Goal: Task Accomplishment & Management: Manage account settings

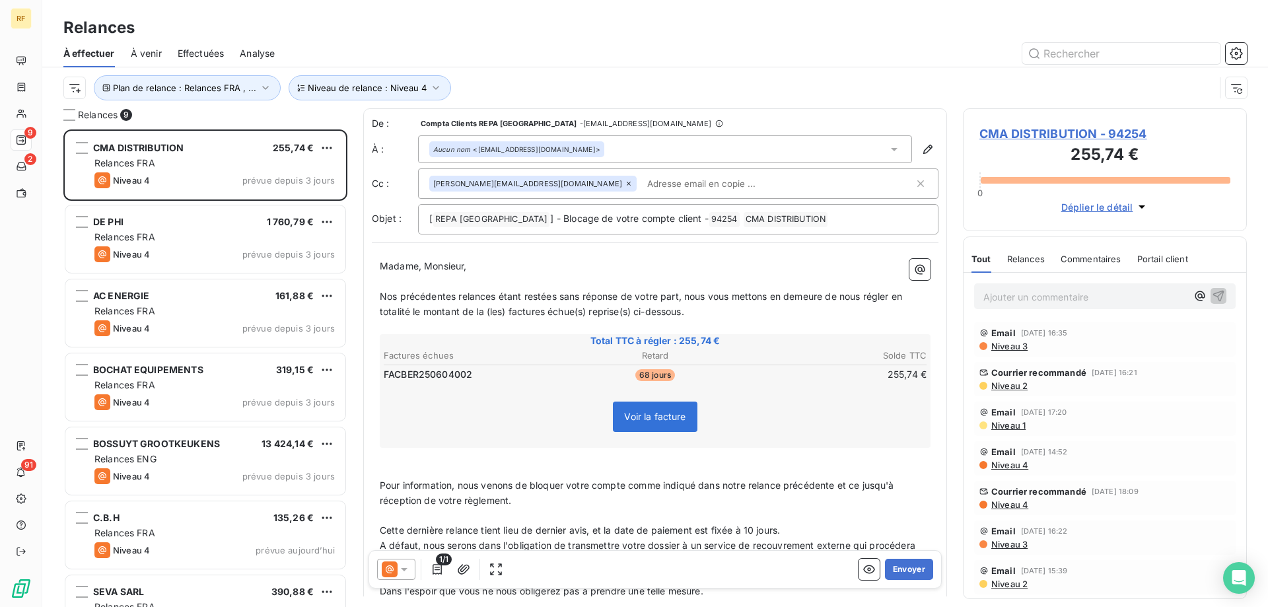
scroll to position [468, 274]
click at [367, 82] on button "Niveau de relance : Niveau 4" at bounding box center [370, 87] width 162 height 25
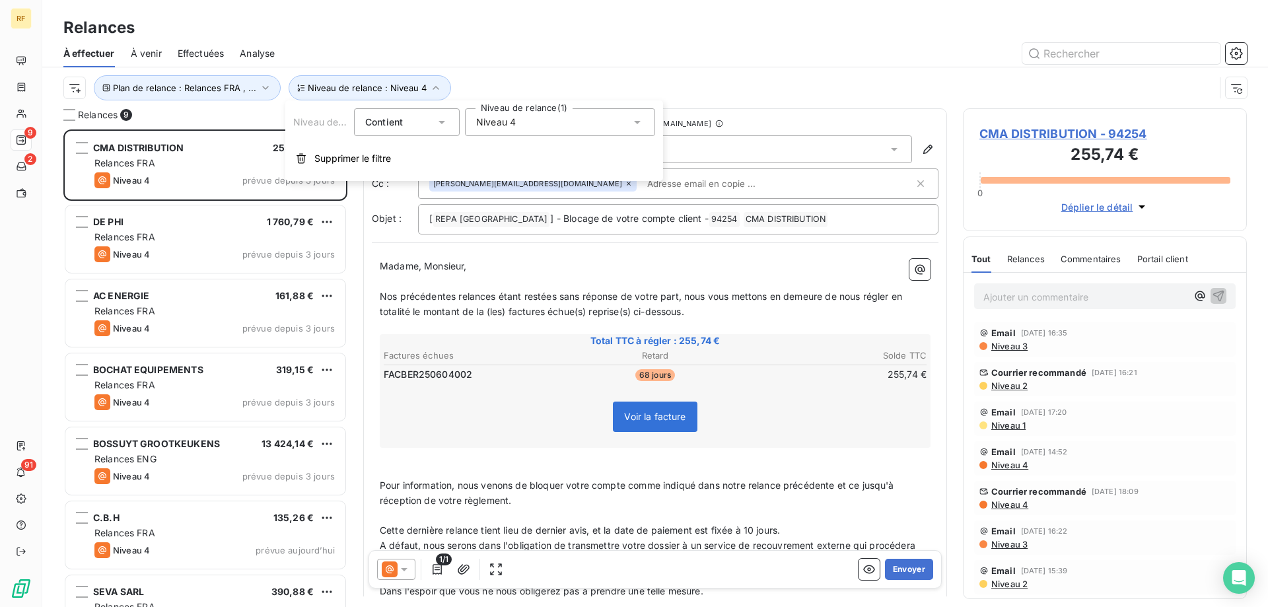
click at [536, 124] on div "Niveau 4" at bounding box center [560, 122] width 190 height 28
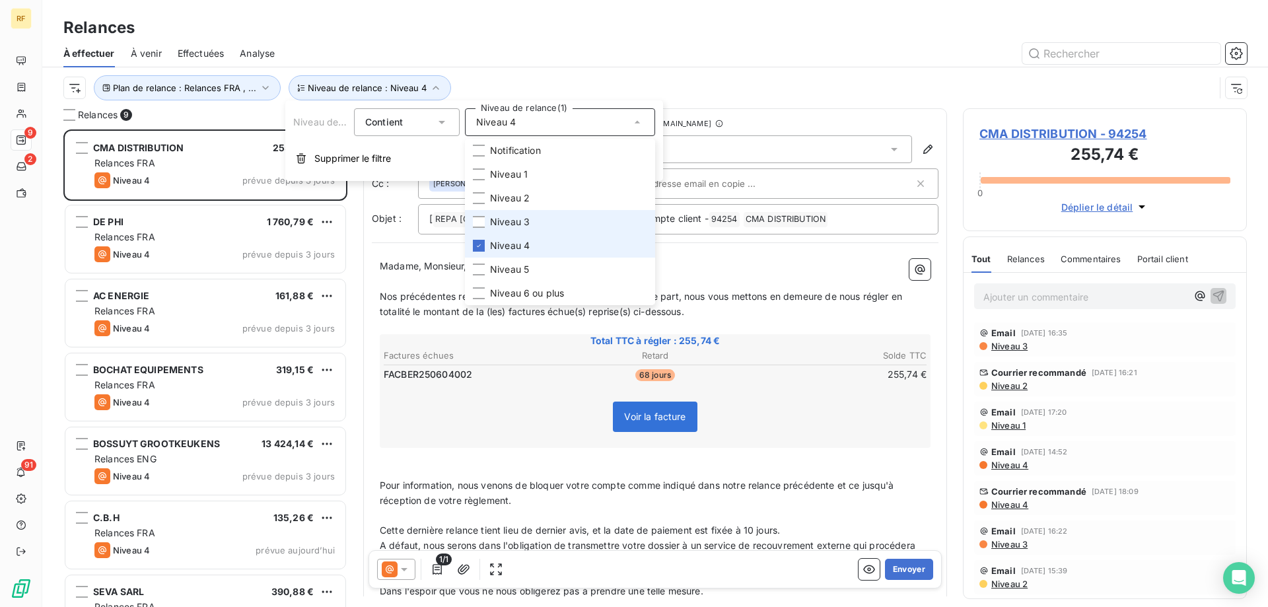
click at [512, 244] on span "Niveau 4" at bounding box center [510, 245] width 40 height 13
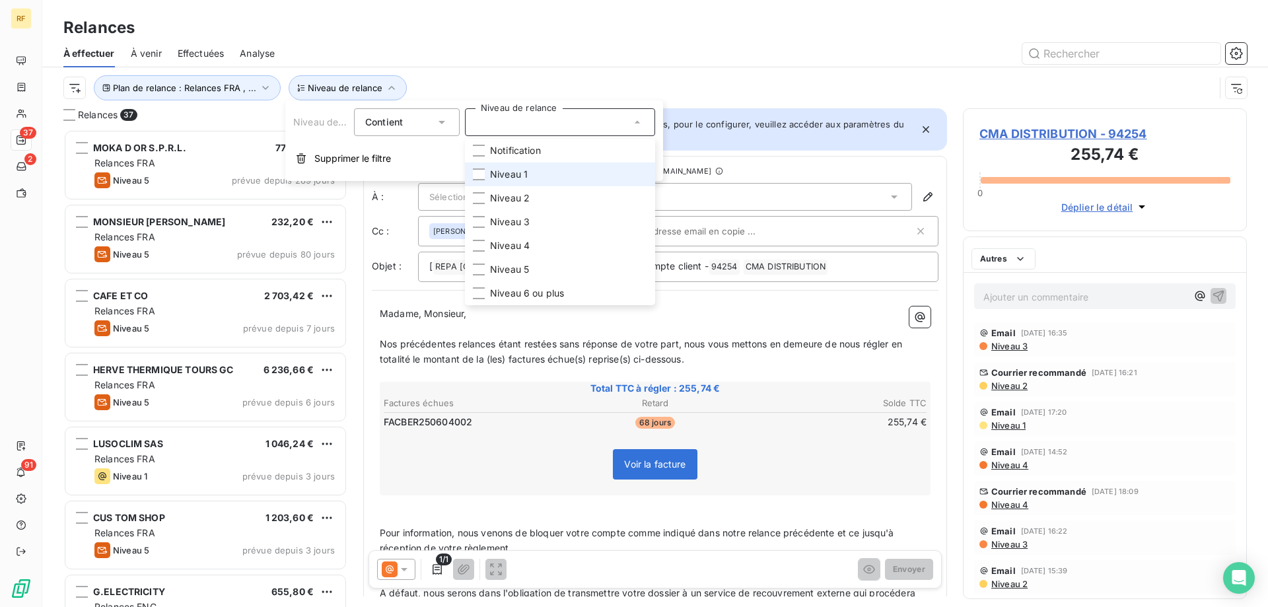
click at [506, 179] on span "Niveau 1" at bounding box center [509, 174] width 38 height 13
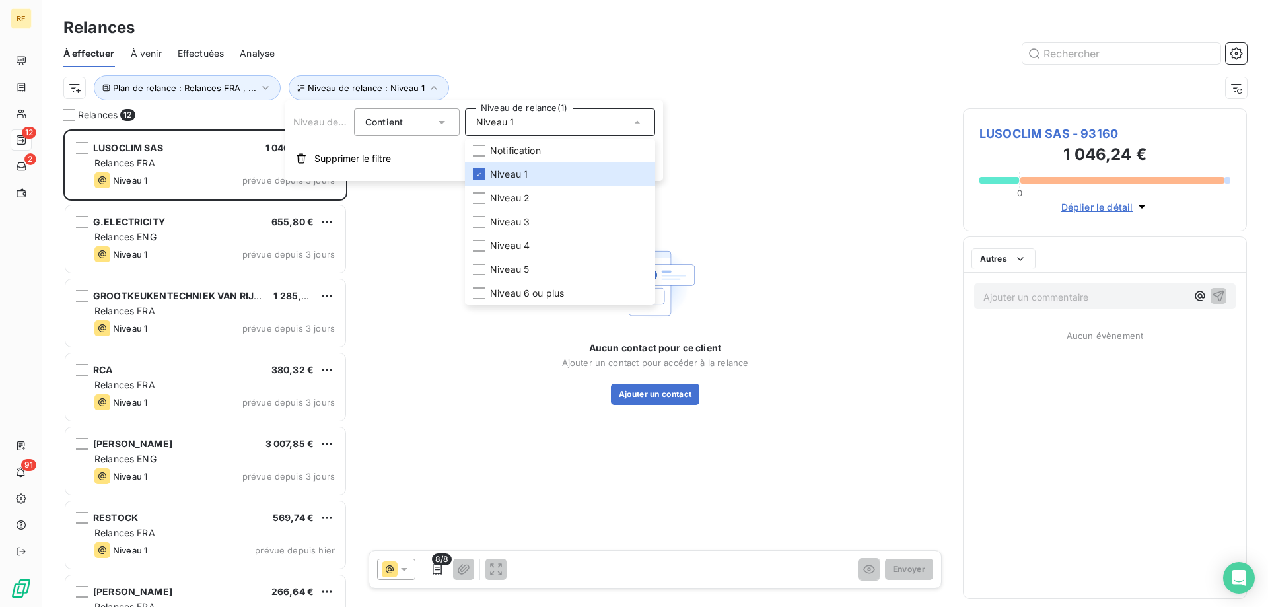
scroll to position [468, 274]
click at [520, 38] on div "Relances" at bounding box center [655, 28] width 1226 height 24
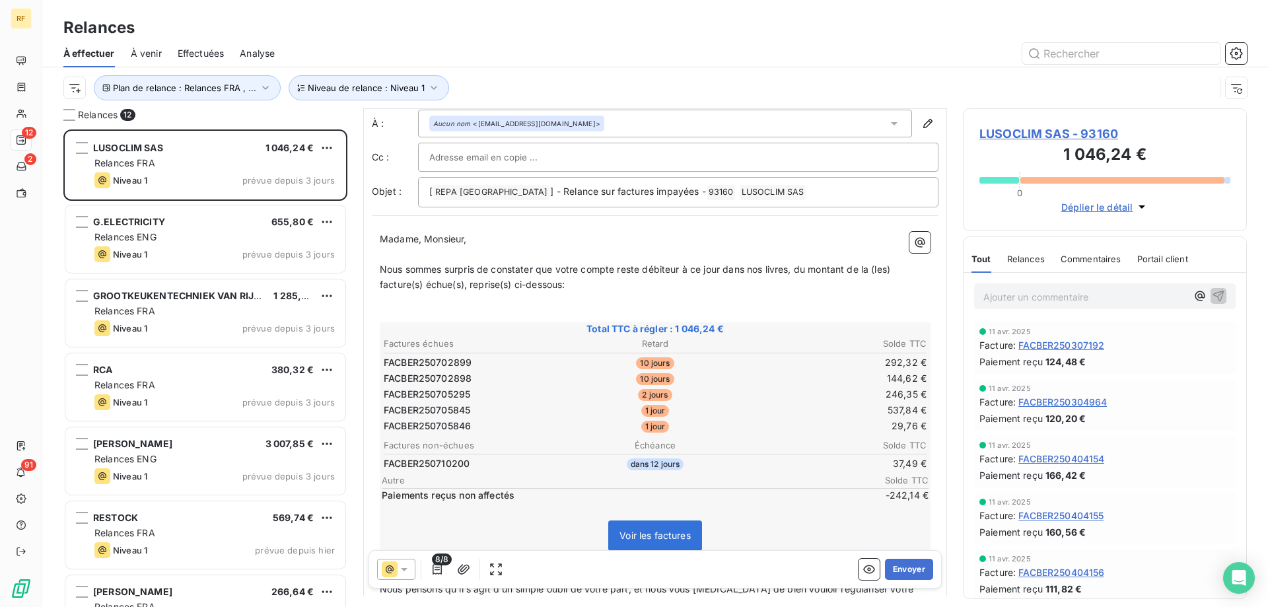
scroll to position [67, 0]
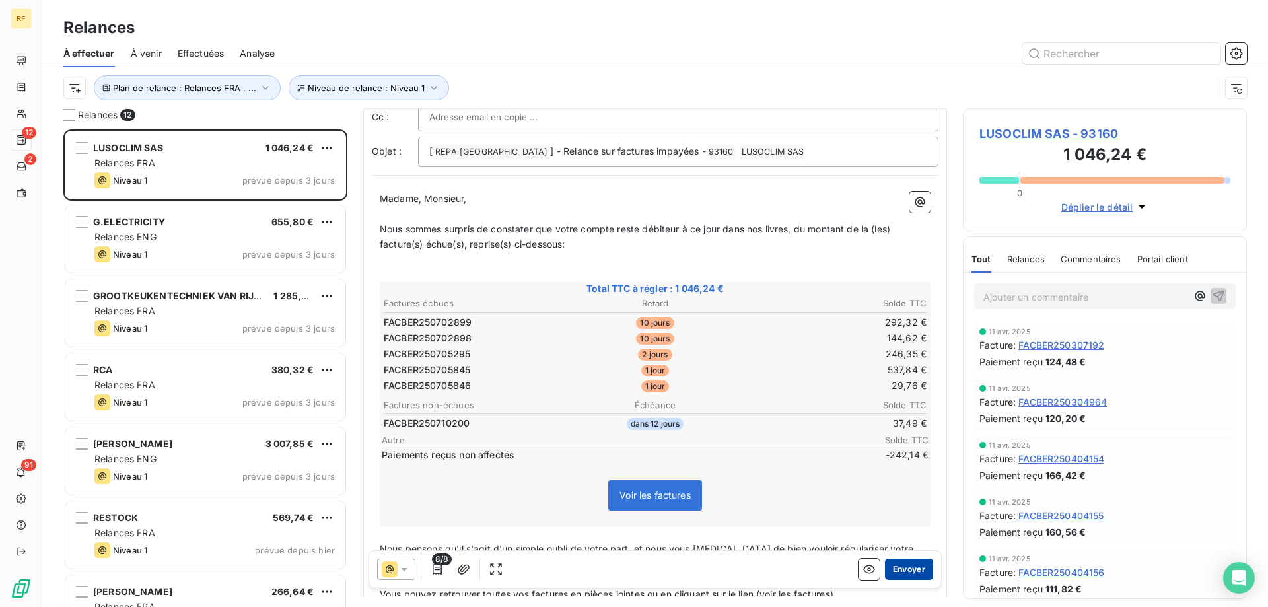
click at [895, 567] on button "Envoyer" at bounding box center [909, 569] width 48 height 21
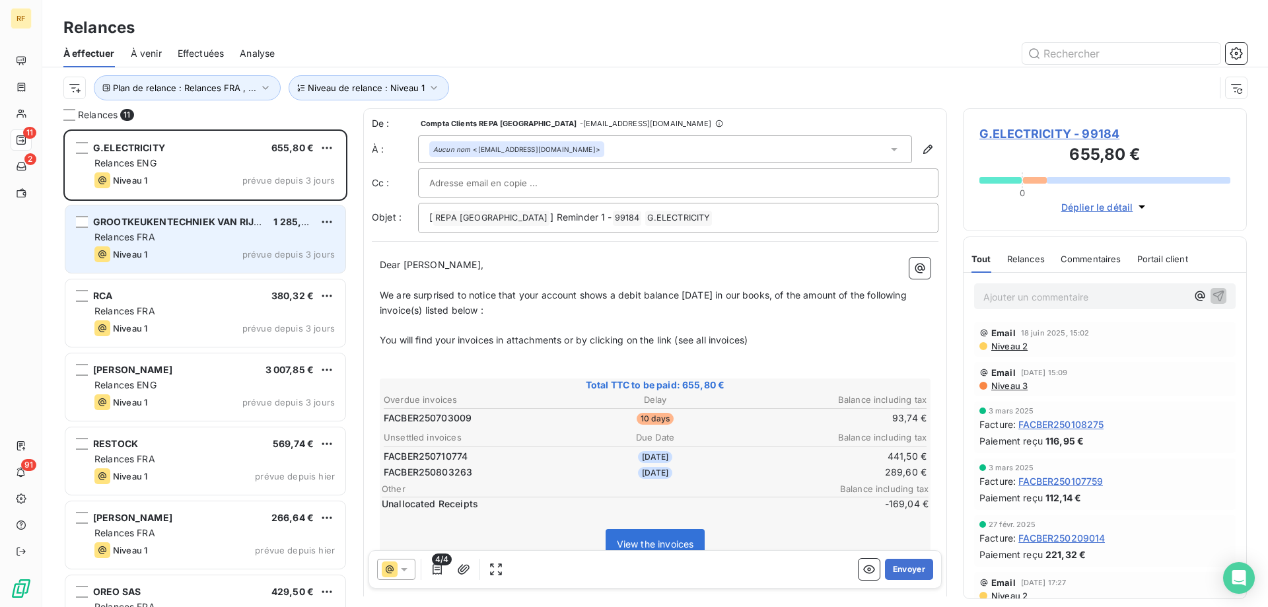
click at [195, 246] on div "Niveau 1 prévue depuis 3 jours" at bounding box center [214, 254] width 240 height 16
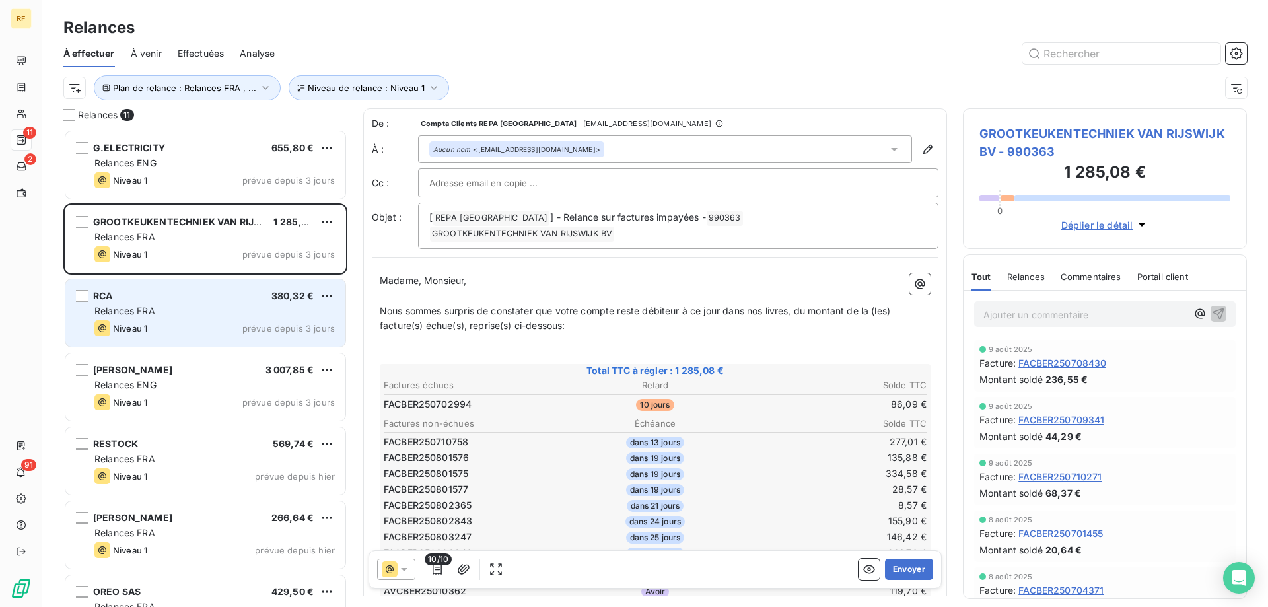
click at [184, 308] on div "Relances FRA" at bounding box center [214, 310] width 240 height 13
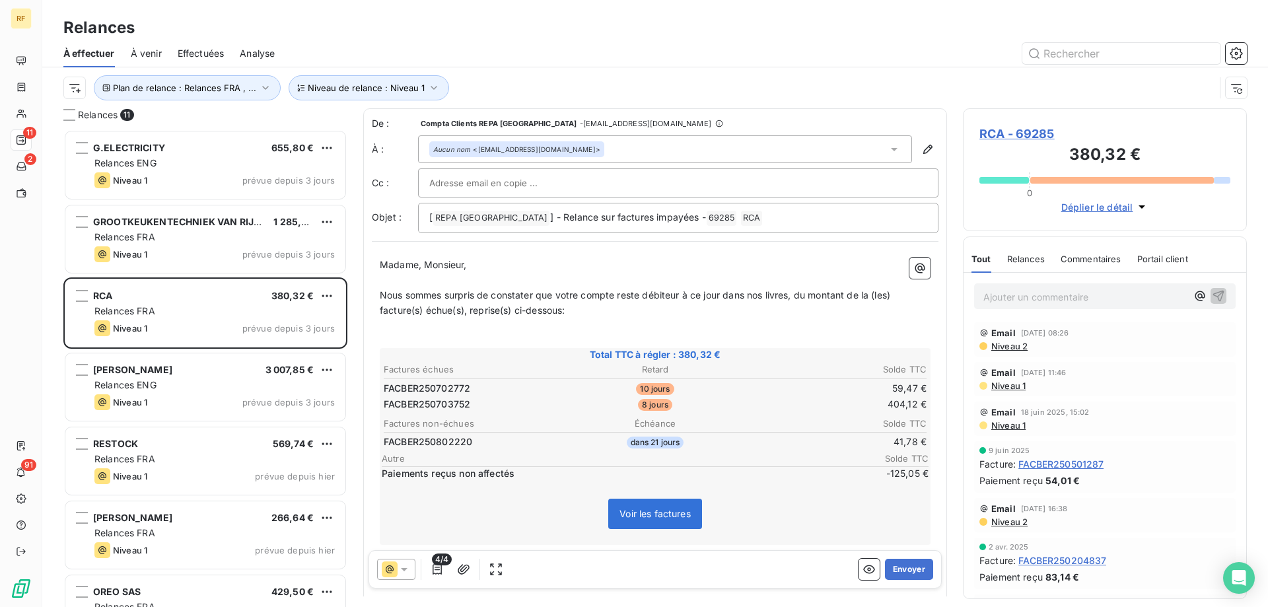
click at [1011, 301] on p "Ajouter un commentaire ﻿" at bounding box center [1084, 297] width 203 height 17
click at [626, 316] on p "Nous sommes surpris de constater que votre compte reste débiteur à ce jour dans…" at bounding box center [655, 303] width 551 height 30
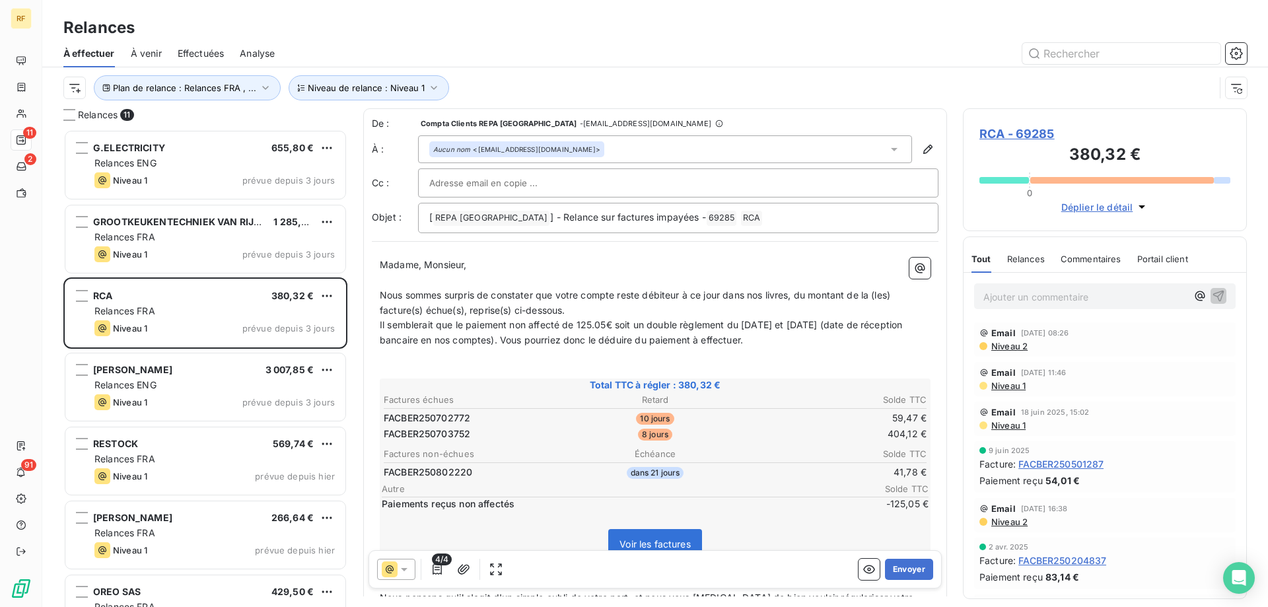
click at [615, 310] on p "Nous sommes surpris de constater que votre compte reste débiteur à ce jour dans…" at bounding box center [655, 303] width 551 height 30
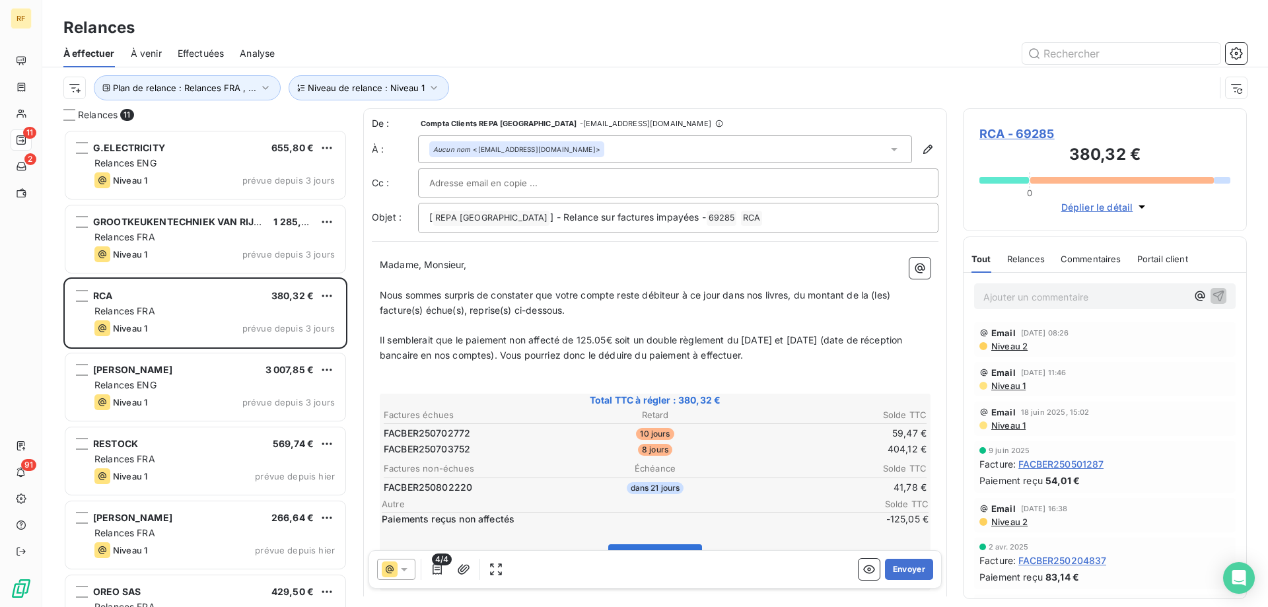
drag, startPoint x: 747, startPoint y: 356, endPoint x: 876, endPoint y: 351, distance: 128.9
click at [748, 356] on p "Il semblerait que le paiement non affecté de 125.05€ soit un double règlement d…" at bounding box center [655, 348] width 551 height 30
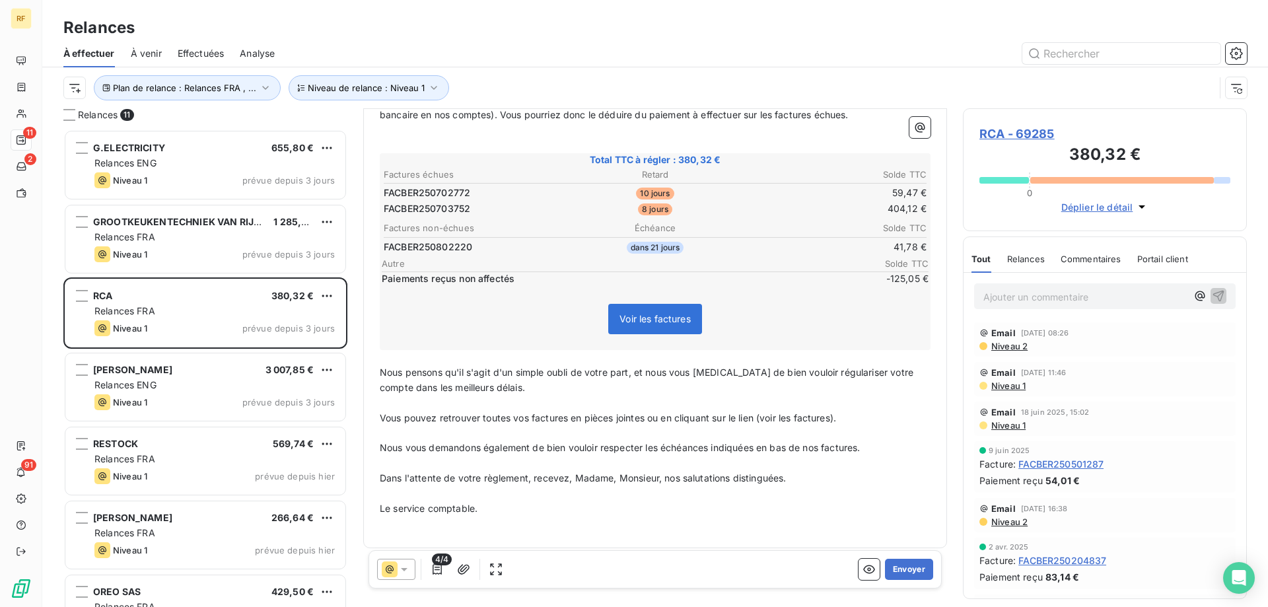
scroll to position [247, 0]
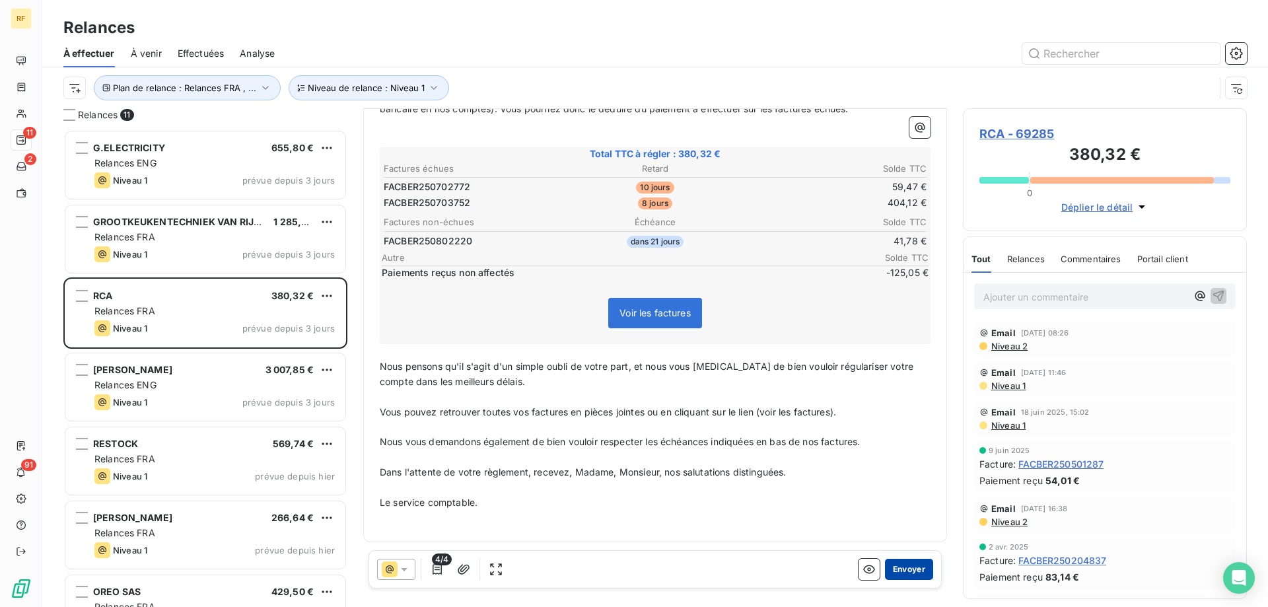
click at [893, 575] on button "Envoyer" at bounding box center [909, 569] width 48 height 21
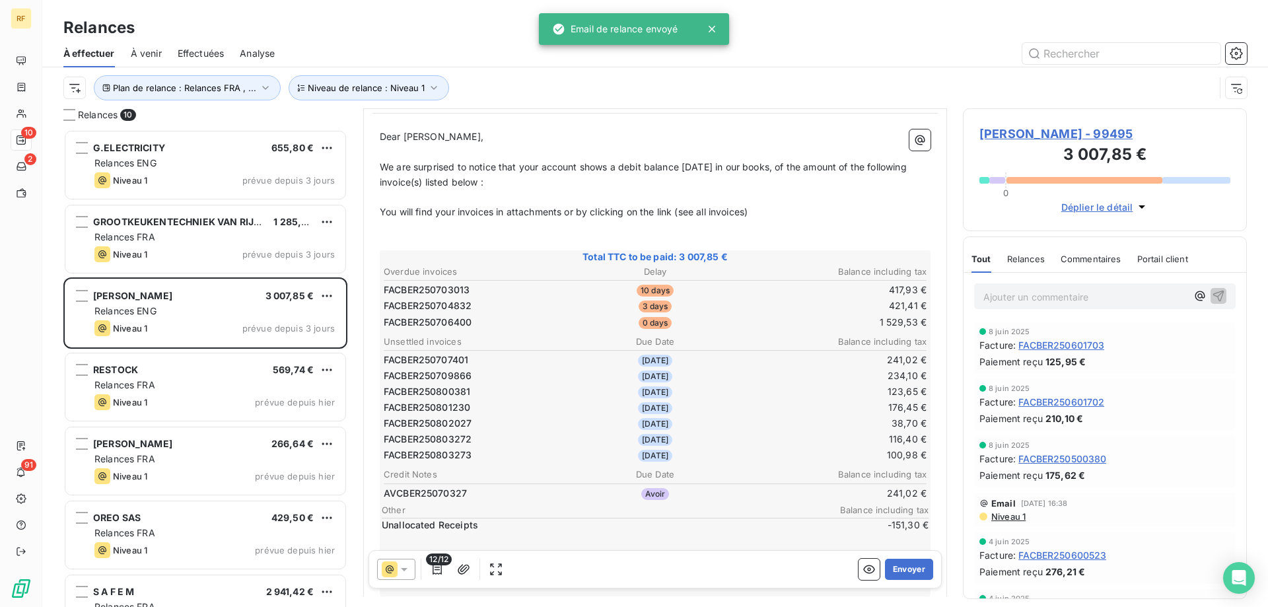
scroll to position [133, 0]
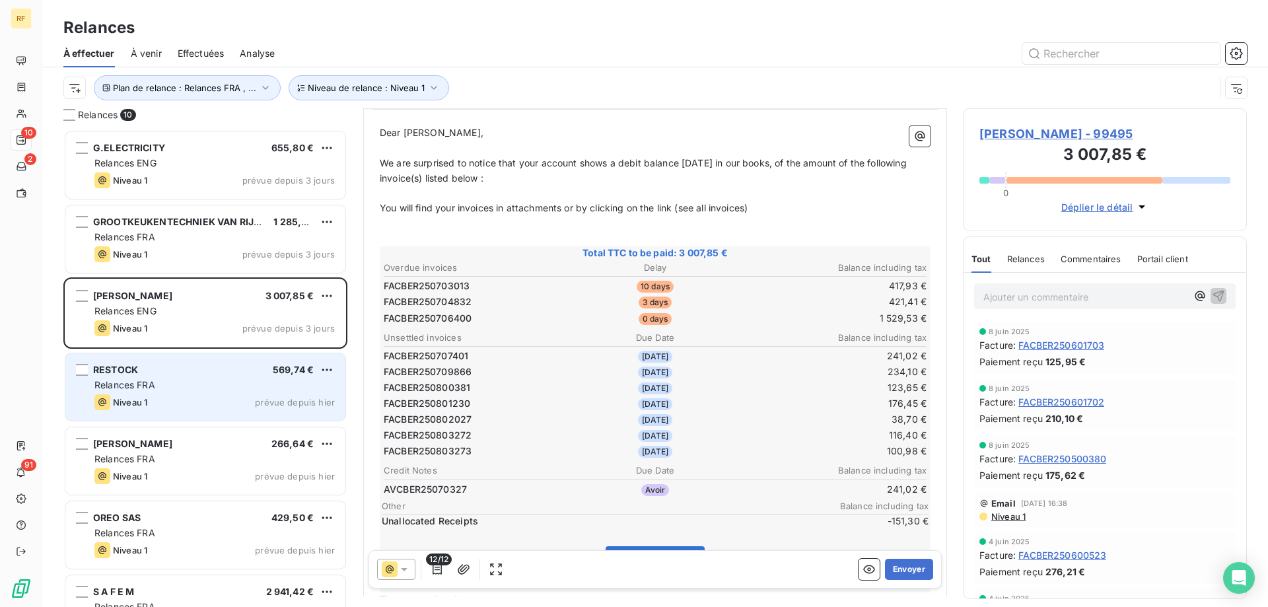
click at [165, 376] on div "RESTOCK 569,74 € Relances FRA Niveau 1 prévue depuis hier" at bounding box center [205, 386] width 280 height 67
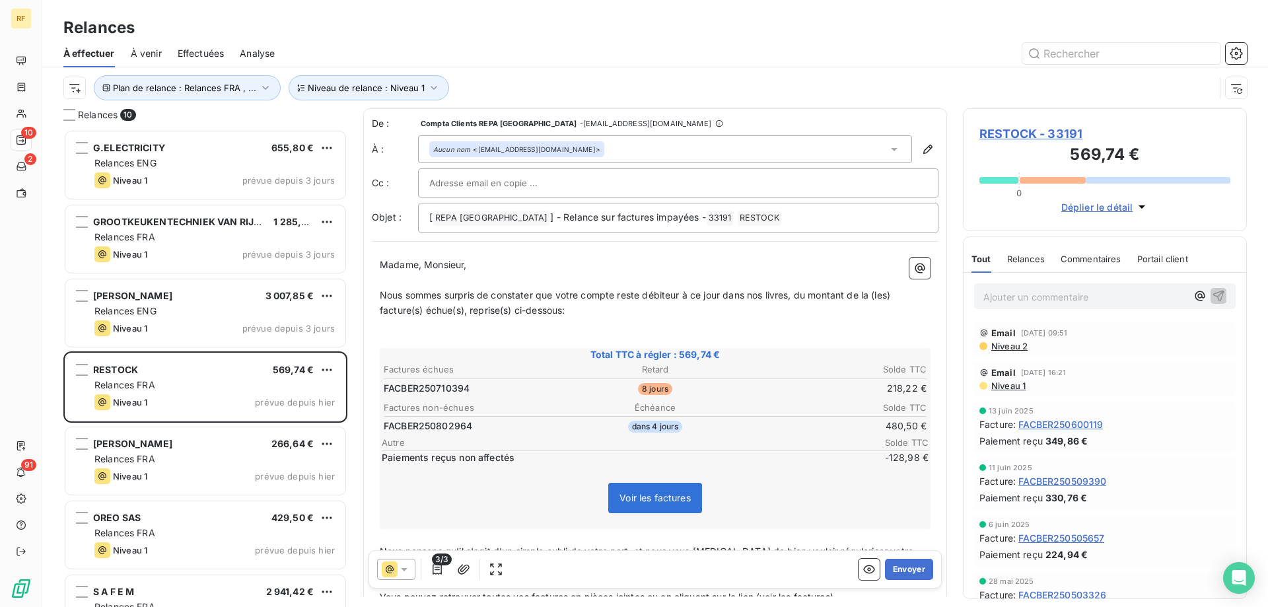
click at [588, 311] on p "Nous sommes surpris de constater que votre compte reste débiteur à ce jour dans…" at bounding box center [655, 303] width 551 height 30
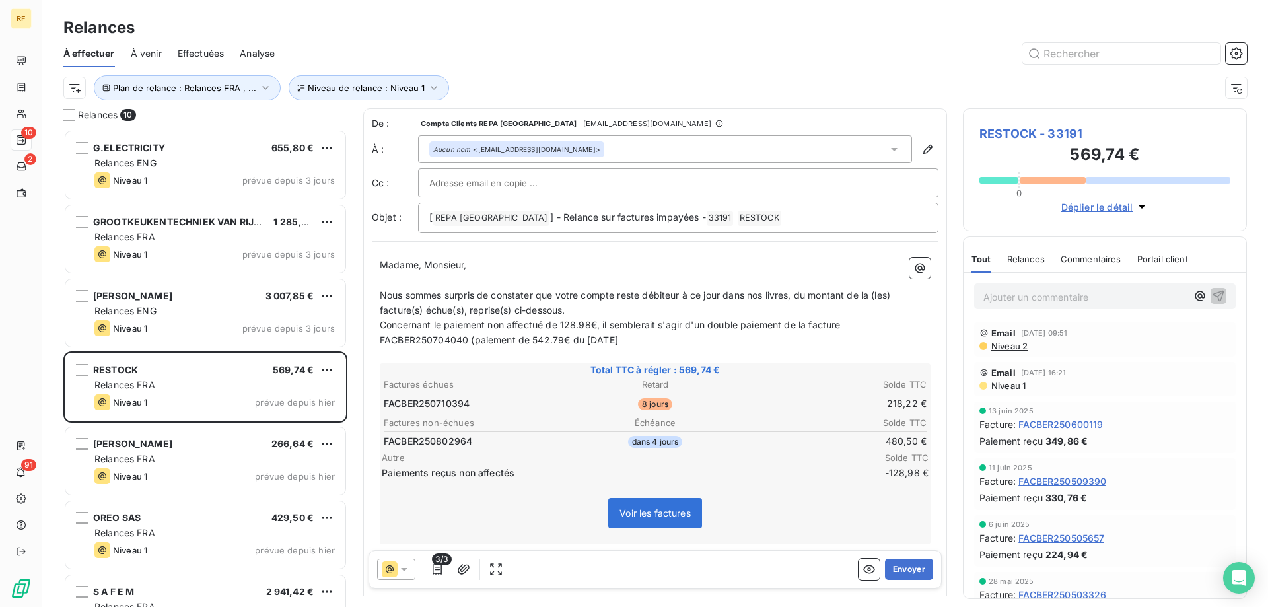
click at [519, 339] on span "Concernant le paiement non affectué de 128.98€, il semblerait s'agir d'un doubl…" at bounding box center [612, 332] width 464 height 26
click at [650, 342] on span "Concernant le paiement non affectué de 128.98€, il semblerait s'agir d'un doubl…" at bounding box center [612, 332] width 464 height 26
click at [759, 336] on p "Concernant le paiement non affectué de 128.98€, il semblerait s'agir d'un doubl…" at bounding box center [655, 333] width 551 height 30
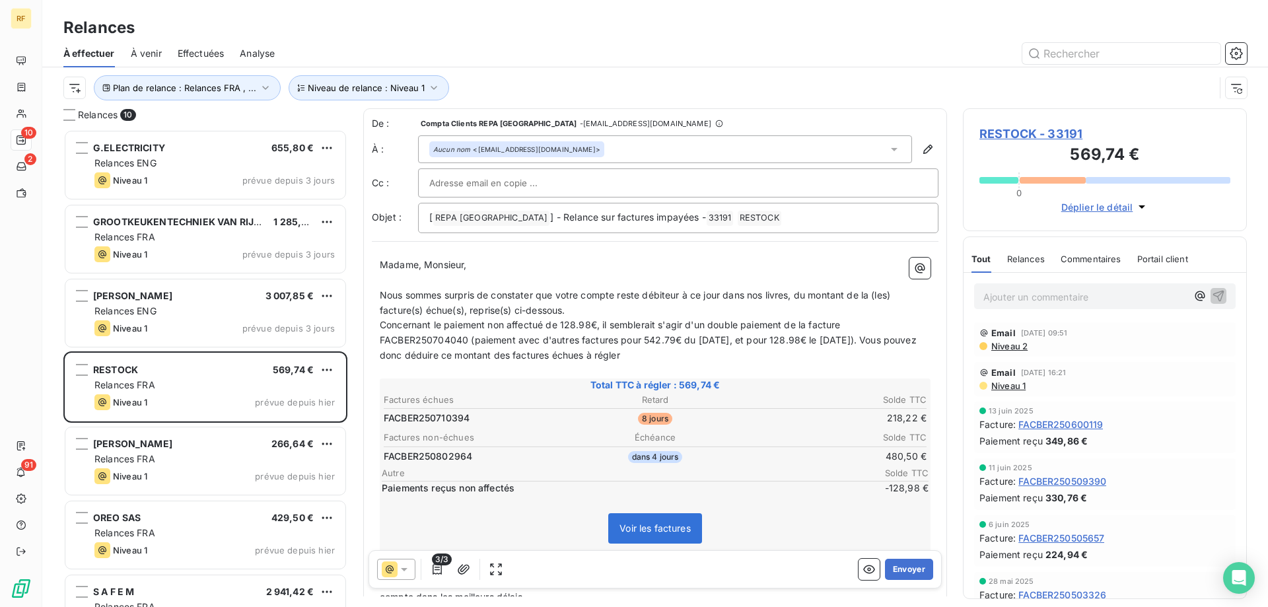
click at [586, 310] on p "Nous sommes surpris de constater que votre compte reste débiteur à ce jour dans…" at bounding box center [655, 303] width 551 height 30
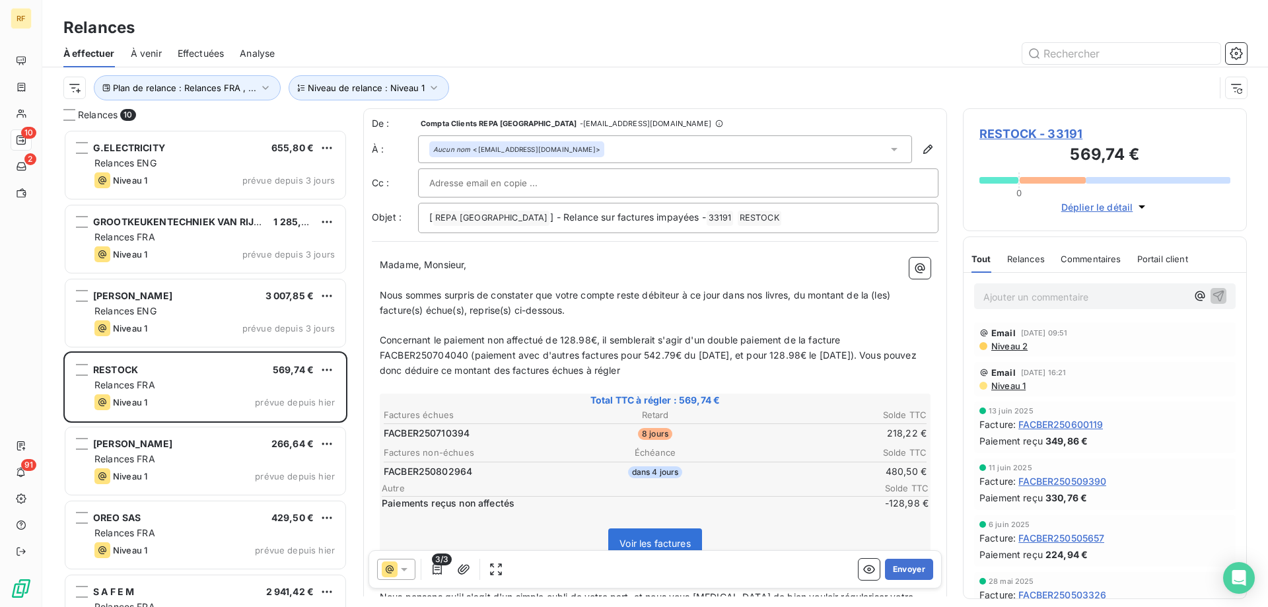
drag, startPoint x: 875, startPoint y: 352, endPoint x: 990, endPoint y: 352, distance: 114.9
click at [876, 352] on span "Concernant le paiement non affectué de 128.98€, il semblerait s'agir d'un doubl…" at bounding box center [650, 355] width 540 height 42
click at [898, 569] on button "Envoyer" at bounding box center [909, 569] width 48 height 21
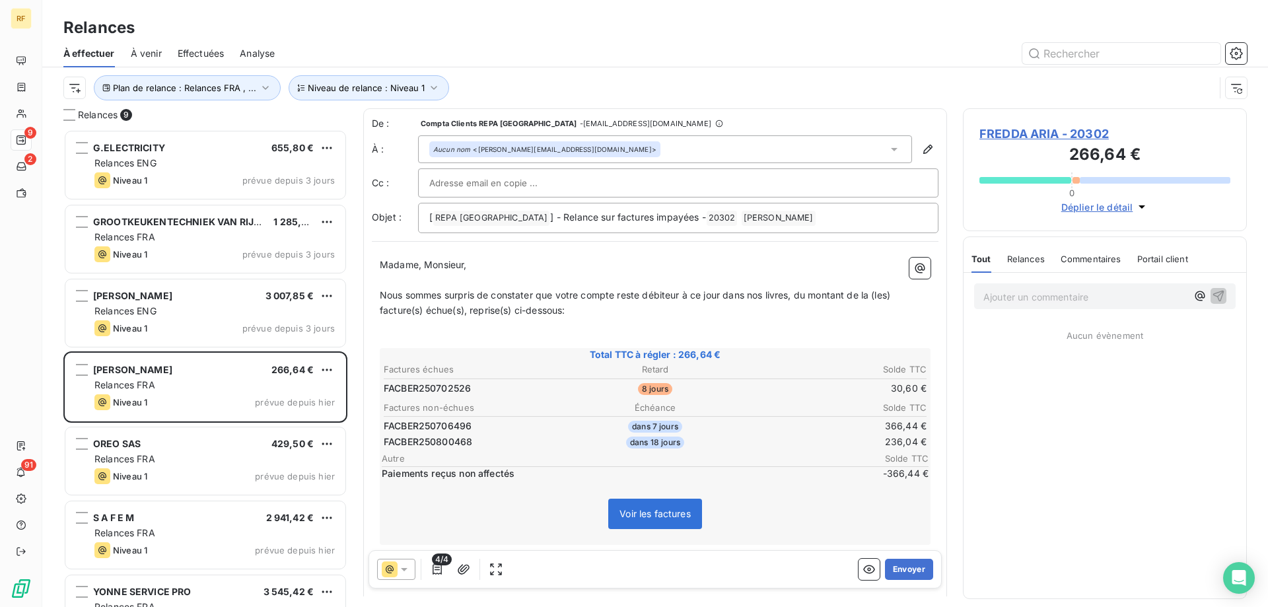
click at [403, 564] on icon at bounding box center [404, 569] width 13 height 13
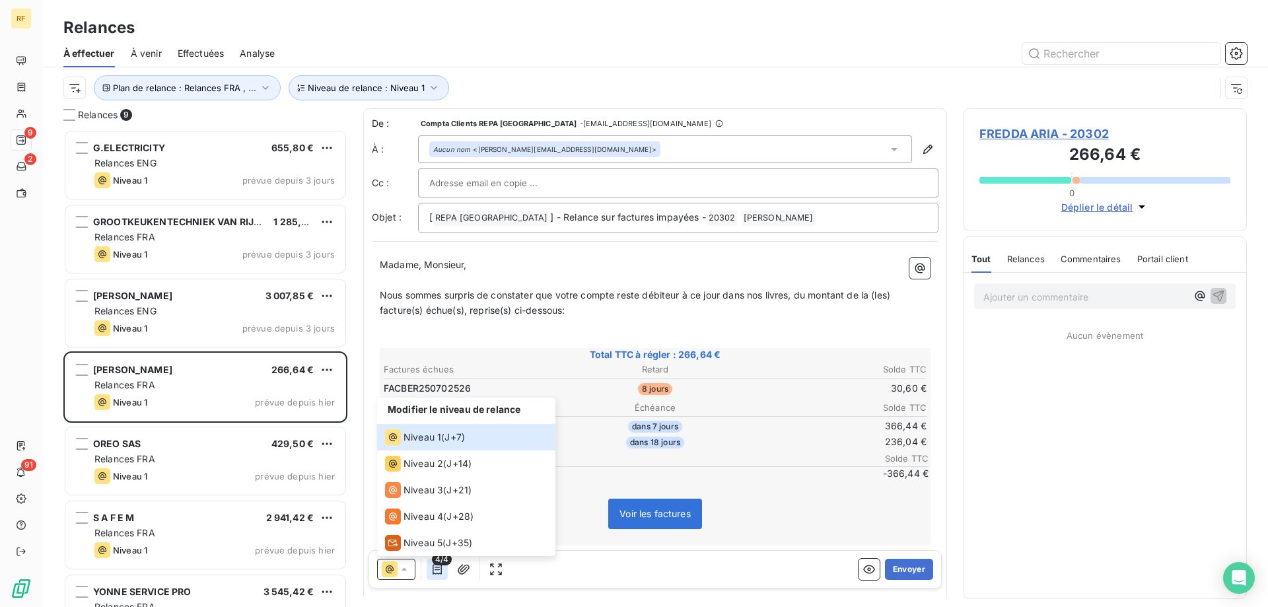
click at [437, 566] on icon "button" at bounding box center [437, 569] width 13 height 13
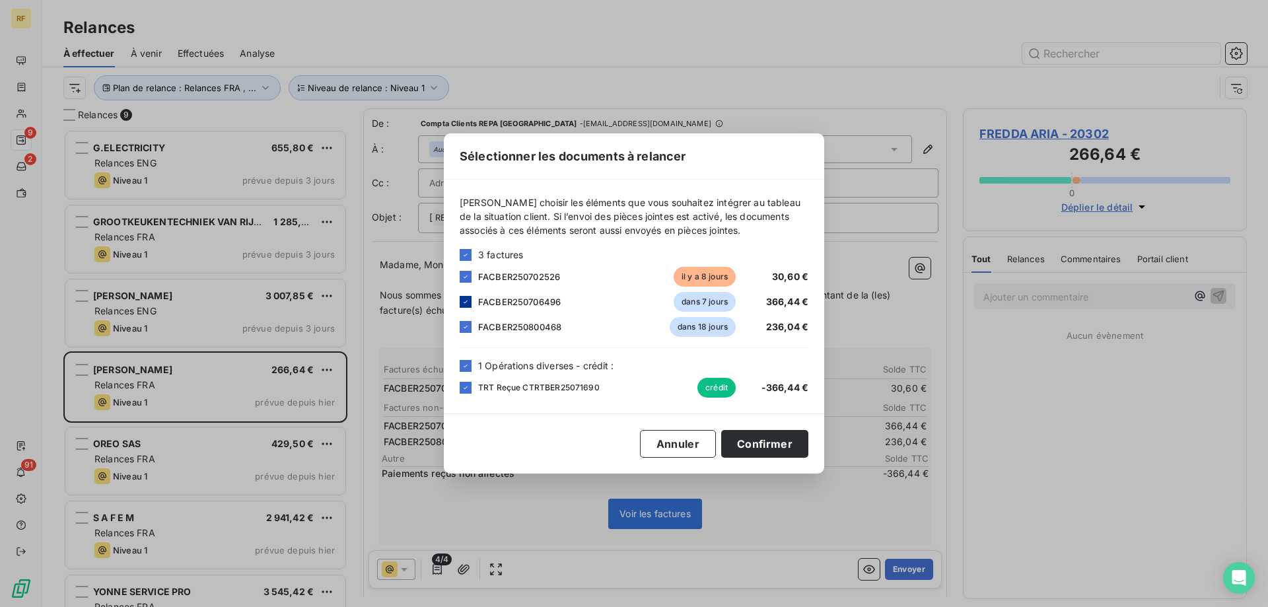
click at [470, 303] on div at bounding box center [466, 302] width 12 height 12
click at [464, 388] on icon at bounding box center [466, 388] width 8 height 8
click at [773, 449] on button "Confirmer" at bounding box center [764, 444] width 87 height 28
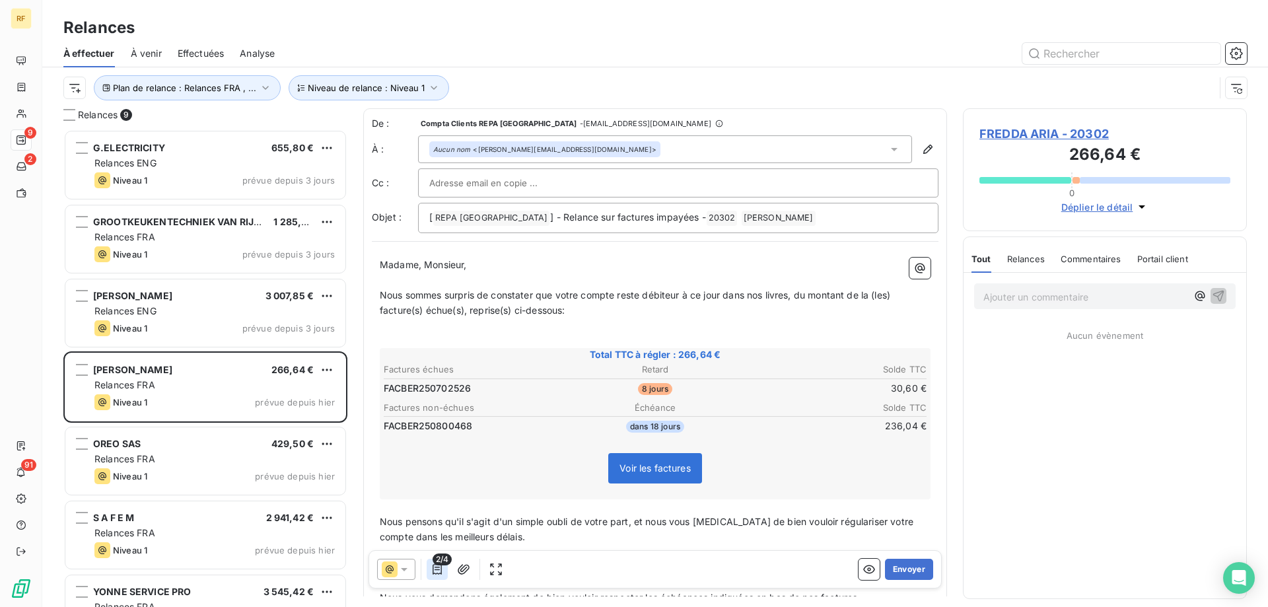
click at [442, 569] on icon "button" at bounding box center [437, 569] width 13 height 13
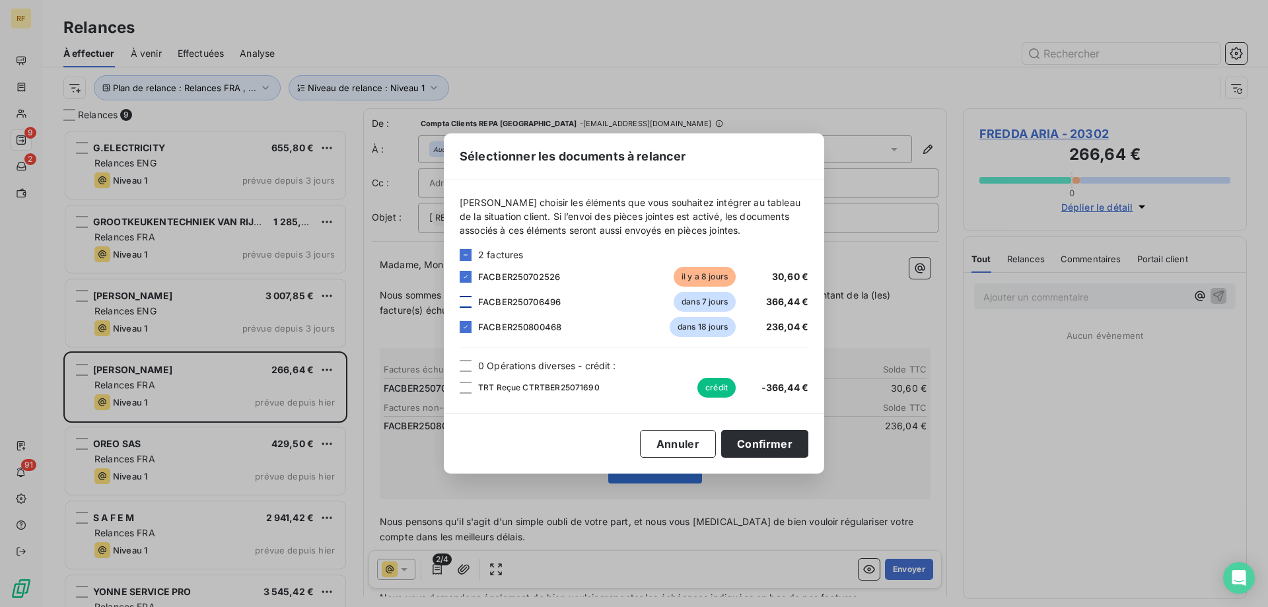
click at [467, 306] on div at bounding box center [466, 302] width 12 height 12
click at [466, 388] on div at bounding box center [466, 388] width 12 height 12
click at [761, 451] on button "Confirmer" at bounding box center [764, 444] width 87 height 28
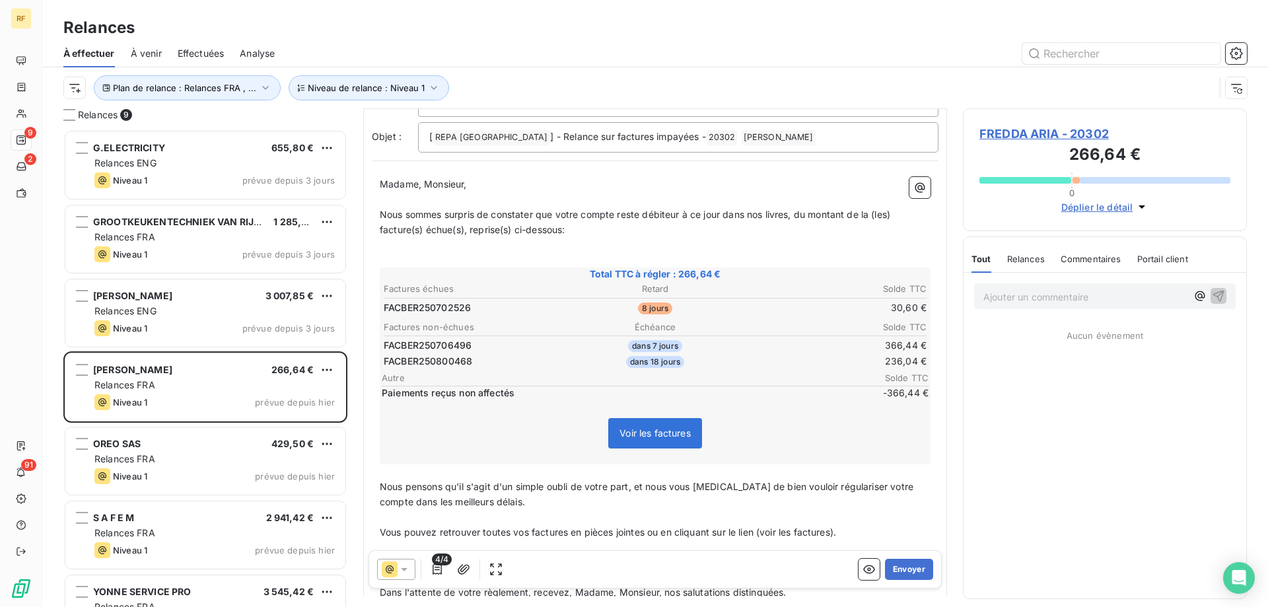
scroll to position [67, 0]
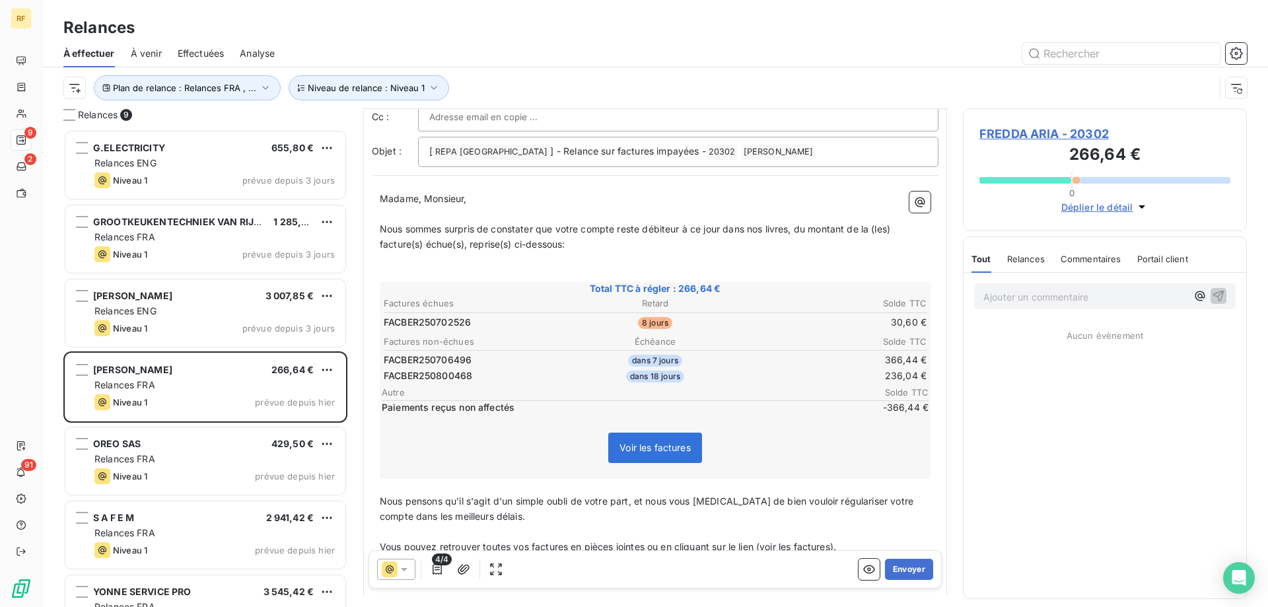
click at [1057, 137] on span "FREDDA ARIA - 20302" at bounding box center [1104, 134] width 251 height 18
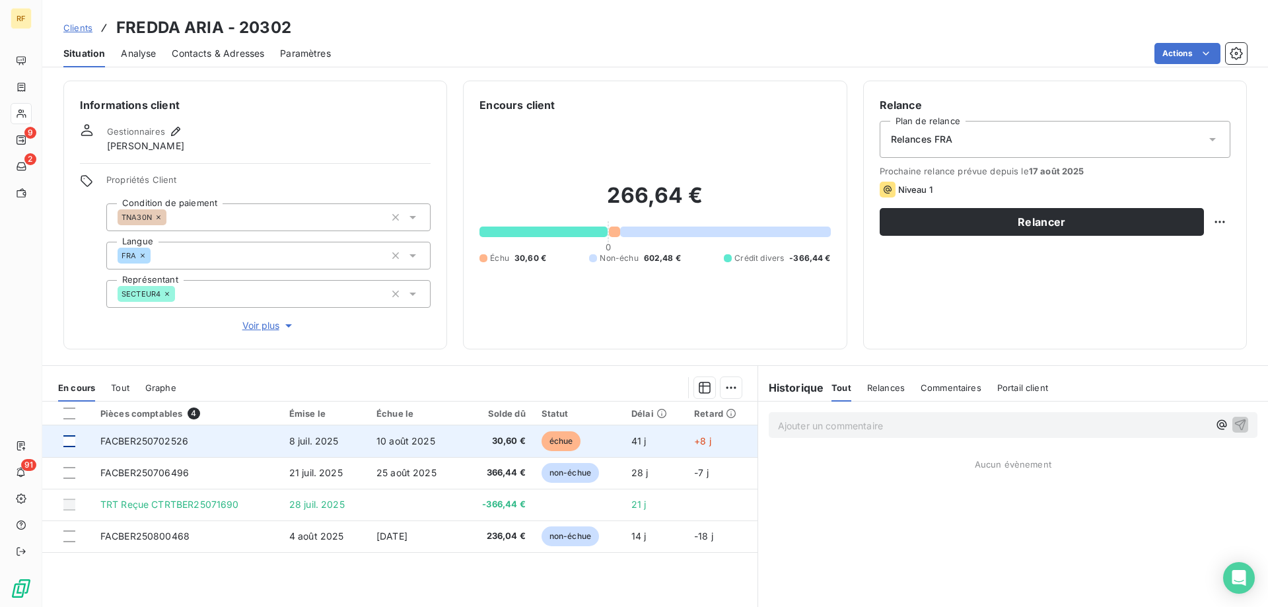
click at [73, 439] on div at bounding box center [69, 441] width 12 height 12
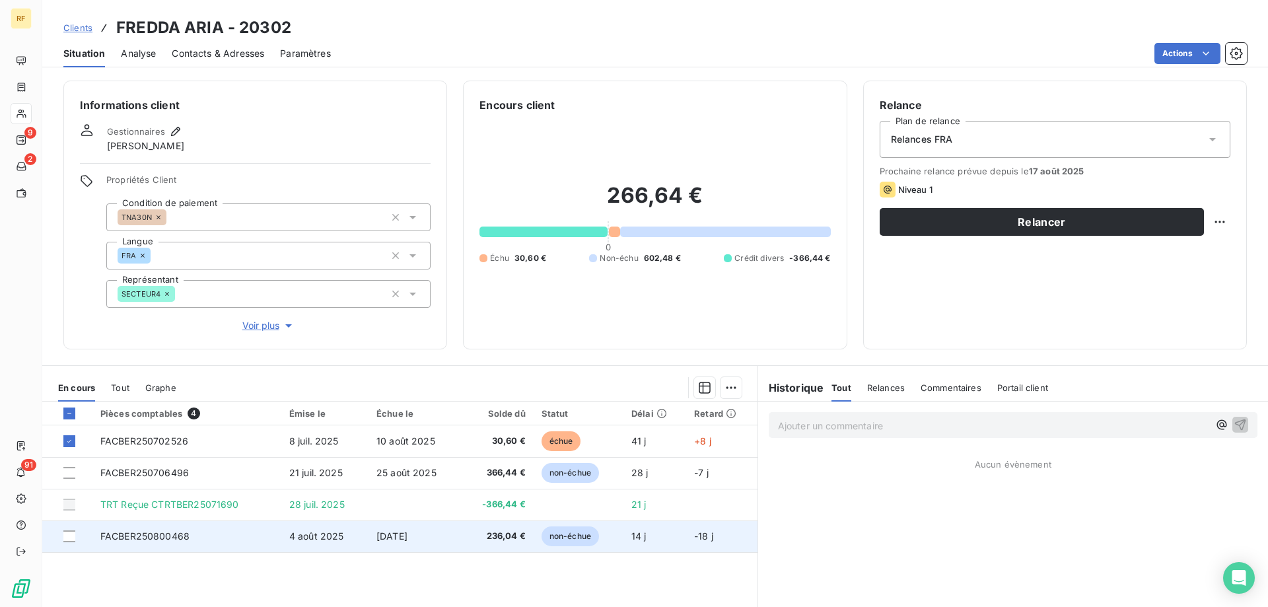
drag, startPoint x: 71, startPoint y: 473, endPoint x: 70, endPoint y: 528, distance: 54.2
click at [70, 473] on div at bounding box center [69, 473] width 12 height 12
click at [72, 537] on div at bounding box center [69, 536] width 12 height 12
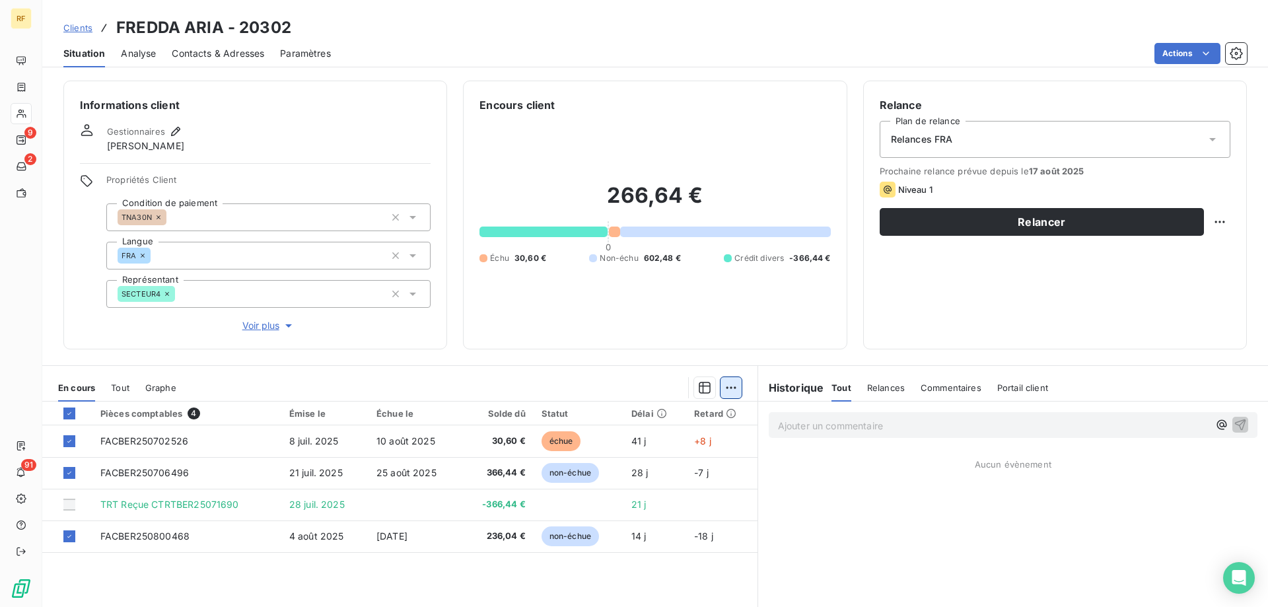
click at [732, 392] on html "RF 9 2 91 Clients FREDDA ARIA - 20302 Situation Analyse Contacts & Adresses Par…" at bounding box center [634, 303] width 1268 height 607
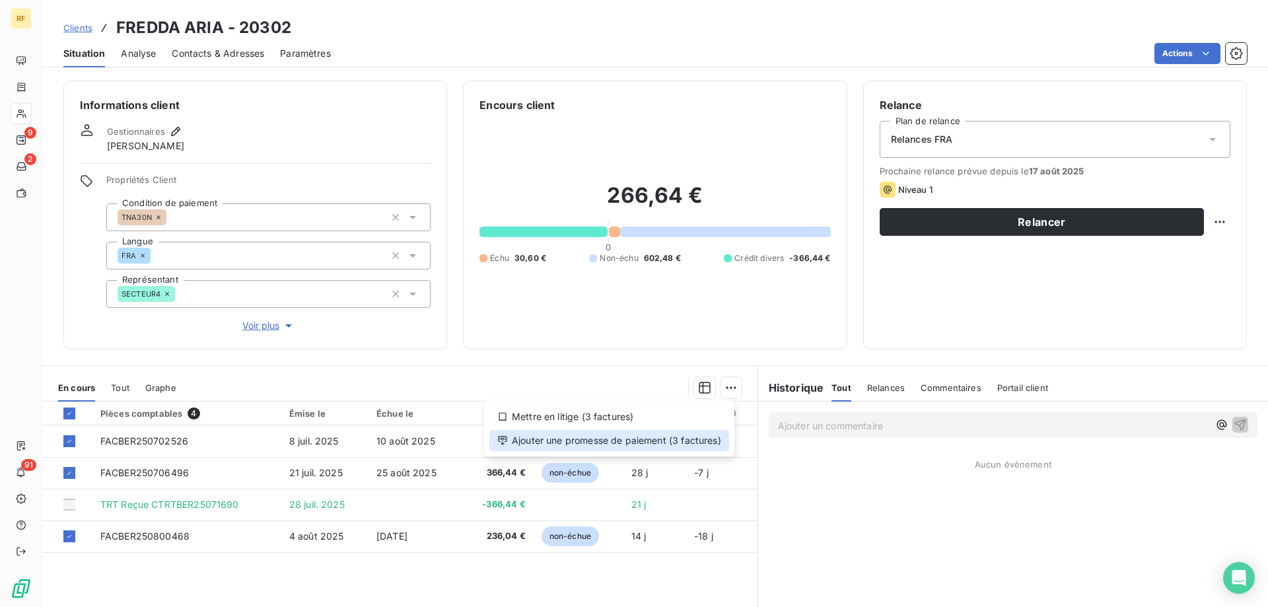
click at [649, 440] on div "Ajouter une promesse de paiement (3 factures)" at bounding box center [609, 440] width 240 height 21
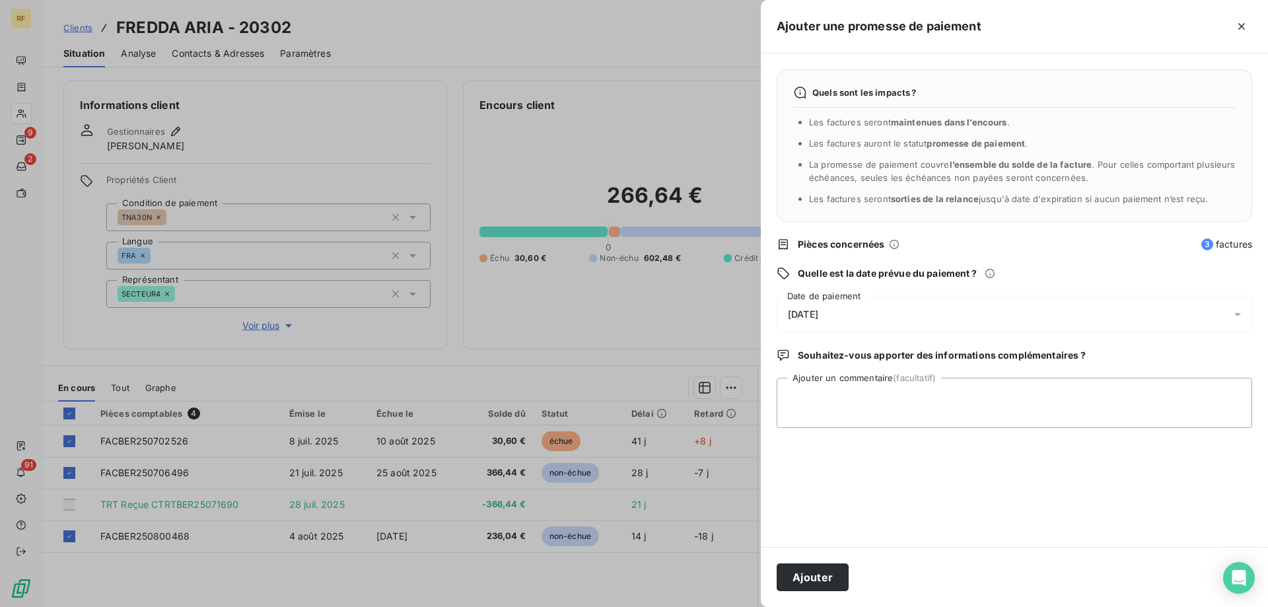
click at [818, 316] on span "19/08/2025" at bounding box center [803, 314] width 30 height 11
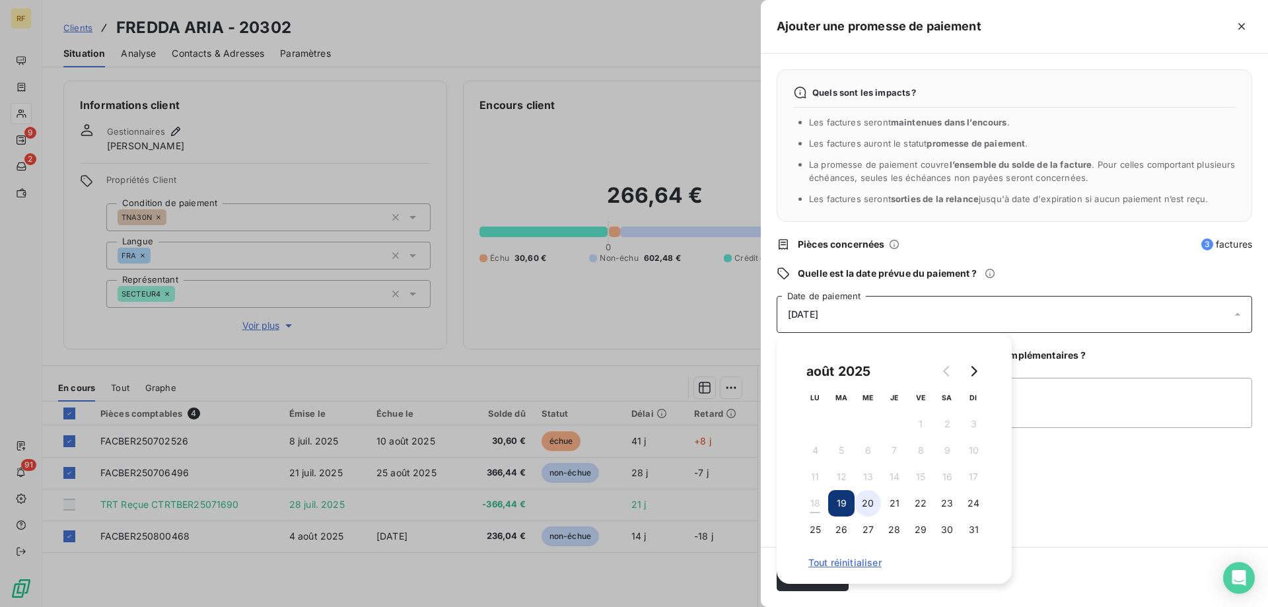
click at [861, 503] on button "20" at bounding box center [868, 503] width 26 height 26
click at [1078, 347] on div "Quels sont les impacts ? Les factures seront maintenues dans l’encours . Les fa…" at bounding box center [1014, 299] width 507 height 493
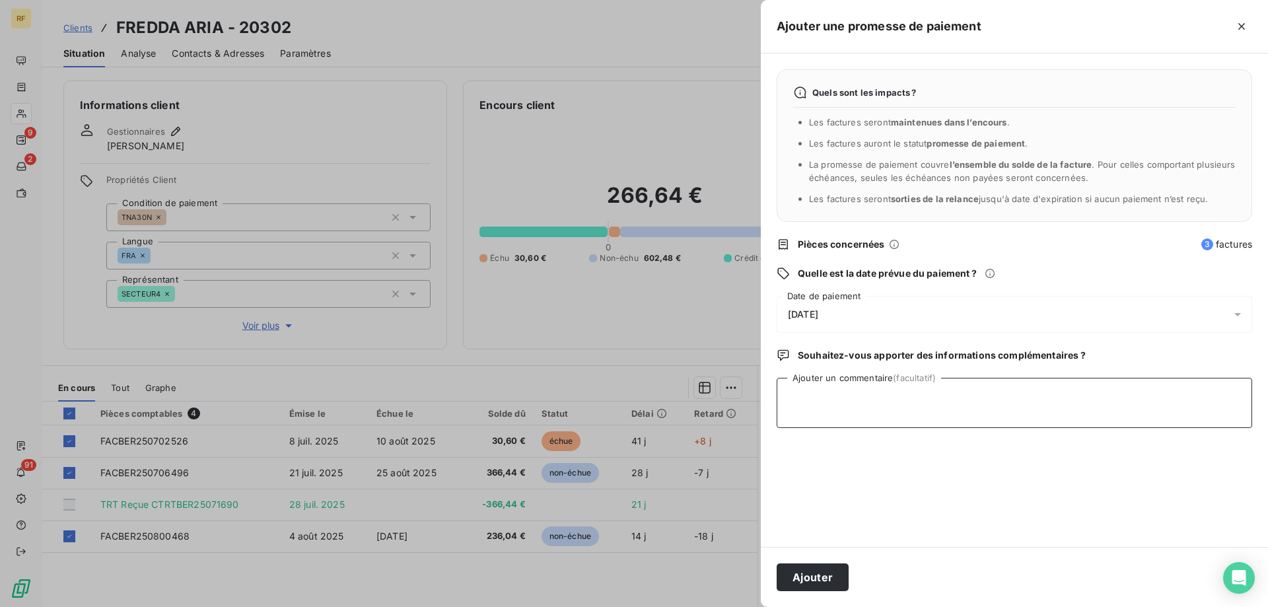
click at [1006, 406] on textarea "Ajouter un commentaire (facultatif)" at bounding box center [1014, 403] width 475 height 50
type textarea "à vérifier, client en TNA. Lettrage bloqué + Traite non faite pour 30.60€"
click at [826, 573] on button "Ajouter" at bounding box center [813, 577] width 72 height 28
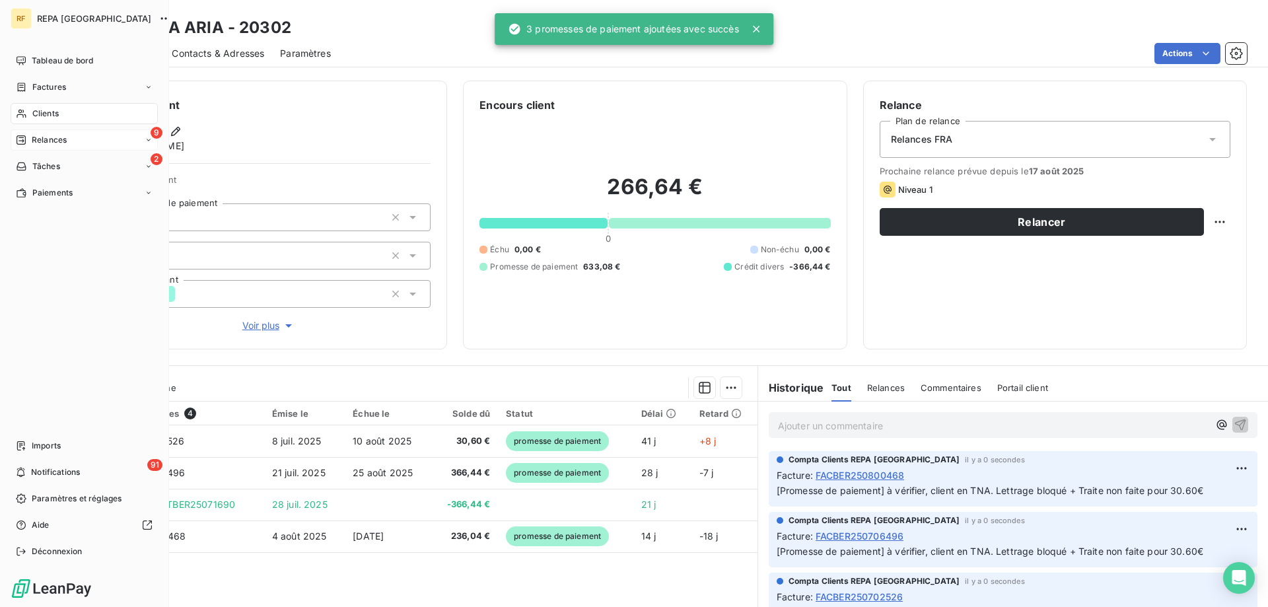
click at [44, 138] on span "Relances" at bounding box center [49, 140] width 35 height 12
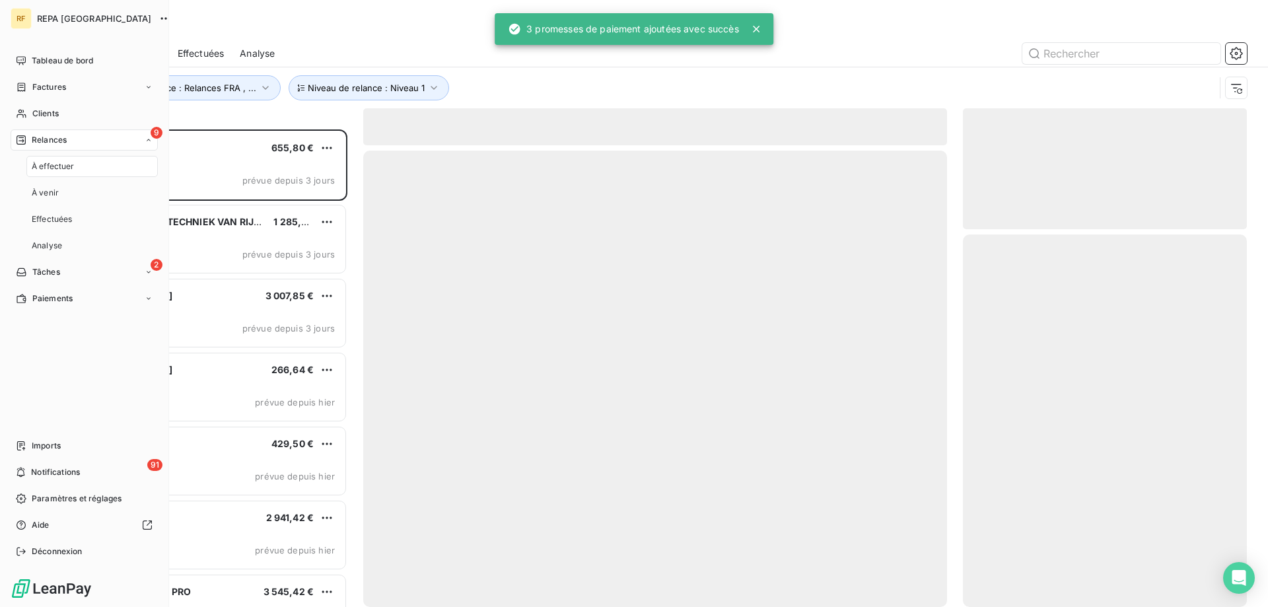
scroll to position [468, 274]
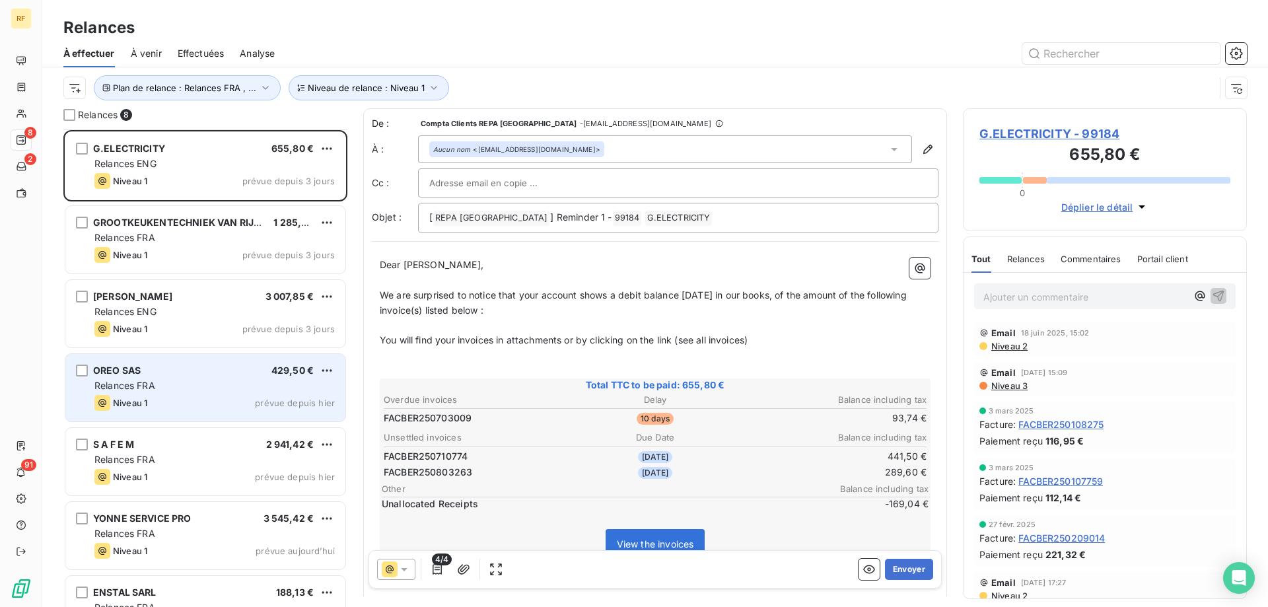
scroll to position [115, 0]
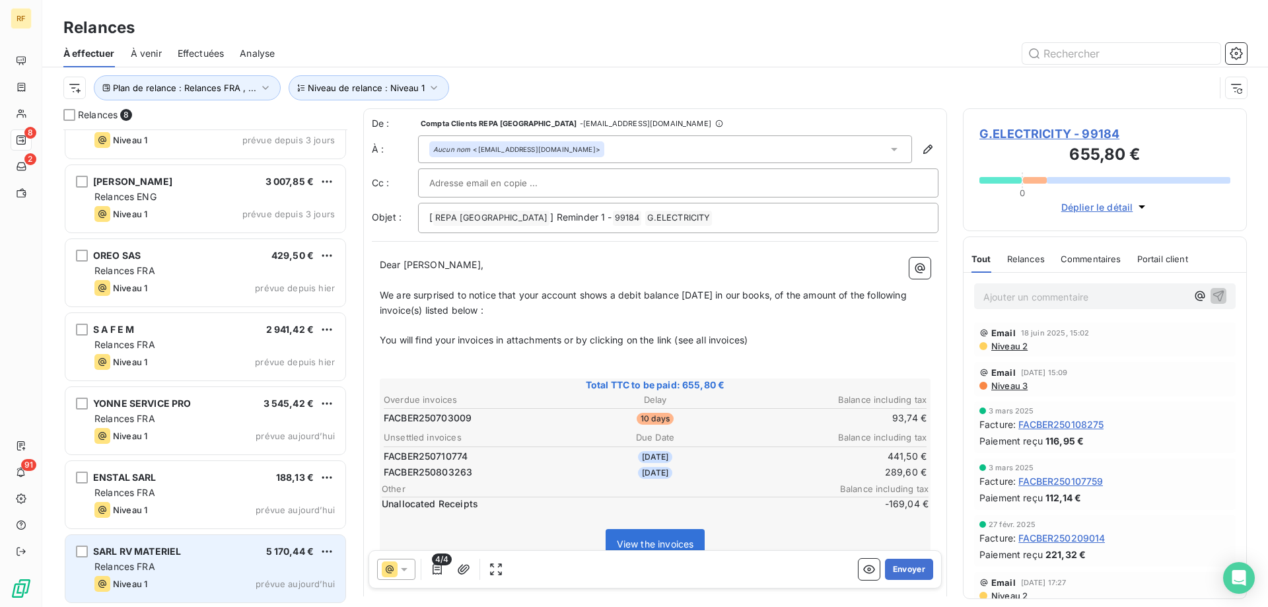
click at [142, 565] on span "Relances FRA" at bounding box center [124, 566] width 61 height 11
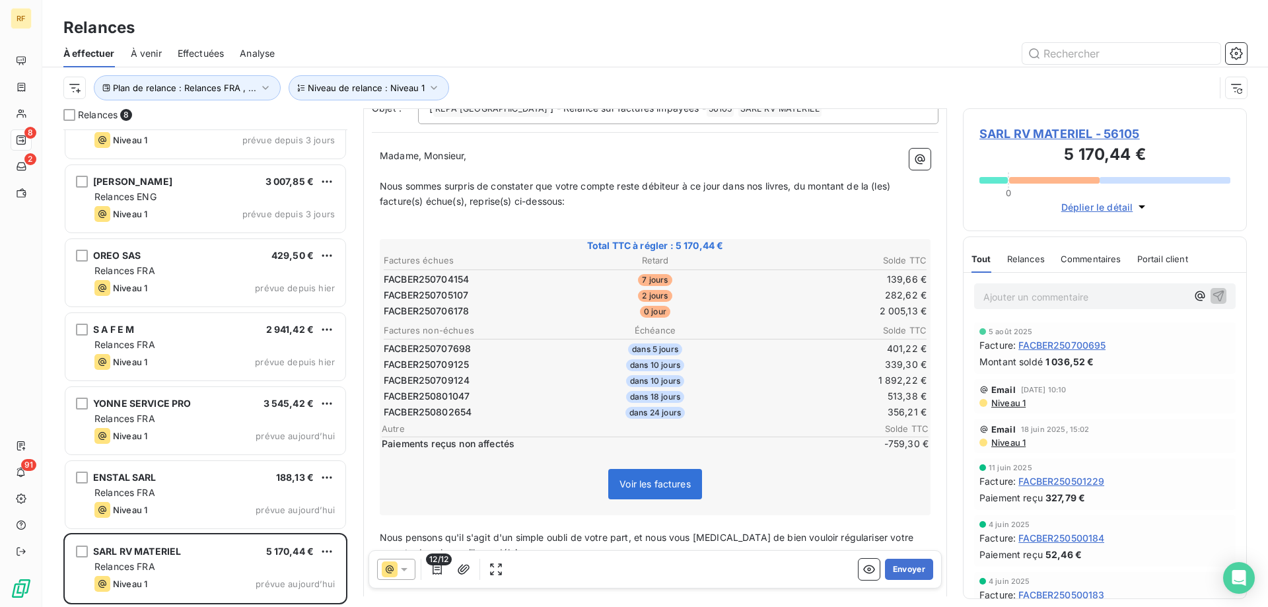
scroll to position [67, 0]
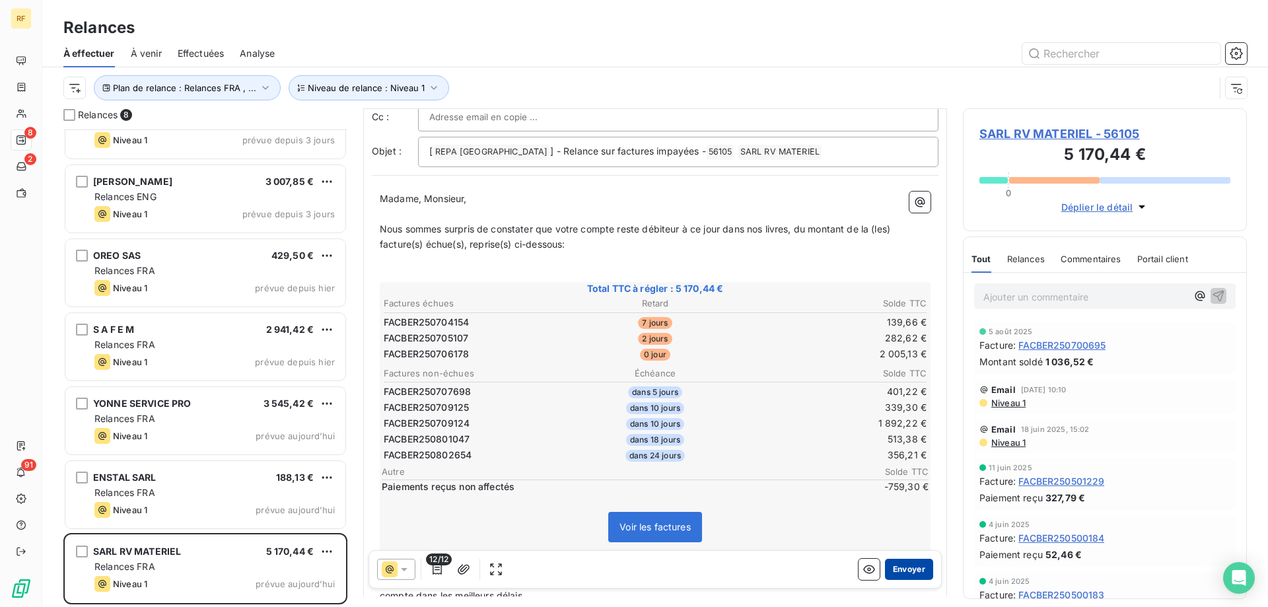
click at [903, 569] on button "Envoyer" at bounding box center [909, 569] width 48 height 21
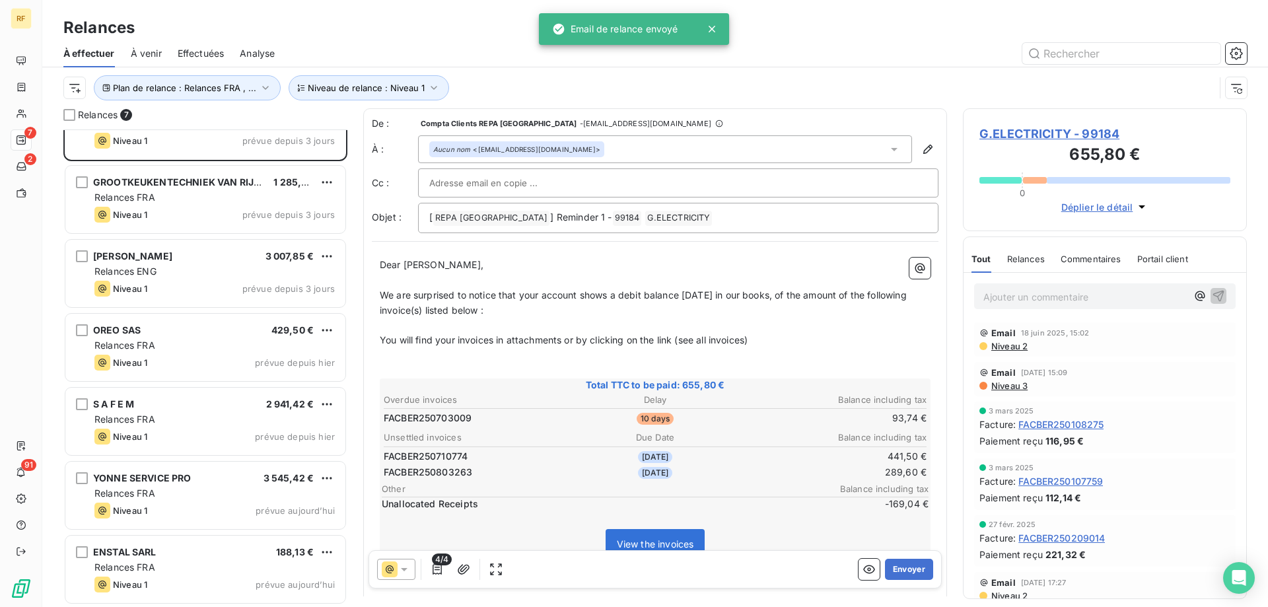
scroll to position [41, 0]
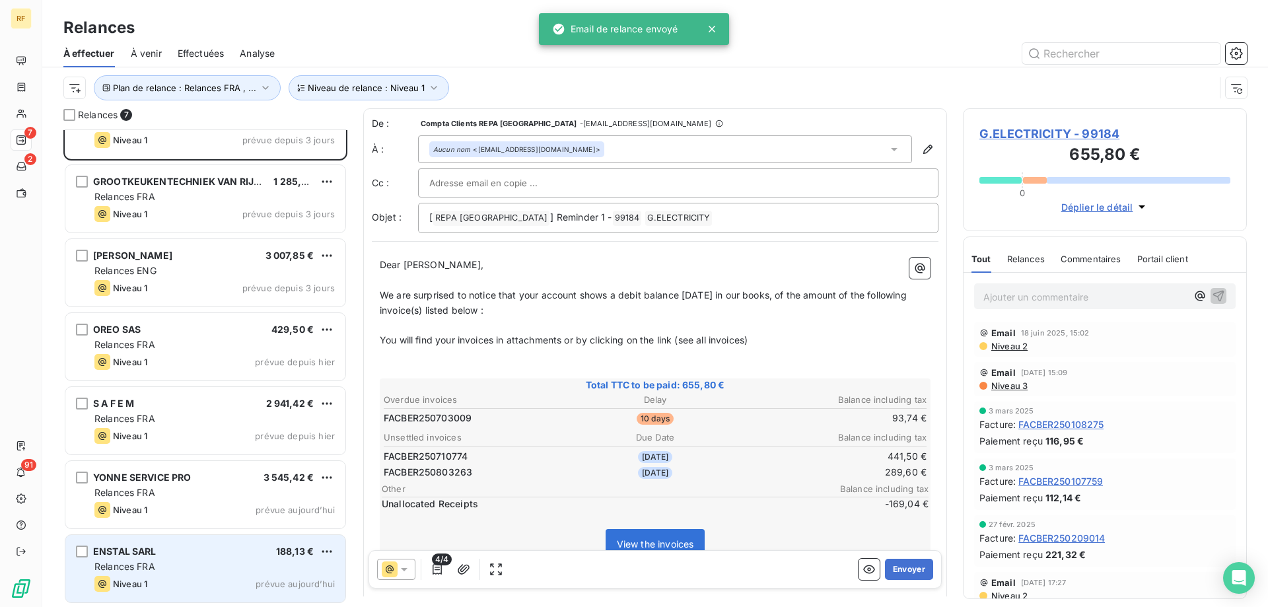
click at [237, 551] on div "ENSTAL SARL 188,13 €" at bounding box center [214, 551] width 240 height 12
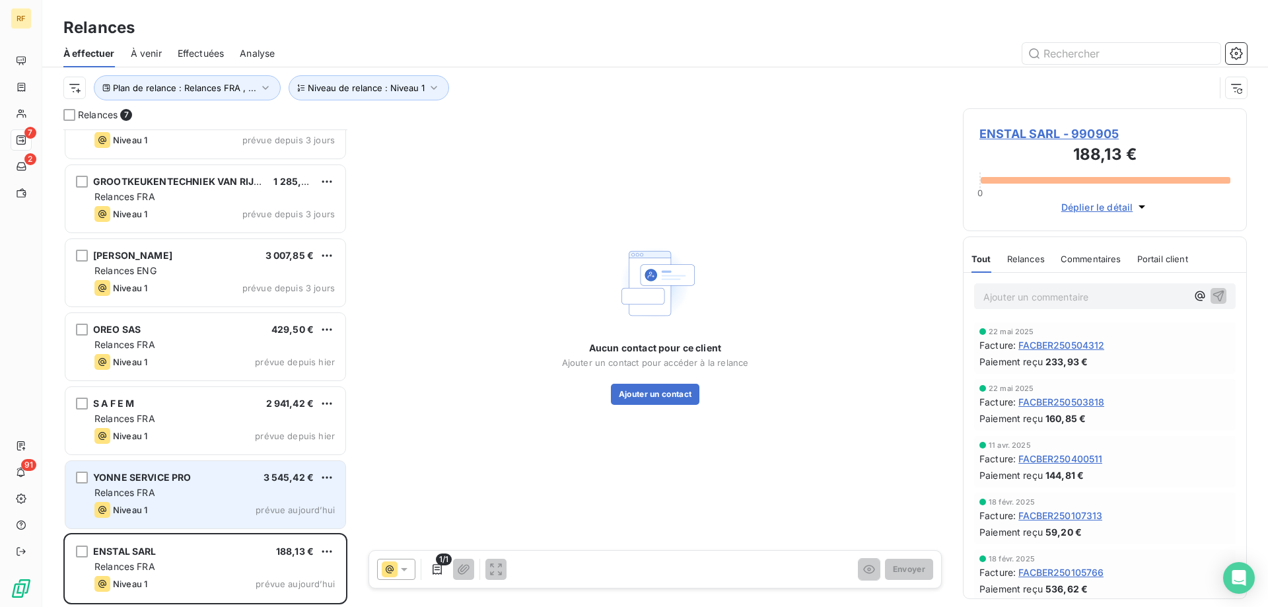
click at [200, 519] on div "YONNE SERVICE PRO 3 545,42 € Relances FRA Niveau 1 prévue aujourd’hui" at bounding box center [205, 494] width 280 height 67
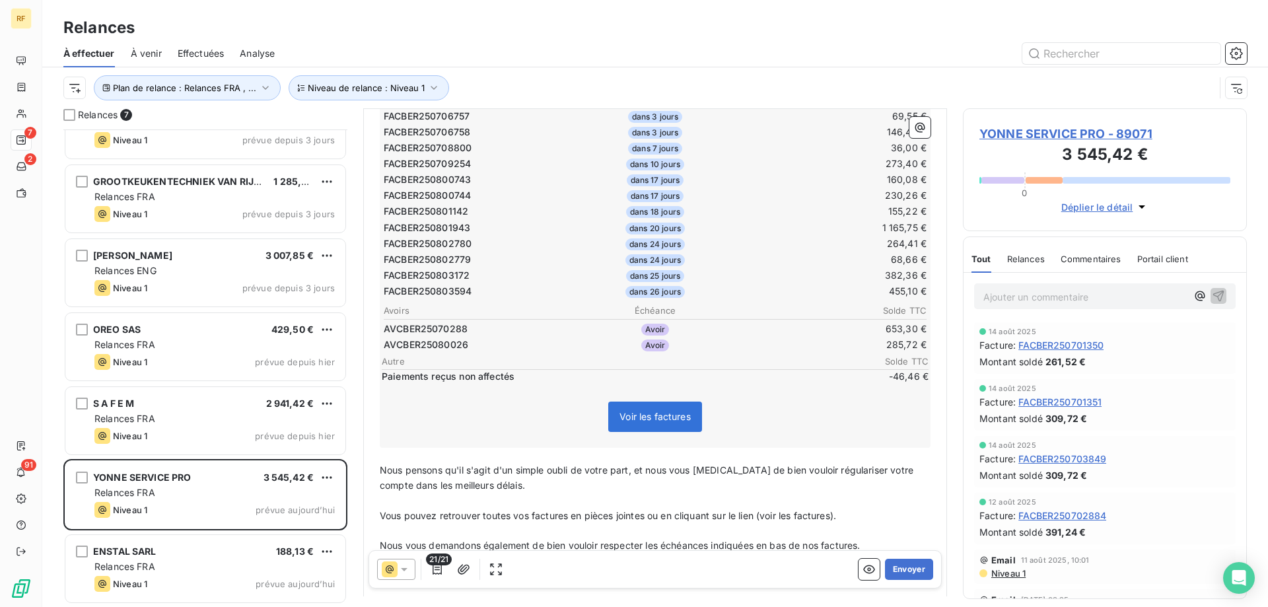
scroll to position [331, 0]
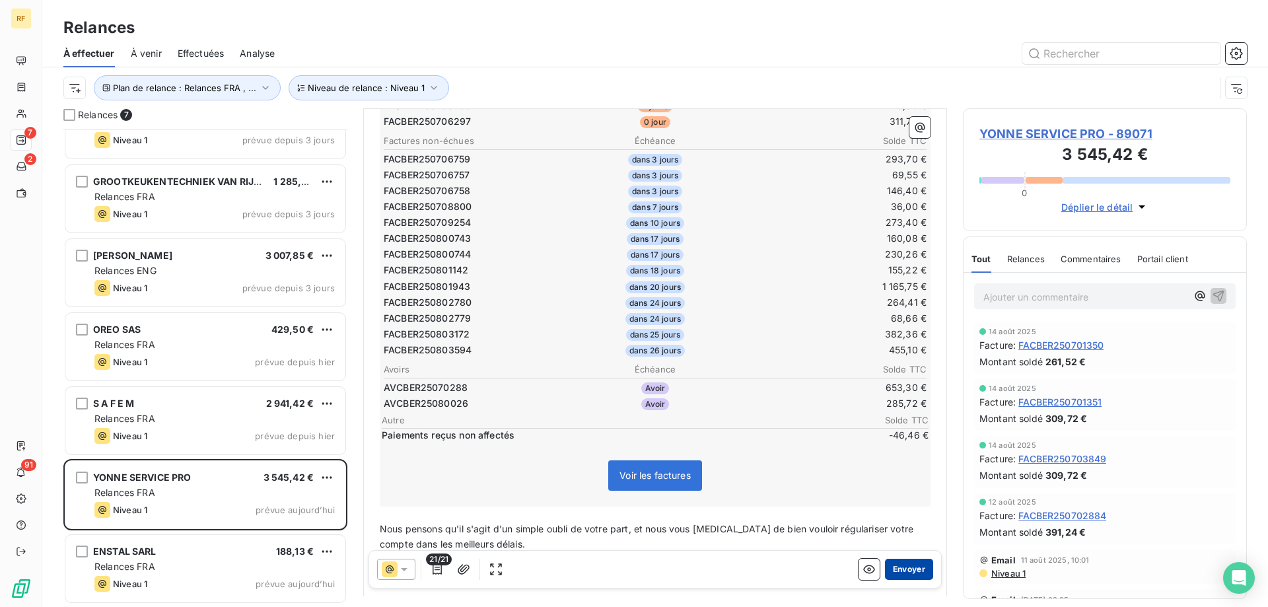
click at [896, 569] on button "Envoyer" at bounding box center [909, 569] width 48 height 21
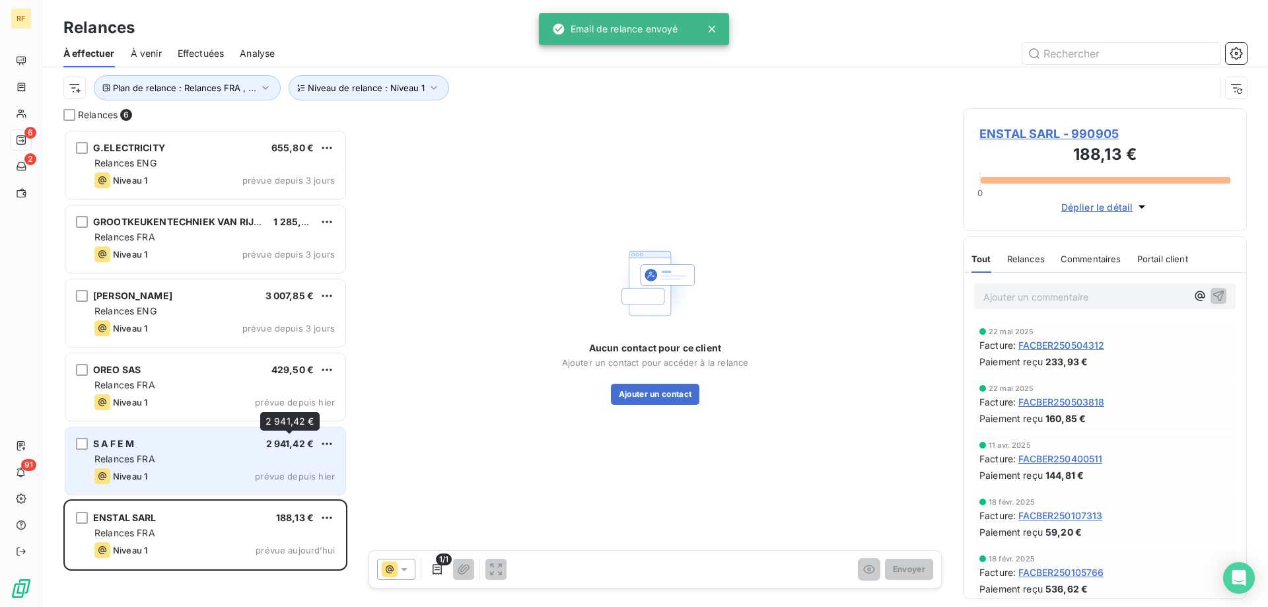
click at [273, 445] on span "2 941,42 €" at bounding box center [290, 443] width 48 height 11
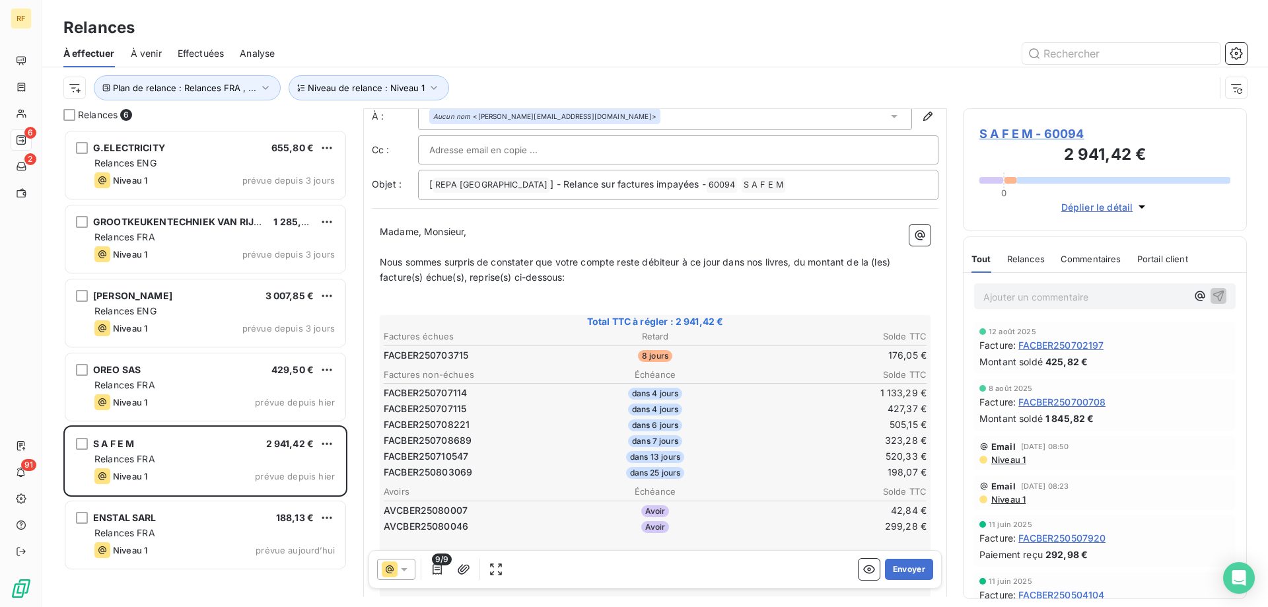
scroll to position [67, 0]
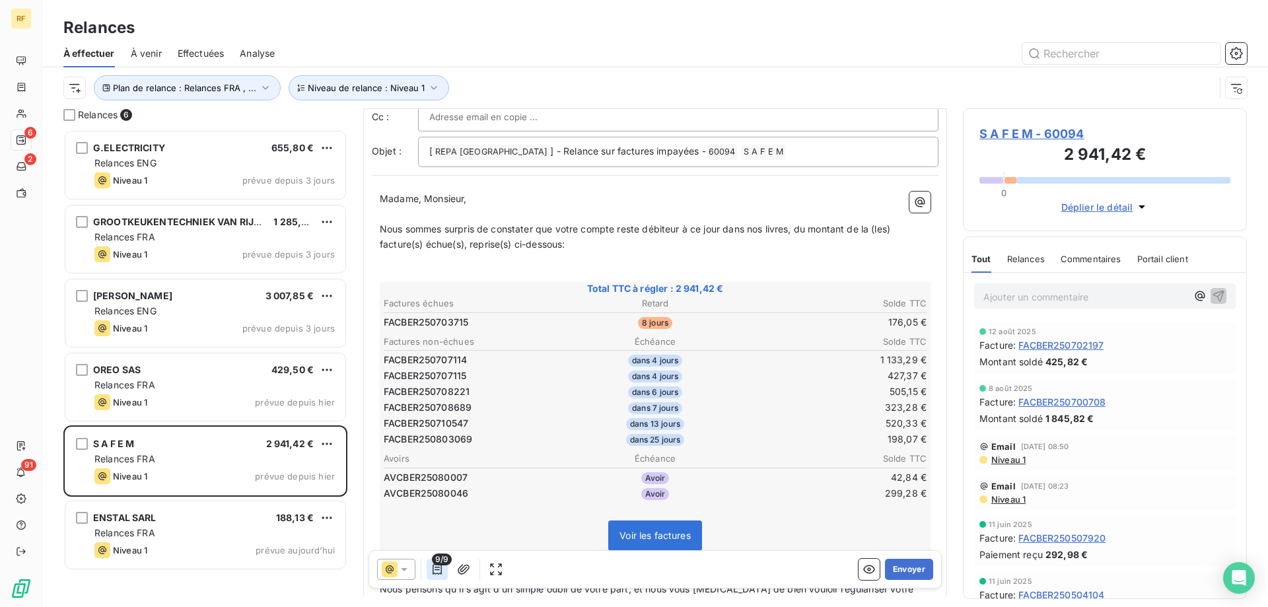
click at [433, 573] on icon "button" at bounding box center [437, 569] width 13 height 13
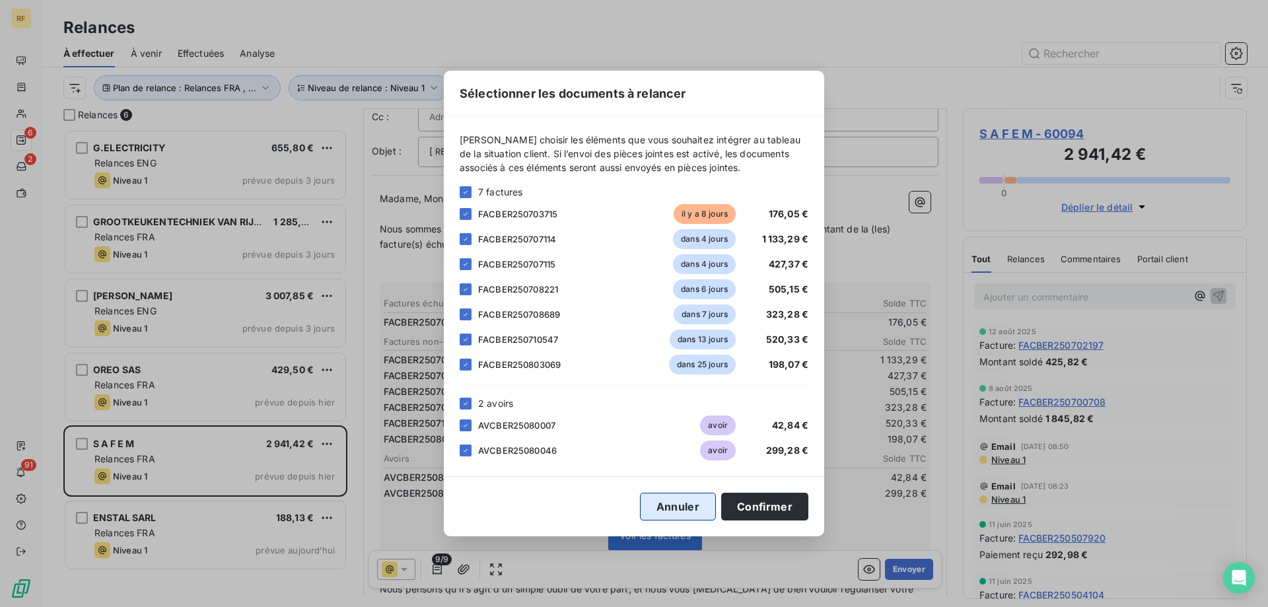
click at [678, 506] on button "Annuler" at bounding box center [678, 507] width 76 height 28
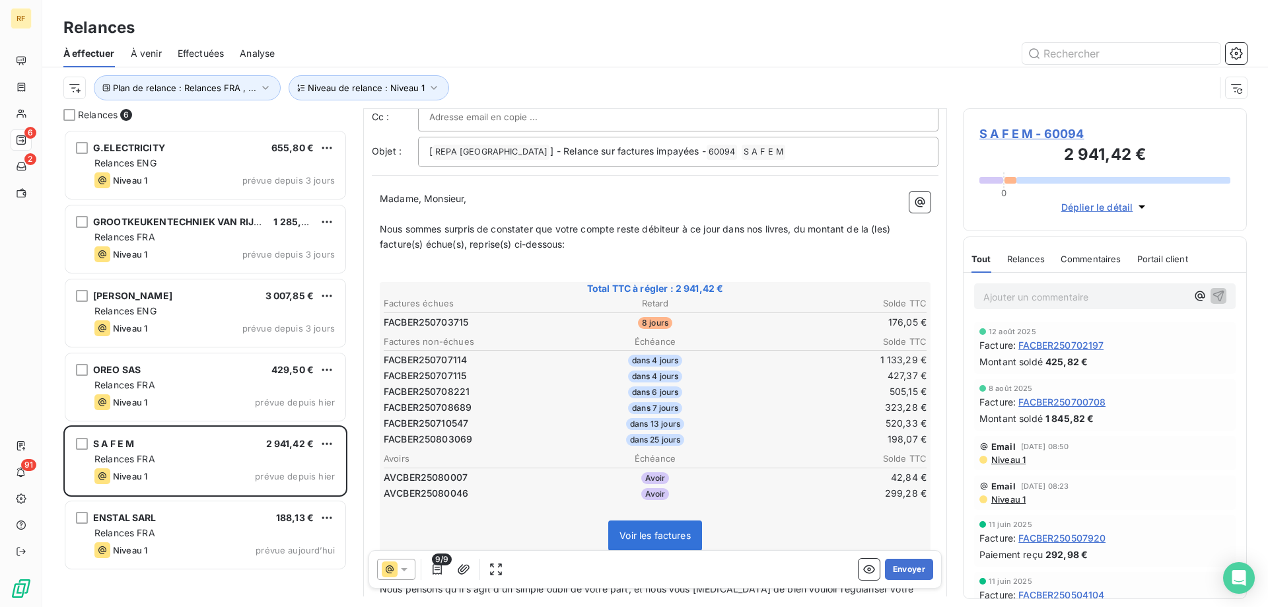
click at [1001, 136] on span "S A F E M - 60094" at bounding box center [1104, 134] width 251 height 18
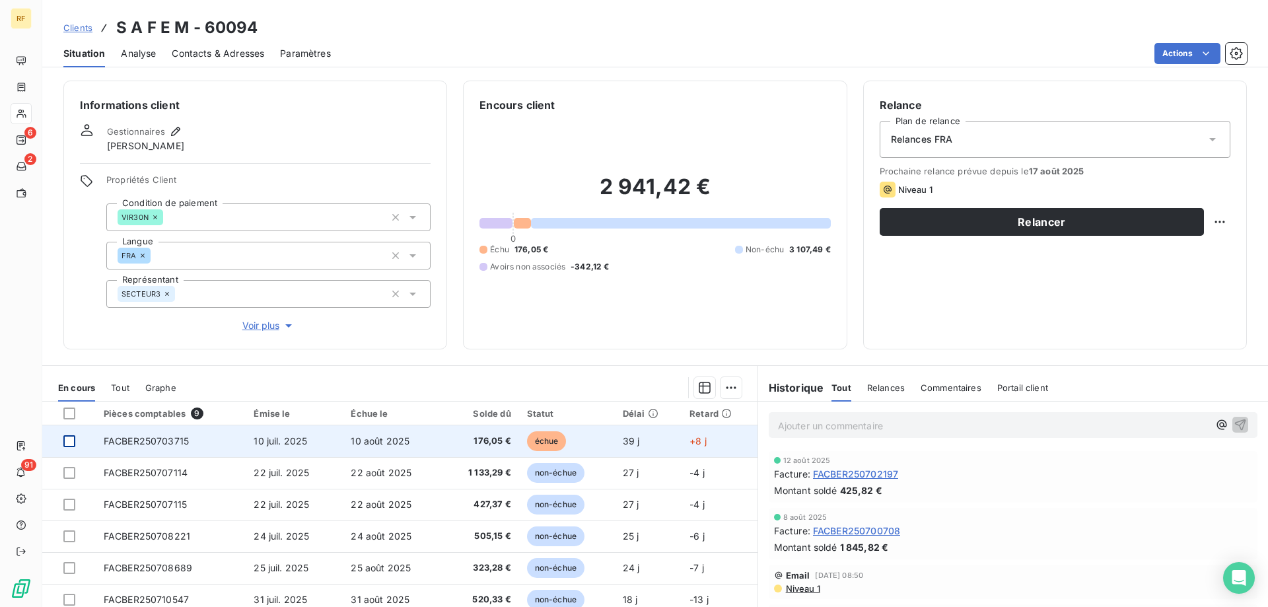
click at [67, 443] on div at bounding box center [69, 441] width 12 height 12
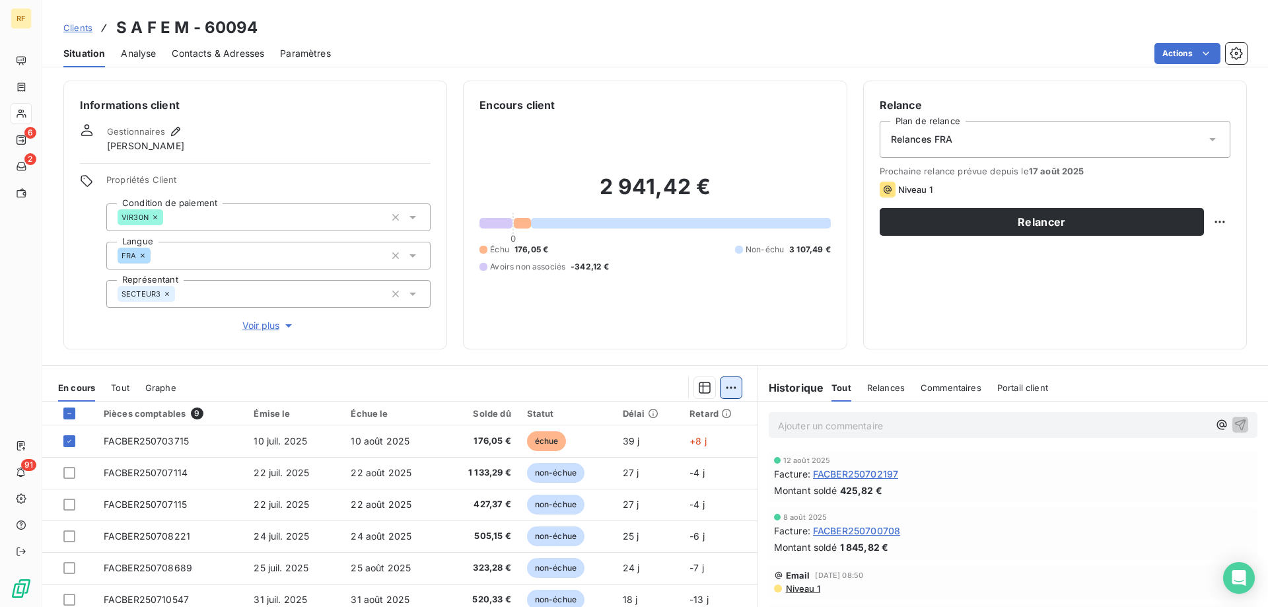
click at [721, 390] on html "RF 6 2 91 Clients S A F E M - 60094 Situation Analyse Contacts & Adresses Param…" at bounding box center [634, 303] width 1268 height 607
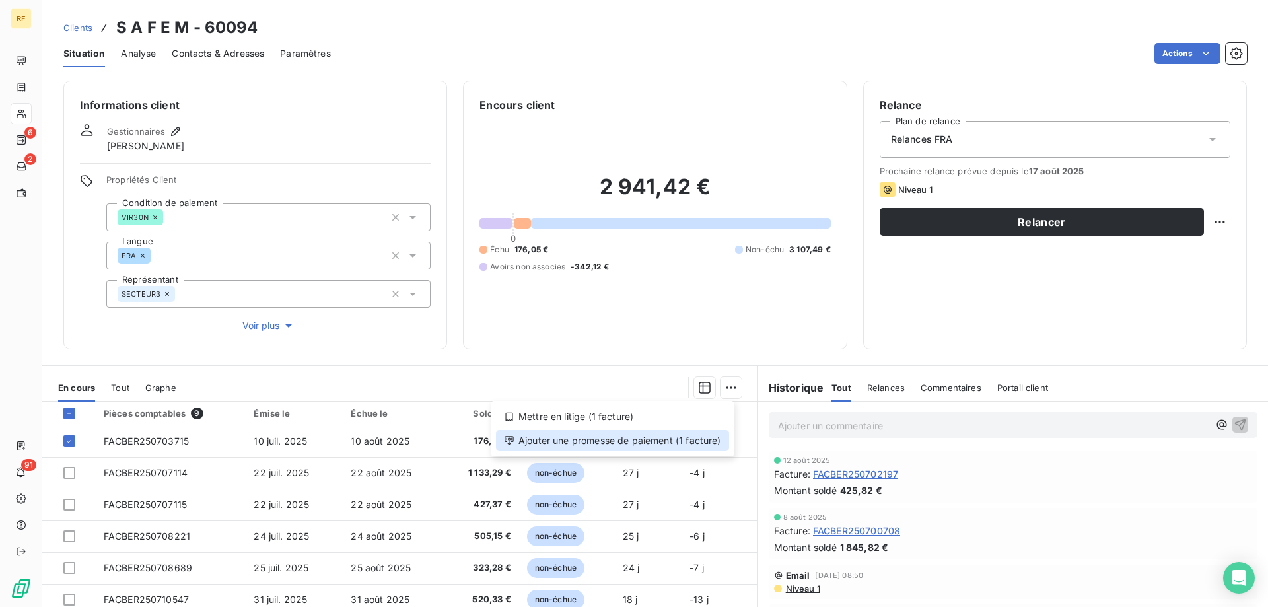
click at [634, 440] on div "Ajouter une promesse de paiement (1 facture)" at bounding box center [612, 440] width 233 height 21
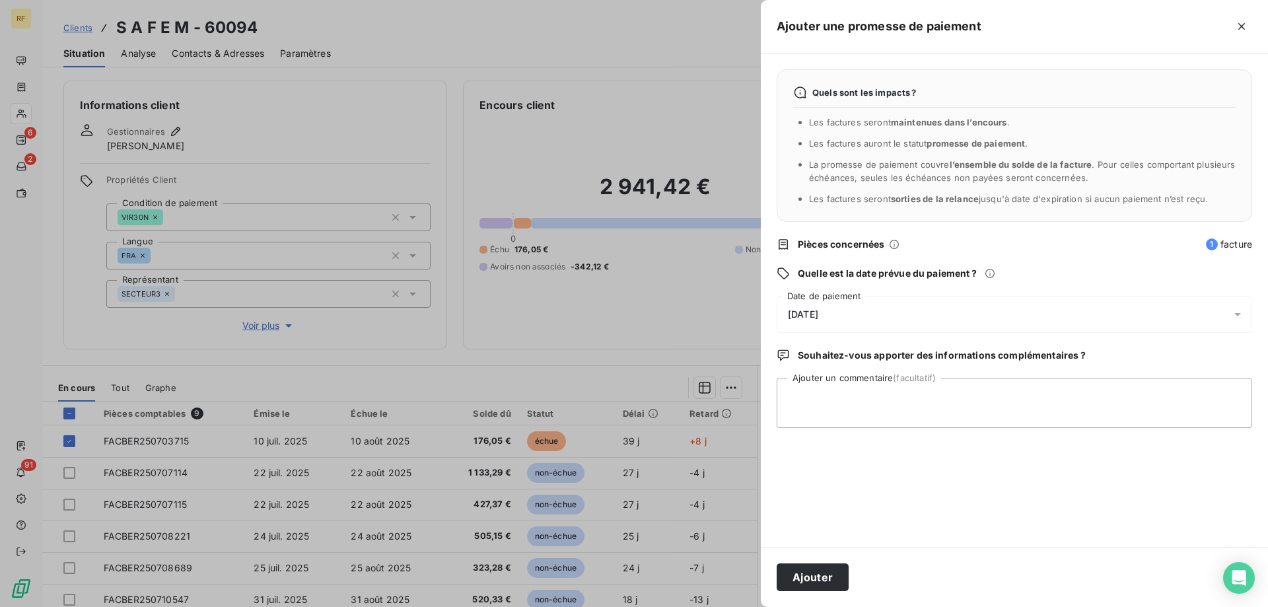
click at [851, 320] on div "[DATE]" at bounding box center [1014, 314] width 475 height 37
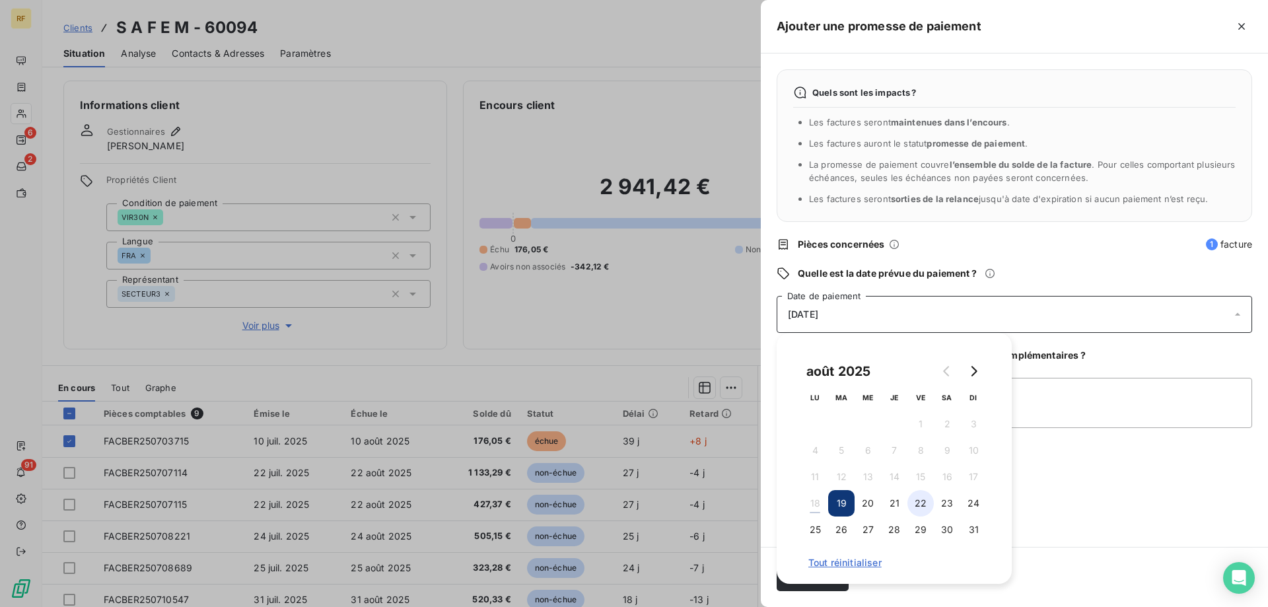
click at [917, 505] on button "22" at bounding box center [920, 503] width 26 height 26
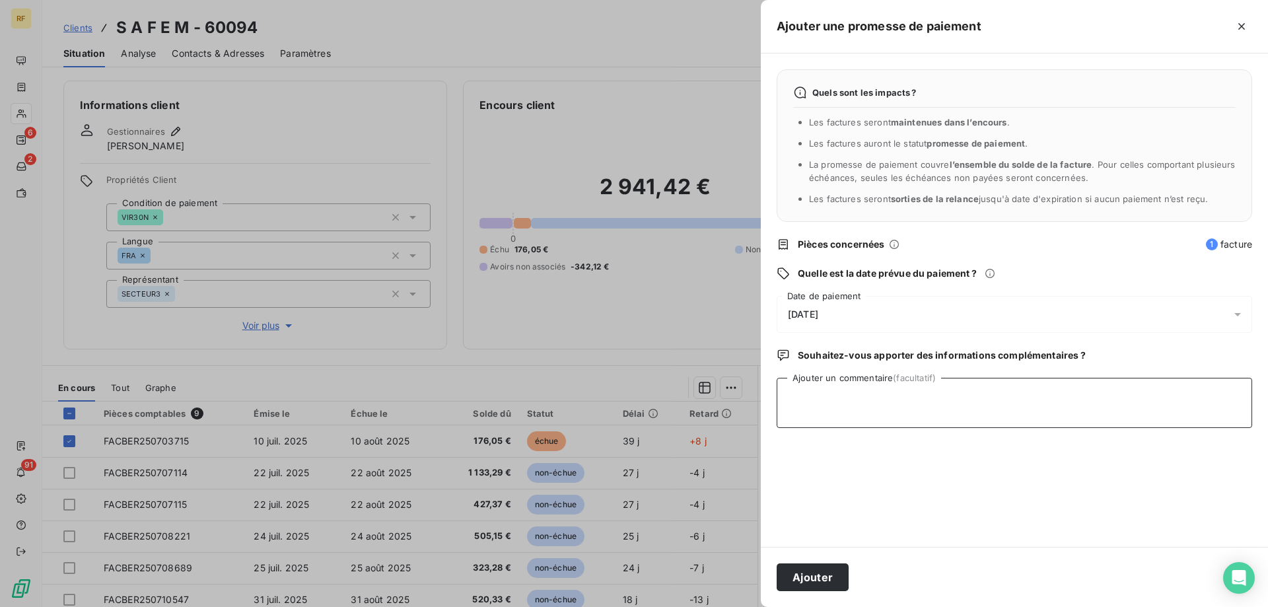
click at [1035, 411] on textarea "Ajouter un commentaire (facultatif)" at bounding box center [1014, 403] width 475 height 50
type textarea "Client créditeur jusque 20/08/25"
click at [805, 574] on button "Ajouter" at bounding box center [813, 577] width 72 height 28
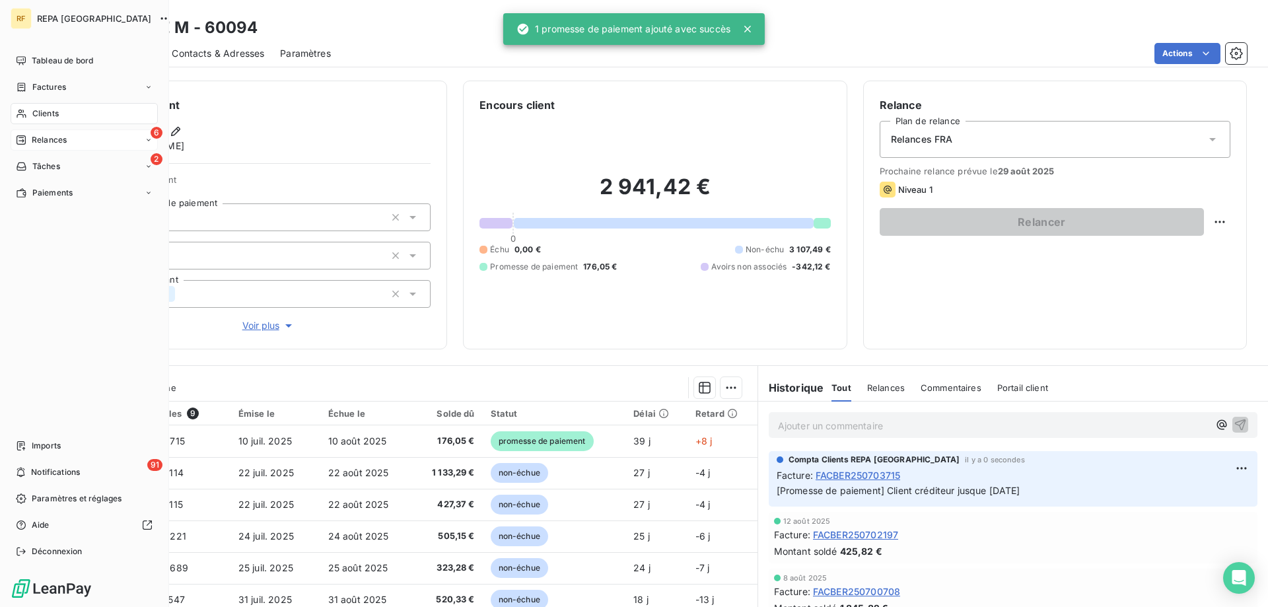
click at [90, 145] on div "6 Relances" at bounding box center [84, 139] width 147 height 21
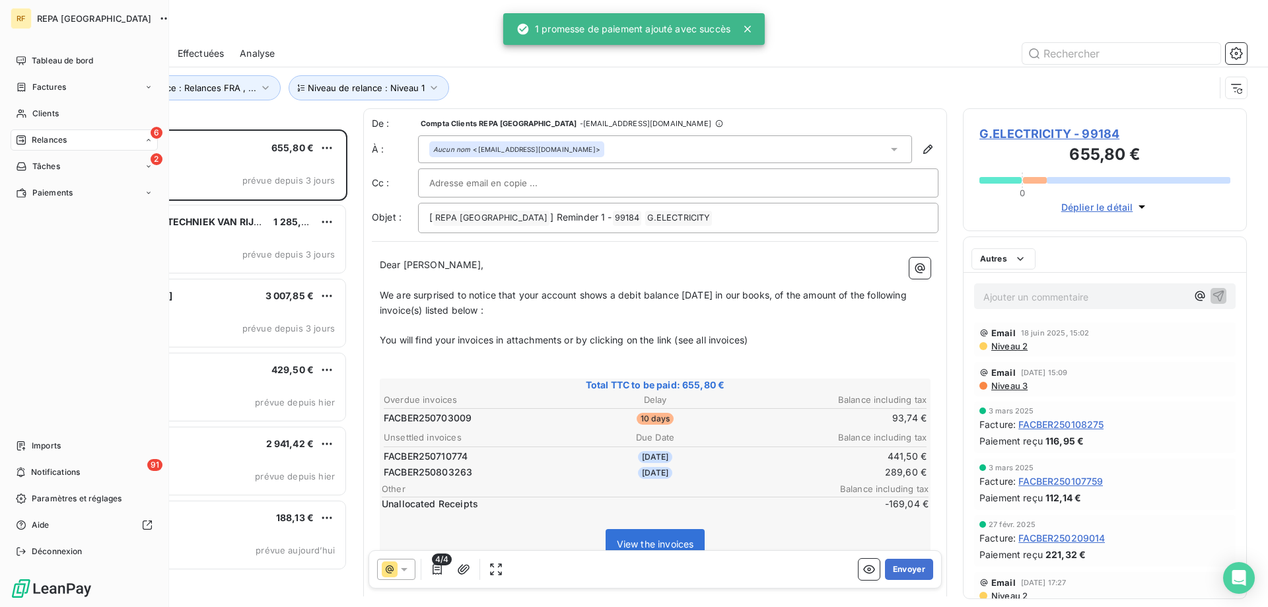
scroll to position [468, 274]
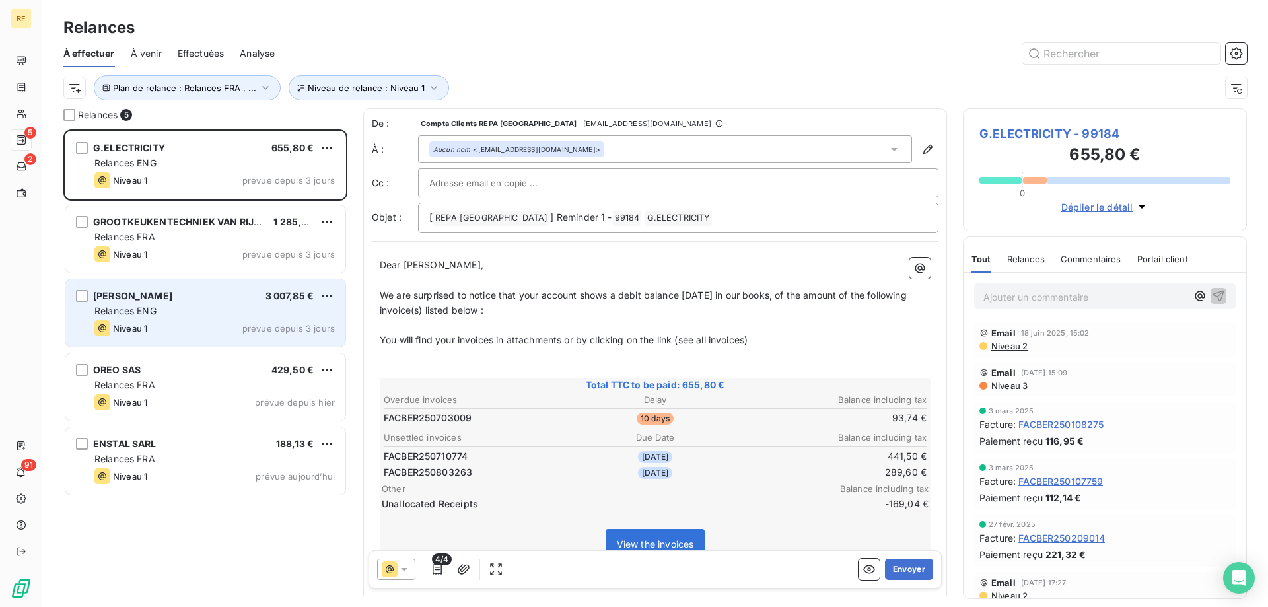
scroll to position [468, 274]
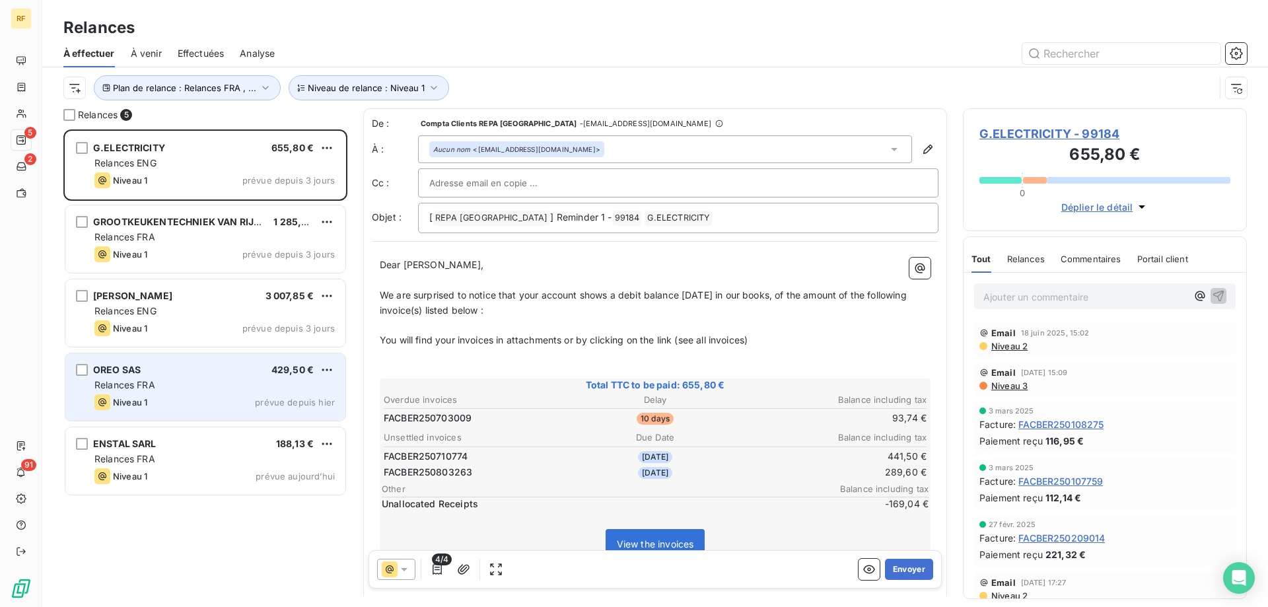
click at [182, 396] on div "Niveau 1 prévue depuis hier" at bounding box center [214, 402] width 240 height 16
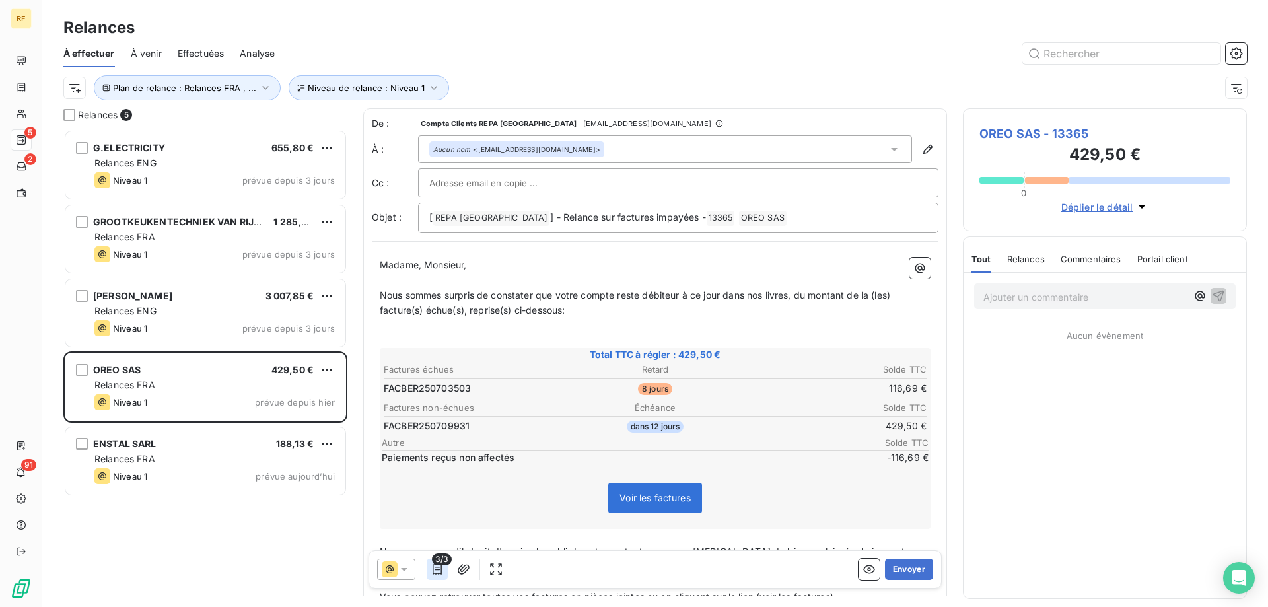
click at [438, 570] on icon "button" at bounding box center [437, 569] width 9 height 11
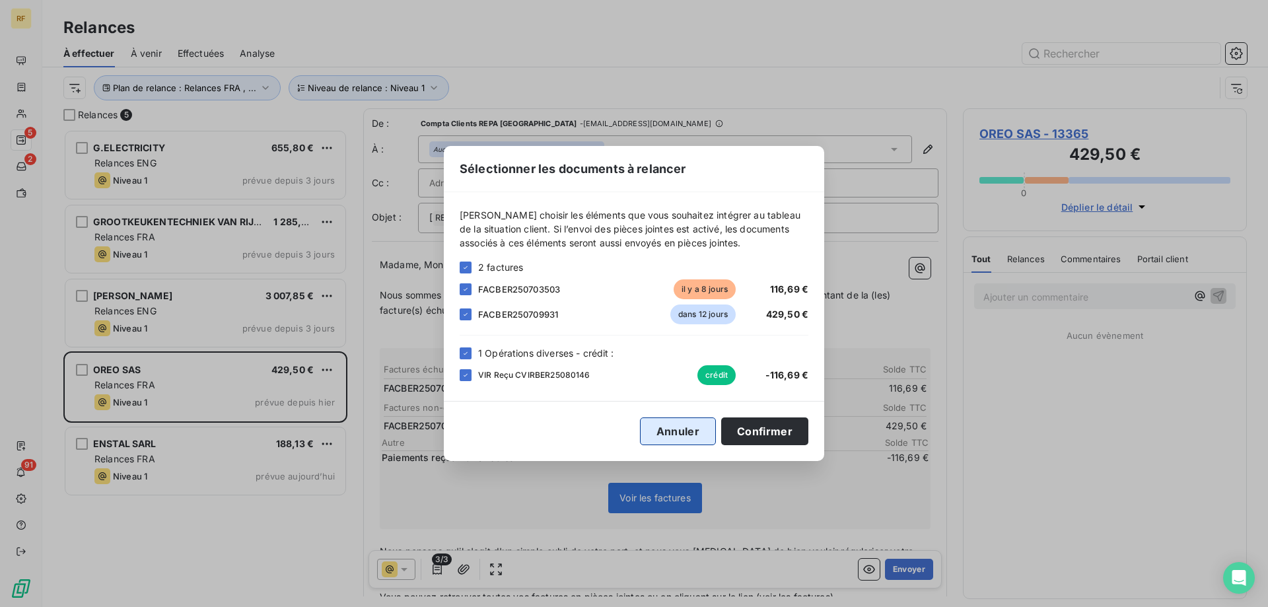
click at [691, 437] on button "Annuler" at bounding box center [678, 431] width 76 height 28
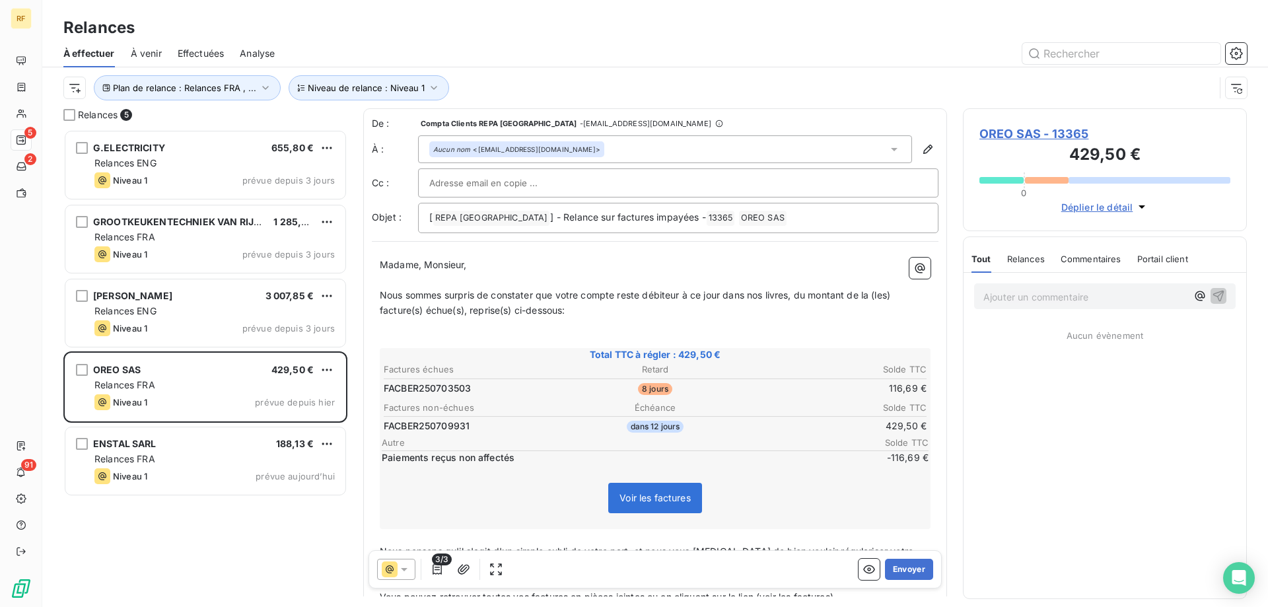
click at [1060, 133] on span "OREO SAS - 13365" at bounding box center [1104, 134] width 251 height 18
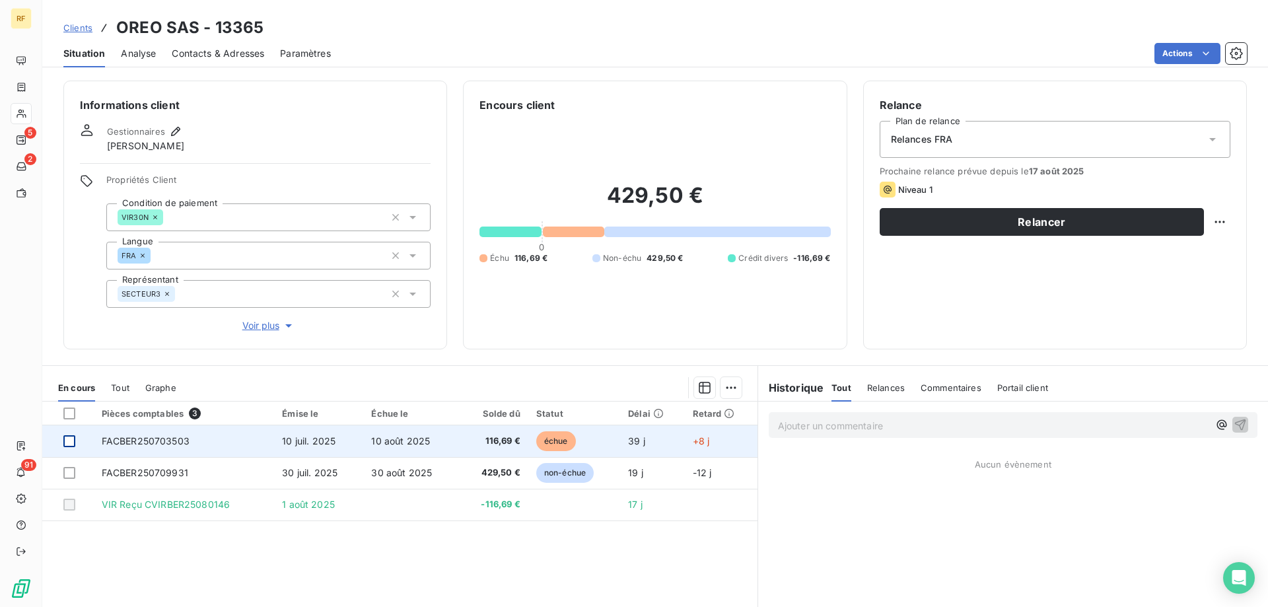
click at [67, 441] on div at bounding box center [69, 441] width 12 height 12
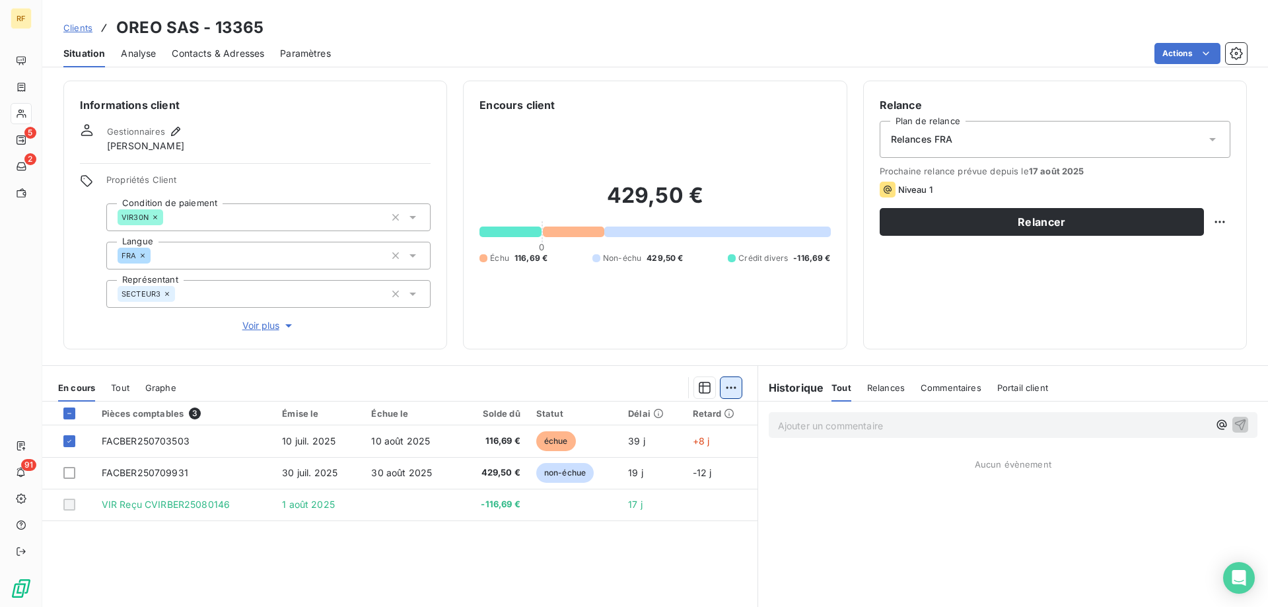
click at [734, 388] on html "RF 5 2 91 Clients OREO SAS - 13365 Situation Analyse Contacts & Adresses Paramè…" at bounding box center [634, 303] width 1268 height 607
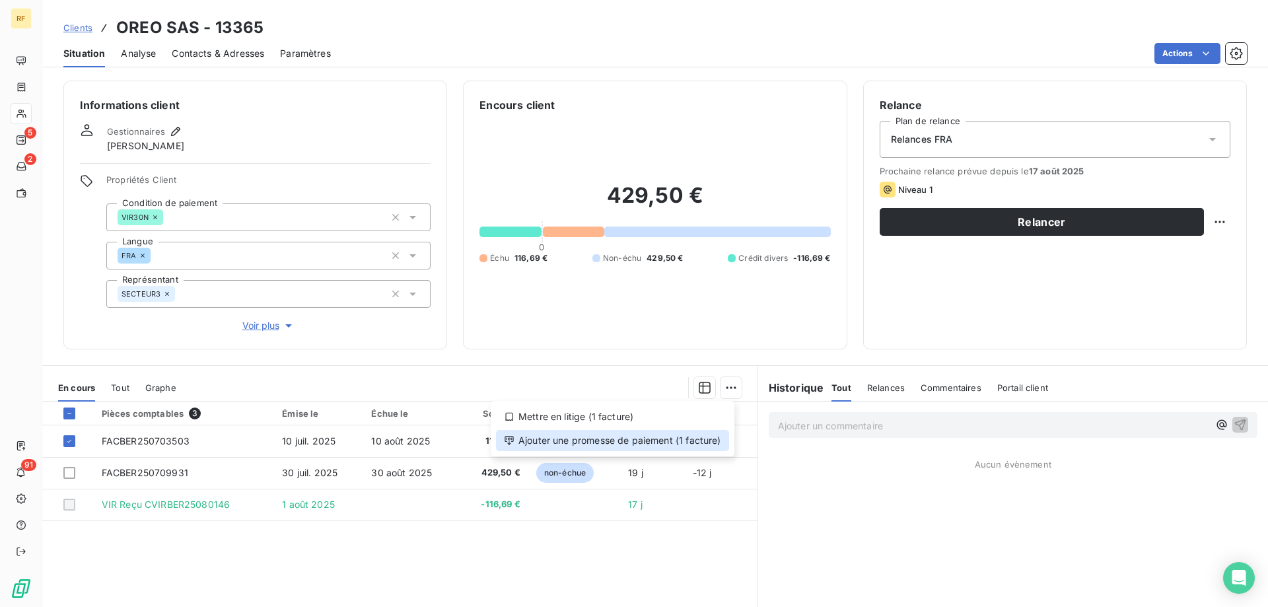
click at [667, 443] on div "Ajouter une promesse de paiement (1 facture)" at bounding box center [612, 440] width 233 height 21
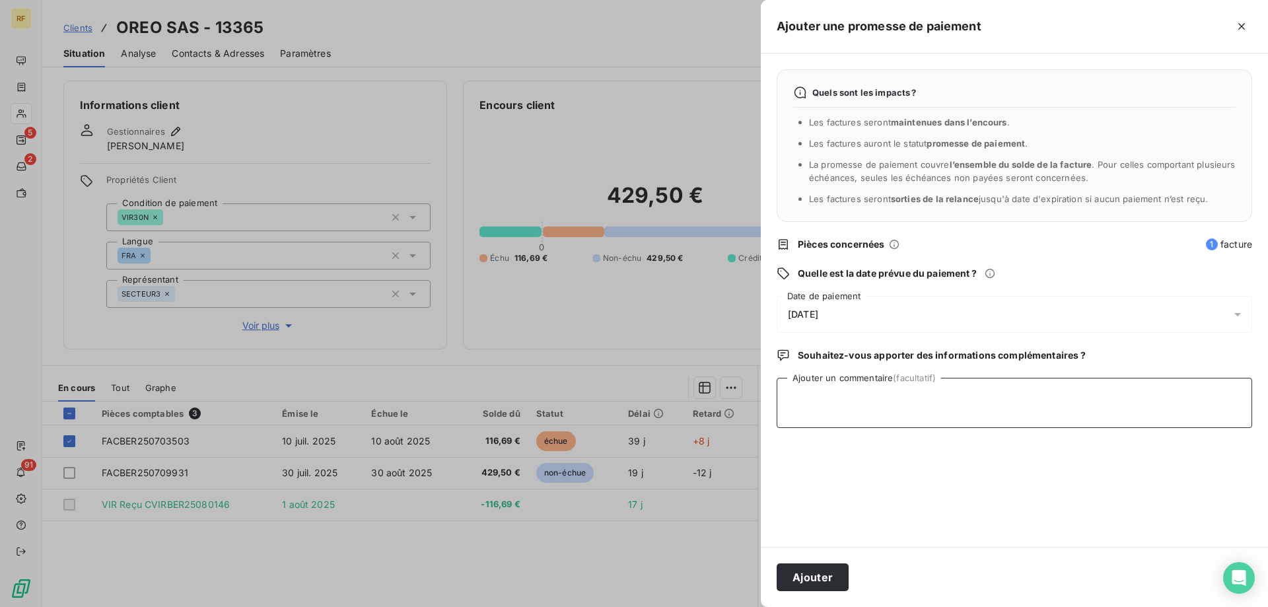
click at [865, 402] on textarea "Ajouter un commentaire (facultatif)" at bounding box center [1014, 403] width 475 height 50
type textarea "Lettrage effectué"
click at [831, 578] on button "Ajouter" at bounding box center [813, 577] width 72 height 28
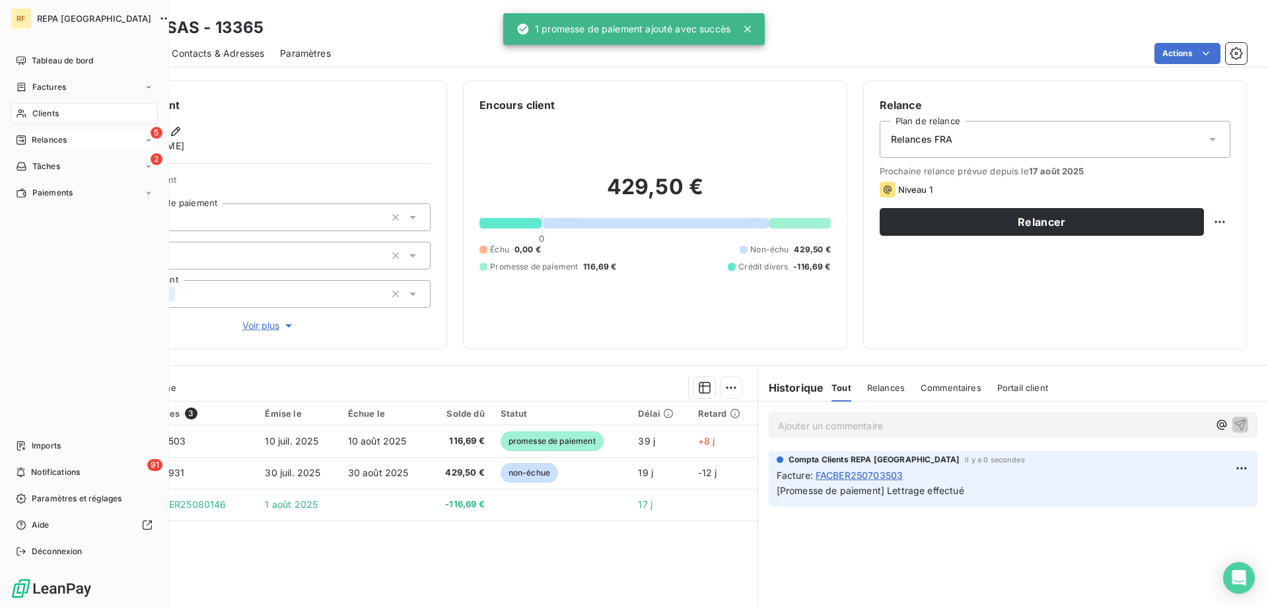
click at [58, 142] on span "Relances" at bounding box center [49, 140] width 35 height 12
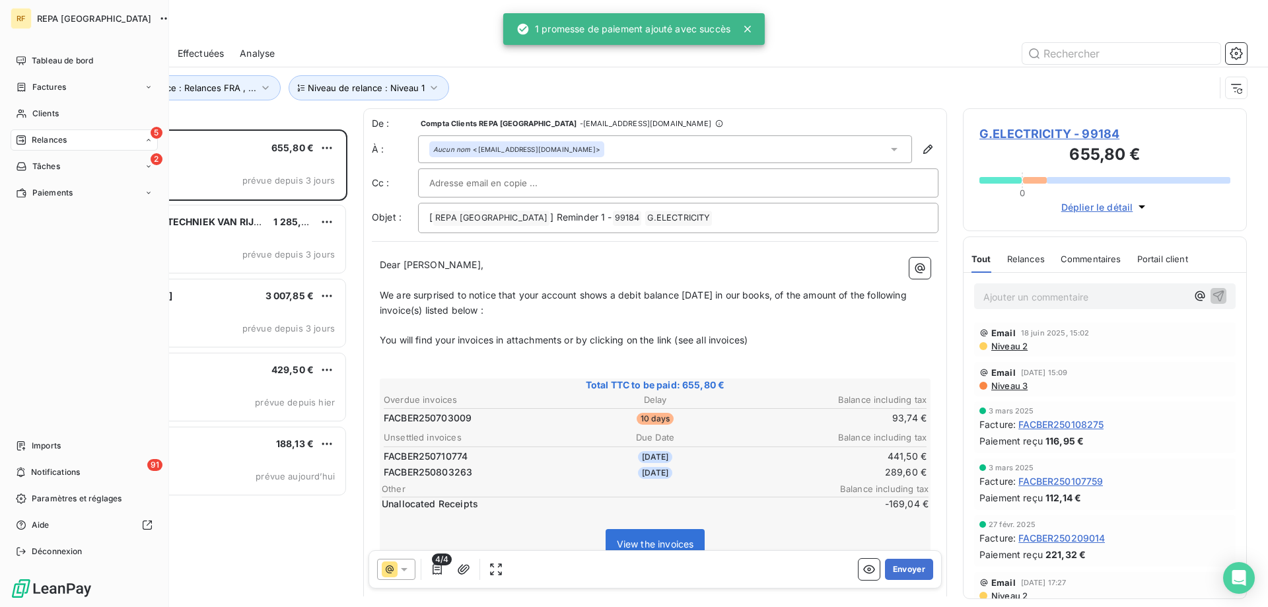
scroll to position [468, 274]
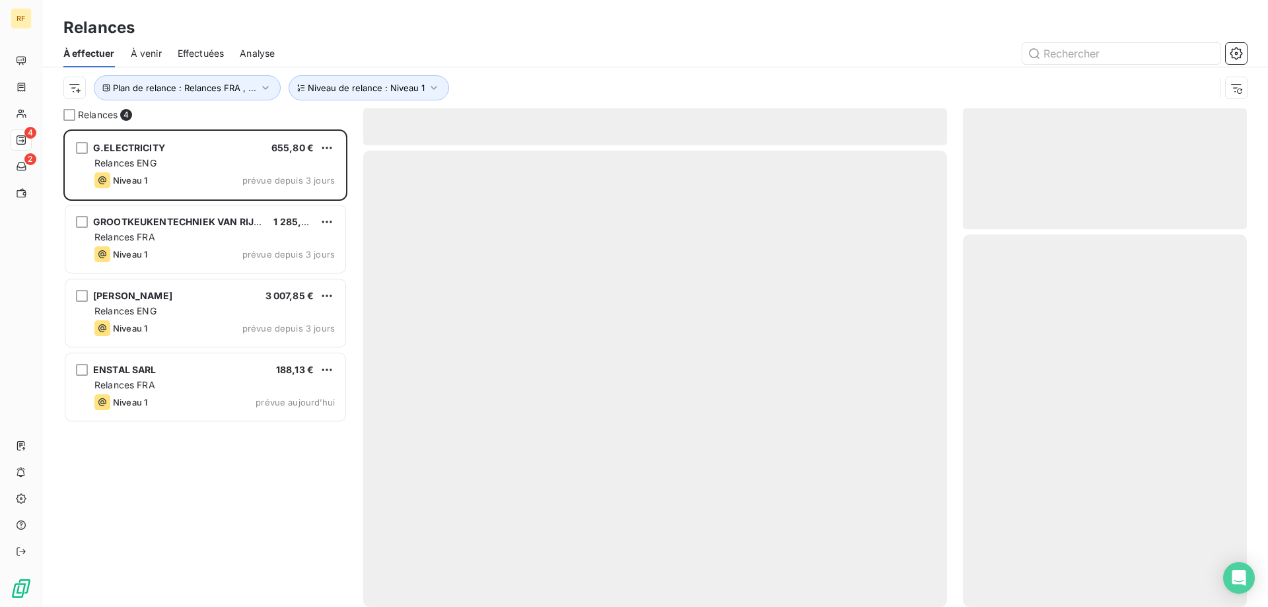
scroll to position [468, 274]
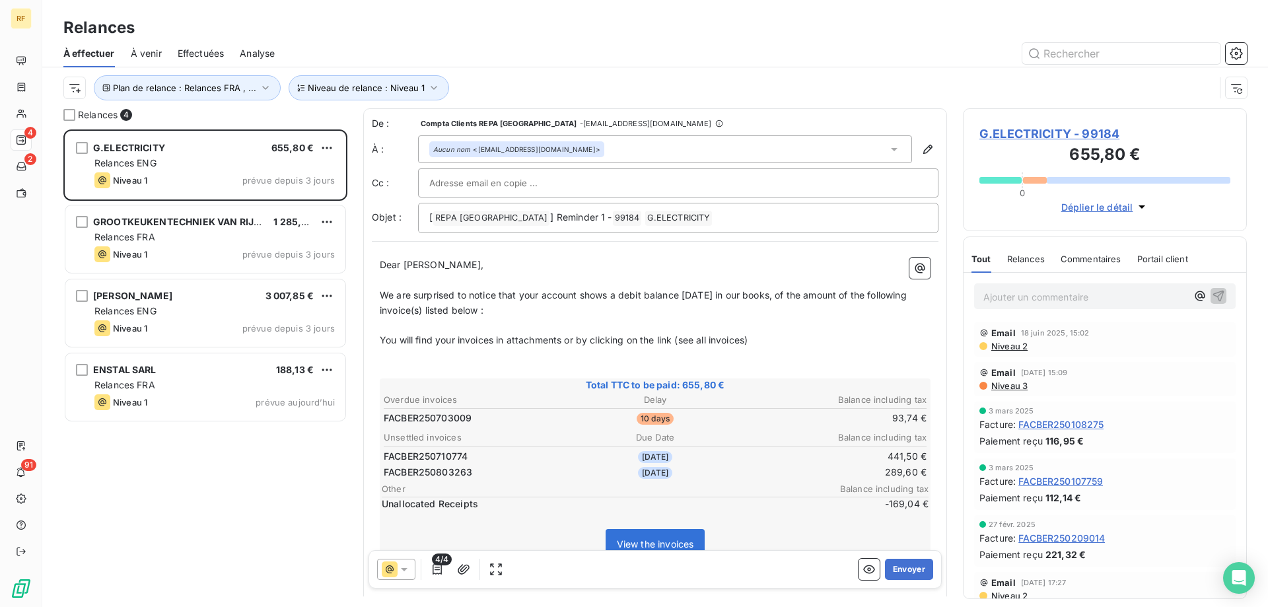
click at [1051, 136] on span "G.ELECTRICITY - 99184" at bounding box center [1104, 134] width 251 height 18
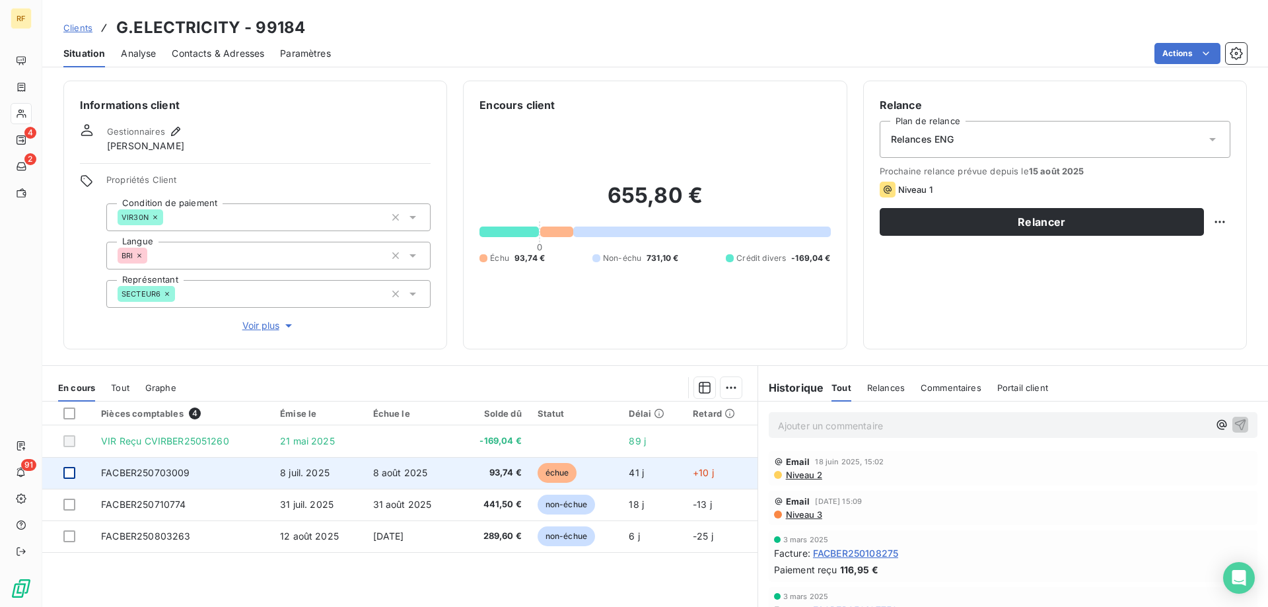
click at [71, 473] on div at bounding box center [69, 473] width 12 height 12
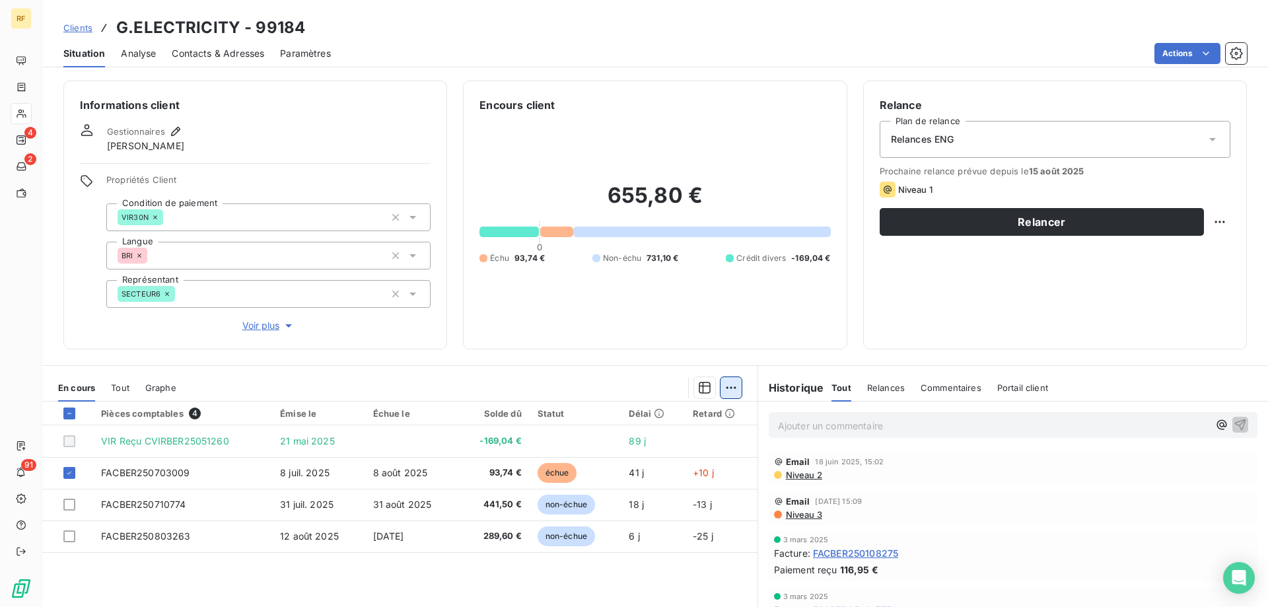
click at [726, 383] on html "RF 4 2 91 Clients G.ELECTRICITY - 99184 Situation Analyse Contacts & Adresses P…" at bounding box center [634, 303] width 1268 height 607
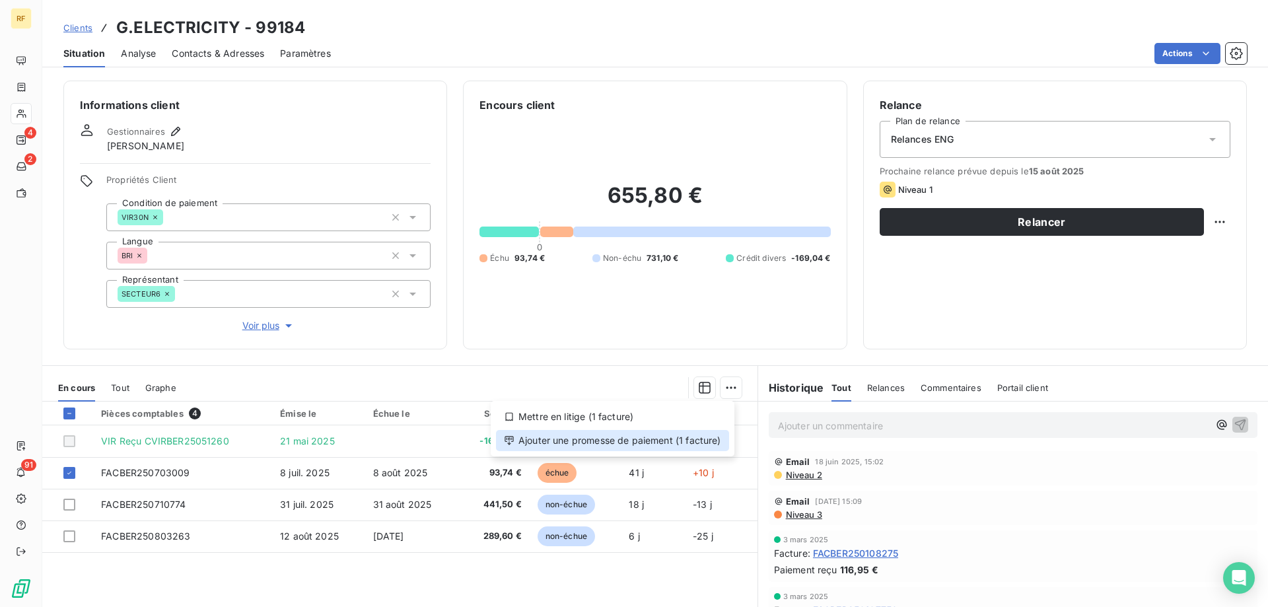
click at [647, 443] on div "Ajouter une promesse de paiement (1 facture)" at bounding box center [612, 440] width 233 height 21
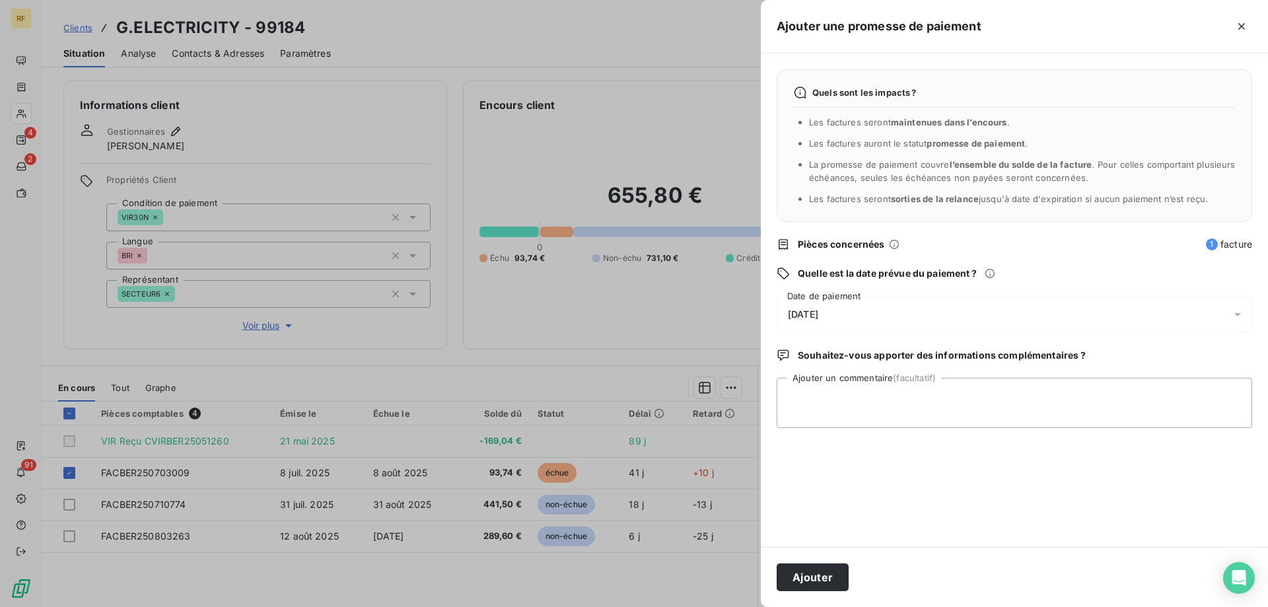
click at [855, 321] on div "[DATE]" at bounding box center [1014, 314] width 475 height 37
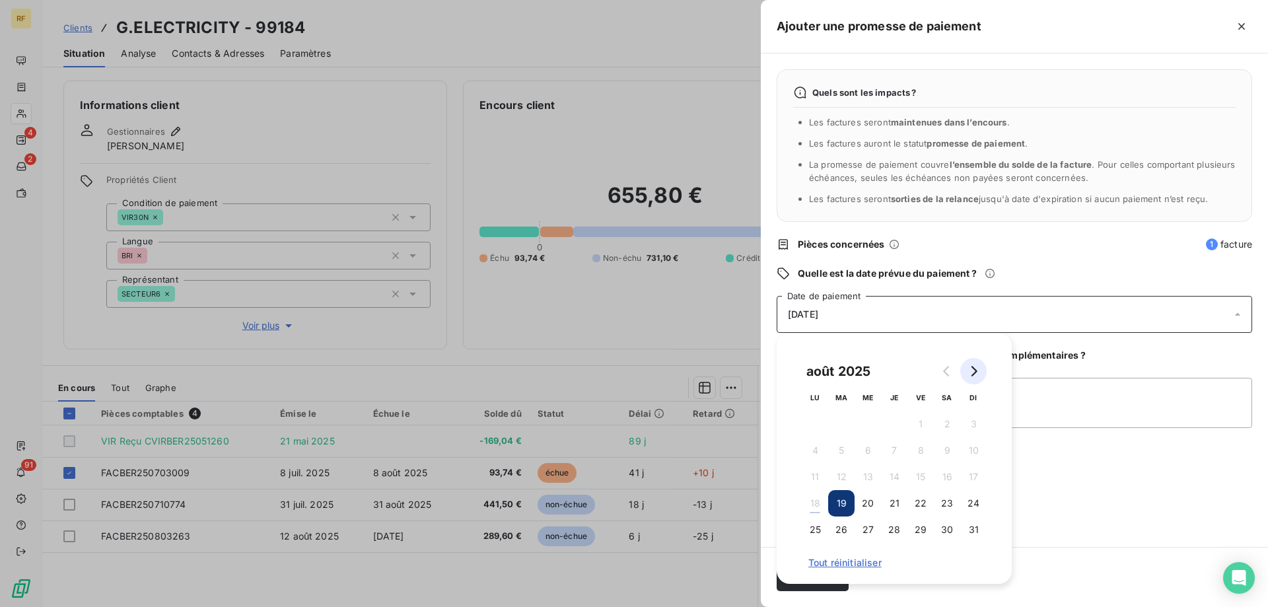
click at [977, 368] on icon "Go to next month" at bounding box center [973, 371] width 11 height 11
click at [843, 425] on button "2" at bounding box center [841, 424] width 26 height 26
click at [1067, 405] on textarea "Ajouter un commentaire (facultatif)" at bounding box center [1014, 403] width 475 height 50
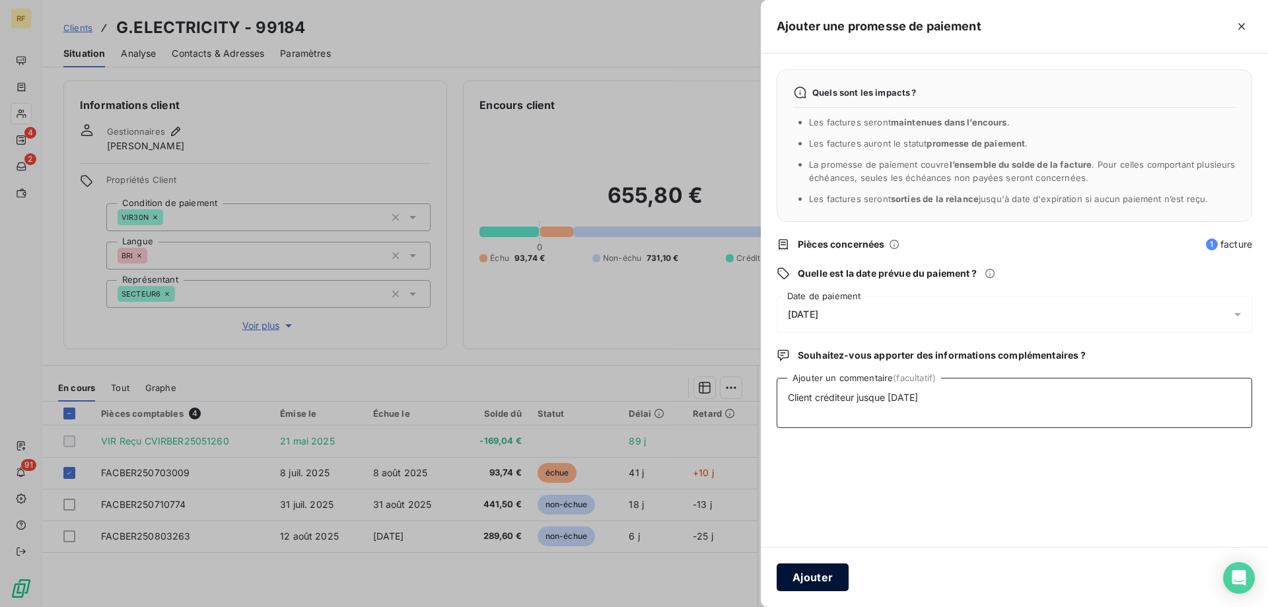
type textarea "Client créditeur jusque 31/08/25"
click at [815, 590] on button "Ajouter" at bounding box center [813, 577] width 72 height 28
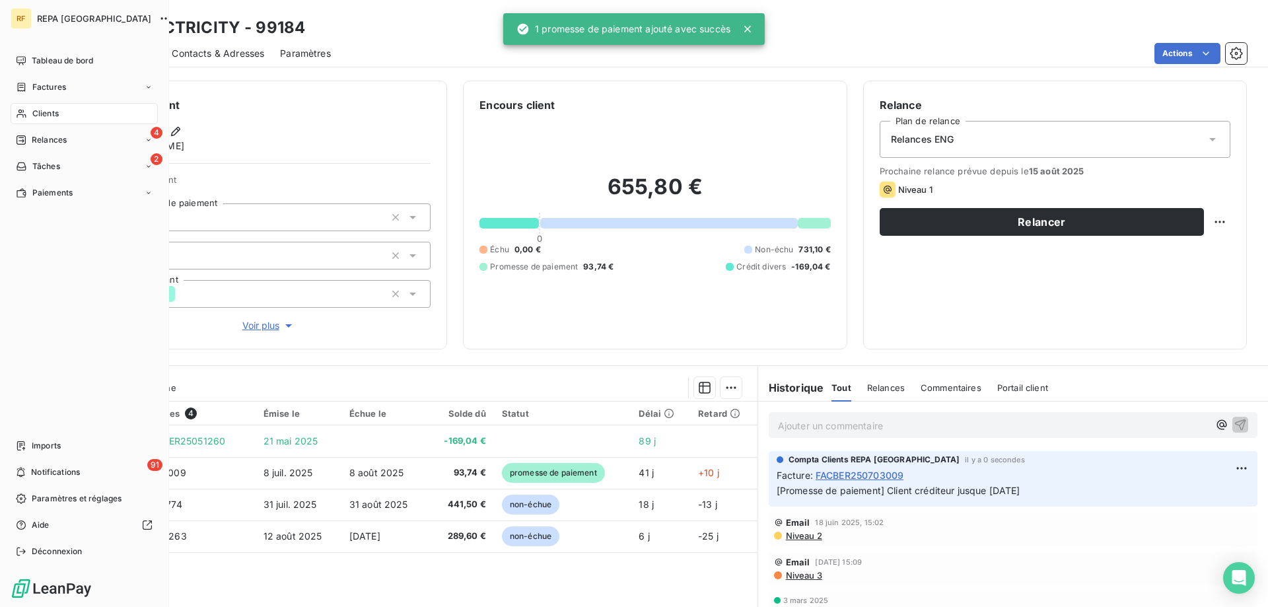
click at [36, 118] on span "Clients" at bounding box center [45, 114] width 26 height 12
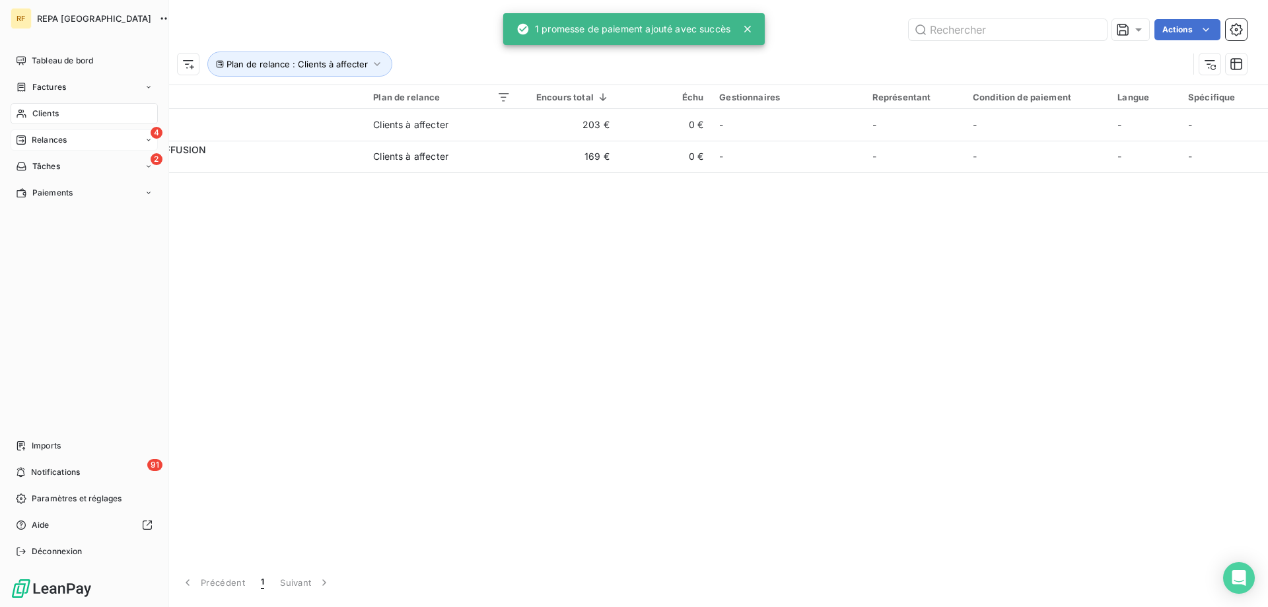
click at [53, 145] on span "Relances" at bounding box center [49, 140] width 35 height 12
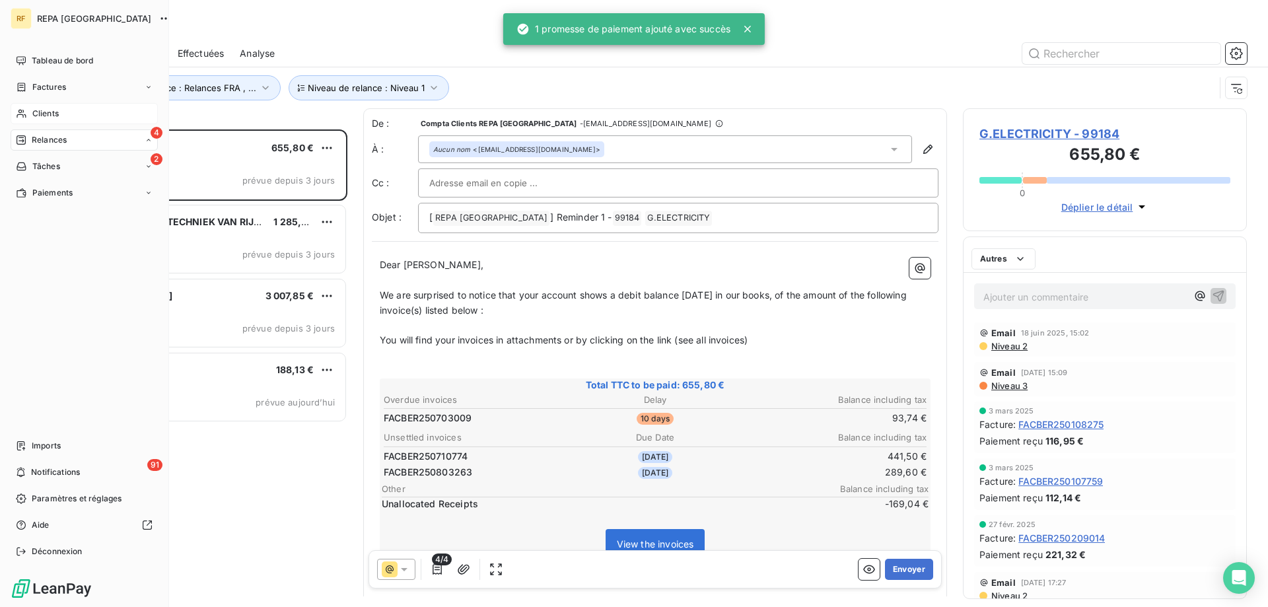
scroll to position [468, 274]
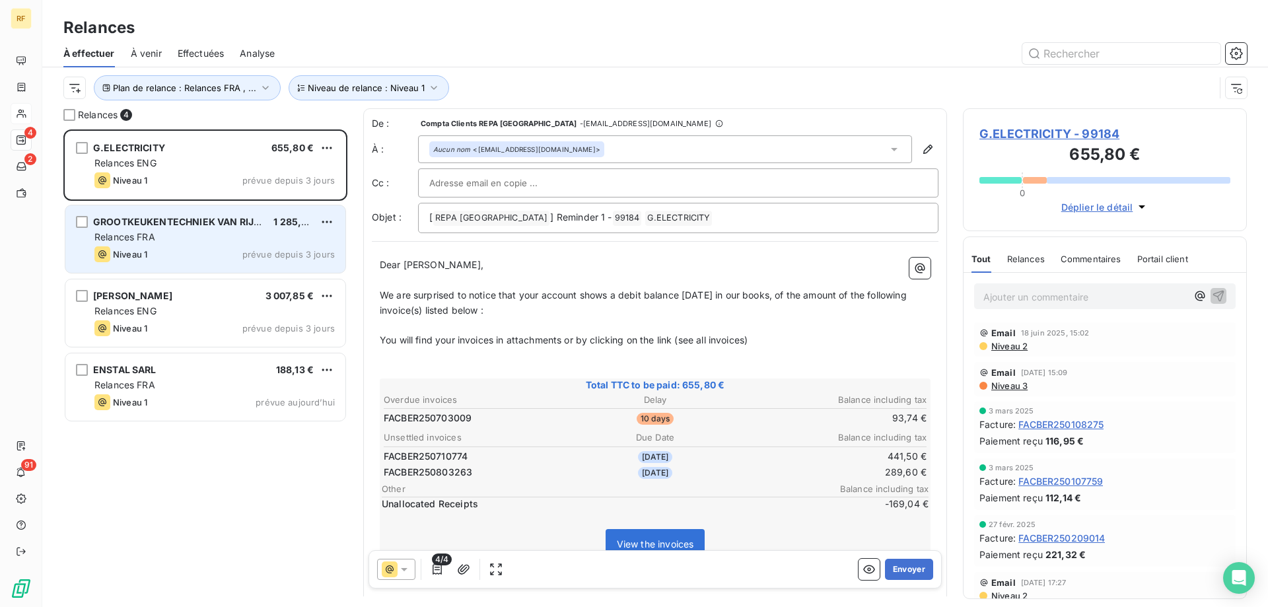
click at [210, 246] on div "Niveau 1 prévue depuis 3 jours" at bounding box center [214, 254] width 240 height 16
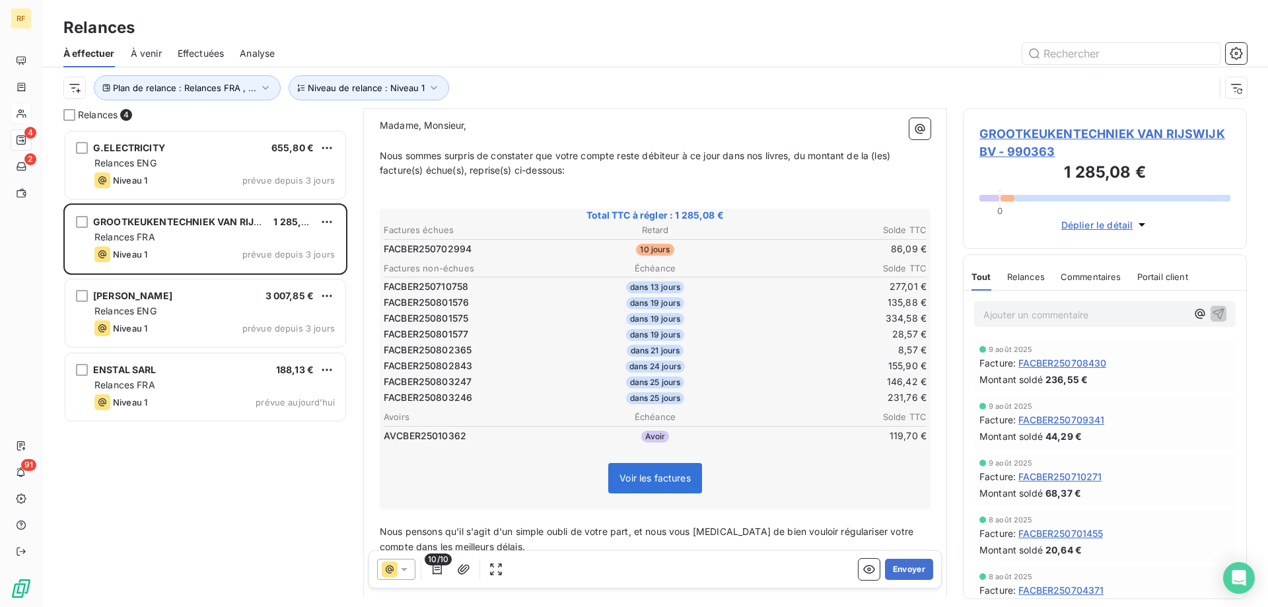
scroll to position [133, 0]
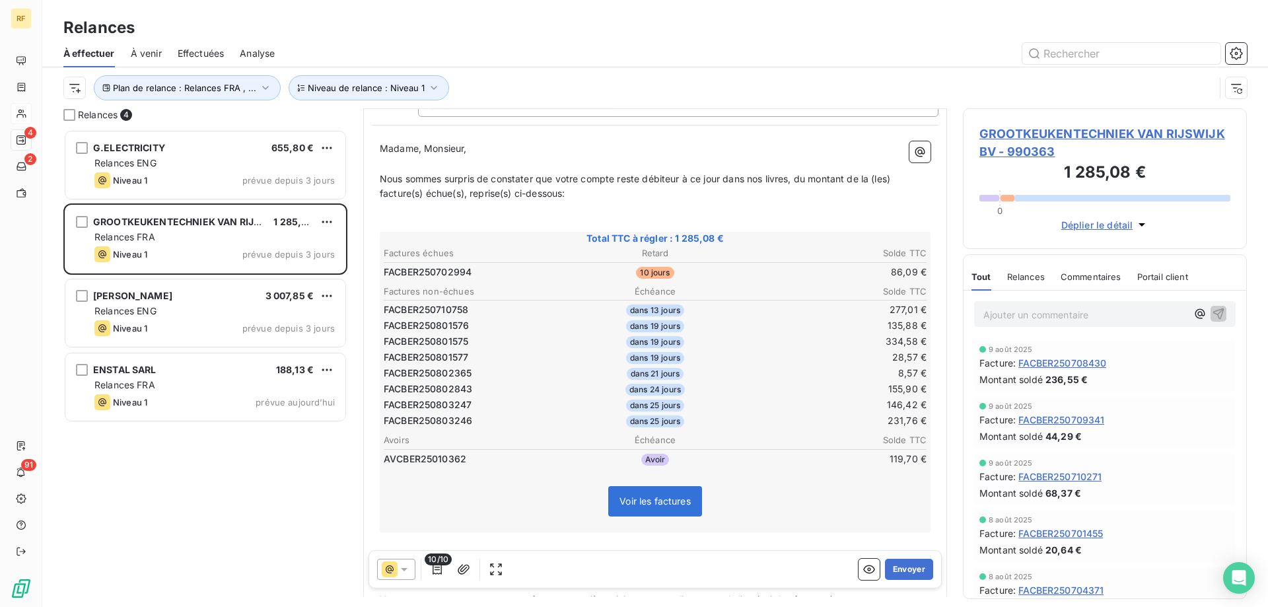
click at [1016, 131] on span "GROOTKEUKENTECHNIEK VAN RIJSWIJK BV - 990363" at bounding box center [1104, 143] width 251 height 36
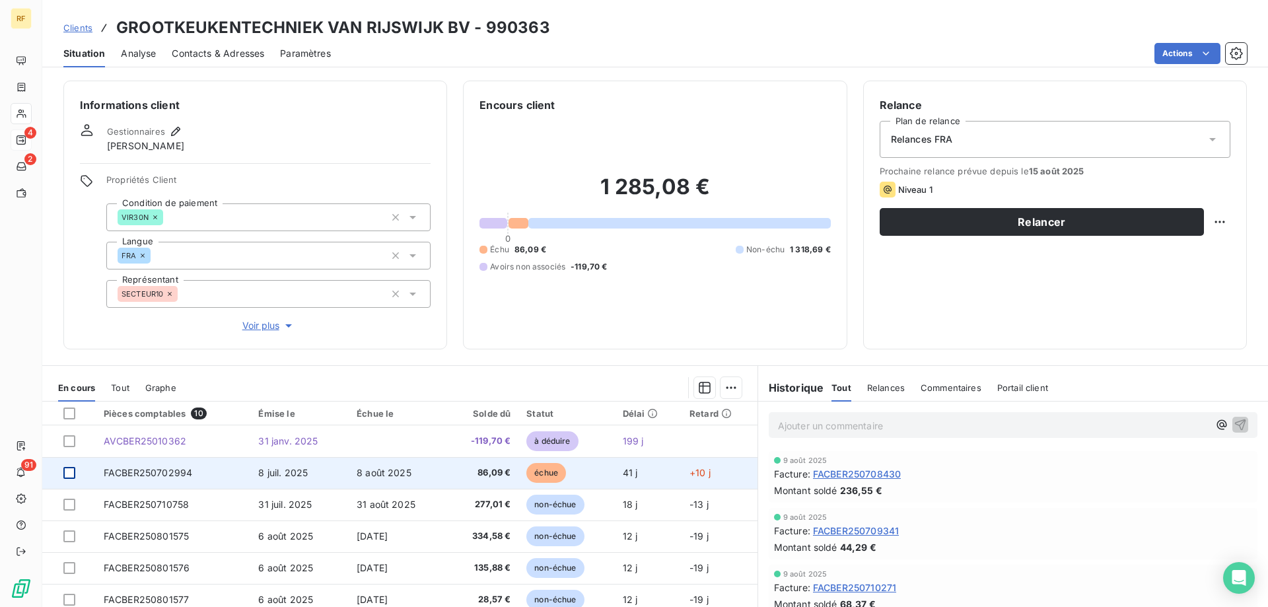
click at [73, 473] on div at bounding box center [69, 473] width 12 height 12
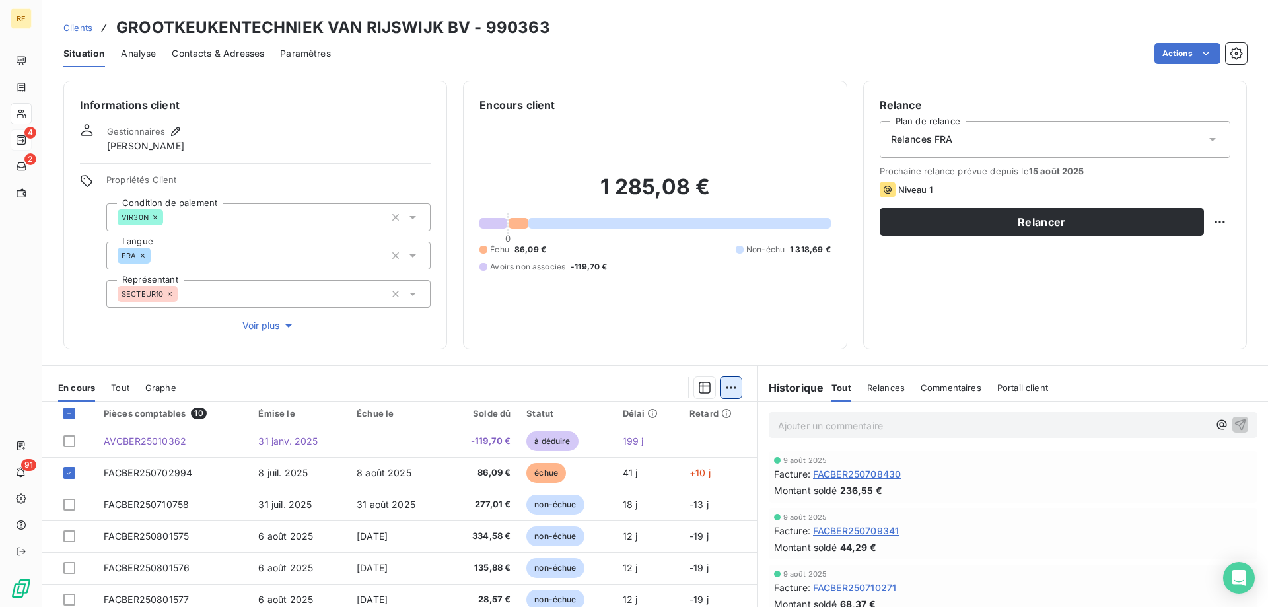
click at [728, 384] on html "RF 4 2 91 Clients GROOTKEUKENTECHNIEK VAN RIJSWIJK BV - 990363 Situation Analys…" at bounding box center [634, 303] width 1268 height 607
click at [652, 436] on div "Ajouter une promesse de paiement (1 facture)" at bounding box center [612, 440] width 233 height 21
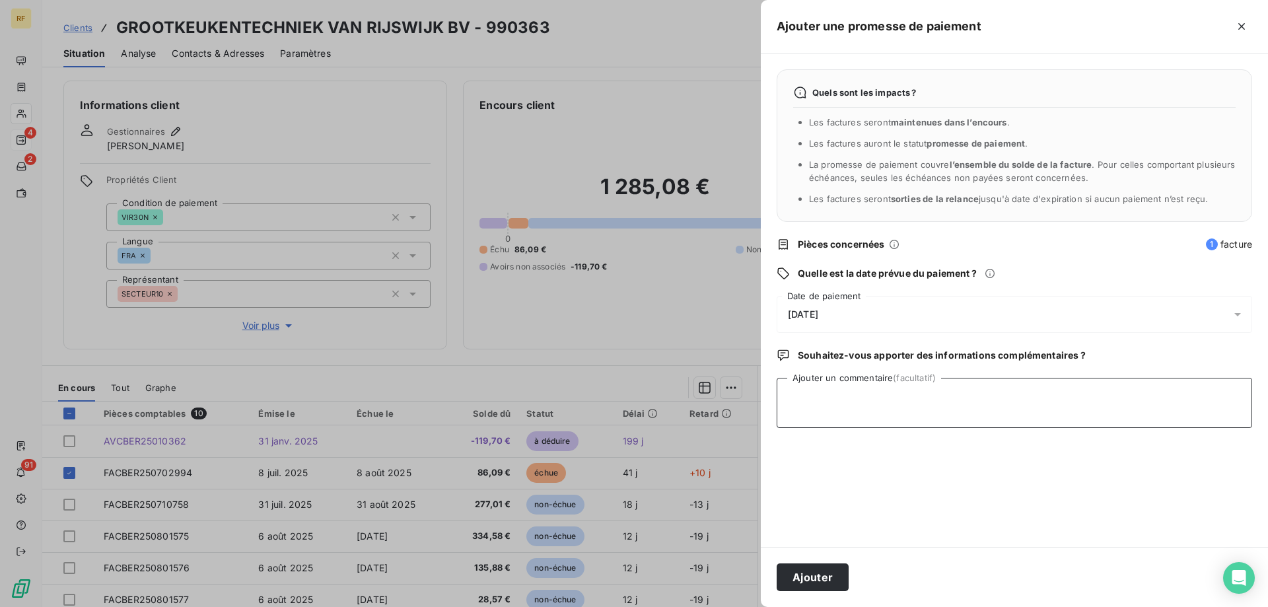
click at [827, 406] on textarea "Ajouter un commentaire (facultatif)" at bounding box center [1014, 403] width 475 height 50
click at [919, 310] on div "[DATE]" at bounding box center [1014, 314] width 475 height 37
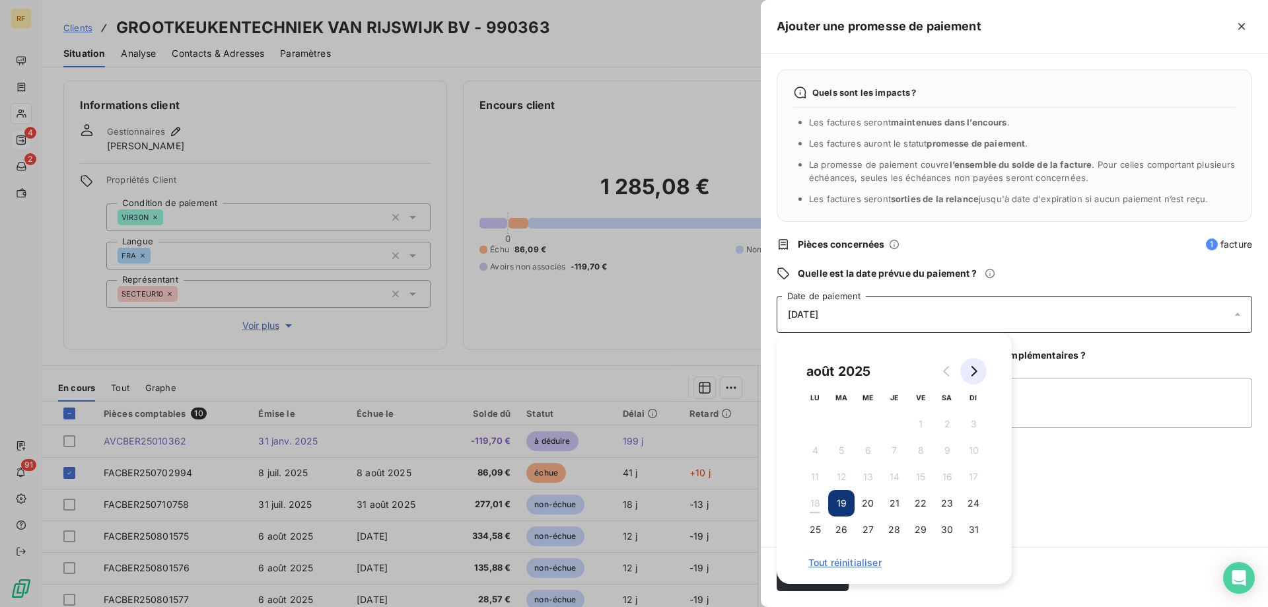
click at [980, 372] on button "Go to next month" at bounding box center [973, 371] width 26 height 26
click at [842, 430] on button "2" at bounding box center [841, 424] width 26 height 26
drag, startPoint x: 1061, startPoint y: 409, endPoint x: 1049, endPoint y: 409, distance: 12.5
click at [1059, 409] on textarea "Ajouter un commentaire (facultatif)" at bounding box center [1014, 403] width 475 height 50
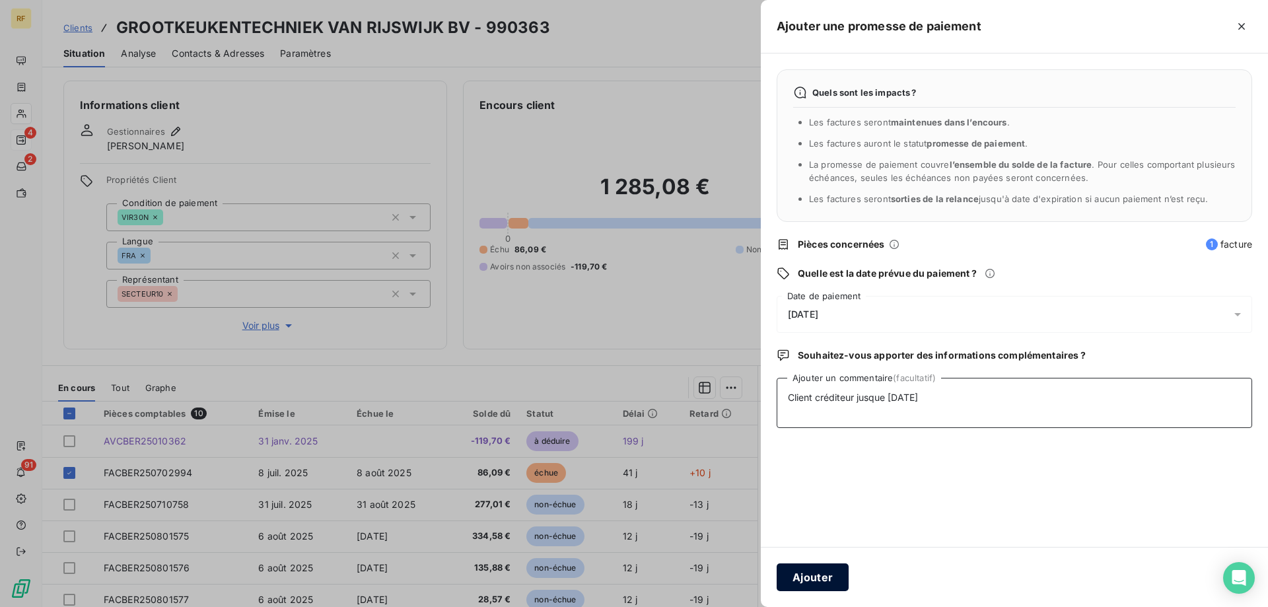
type textarea "Client créditeur jusque 31/08/25"
click at [821, 585] on button "Ajouter" at bounding box center [813, 577] width 72 height 28
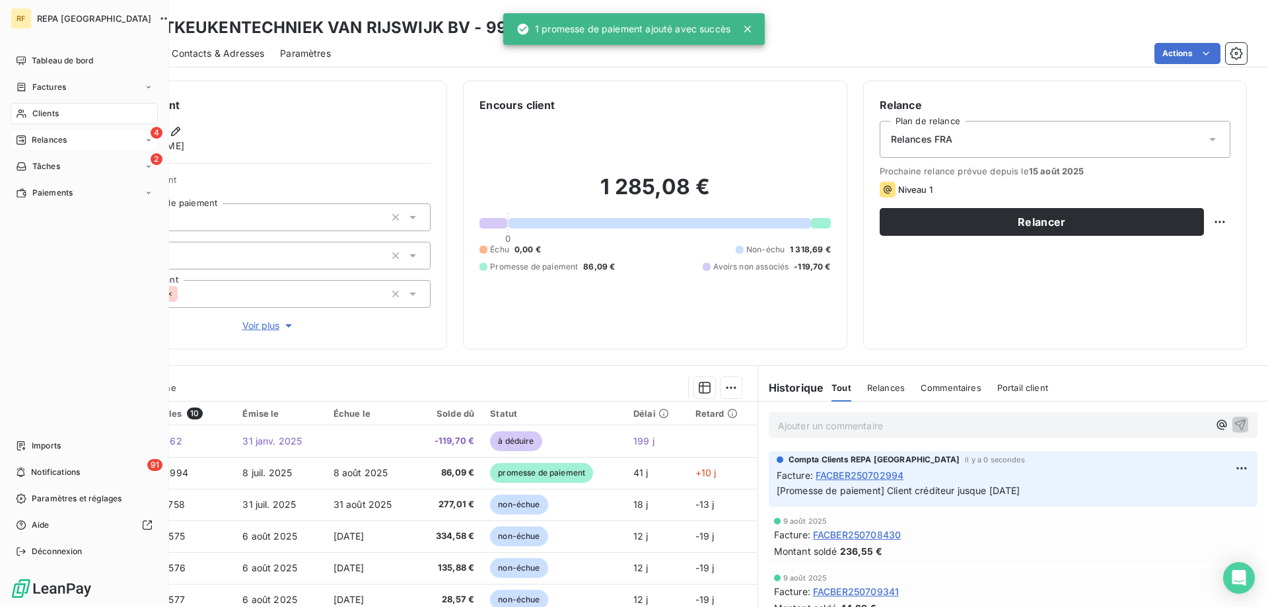
click at [44, 143] on span "Relances" at bounding box center [49, 140] width 35 height 12
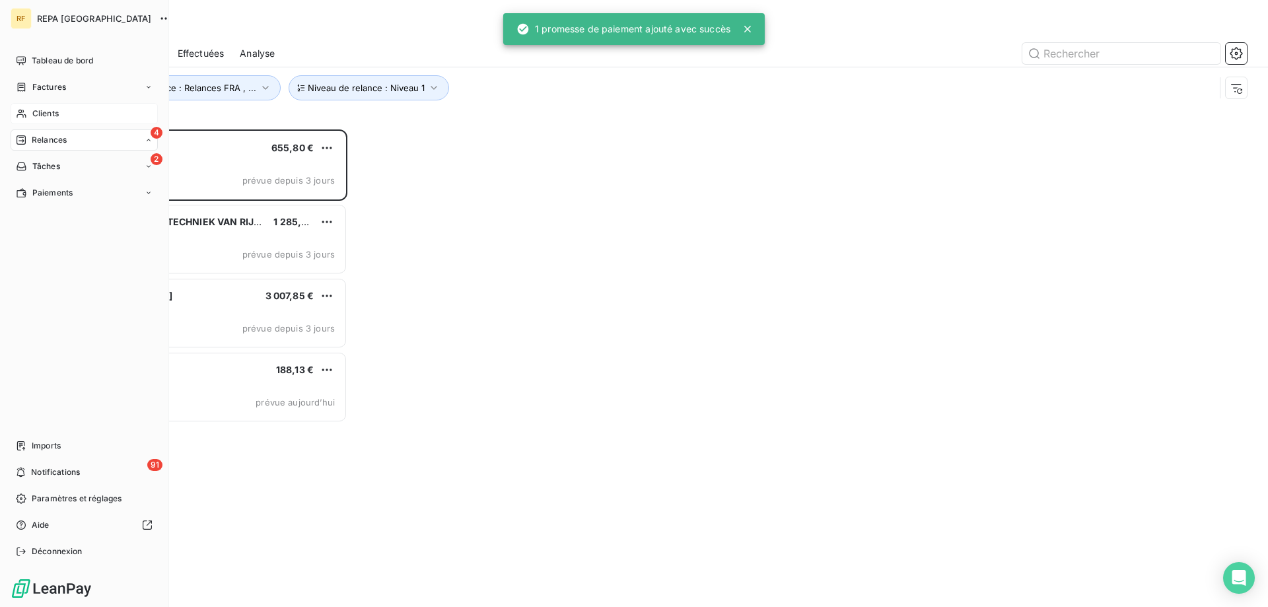
scroll to position [468, 274]
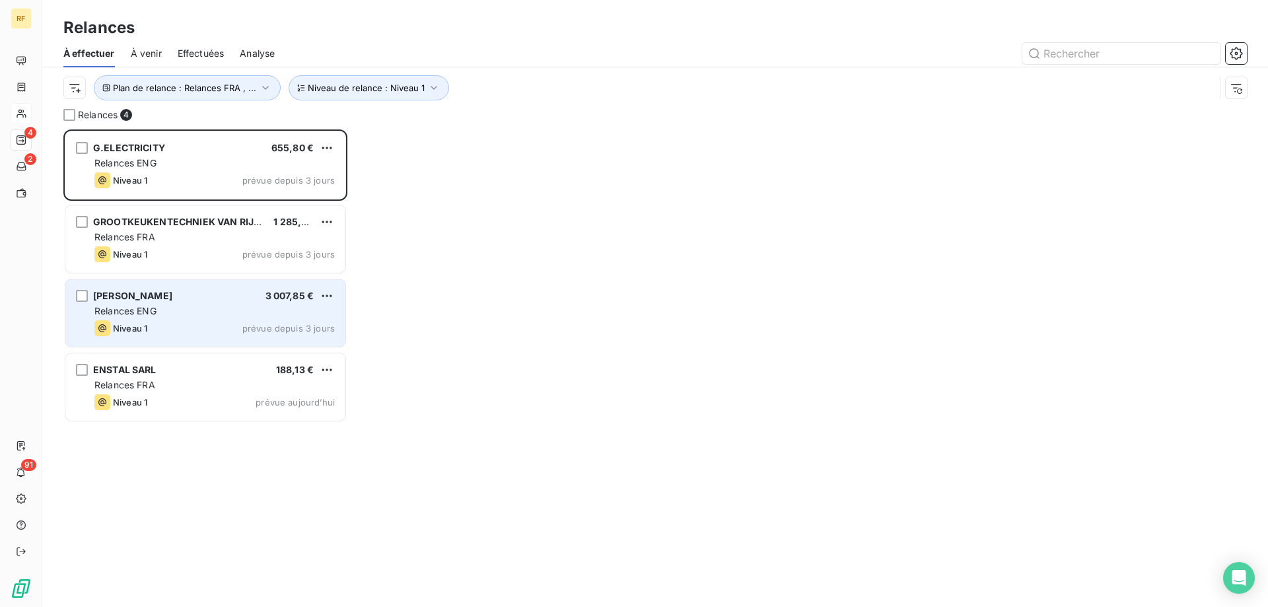
click at [189, 297] on div "LEEWIS 3 007,85 €" at bounding box center [214, 296] width 240 height 12
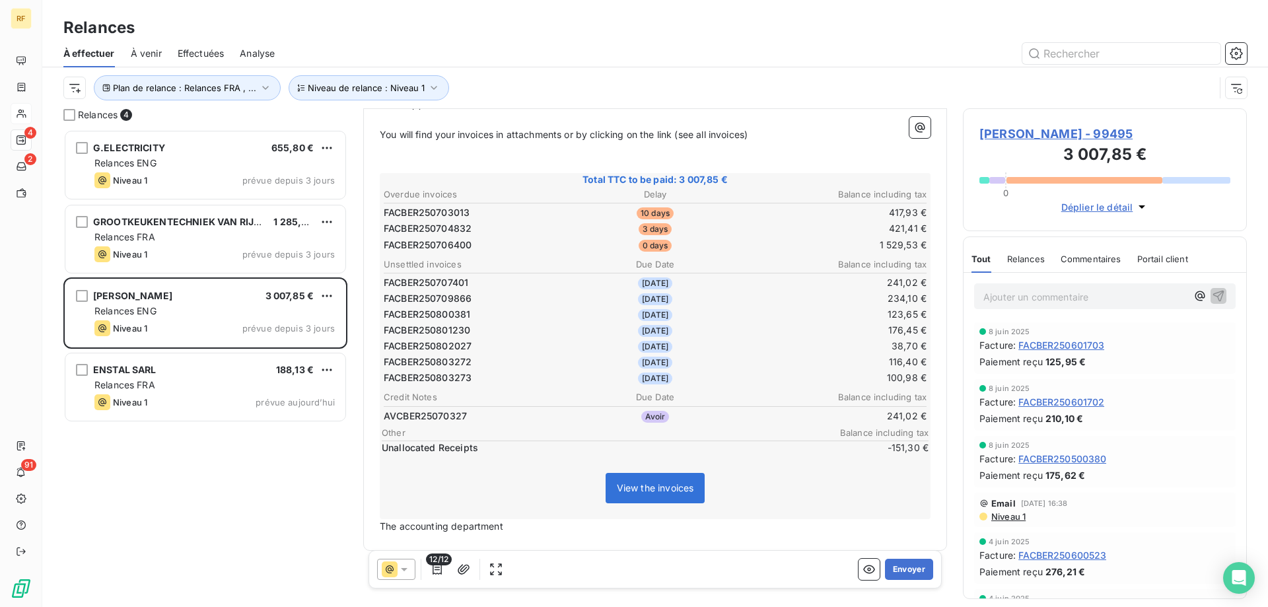
scroll to position [215, 0]
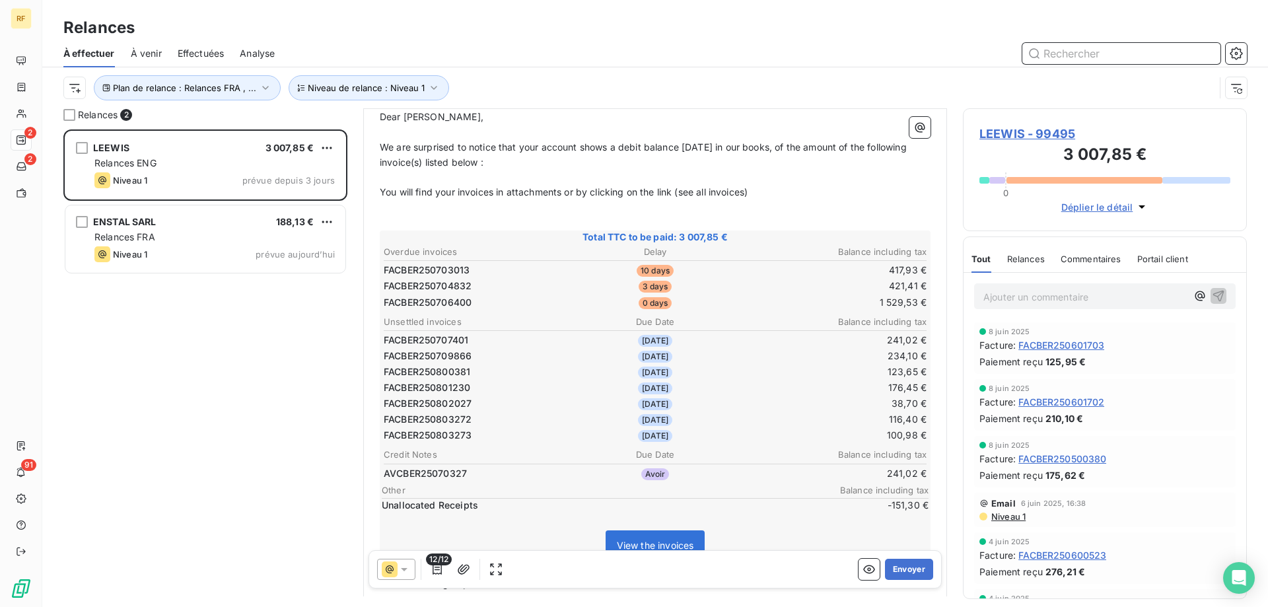
scroll to position [215, 0]
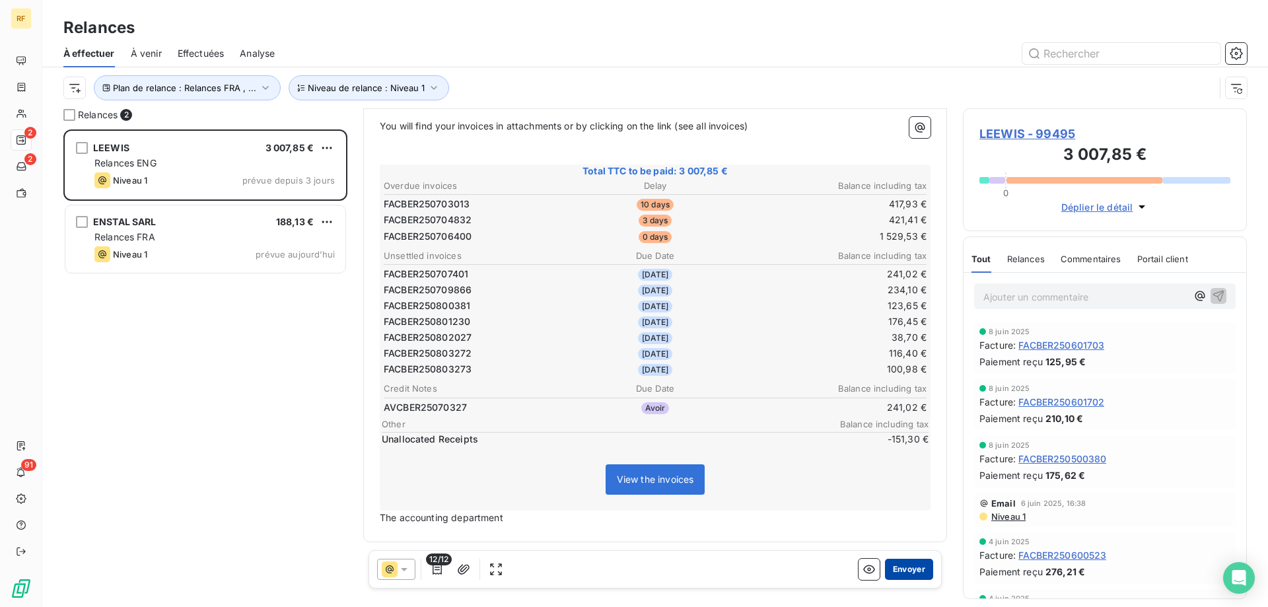
click at [895, 569] on button "Envoyer" at bounding box center [909, 569] width 48 height 21
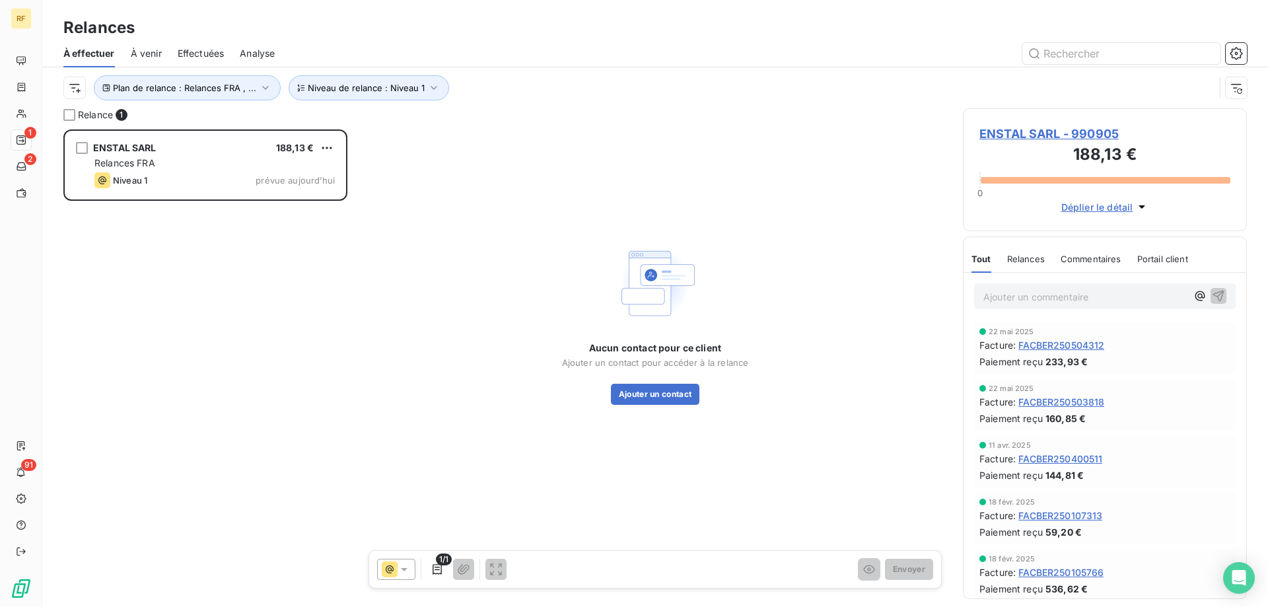
click at [1043, 130] on span "ENSTAL SARL - 990905" at bounding box center [1104, 134] width 251 height 18
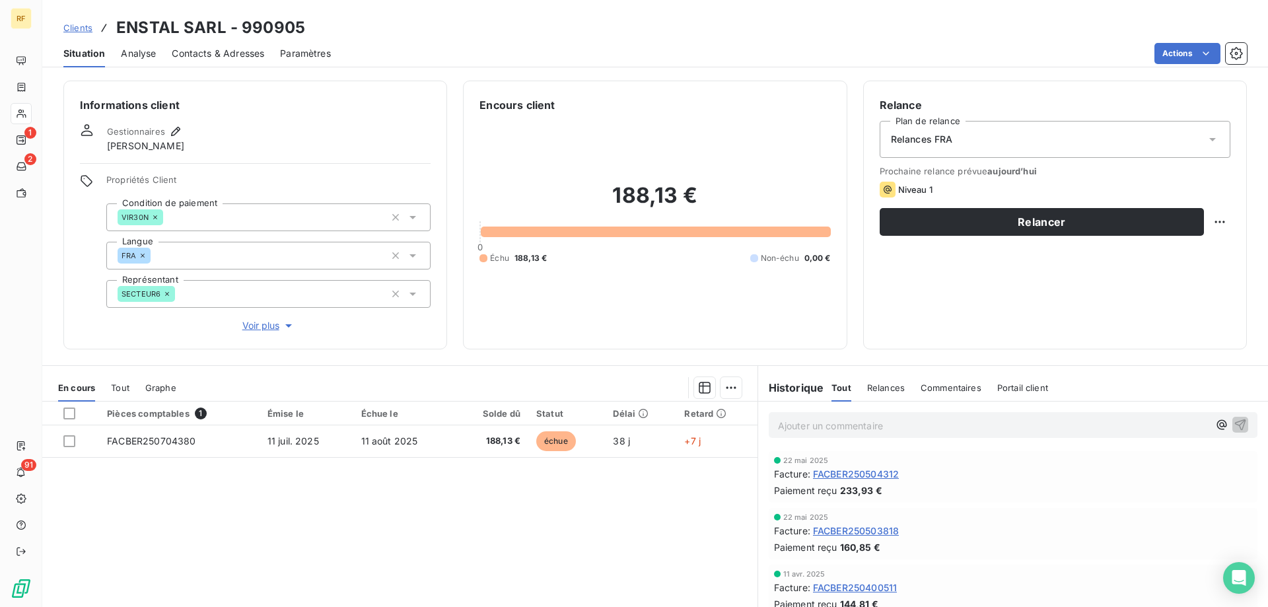
click at [205, 57] on span "Contacts & Adresses" at bounding box center [218, 53] width 92 height 13
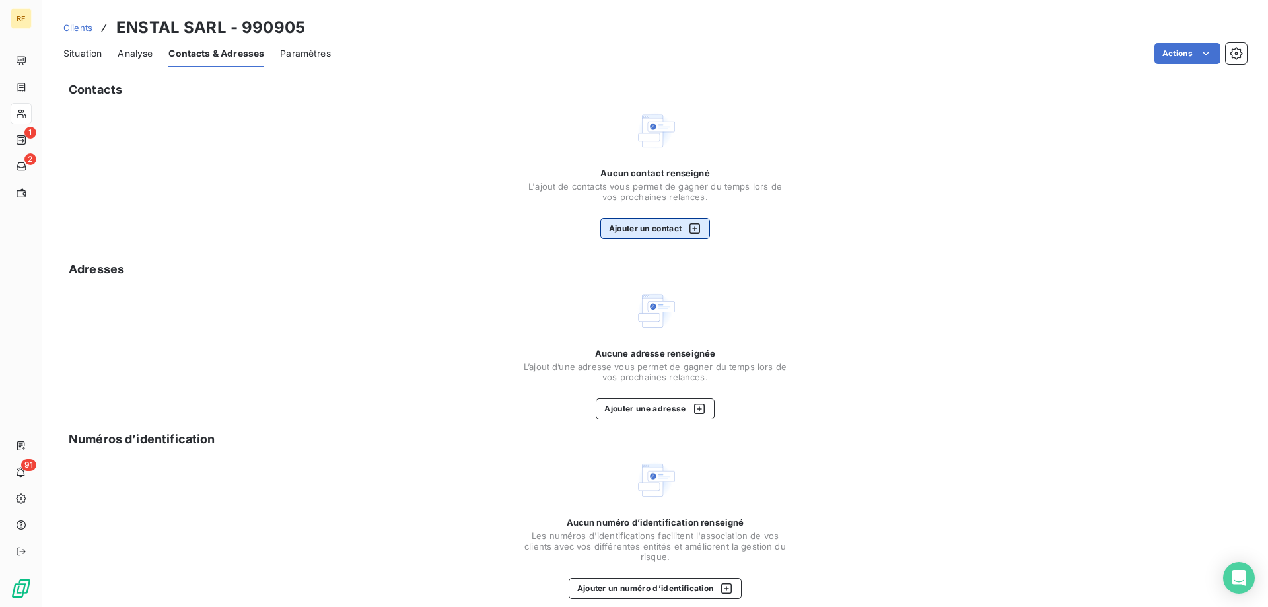
click at [647, 227] on button "Ajouter un contact" at bounding box center [655, 228] width 110 height 21
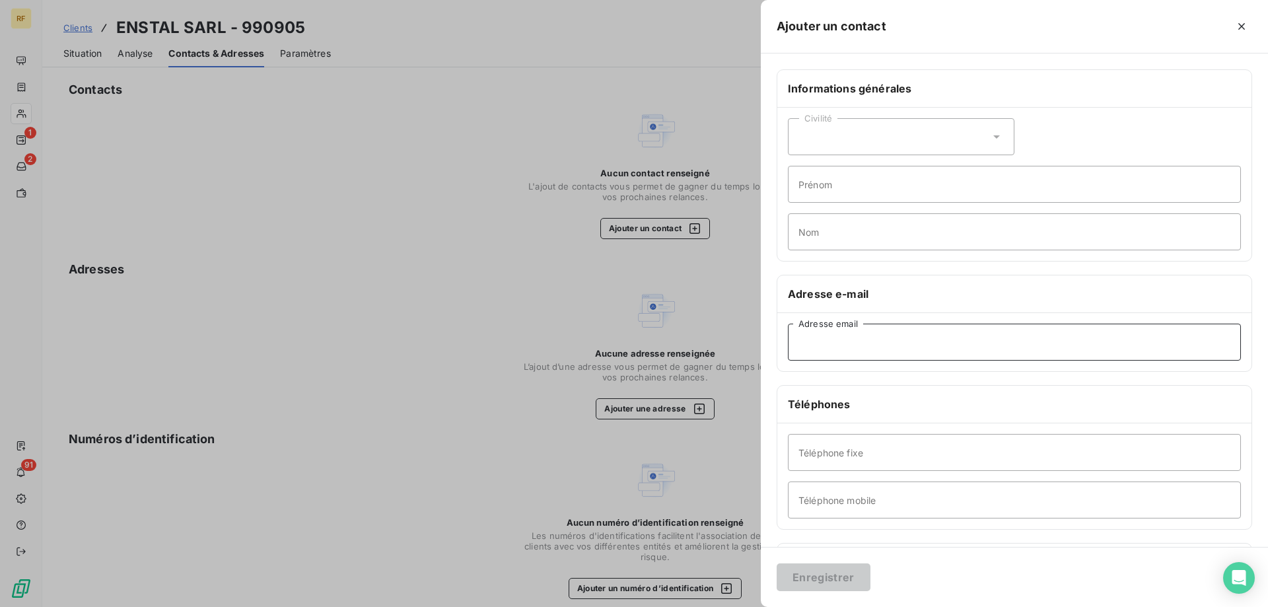
click at [820, 334] on input "Adresse email" at bounding box center [1014, 342] width 453 height 37
paste input "[EMAIL_ADDRESS][DOMAIN_NAME]"
type input "[EMAIL_ADDRESS][DOMAIN_NAME]"
click at [836, 573] on button "Enregistrer" at bounding box center [824, 577] width 94 height 28
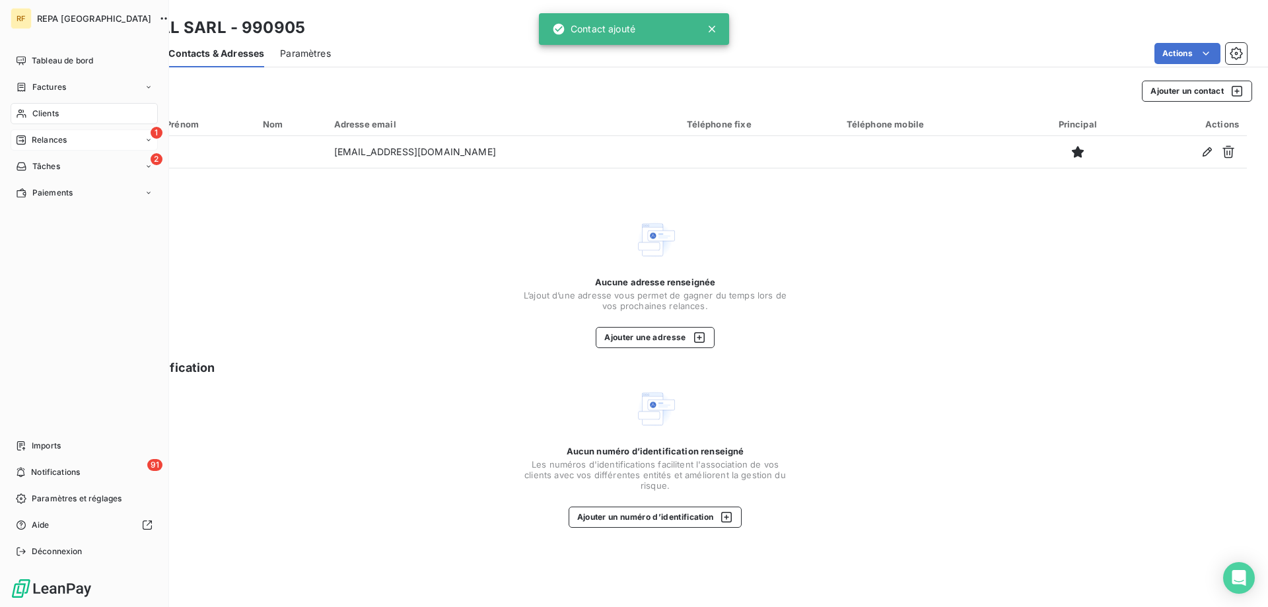
click at [34, 136] on span "Relances" at bounding box center [49, 140] width 35 height 12
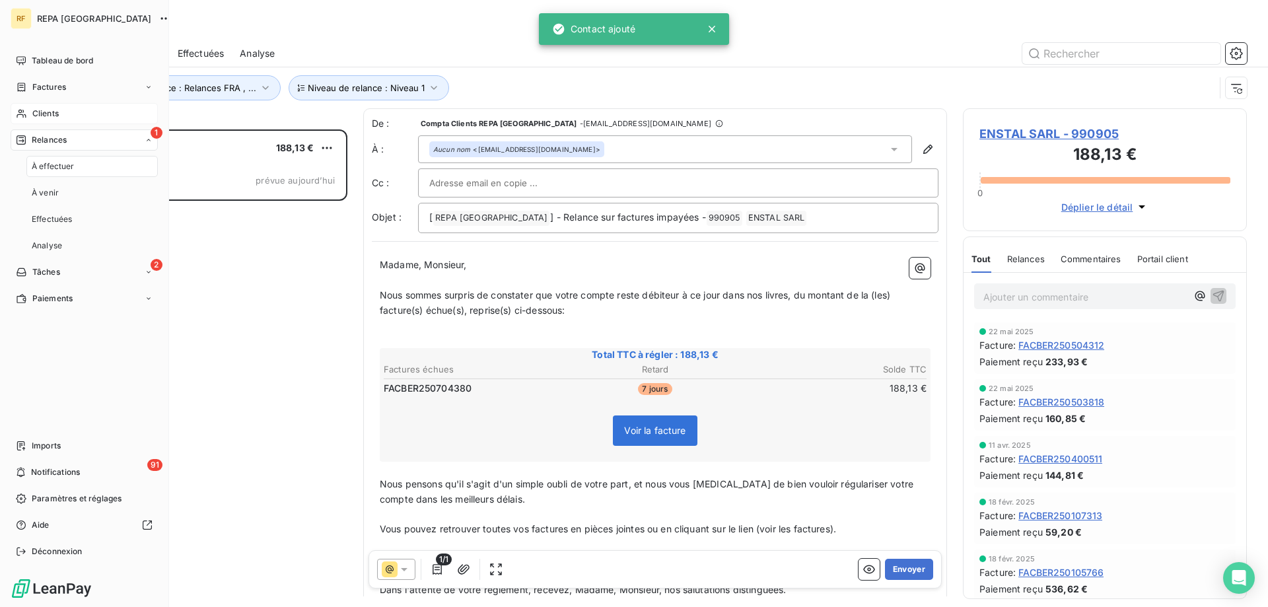
scroll to position [468, 274]
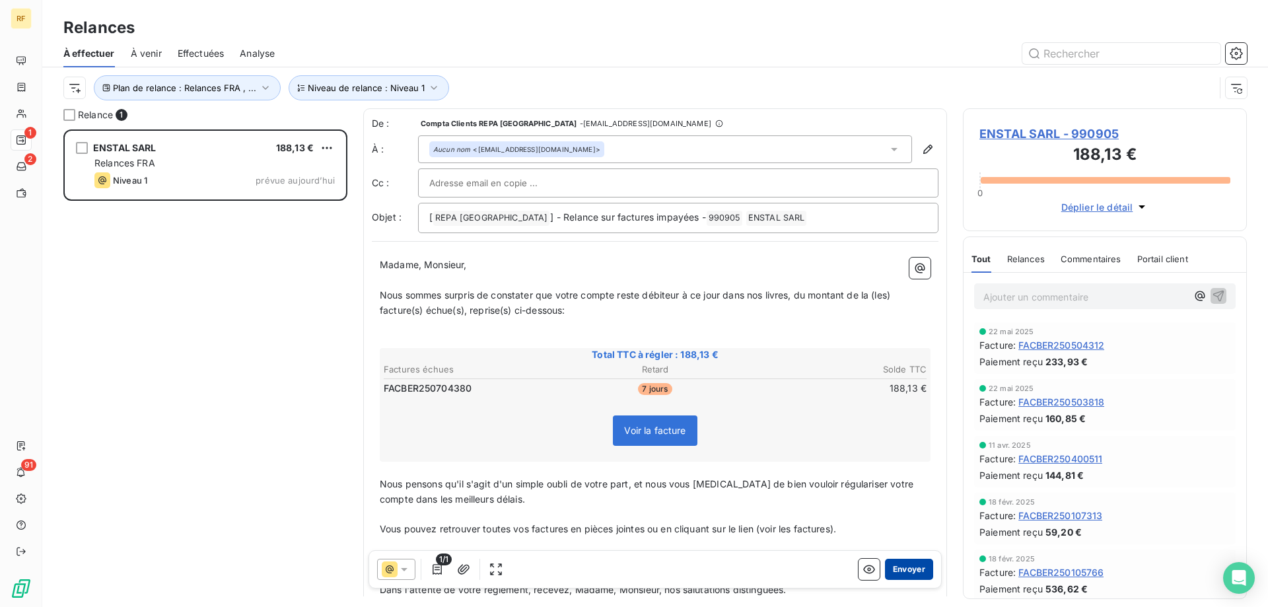
click at [916, 574] on button "Envoyer" at bounding box center [909, 569] width 48 height 21
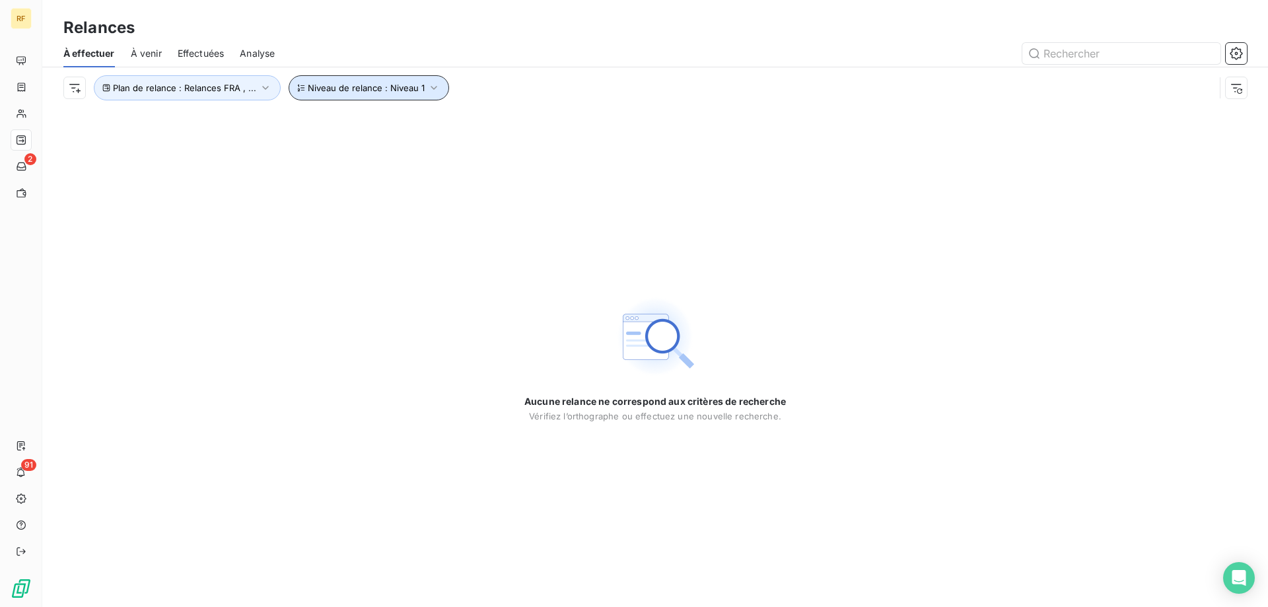
click at [385, 93] on button "Niveau de relance : Niveau 1" at bounding box center [369, 87] width 160 height 25
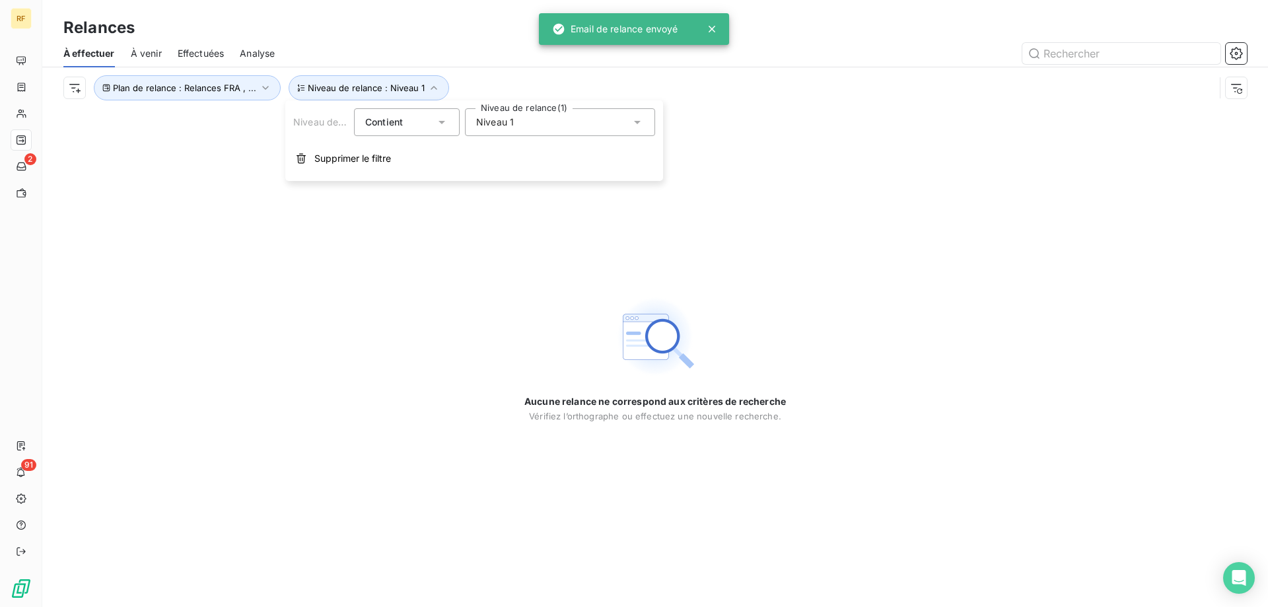
click at [488, 115] on div "Niveau 1" at bounding box center [560, 122] width 190 height 28
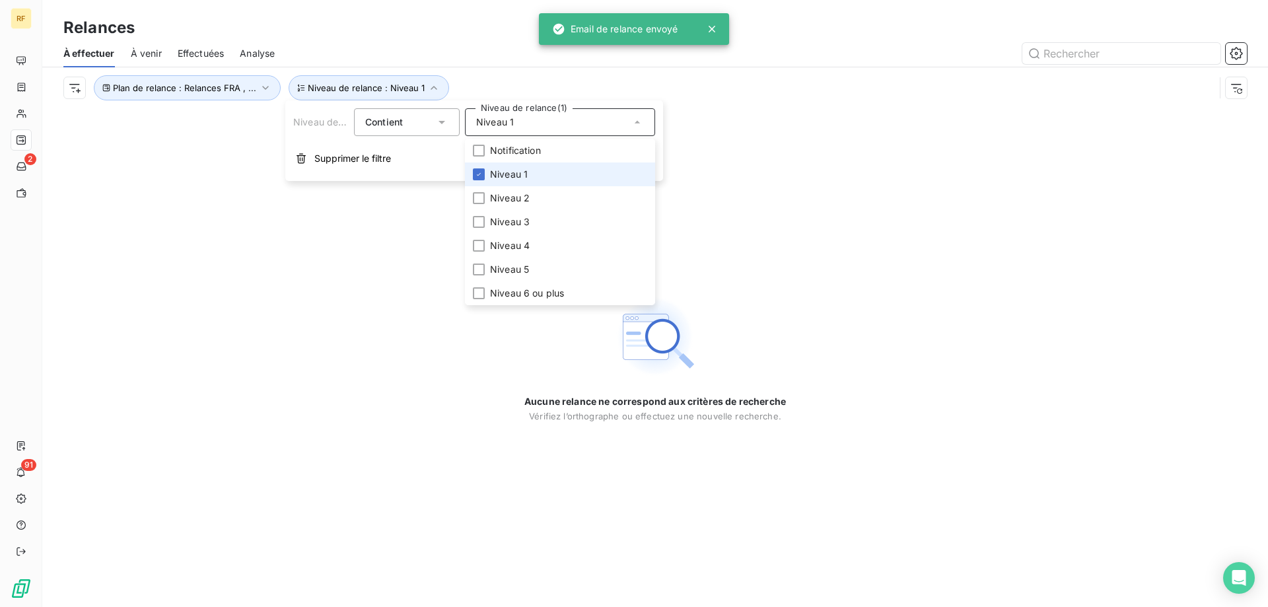
click at [530, 169] on li "Niveau 1" at bounding box center [560, 174] width 190 height 24
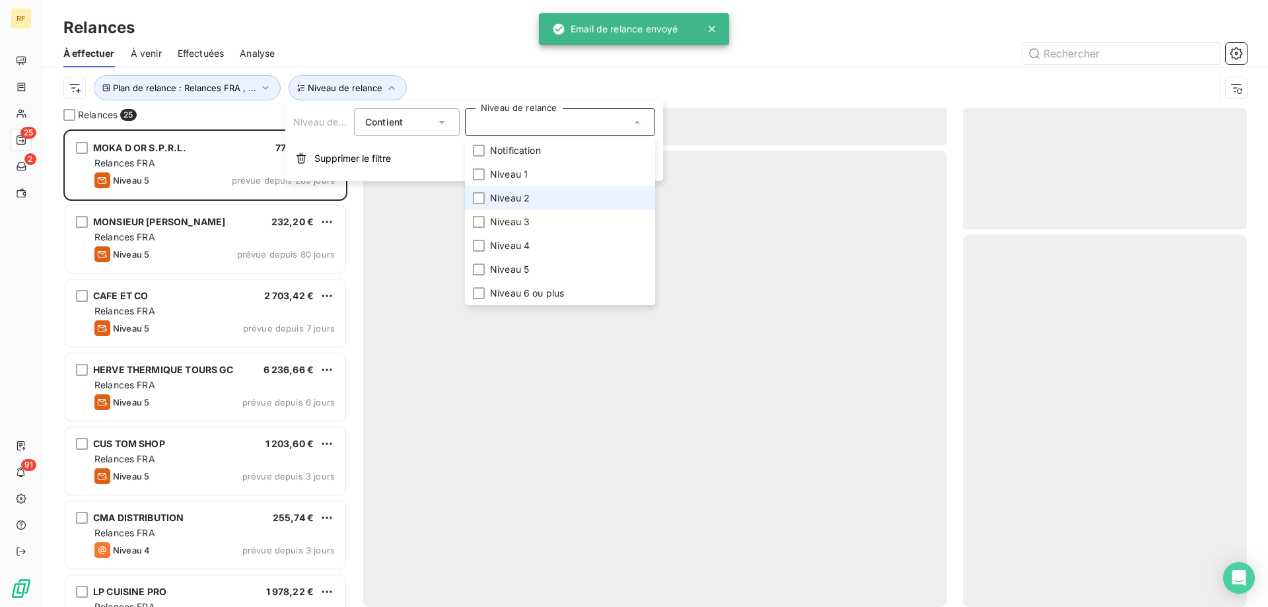
click at [527, 197] on span "Niveau 2" at bounding box center [510, 198] width 40 height 13
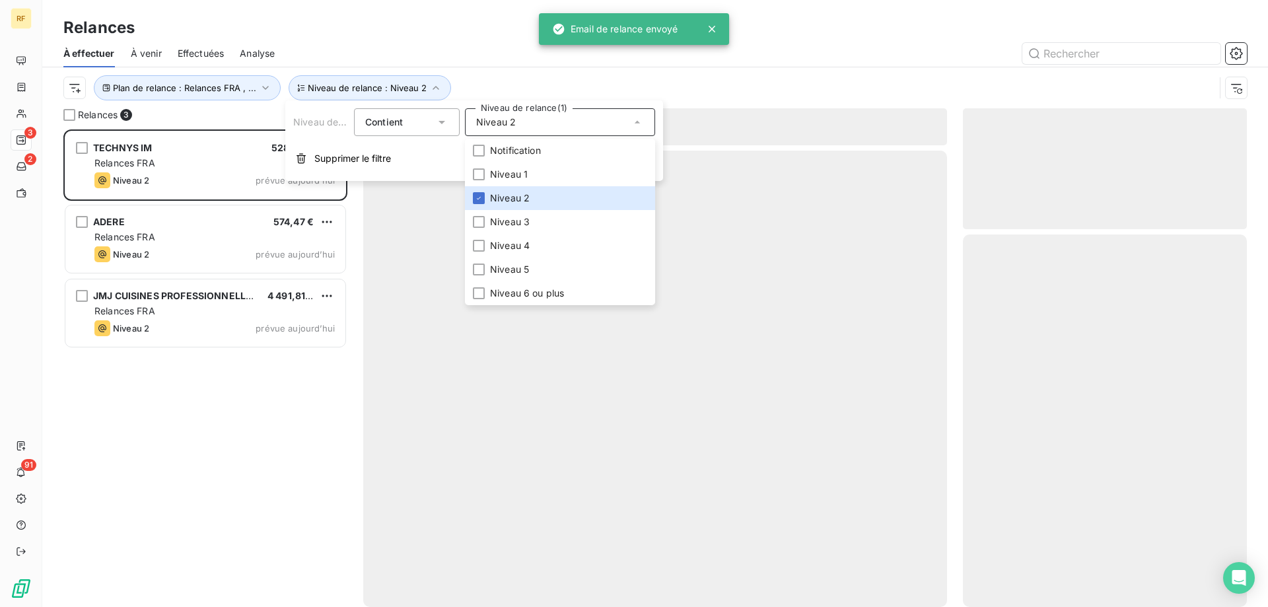
scroll to position [468, 274]
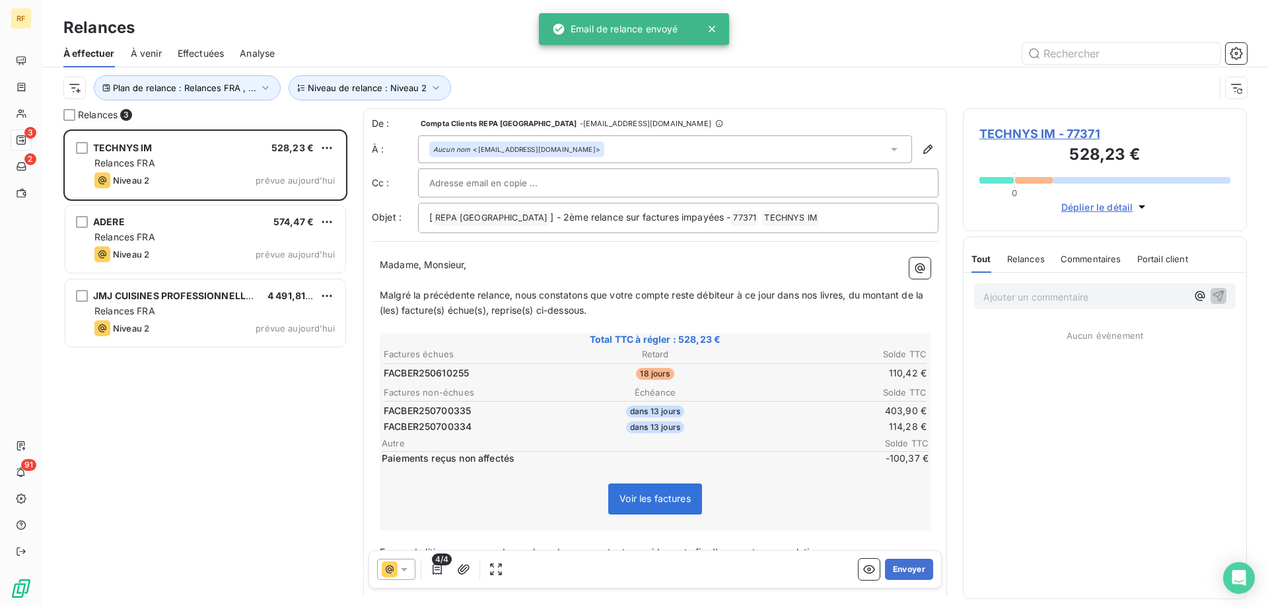
click at [475, 44] on div at bounding box center [769, 53] width 956 height 21
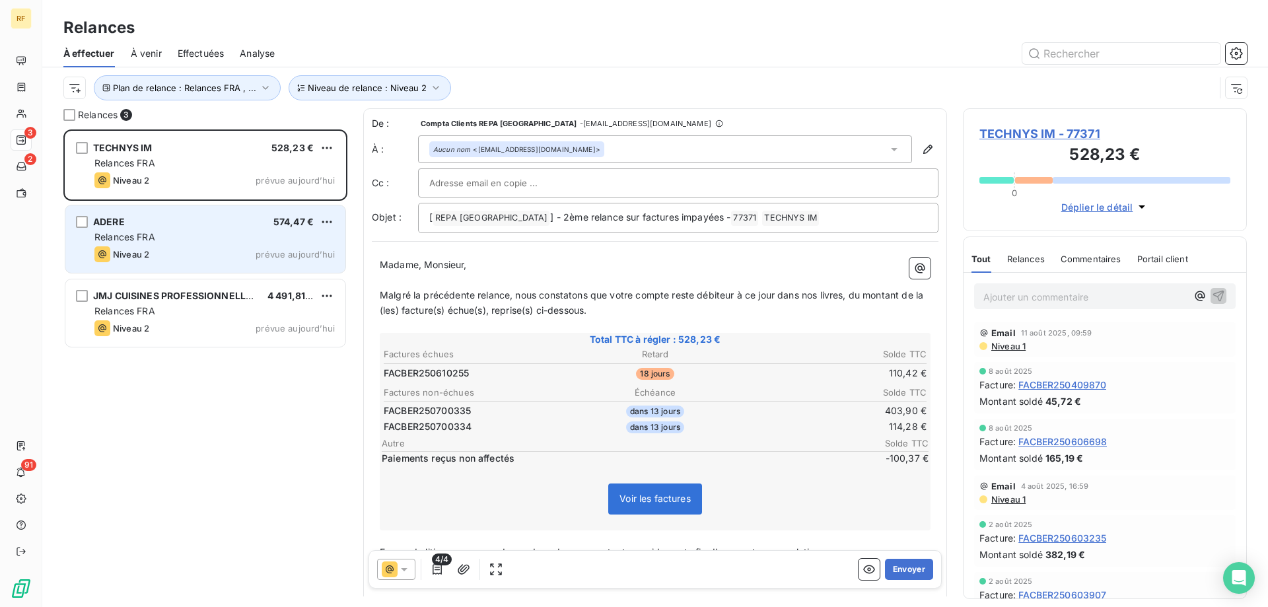
click at [172, 250] on div "Niveau 2 prévue aujourd’hui" at bounding box center [214, 254] width 240 height 16
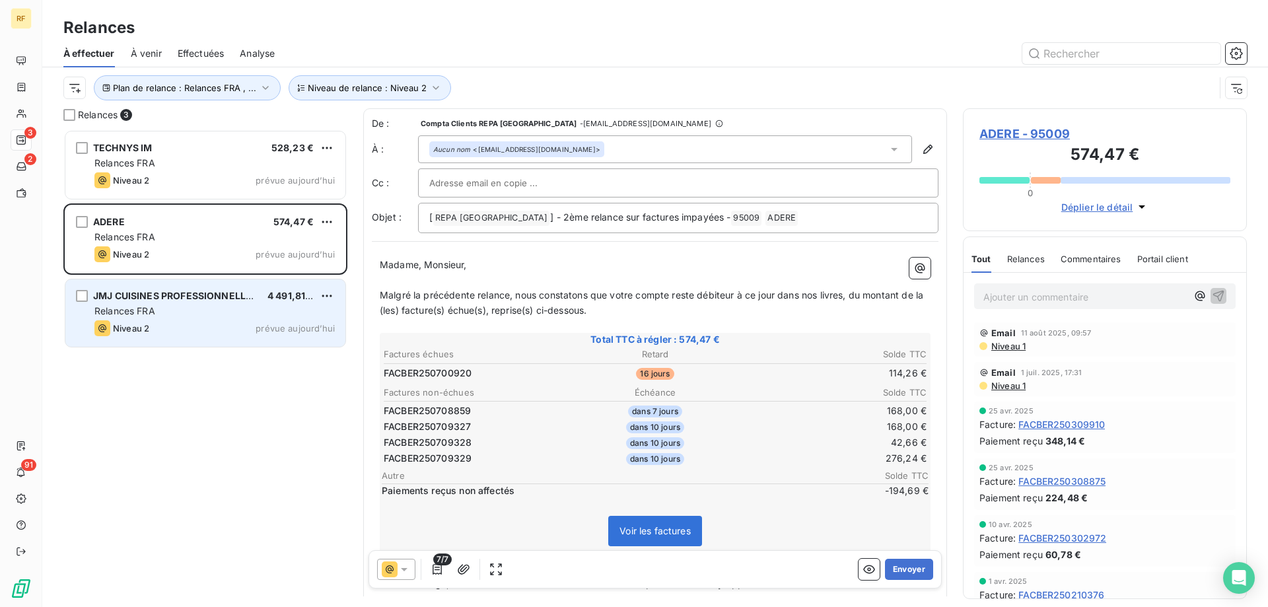
click at [163, 316] on div "Relances FRA" at bounding box center [214, 310] width 240 height 13
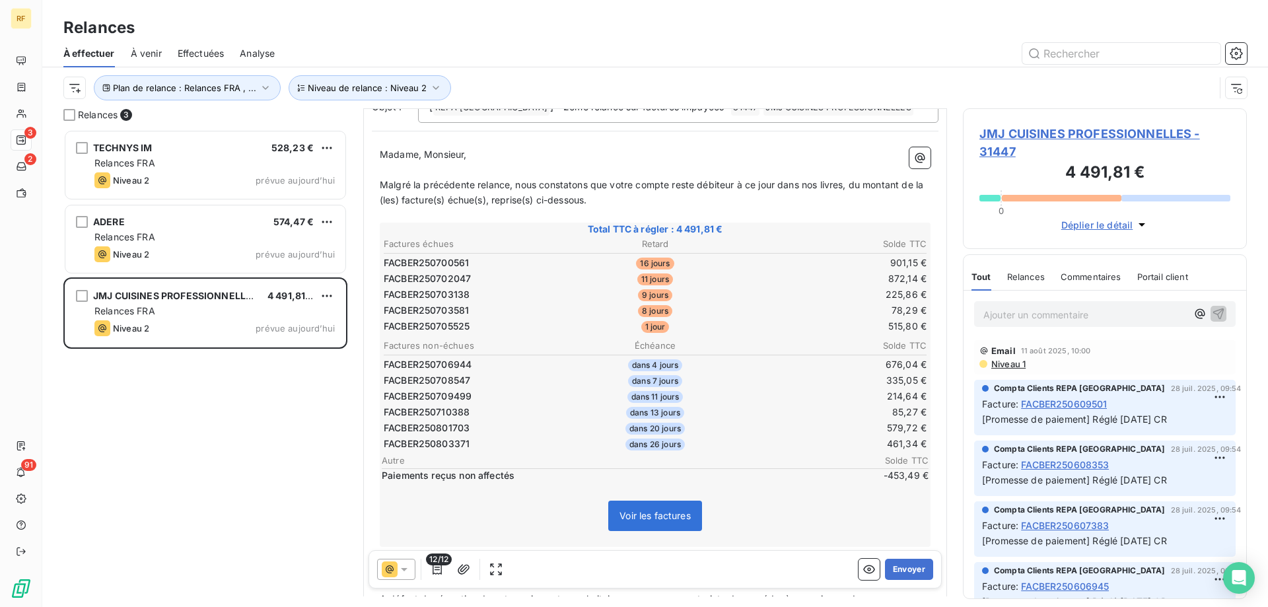
scroll to position [133, 0]
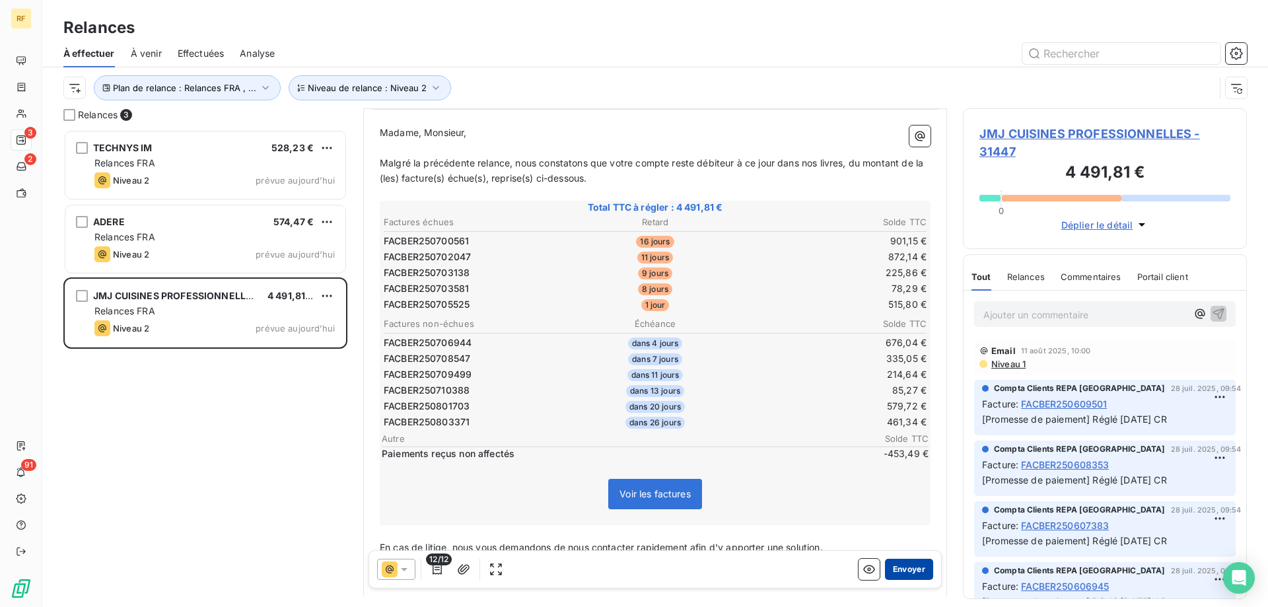
click at [907, 570] on button "Envoyer" at bounding box center [909, 569] width 48 height 21
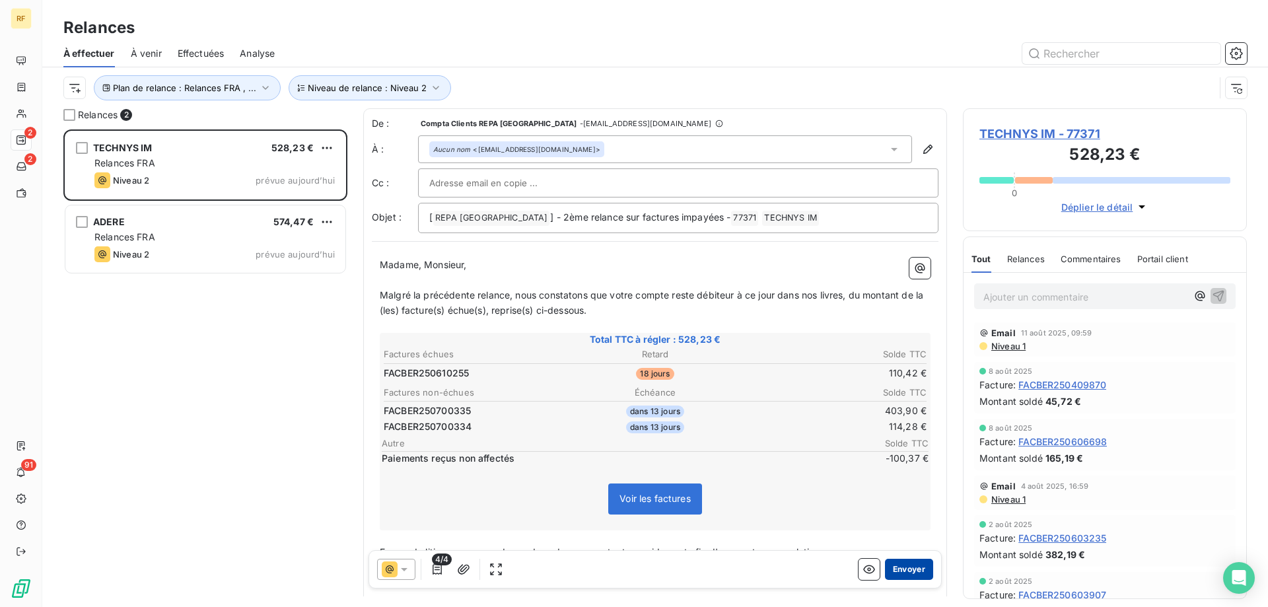
click at [903, 565] on button "Envoyer" at bounding box center [909, 569] width 48 height 21
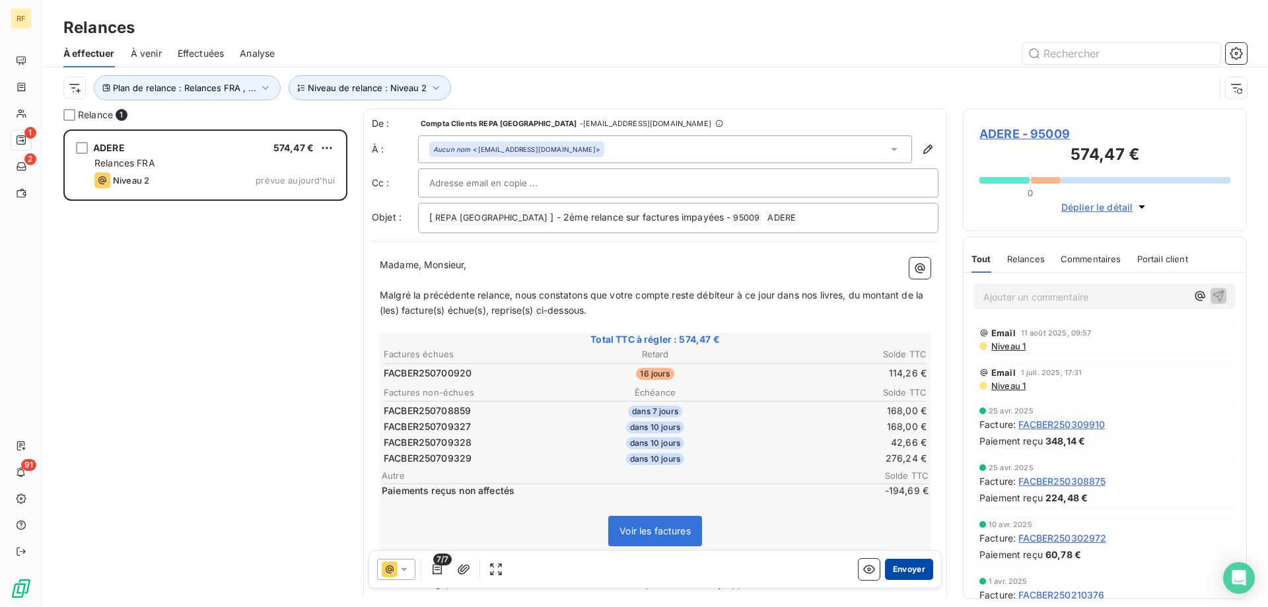
click at [907, 569] on button "Envoyer" at bounding box center [909, 569] width 48 height 21
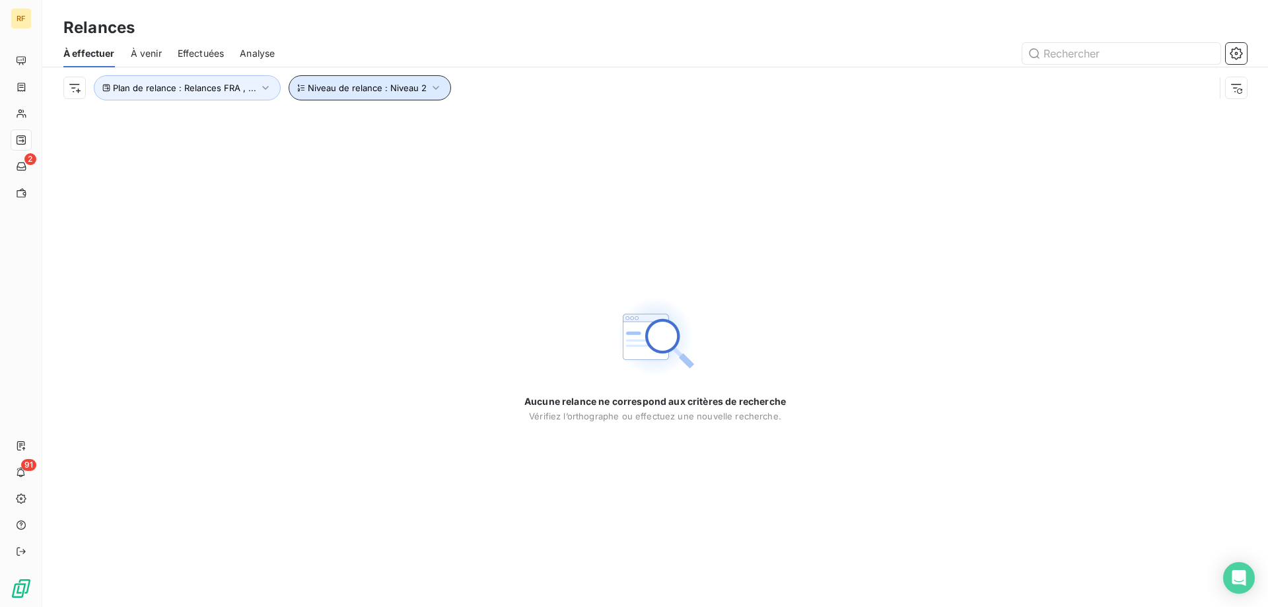
click at [378, 81] on button "Niveau de relance : Niveau 2" at bounding box center [370, 87] width 162 height 25
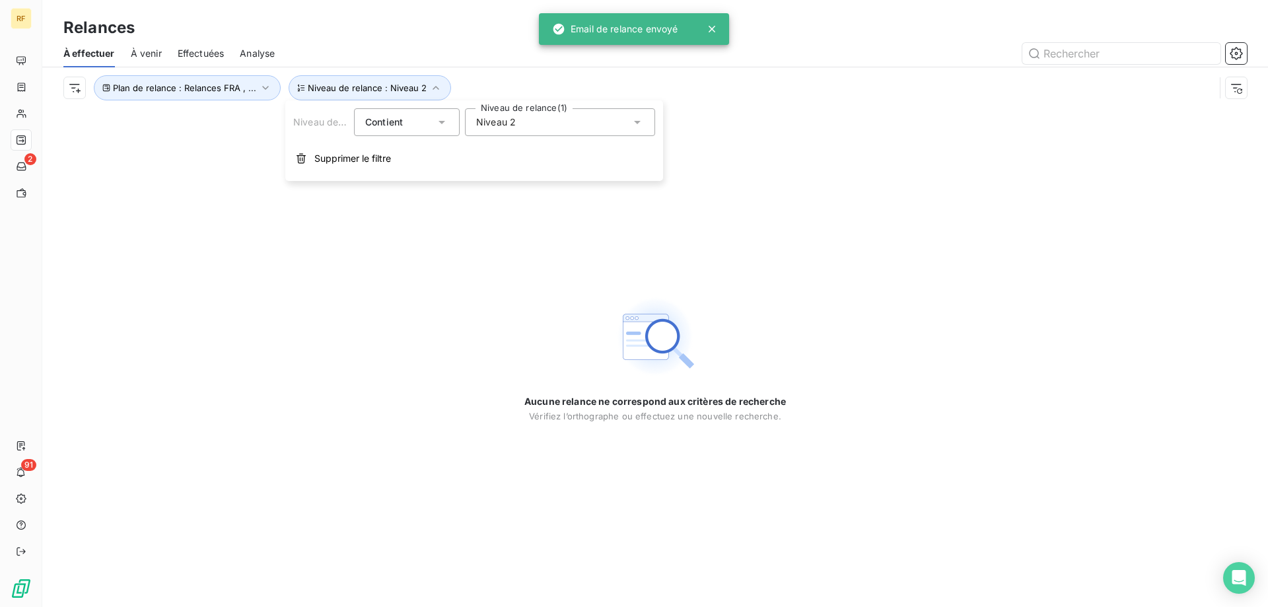
click at [552, 119] on div "Niveau 2" at bounding box center [560, 122] width 190 height 28
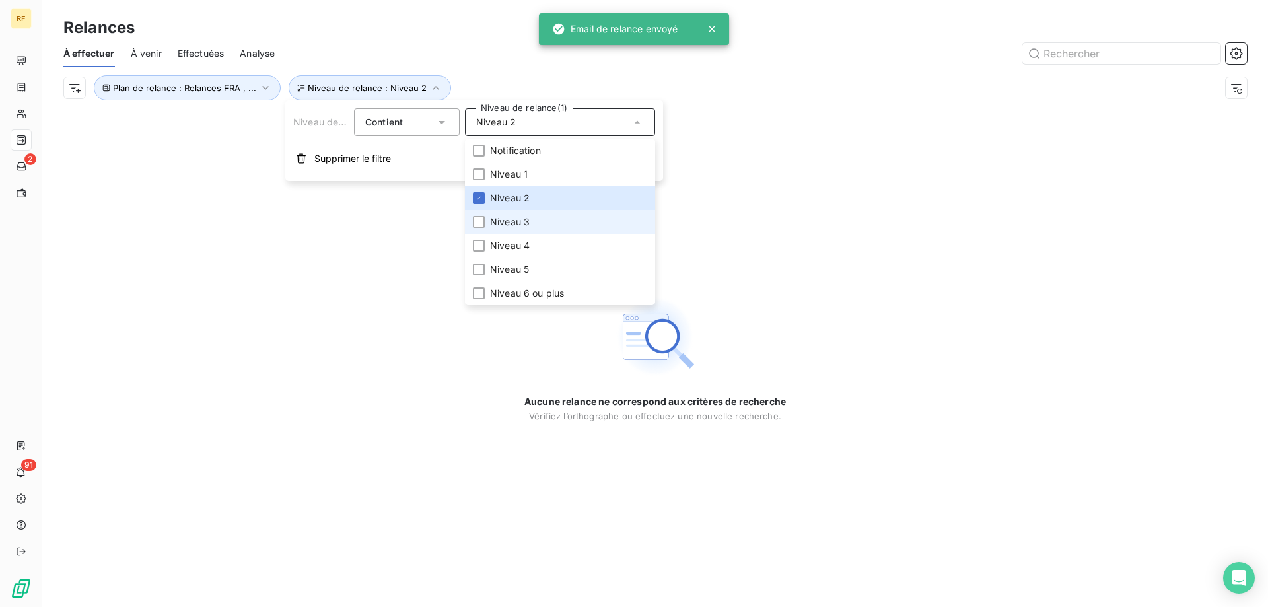
click at [517, 217] on span "Niveau 3" at bounding box center [510, 221] width 40 height 13
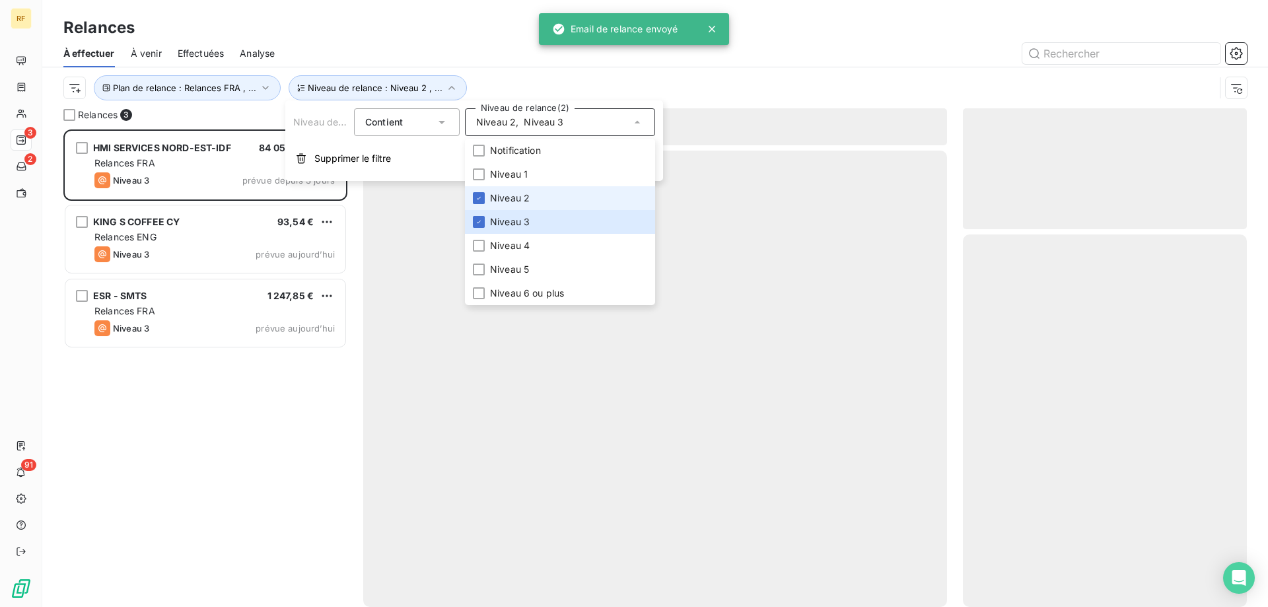
click at [526, 197] on span "Niveau 2" at bounding box center [510, 198] width 40 height 13
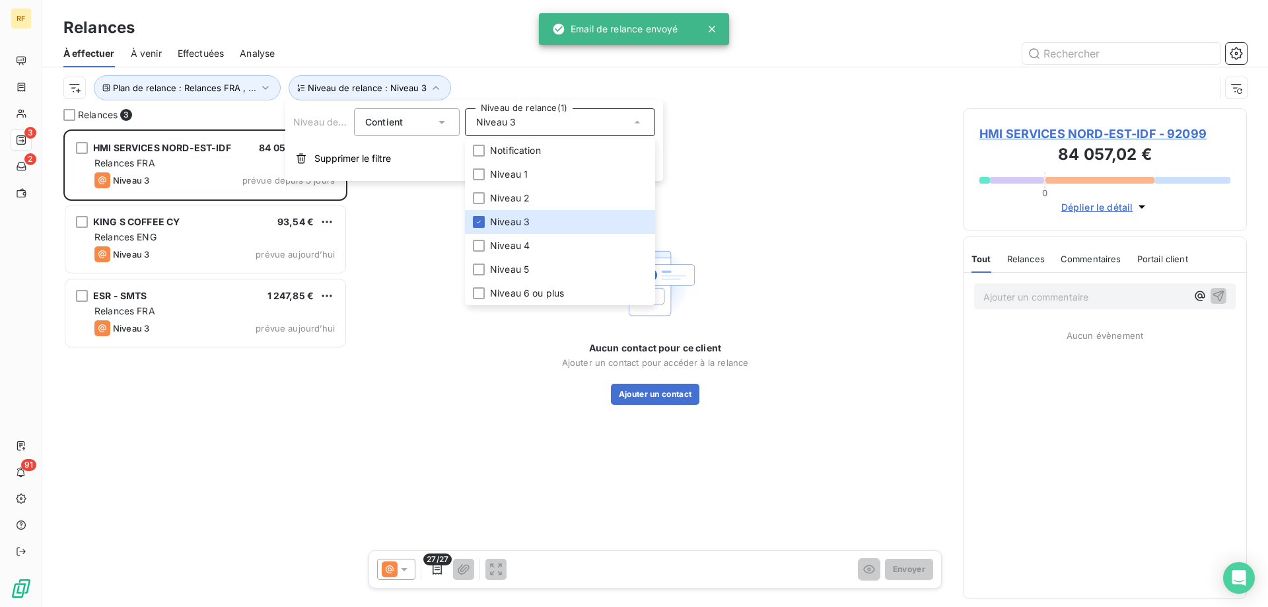
scroll to position [468, 274]
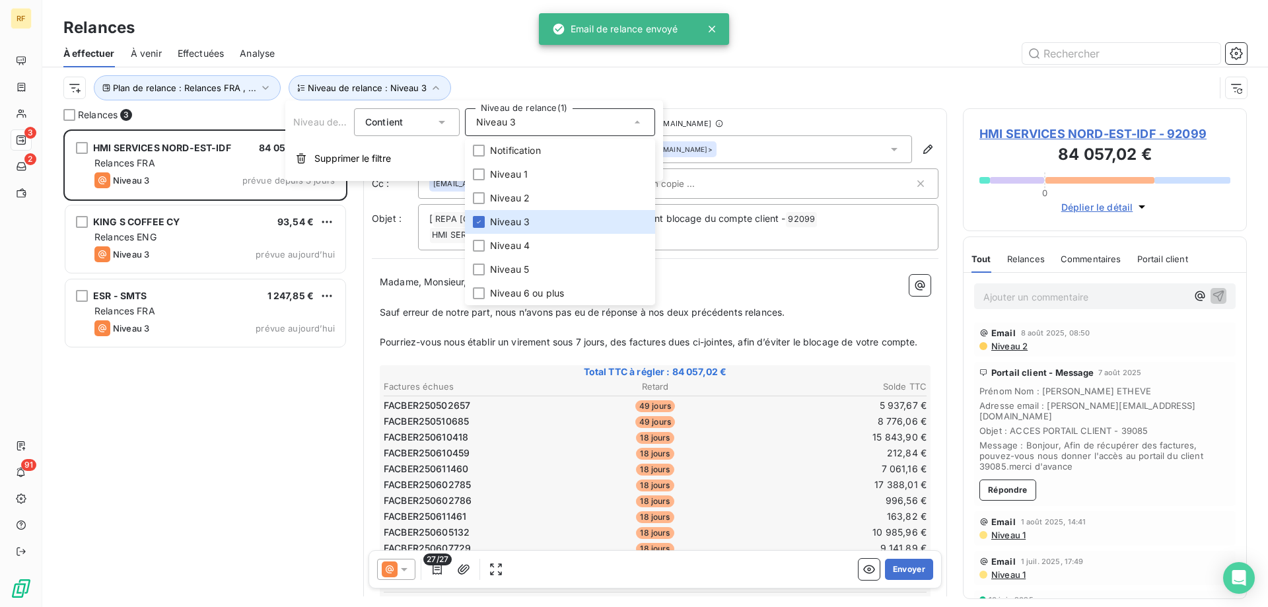
click at [201, 458] on div "HMI SERVICES NORD-EST-IDF 84 057,02 € Relances FRA Niveau 3 prévue depuis 3 jou…" at bounding box center [205, 367] width 284 height 477
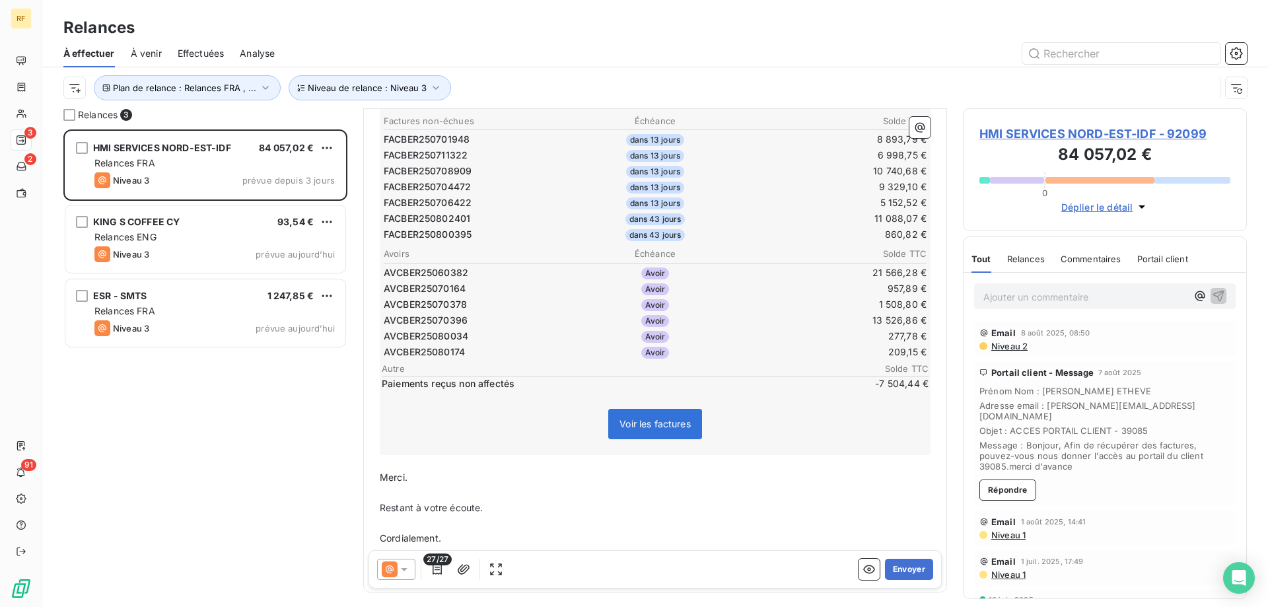
scroll to position [67, 0]
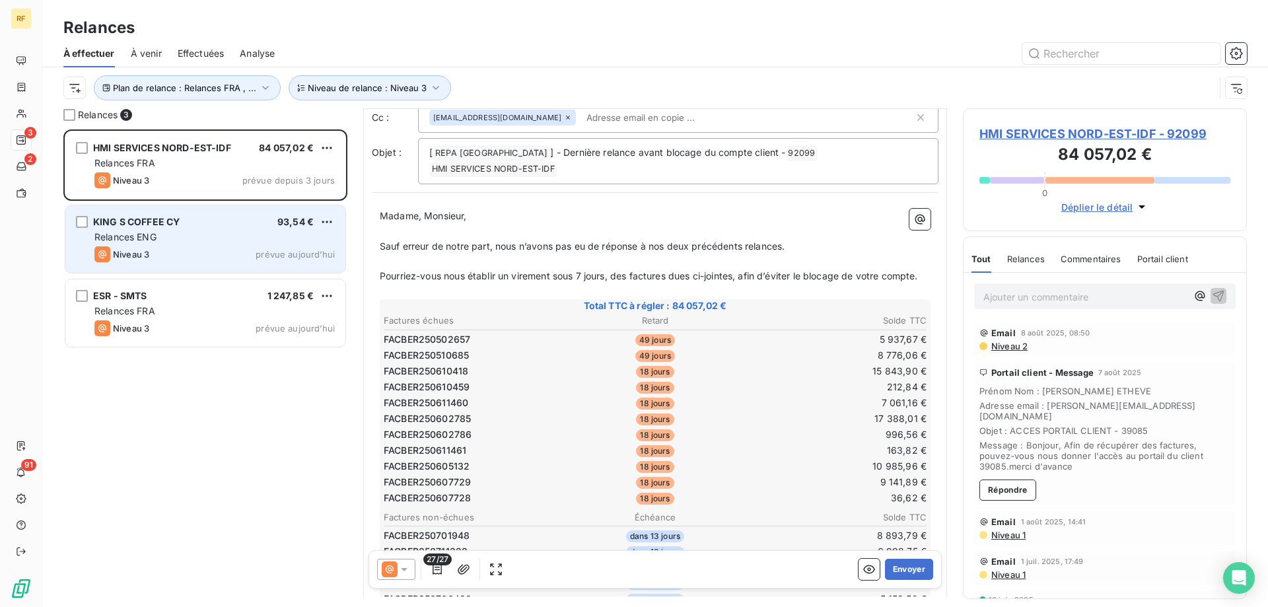
click at [207, 246] on div "Niveau 3 prévue aujourd’hui" at bounding box center [214, 254] width 240 height 16
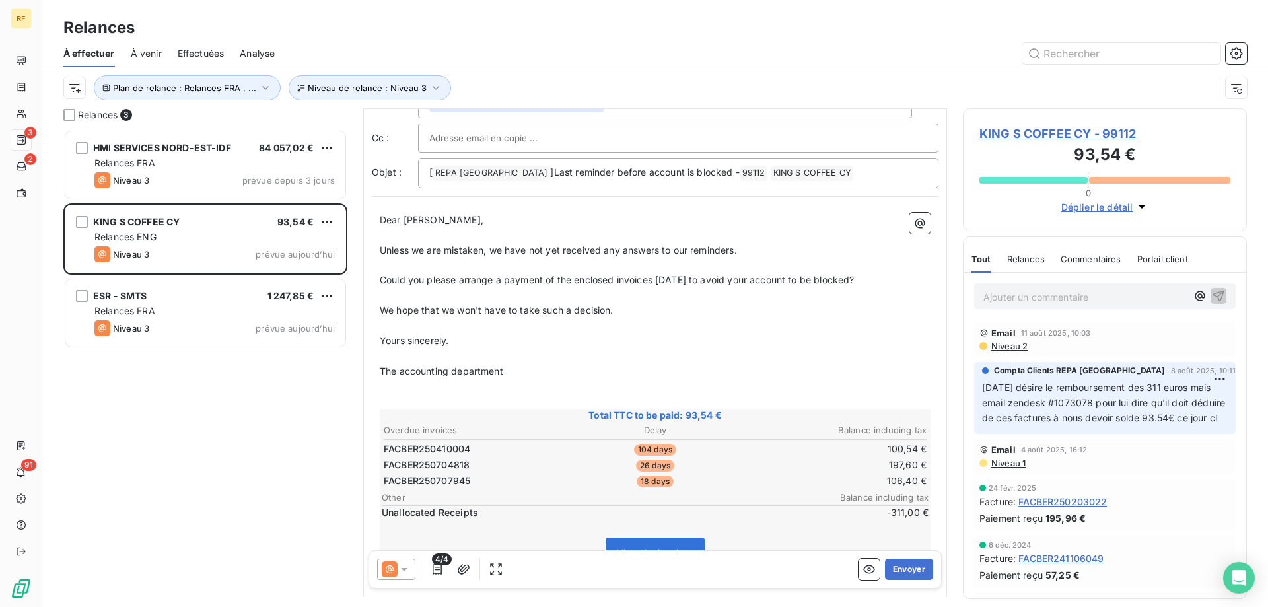
scroll to position [133, 0]
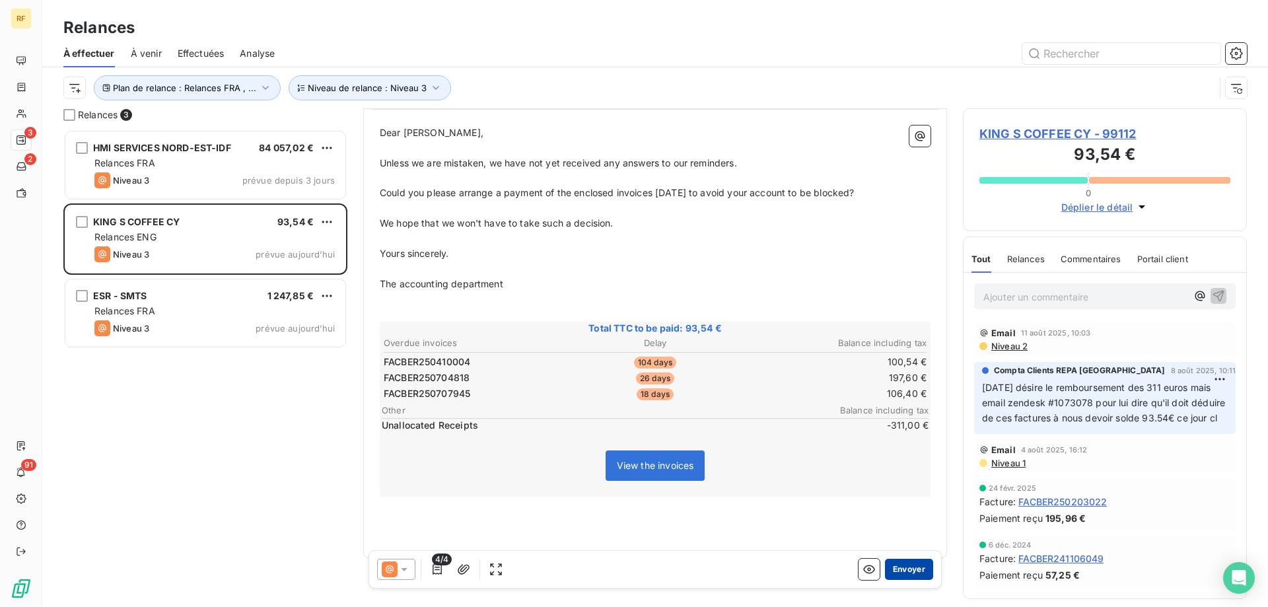
click at [904, 569] on button "Envoyer" at bounding box center [909, 569] width 48 height 21
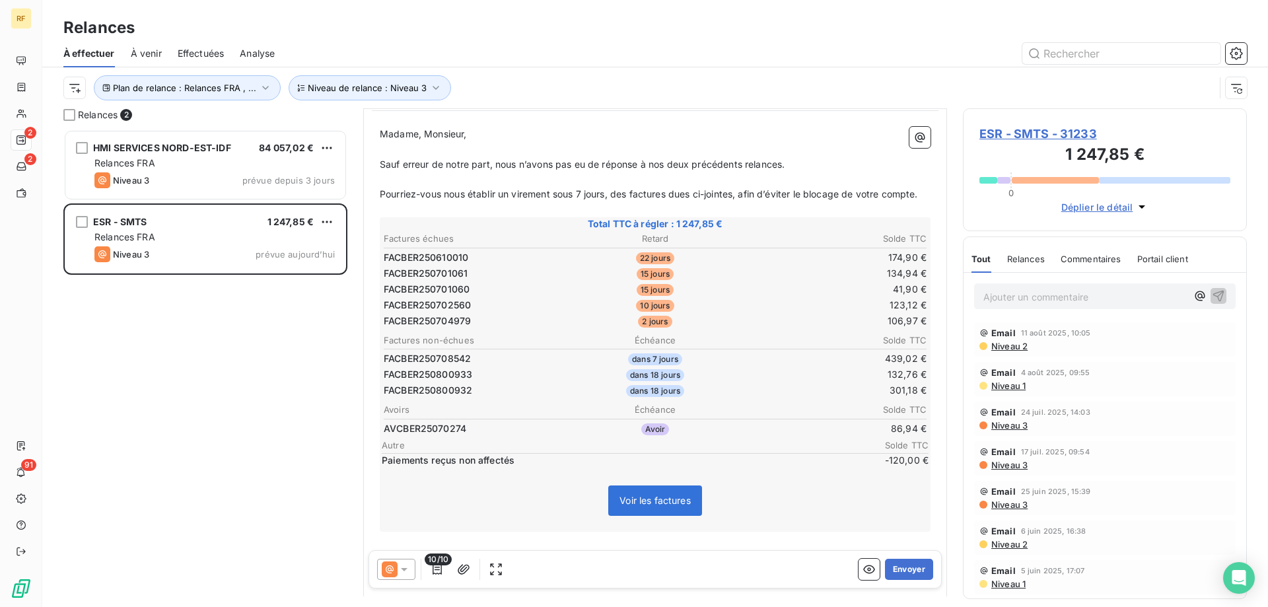
scroll to position [1, 0]
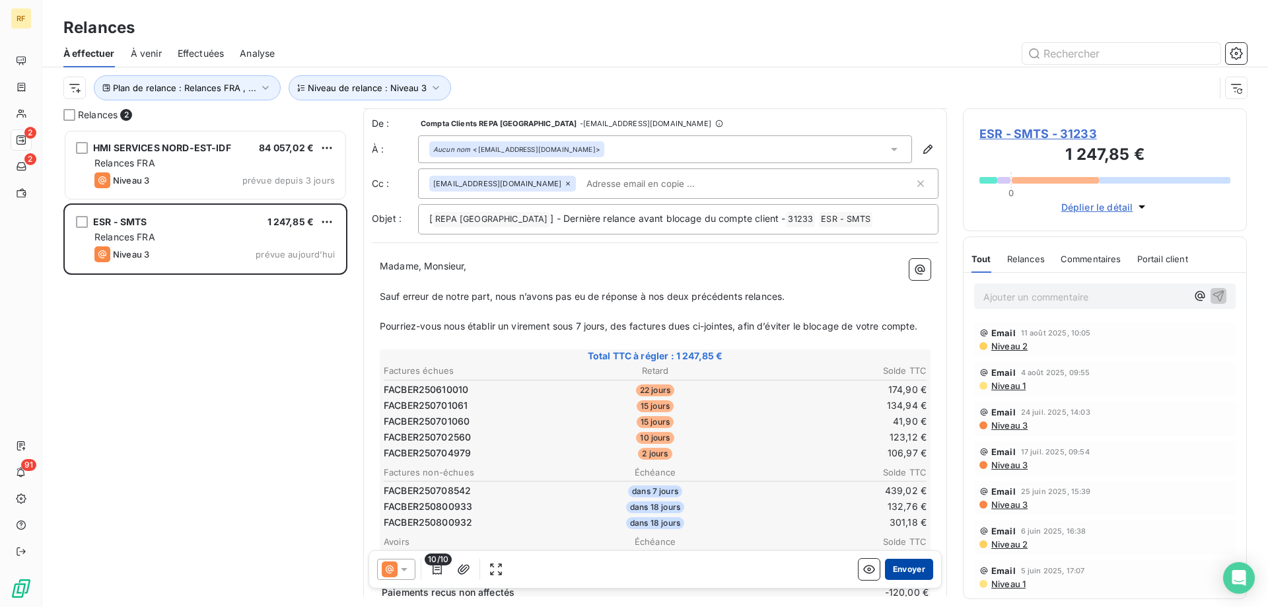
click at [885, 567] on button "Envoyer" at bounding box center [909, 569] width 48 height 21
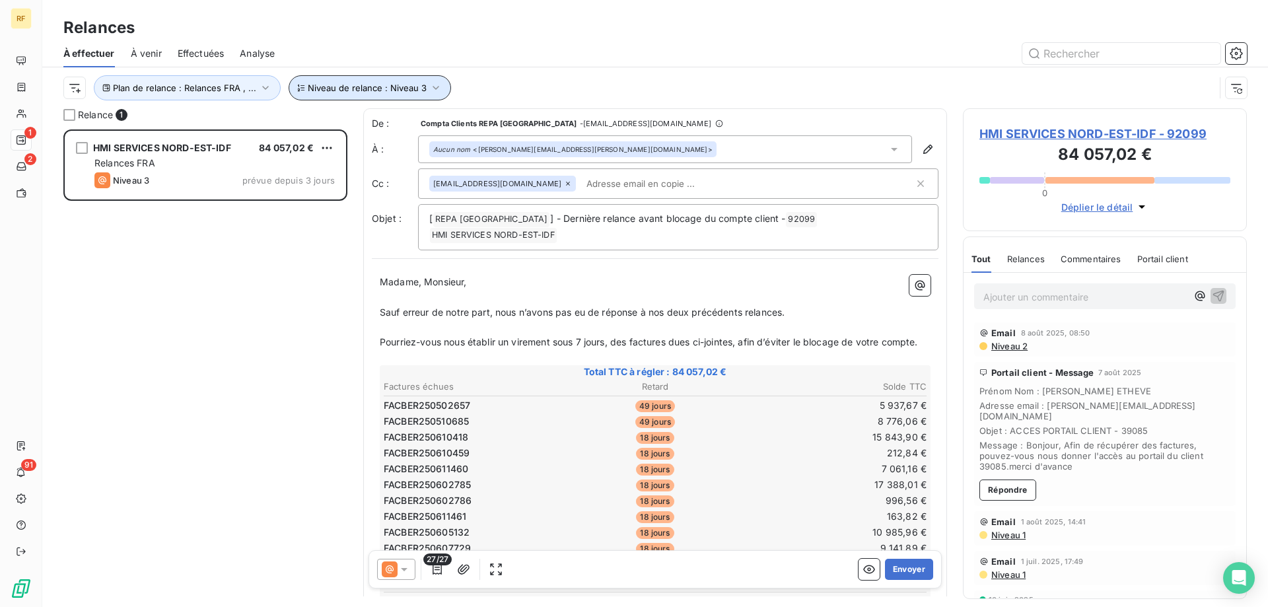
click at [378, 92] on span "Niveau de relance : Niveau 3" at bounding box center [367, 88] width 119 height 11
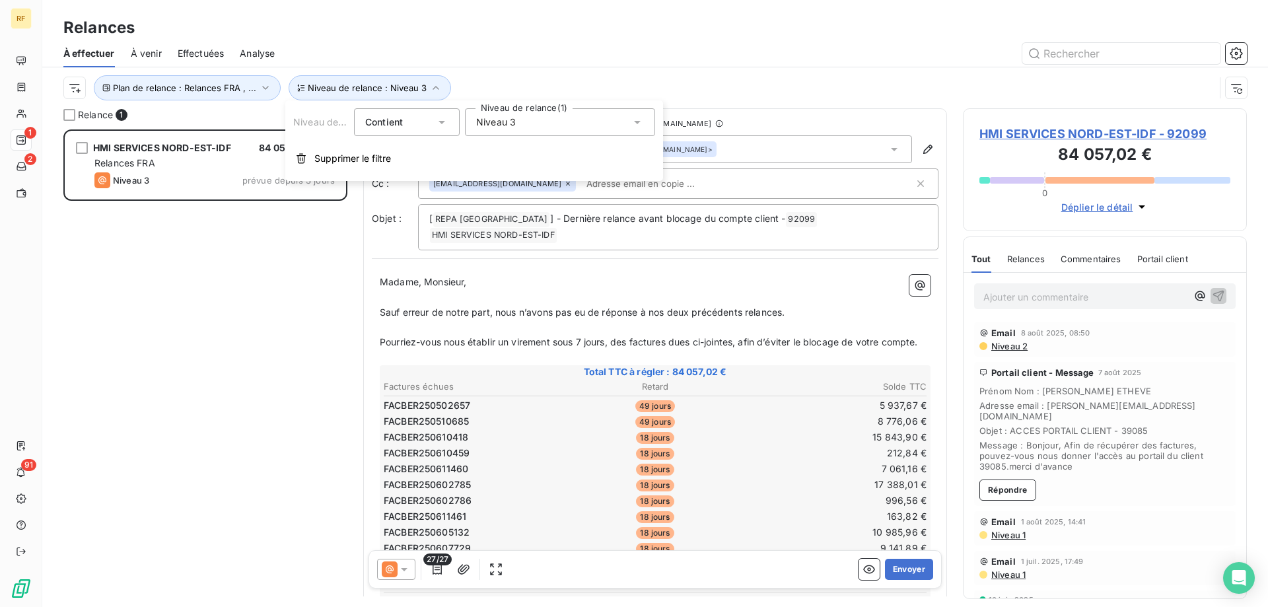
click at [529, 116] on div "Niveau 3" at bounding box center [560, 122] width 190 height 28
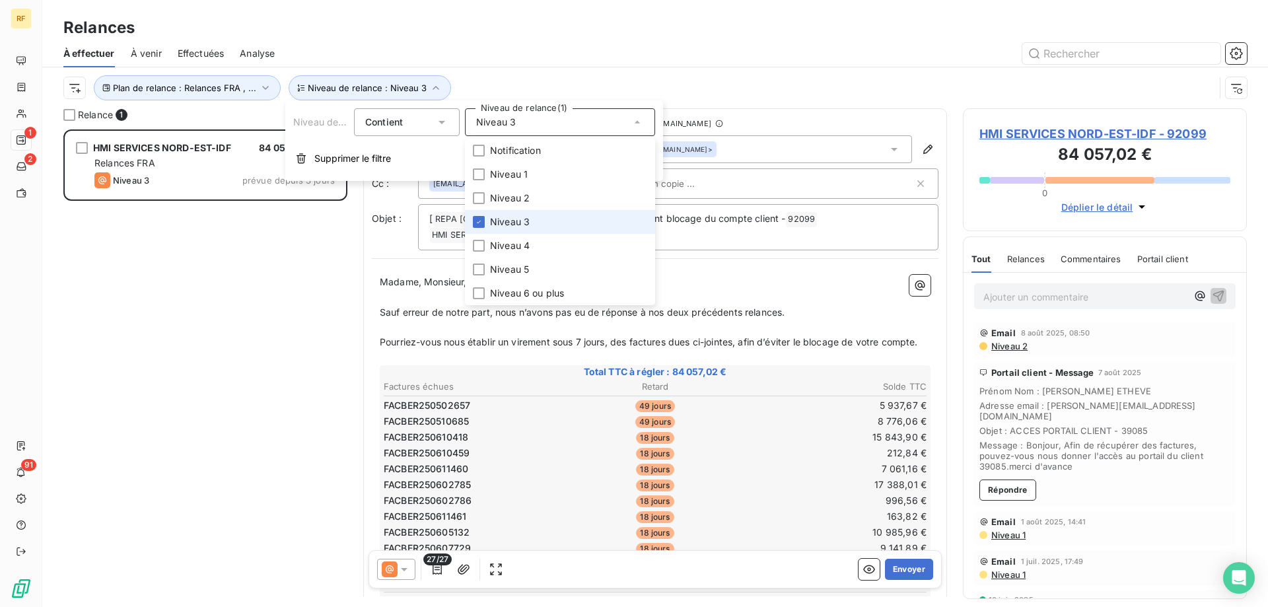
click at [532, 223] on li "Niveau 3" at bounding box center [560, 222] width 190 height 24
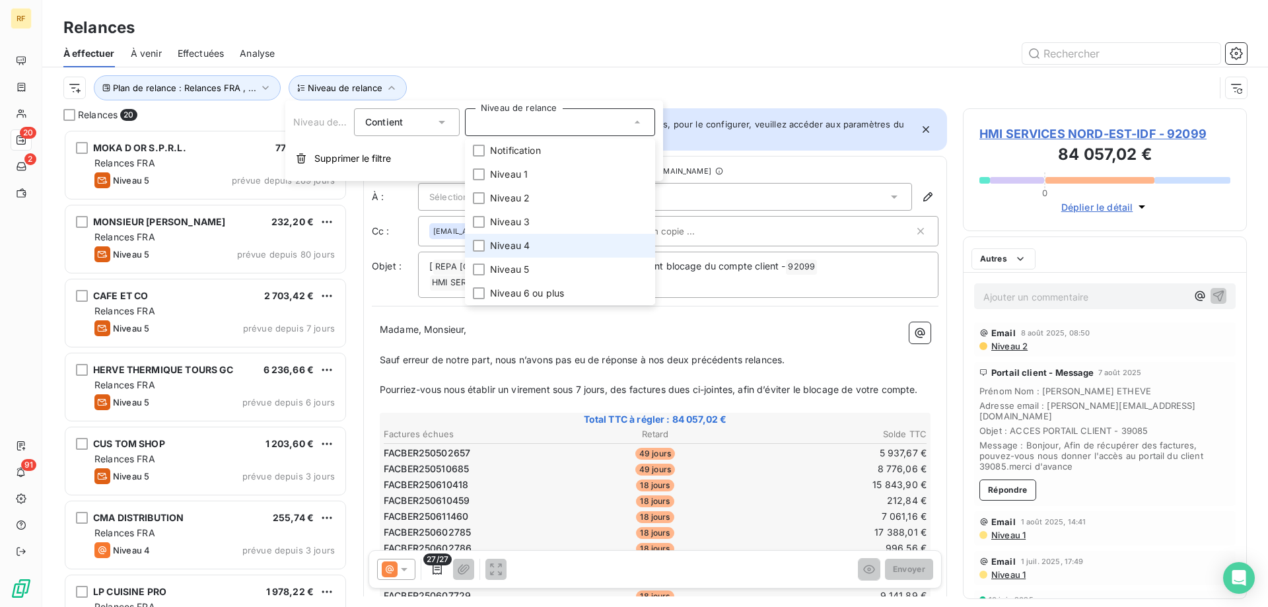
scroll to position [468, 274]
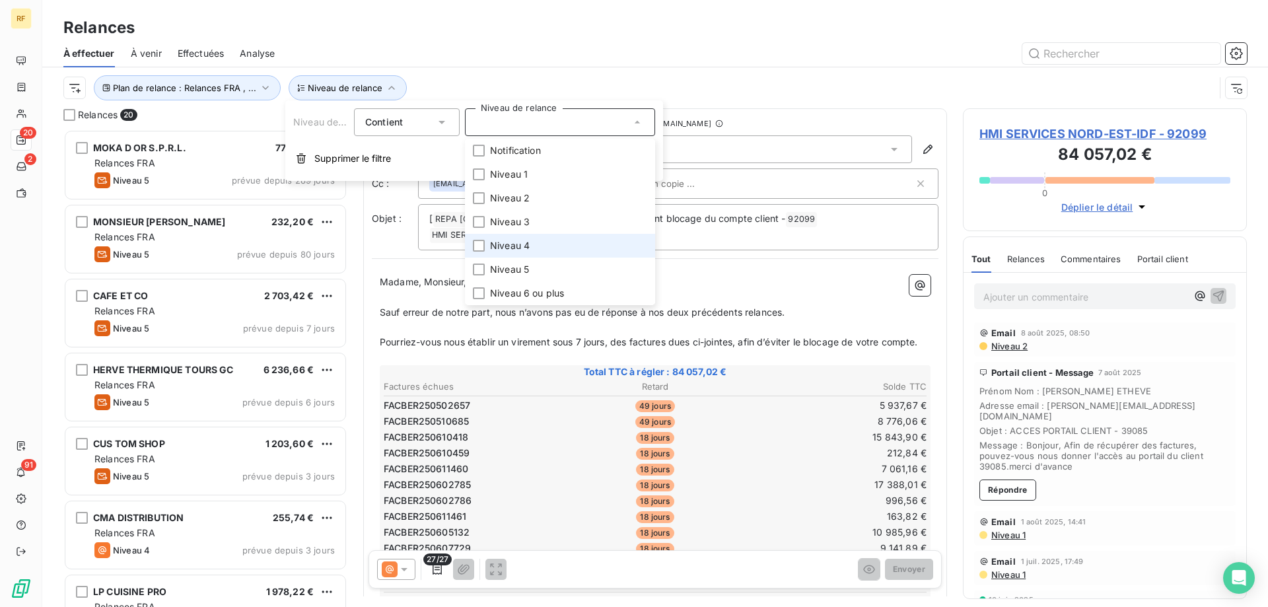
click at [526, 246] on span "Niveau 4" at bounding box center [510, 245] width 40 height 13
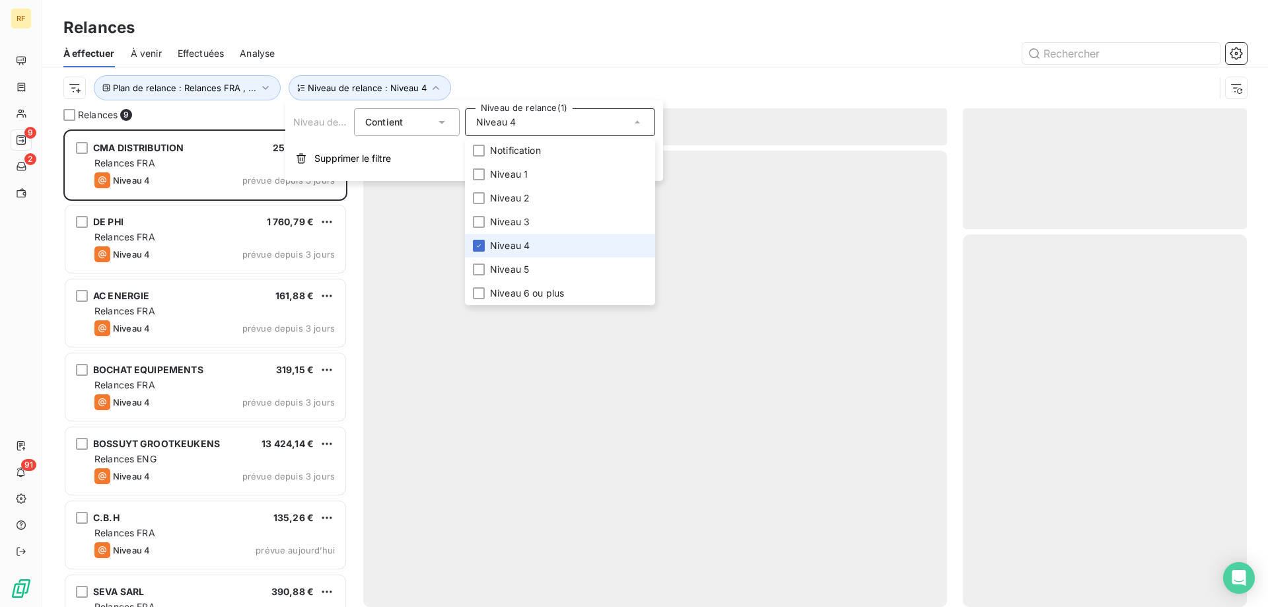
scroll to position [468, 274]
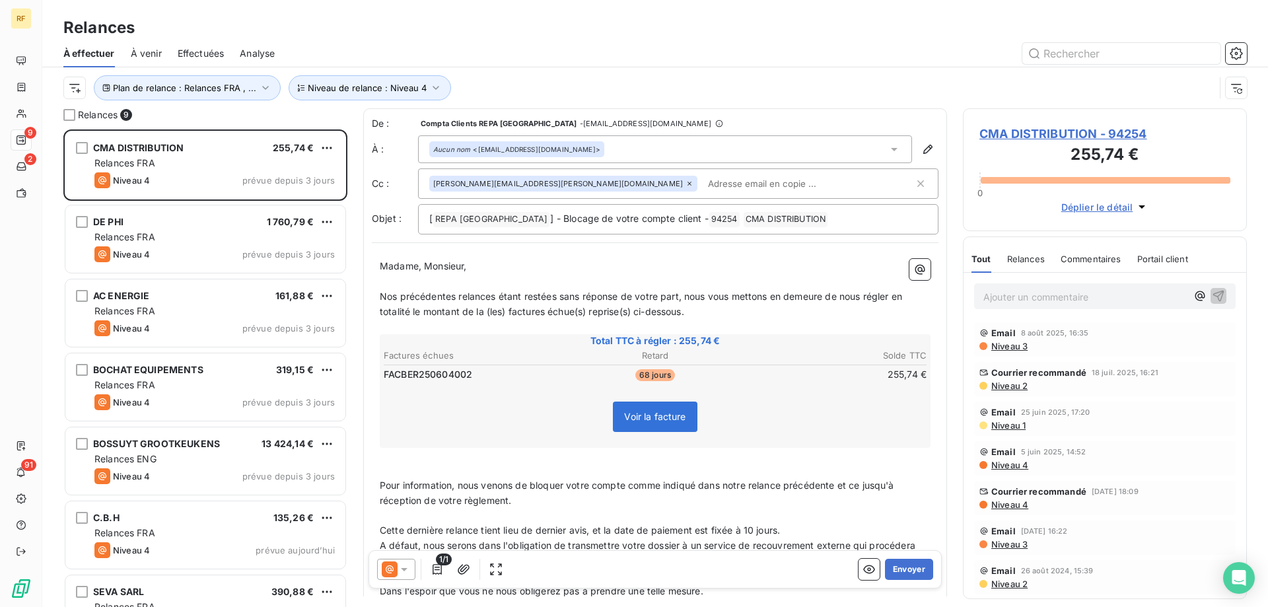
click at [534, 73] on div "Plan de relance : Relances FRA , ... Niveau de relance : Niveau 4" at bounding box center [654, 87] width 1183 height 41
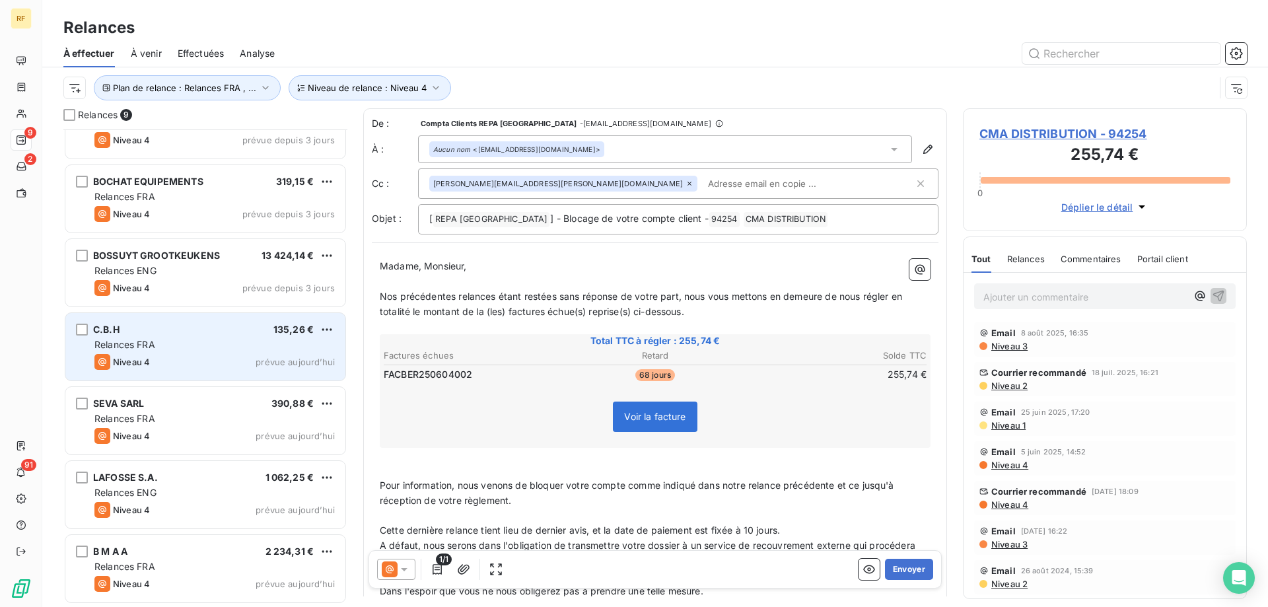
scroll to position [0, 0]
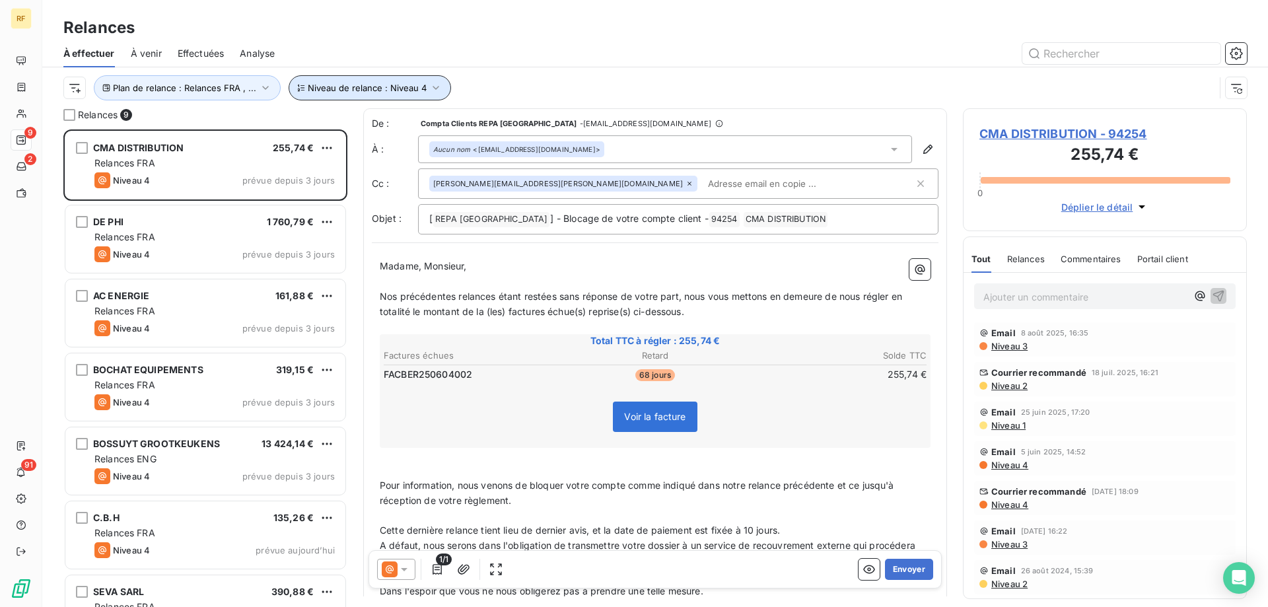
click at [355, 93] on button "Niveau de relance : Niveau 4" at bounding box center [370, 87] width 162 height 25
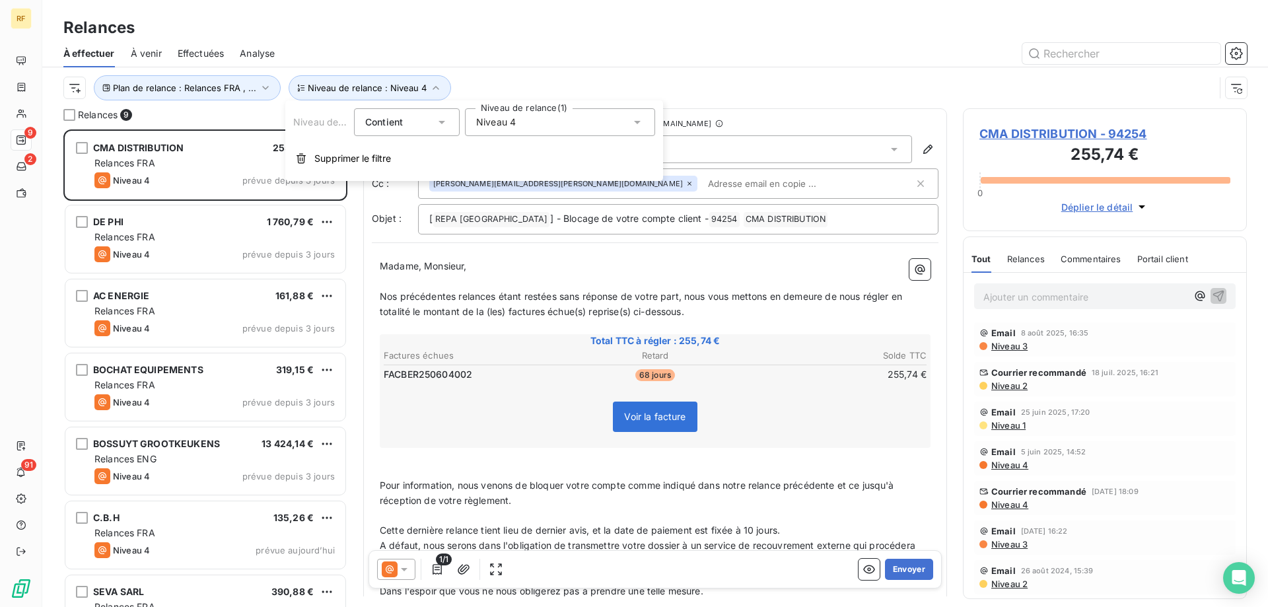
click at [536, 125] on div "Niveau 4" at bounding box center [560, 122] width 190 height 28
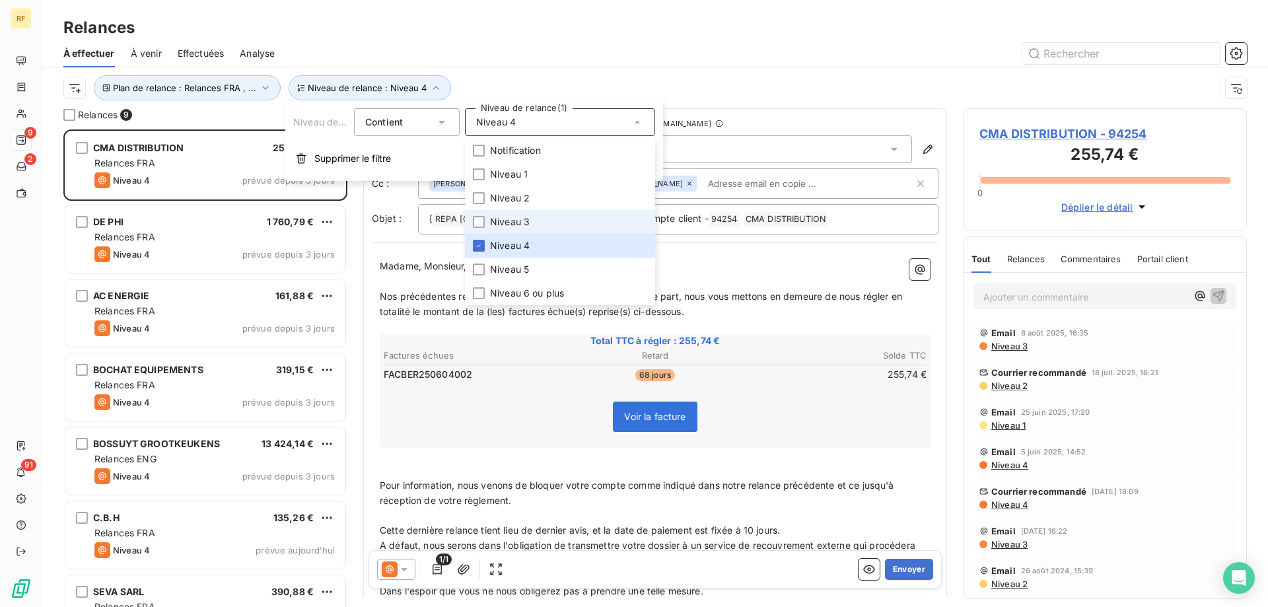
click at [520, 219] on span "Niveau 3" at bounding box center [510, 221] width 40 height 13
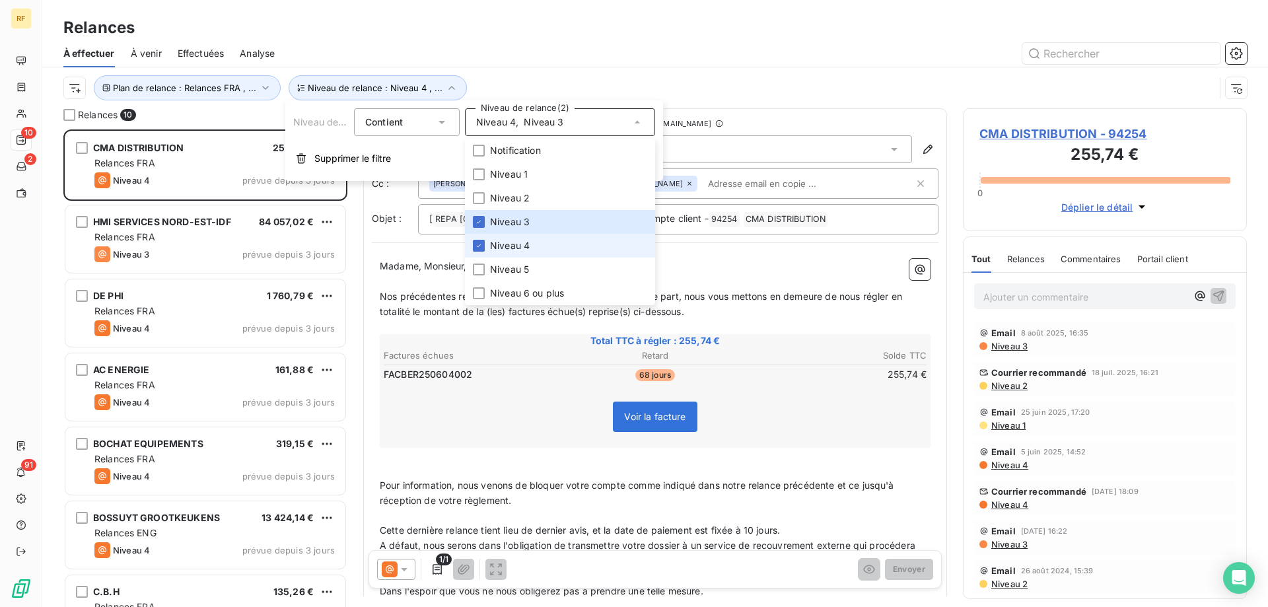
scroll to position [468, 274]
click at [505, 247] on span "Niveau 4" at bounding box center [510, 245] width 40 height 13
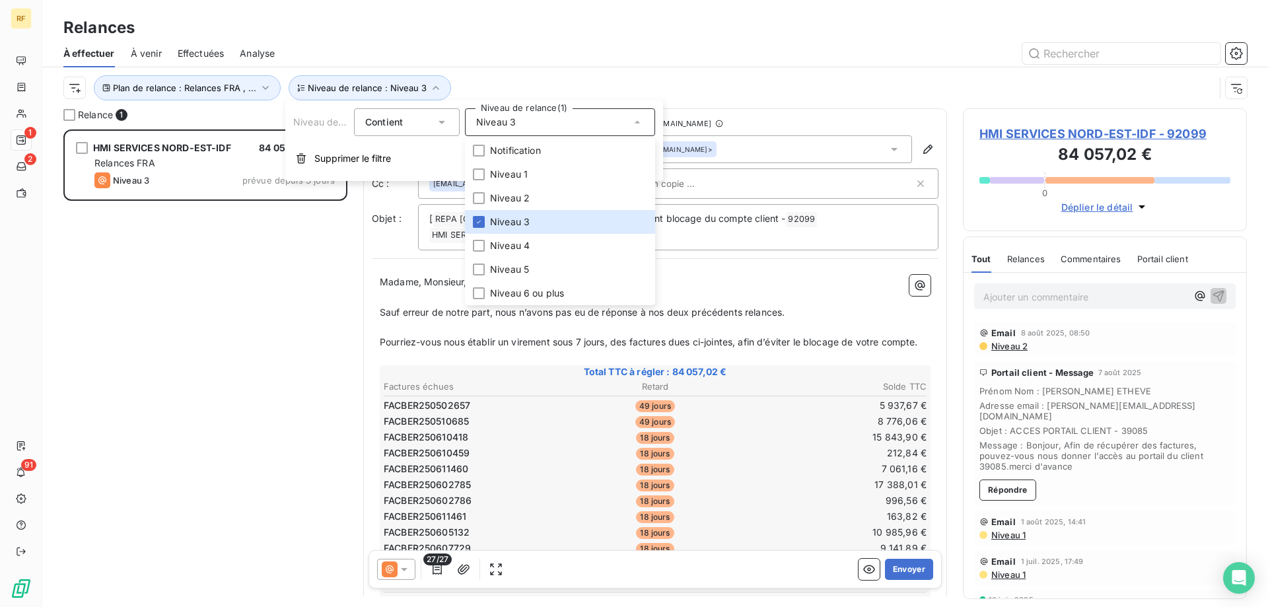
click at [529, 50] on div at bounding box center [769, 53] width 956 height 21
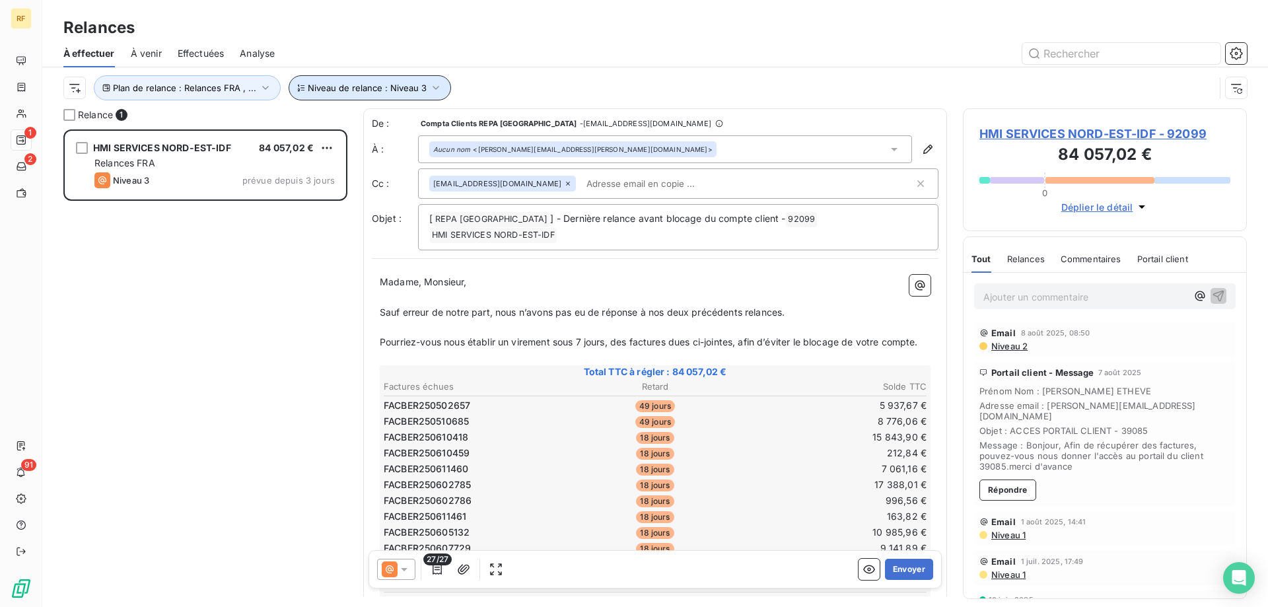
click at [347, 92] on span "Niveau de relance : Niveau 3" at bounding box center [367, 88] width 119 height 11
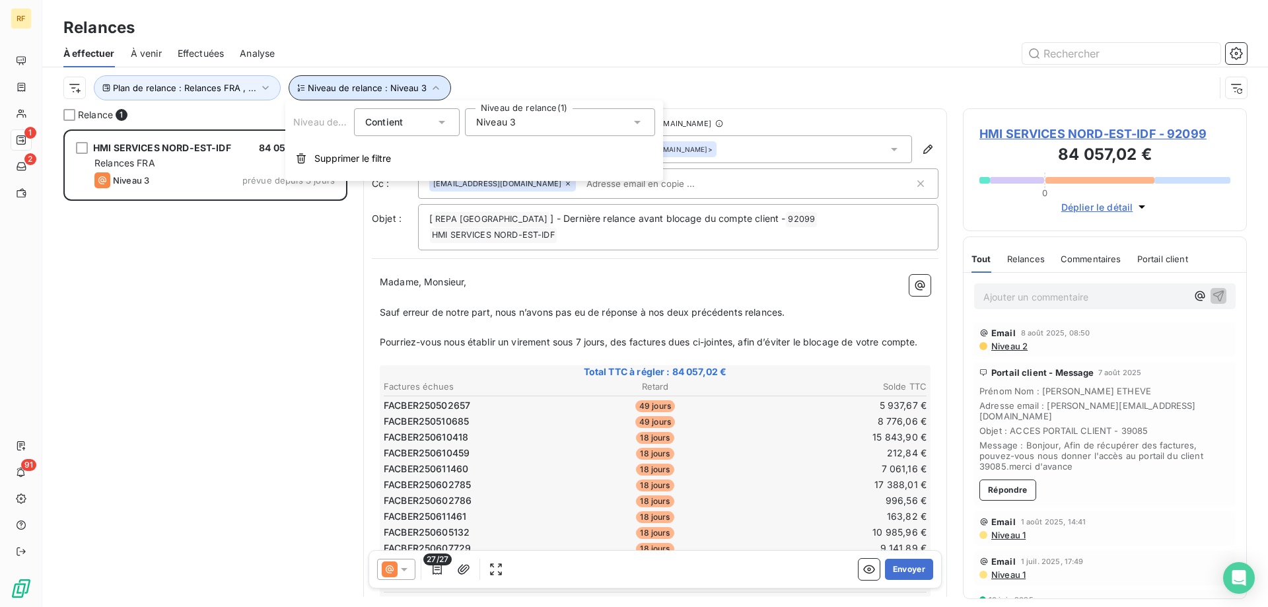
click at [347, 87] on span "Niveau de relance : Niveau 3" at bounding box center [367, 88] width 119 height 11
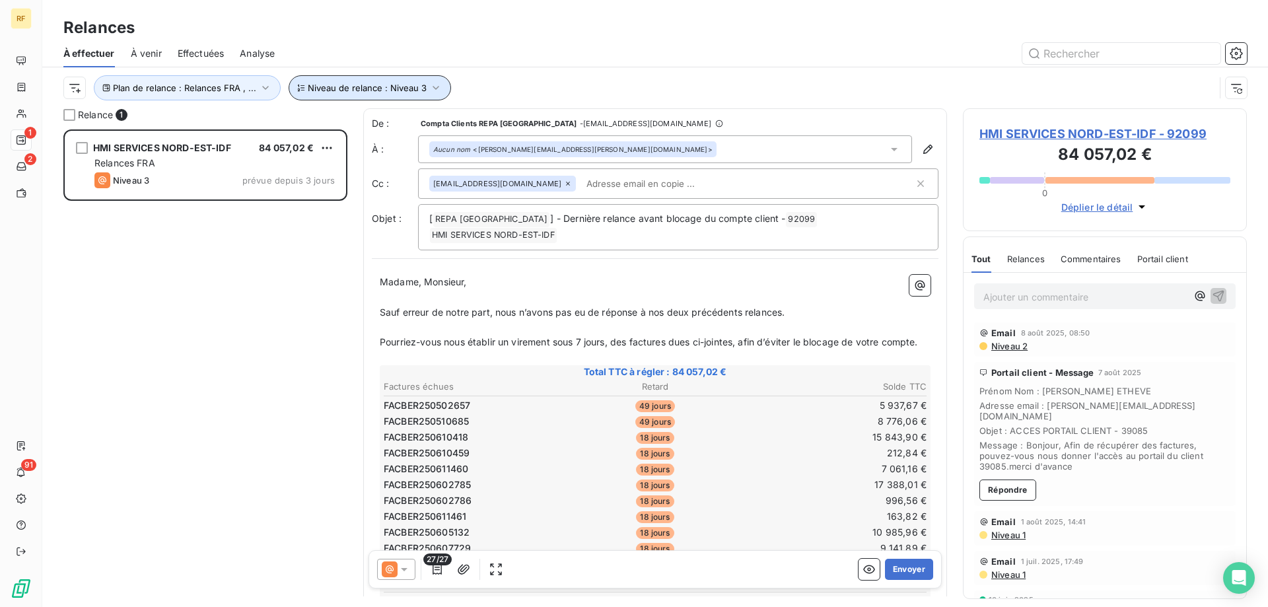
click at [396, 84] on span "Niveau de relance : Niveau 3" at bounding box center [367, 88] width 119 height 11
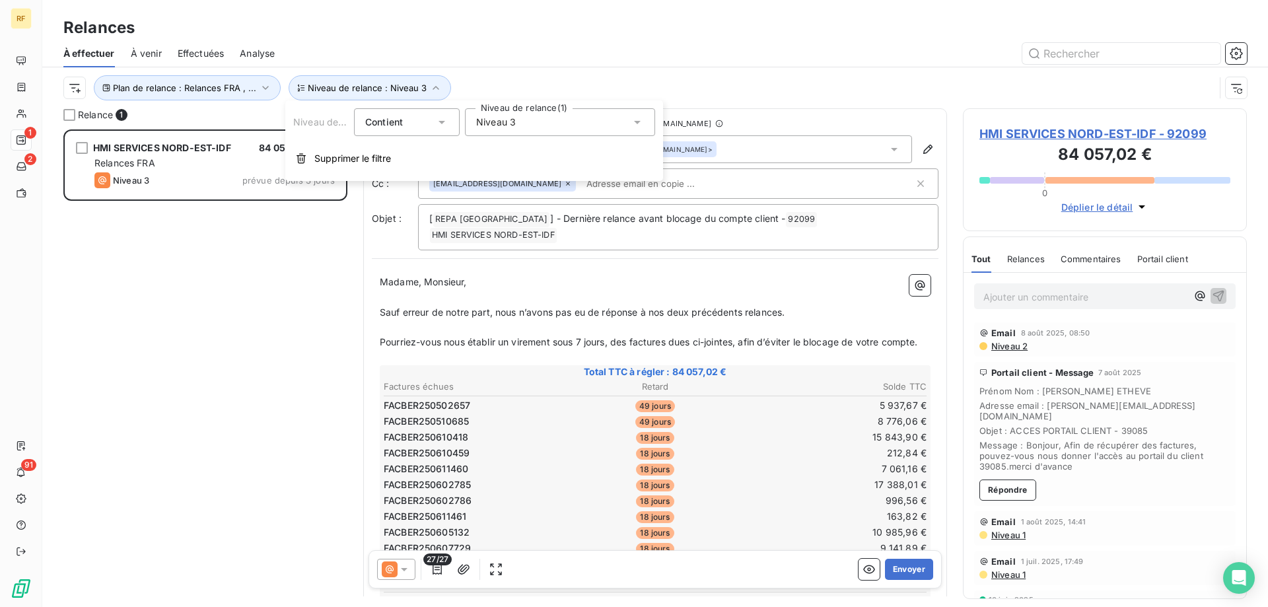
click at [544, 122] on div "Niveau 3" at bounding box center [560, 122] width 190 height 28
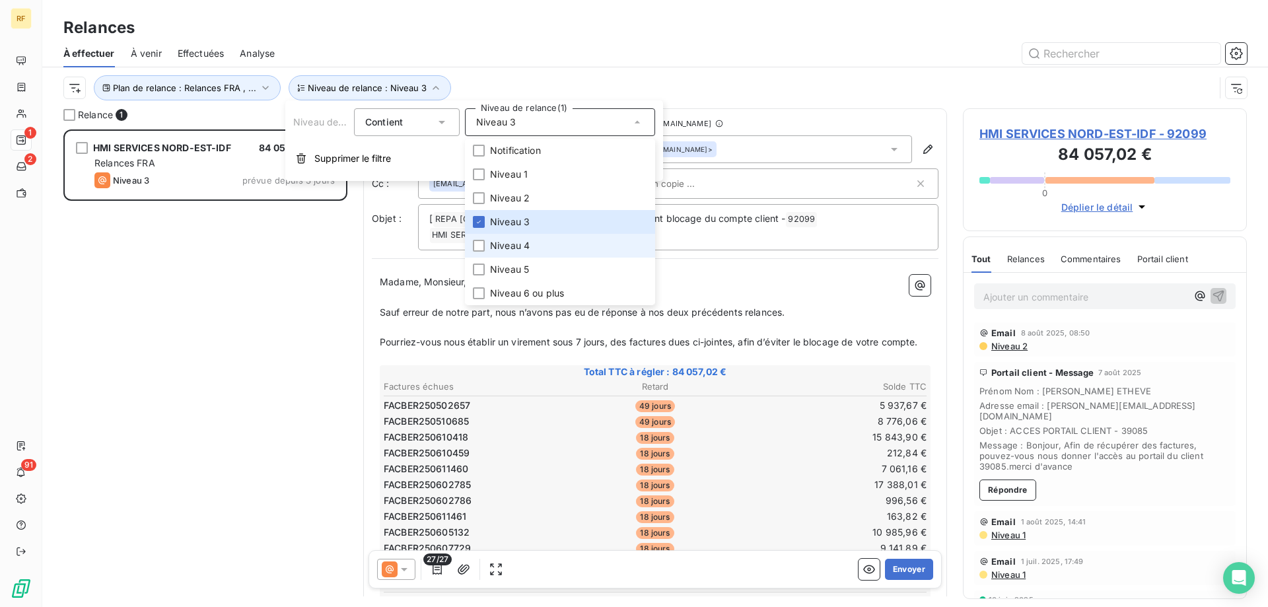
click at [503, 246] on span "Niveau 4" at bounding box center [510, 245] width 40 height 13
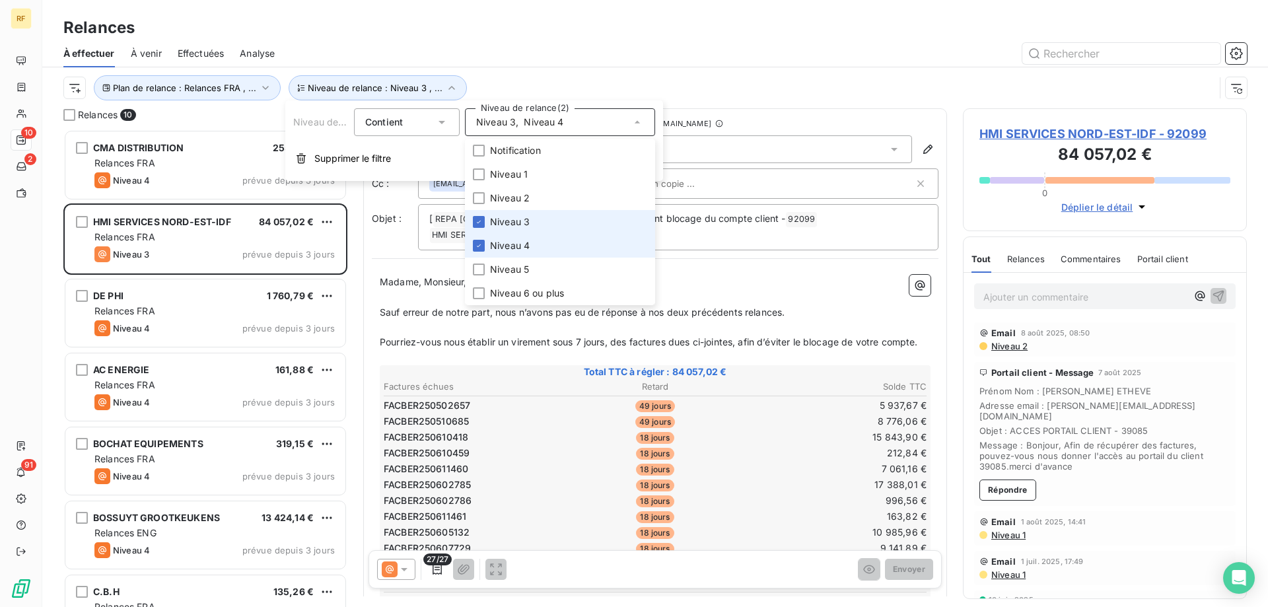
scroll to position [468, 274]
click at [508, 226] on span "Niveau 3" at bounding box center [510, 221] width 40 height 13
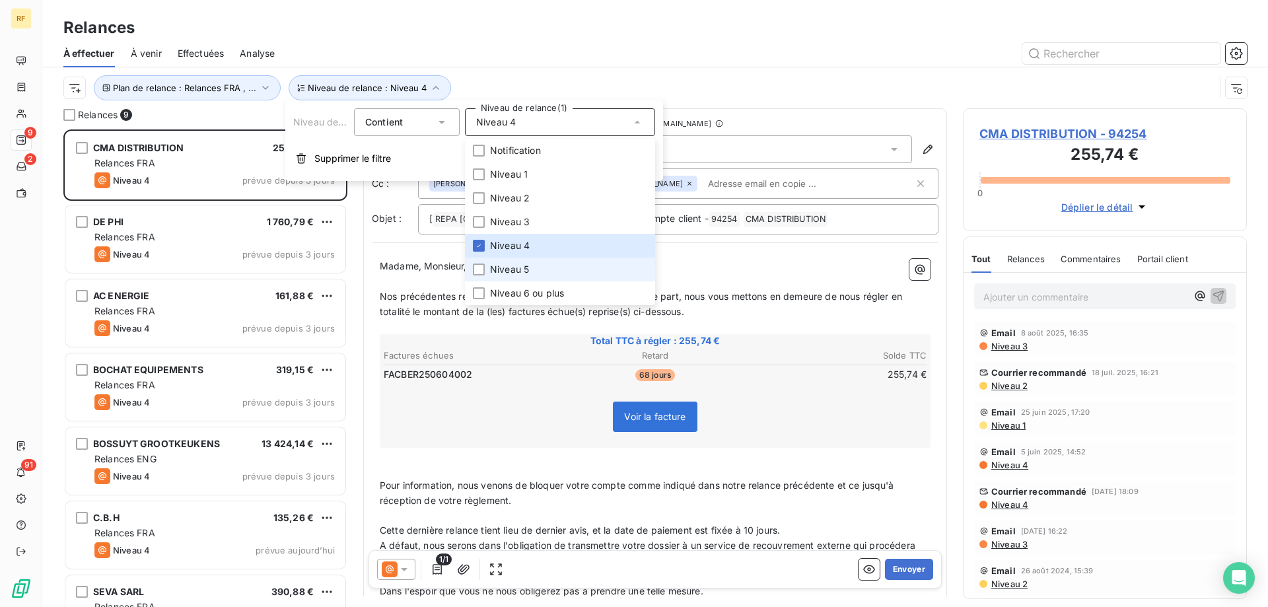
click at [524, 260] on li "Niveau 5" at bounding box center [560, 270] width 190 height 24
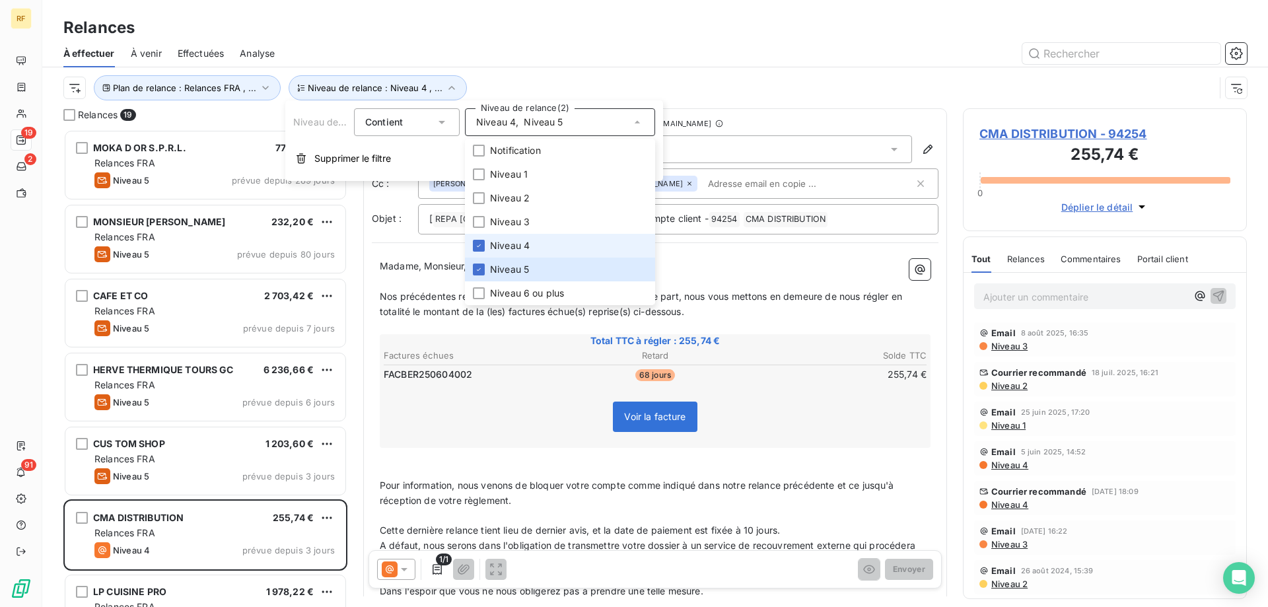
scroll to position [468, 274]
click at [523, 244] on span "Niveau 4" at bounding box center [510, 245] width 40 height 13
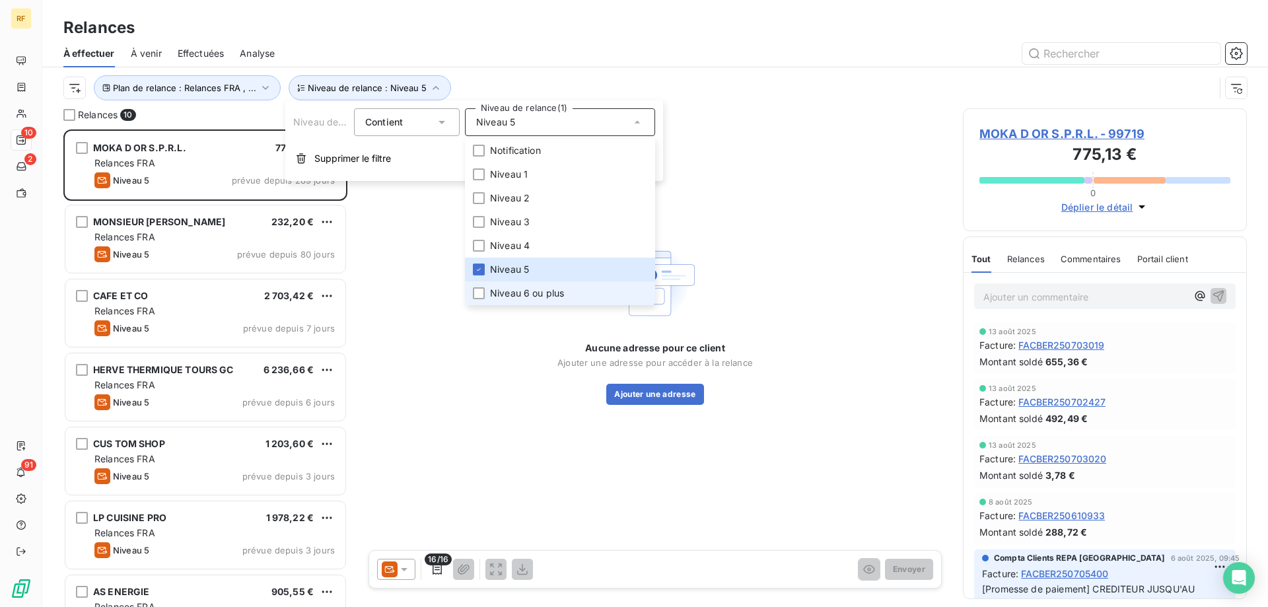
click at [508, 293] on span "Niveau 6 ou plus" at bounding box center [527, 293] width 74 height 13
click at [509, 269] on span "Niveau 5" at bounding box center [509, 269] width 39 height 13
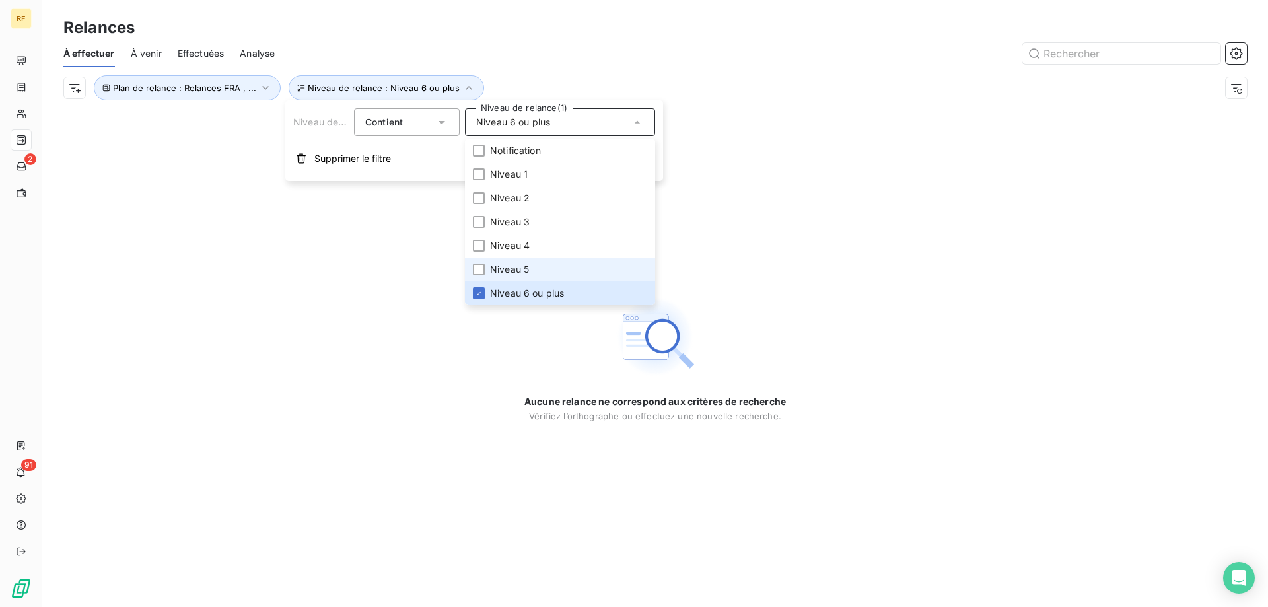
click at [523, 275] on span "Niveau 5" at bounding box center [509, 269] width 39 height 13
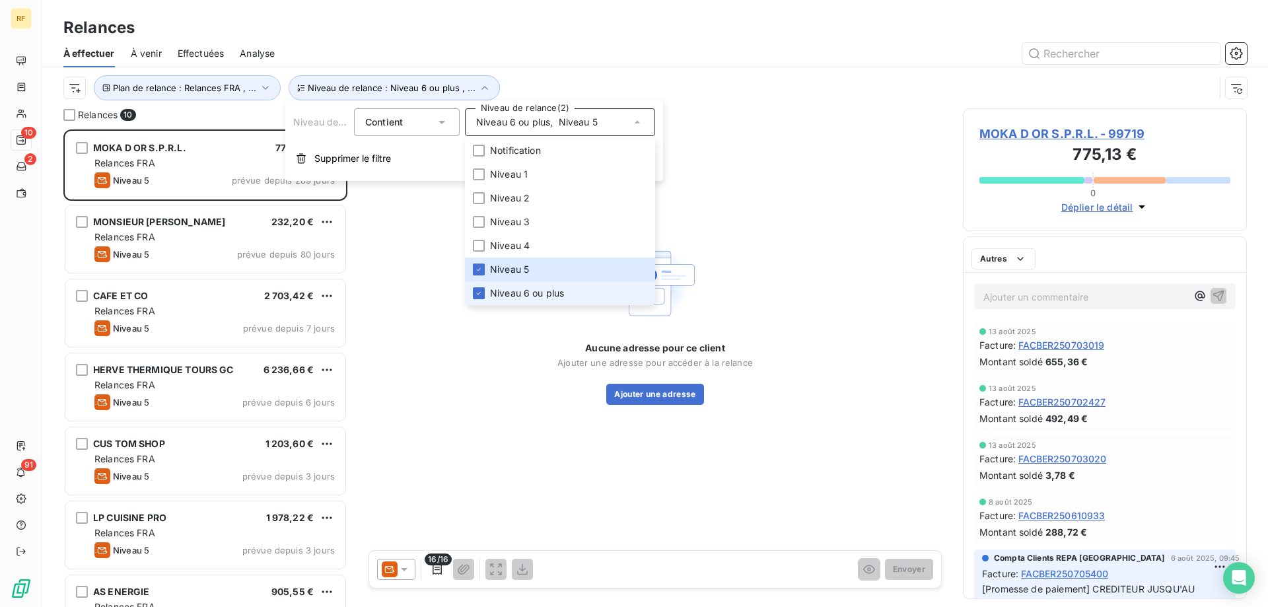
scroll to position [468, 274]
click at [511, 297] on span "Niveau 6 ou plus" at bounding box center [527, 293] width 74 height 13
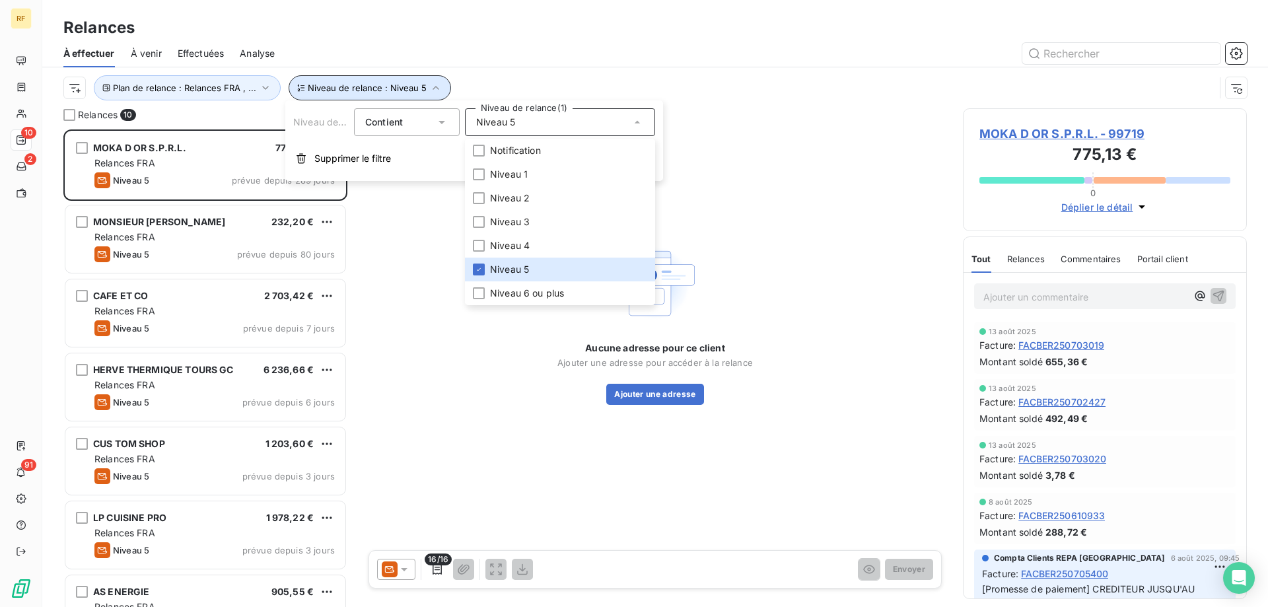
click at [412, 83] on span "Niveau de relance : Niveau 5" at bounding box center [367, 88] width 119 height 11
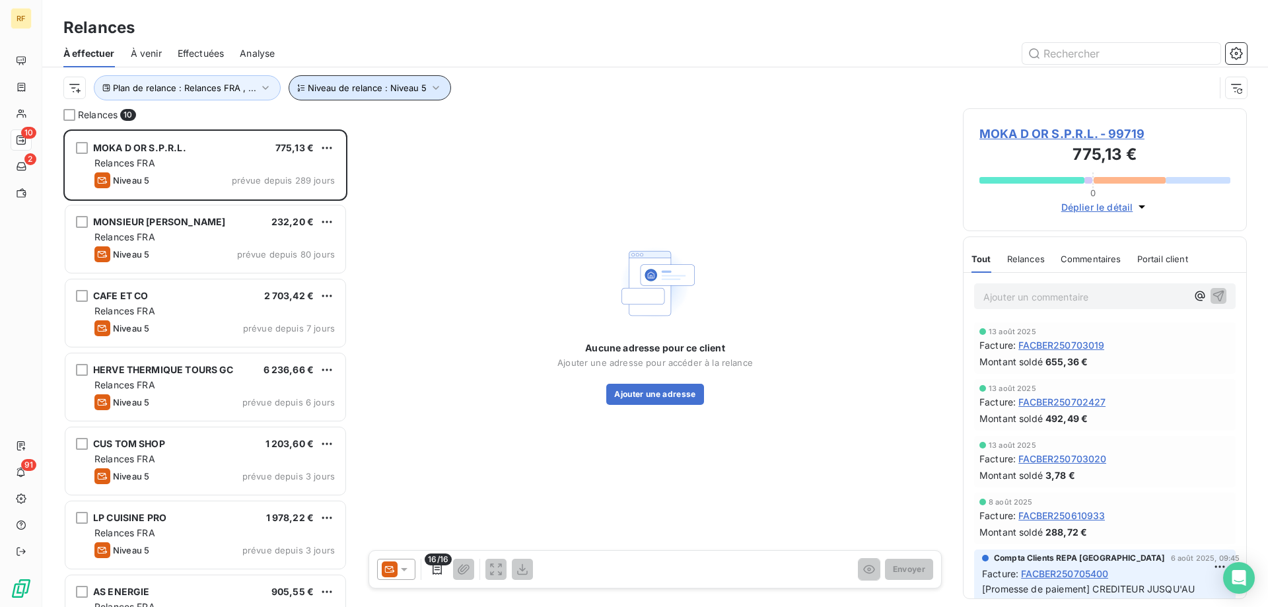
click at [414, 90] on span "Niveau de relance : Niveau 5" at bounding box center [367, 88] width 119 height 11
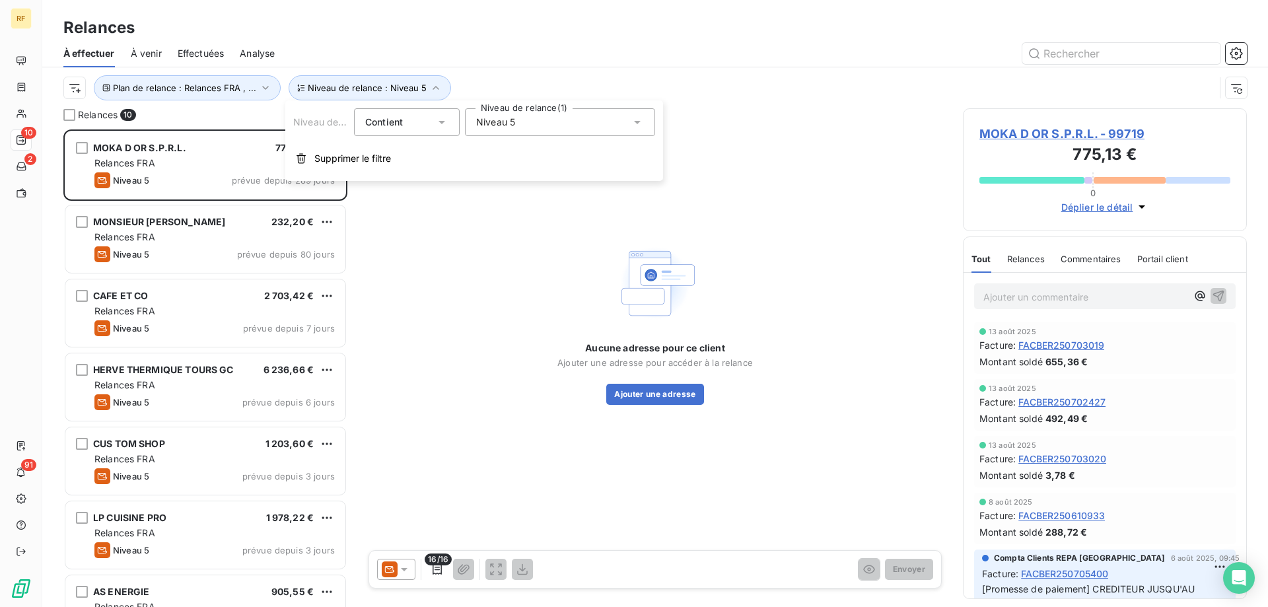
click at [504, 124] on span "Niveau 5" at bounding box center [495, 122] width 39 height 13
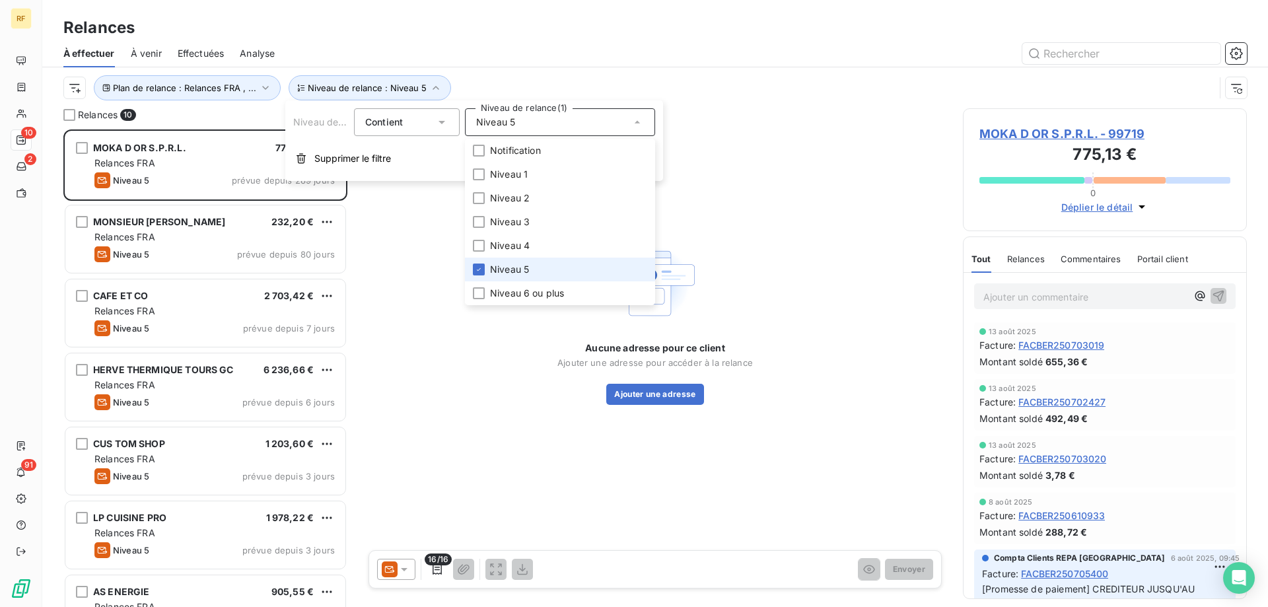
click at [485, 271] on li "Niveau 5" at bounding box center [560, 270] width 190 height 24
drag, startPoint x: 473, startPoint y: 34, endPoint x: 384, endPoint y: 67, distance: 95.1
click at [468, 38] on div "Relances" at bounding box center [655, 28] width 1226 height 24
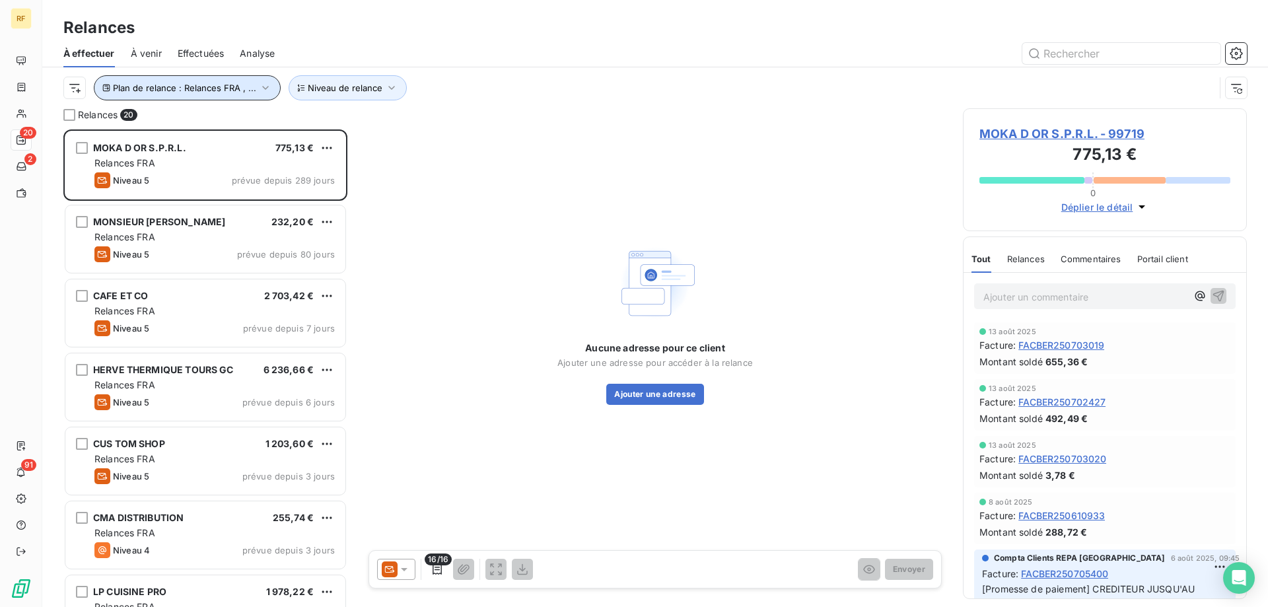
click at [204, 82] on button "Plan de relance : Relances FRA , ..." at bounding box center [187, 87] width 187 height 25
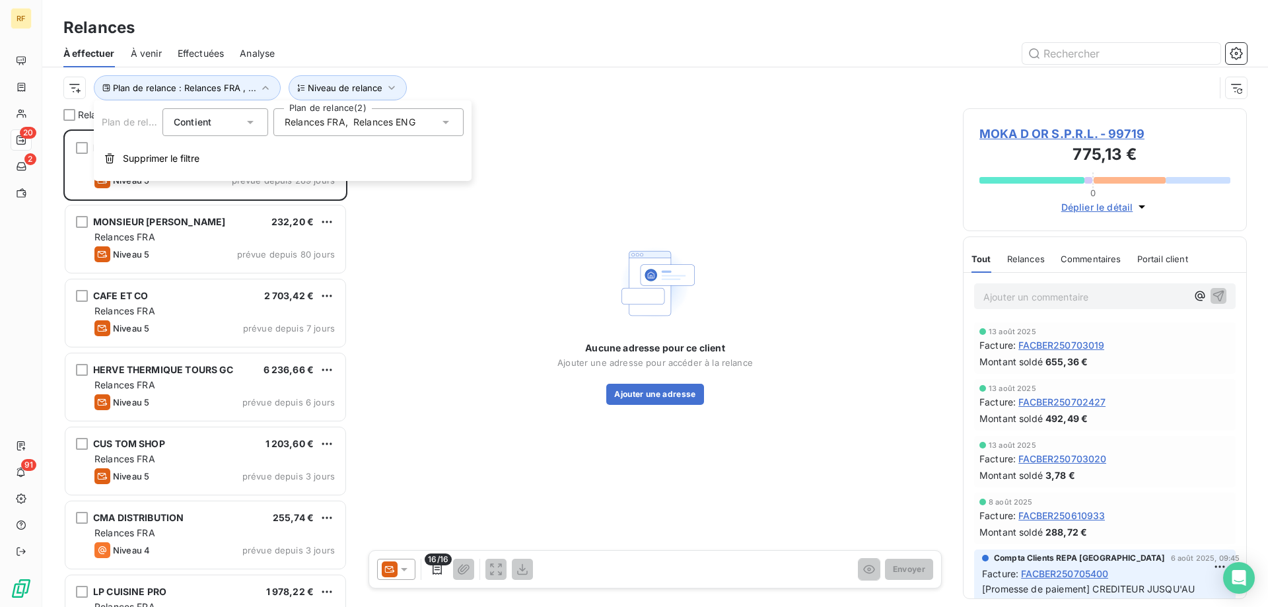
click at [327, 124] on span "Relances FRA" at bounding box center [315, 122] width 61 height 13
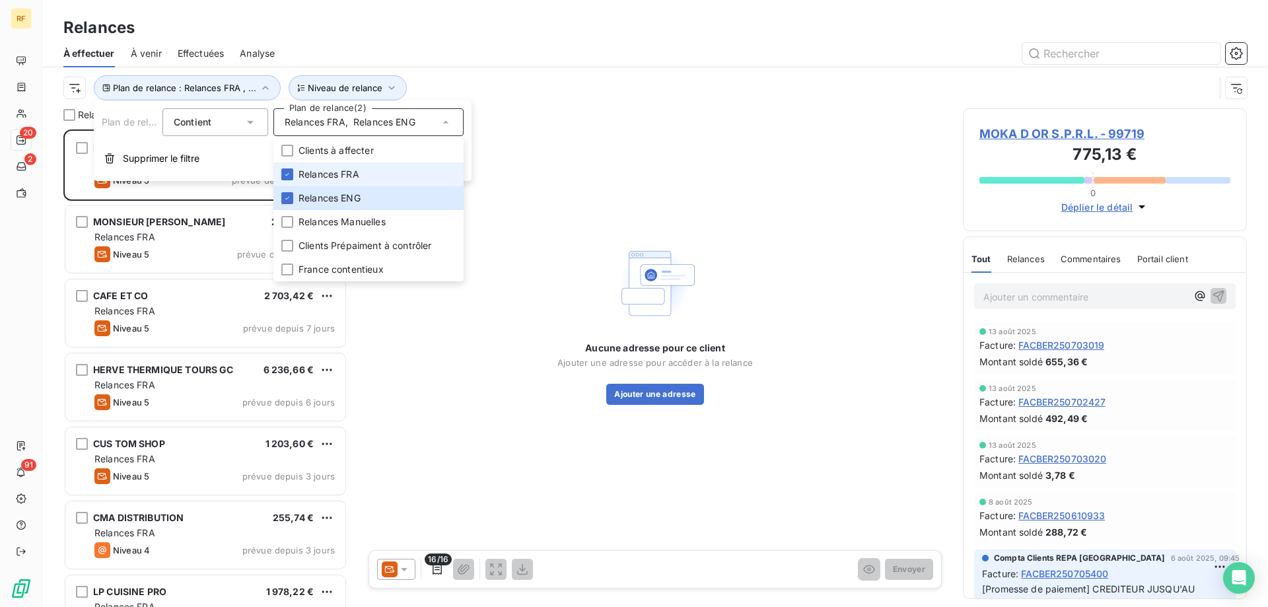
click at [345, 183] on li "Relances FRA" at bounding box center [368, 174] width 190 height 24
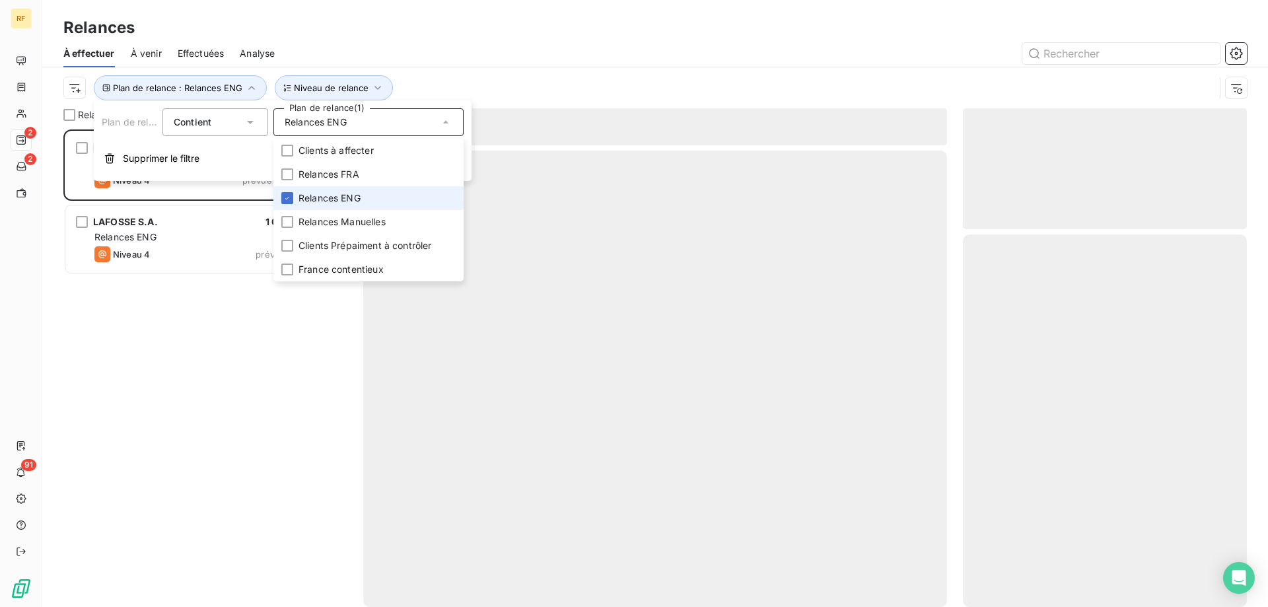
click at [343, 190] on li "Relances ENG" at bounding box center [368, 198] width 190 height 24
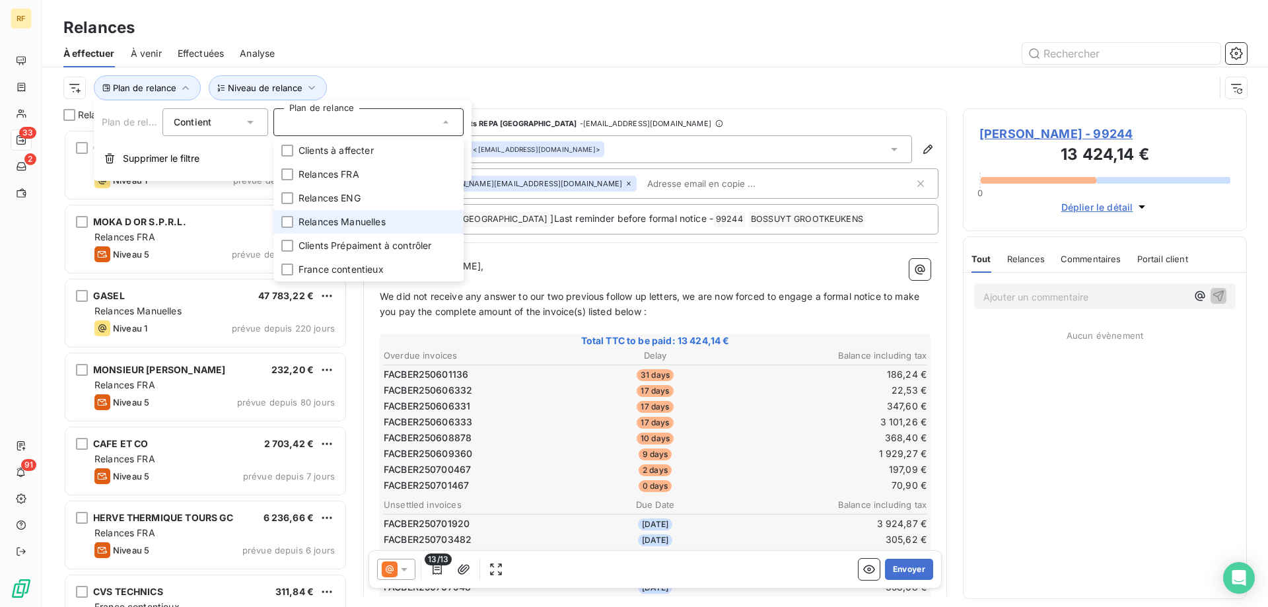
scroll to position [468, 274]
click at [351, 222] on span "Relances Manuelles" at bounding box center [341, 221] width 87 height 13
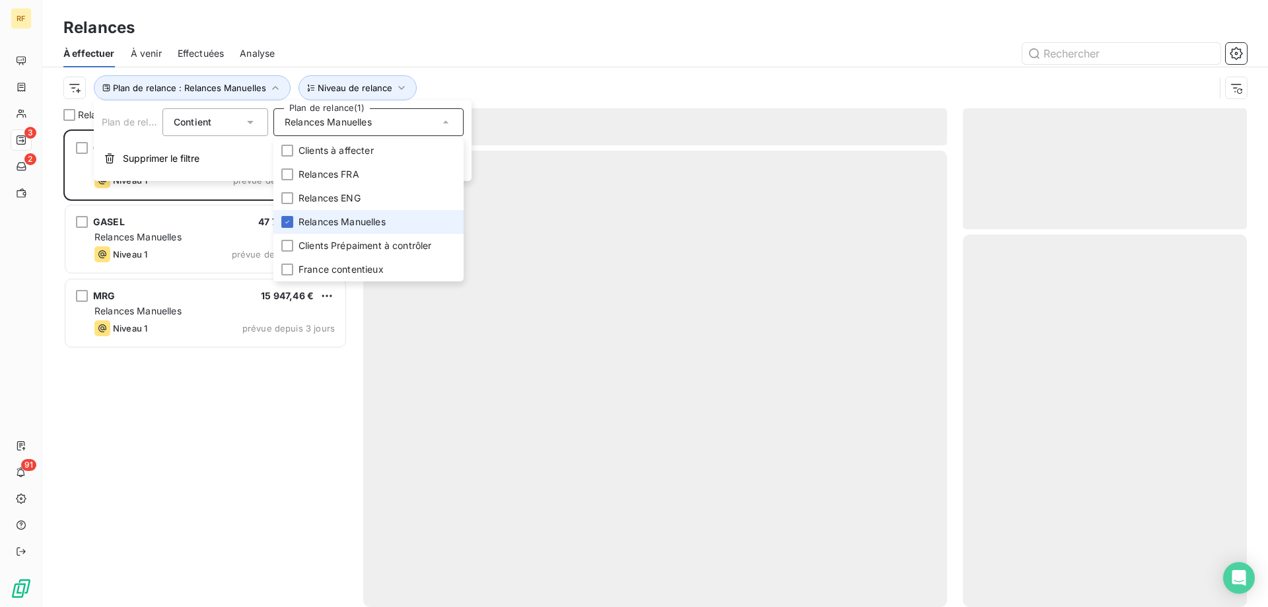
scroll to position [468, 274]
click at [266, 386] on div "GIF 196 782,84 € Relances [PERSON_NAME] 1 prévue depuis 748 jours GASEL 47 783,…" at bounding box center [205, 367] width 284 height 477
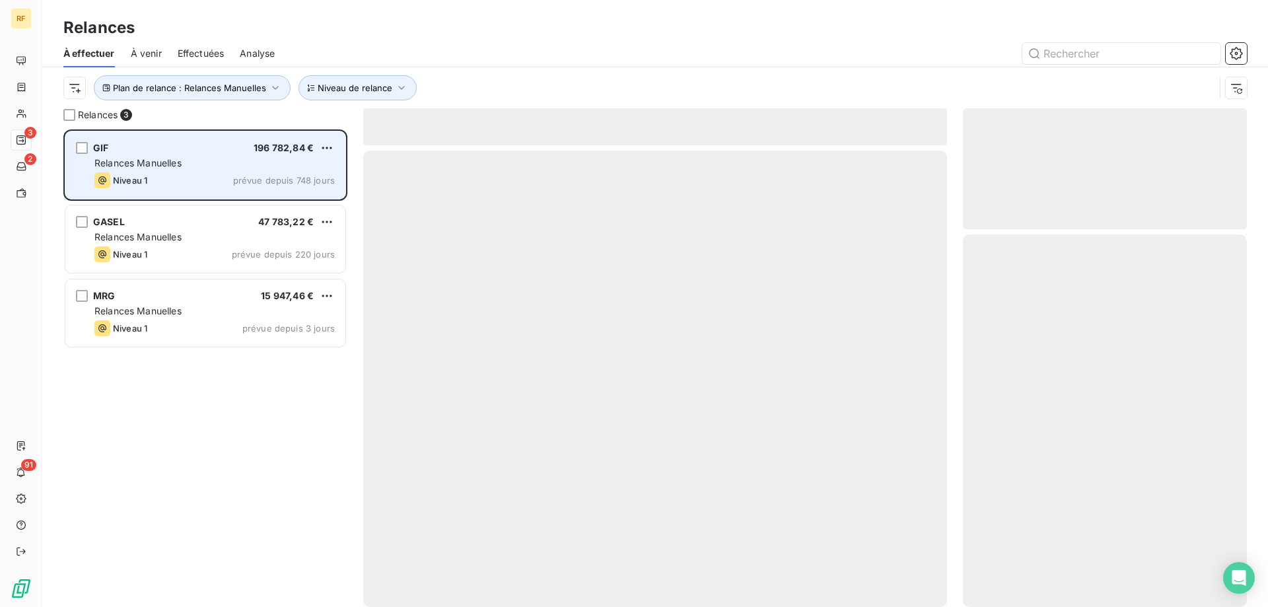
click at [232, 159] on div "Relances Manuelles" at bounding box center [214, 163] width 240 height 13
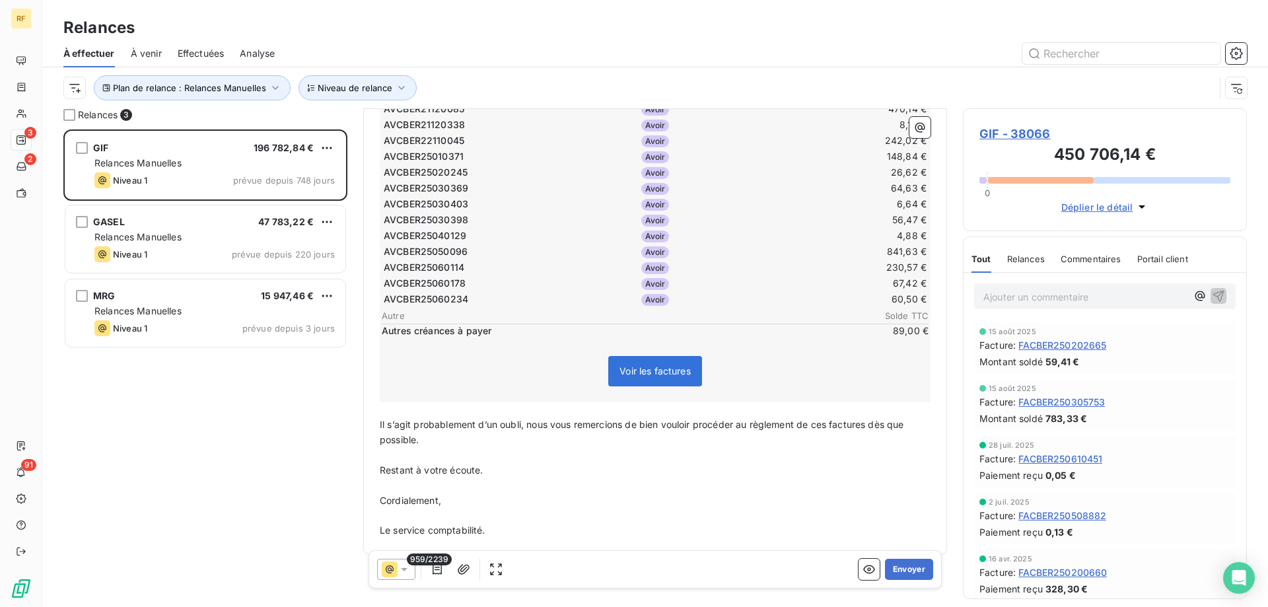
scroll to position [0, 0]
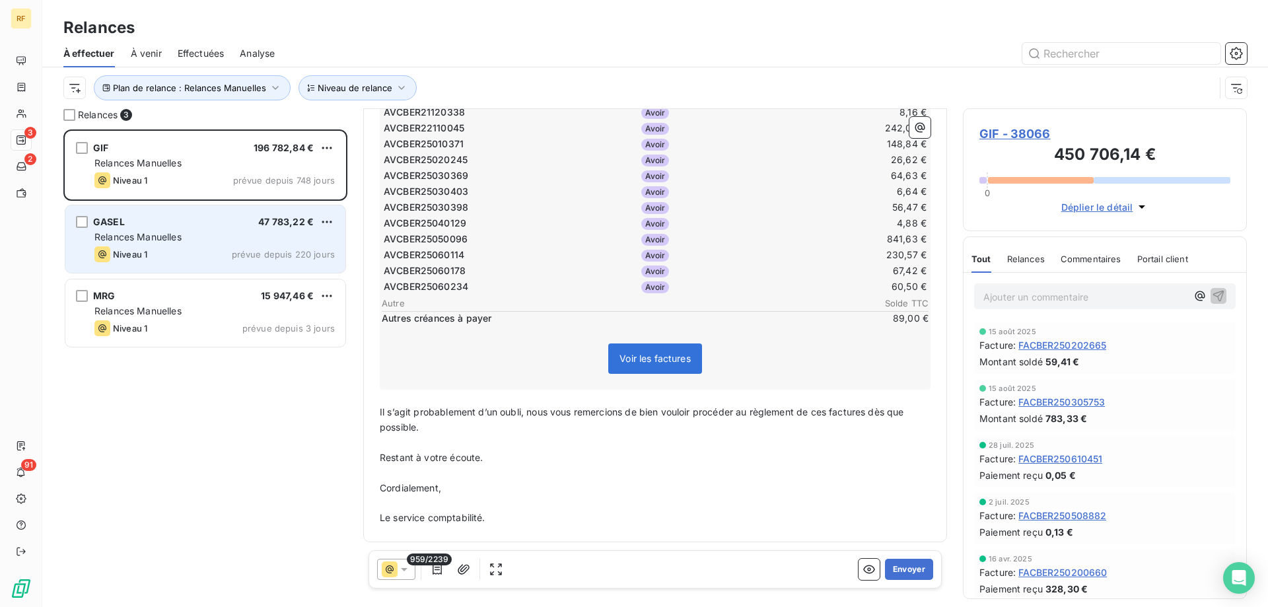
click at [158, 225] on div "GASEL 47 783,22 €" at bounding box center [214, 222] width 240 height 12
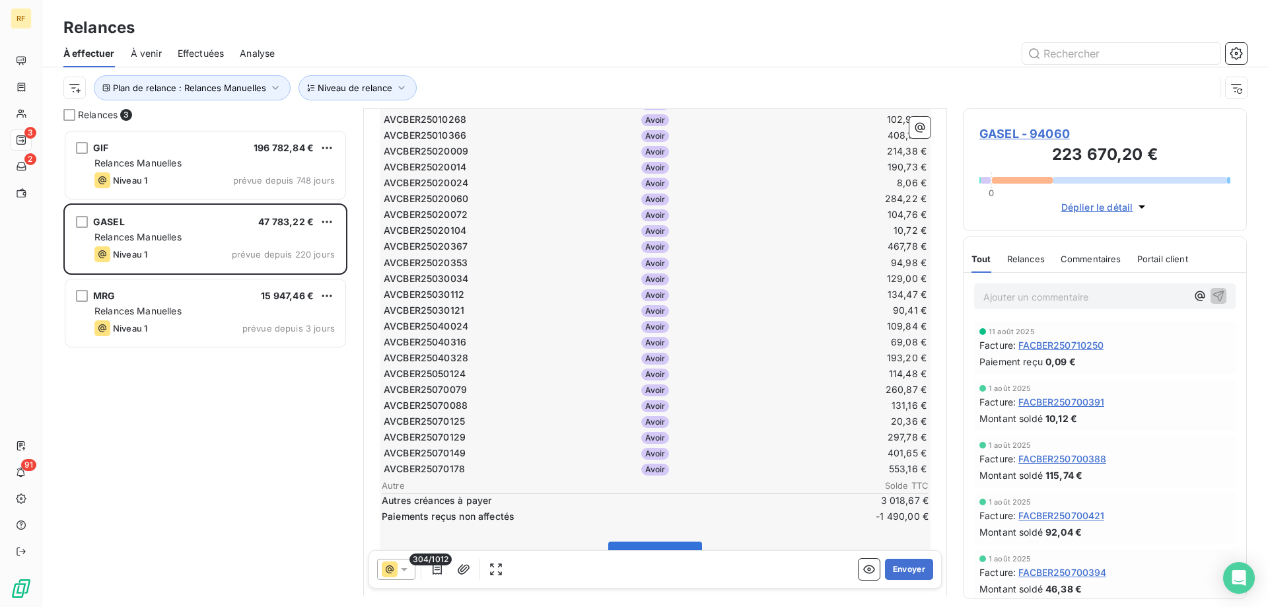
scroll to position [4613, 0]
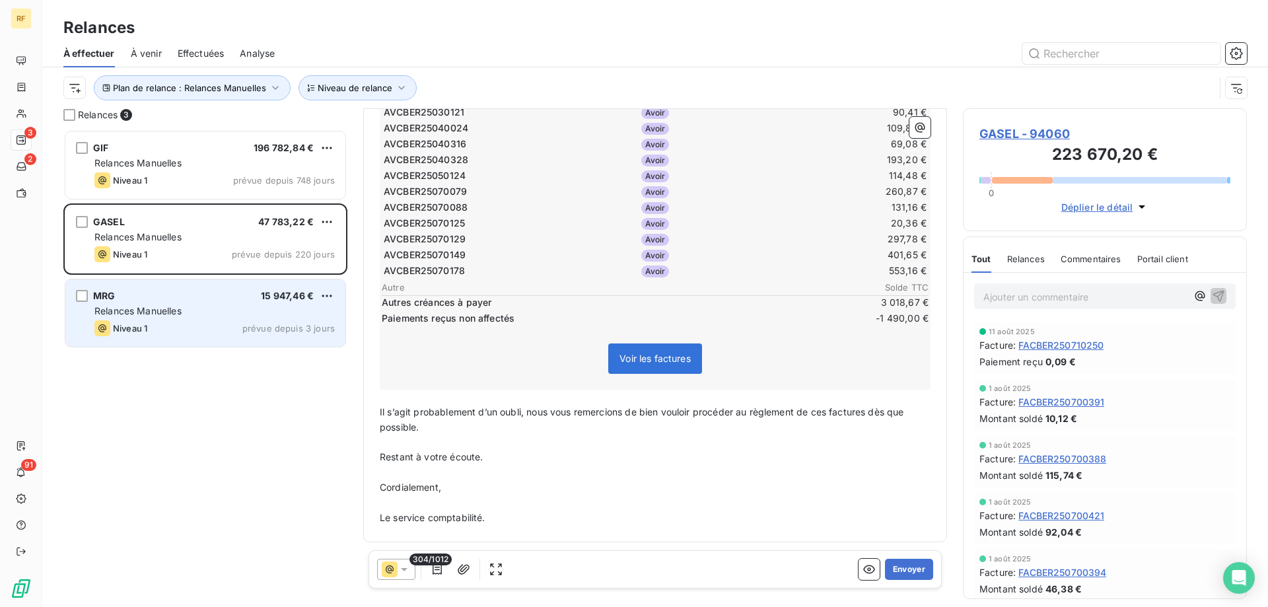
click at [215, 301] on div "MRG 15 947,46 €" at bounding box center [214, 296] width 240 height 12
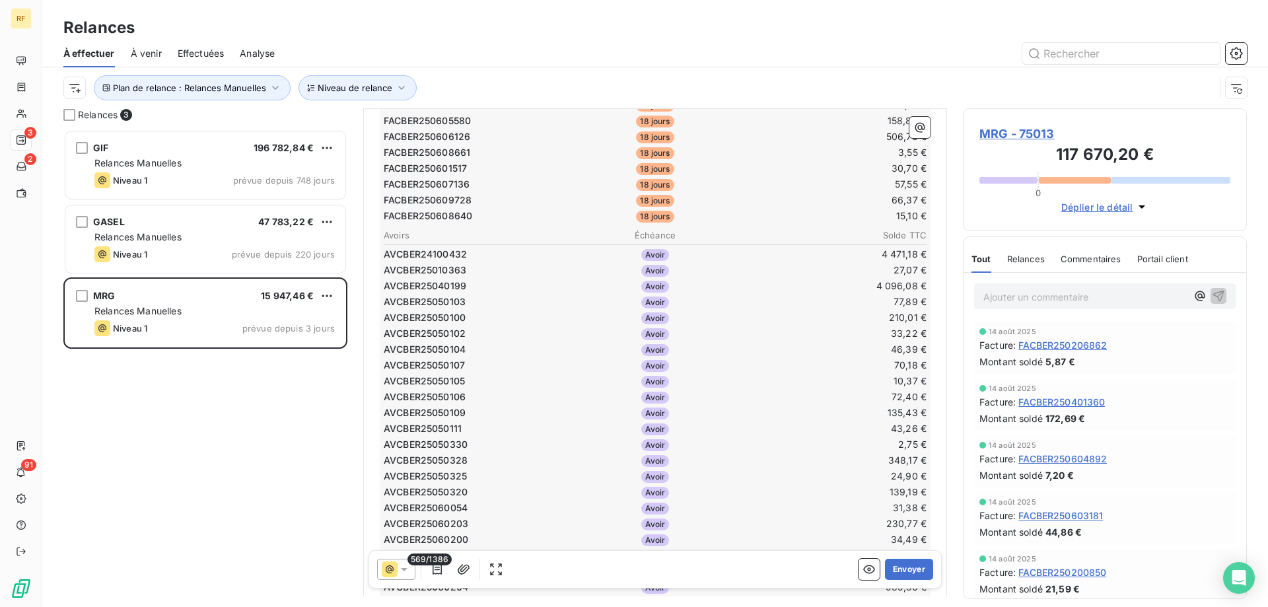
scroll to position [9103, 0]
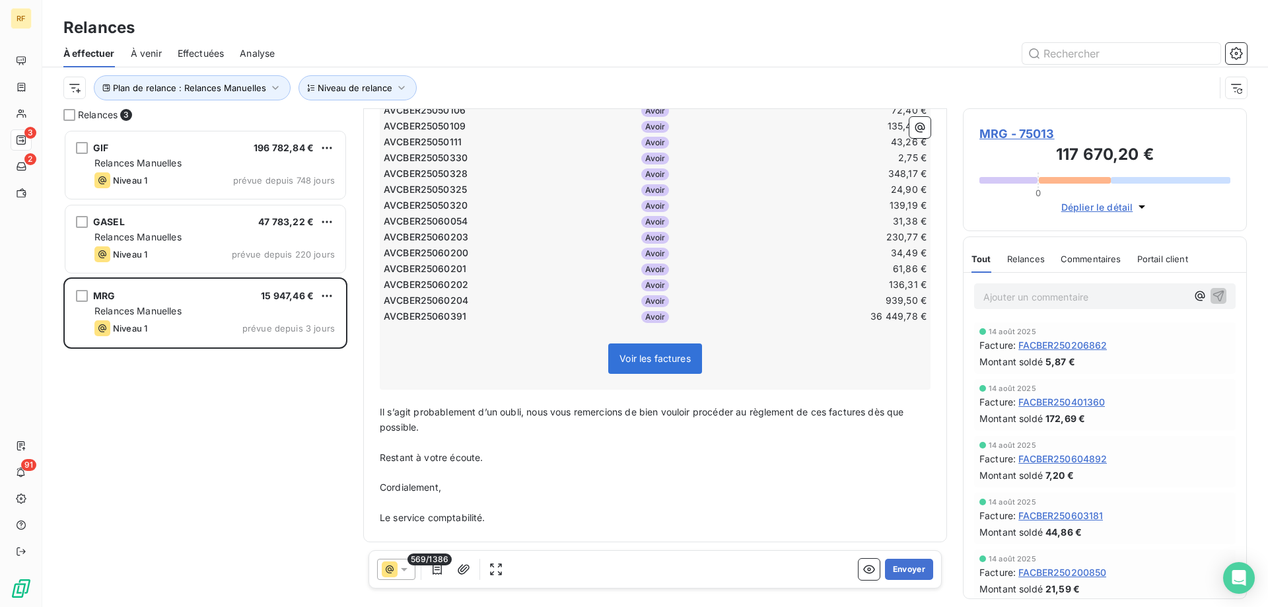
click at [168, 456] on div "GIF 196 782,84 € Relances [PERSON_NAME] 1 prévue depuis 748 jours GASEL 47 783,…" at bounding box center [205, 367] width 284 height 477
click at [221, 92] on span "Plan de relance : Relances Manuelles" at bounding box center [189, 88] width 153 height 11
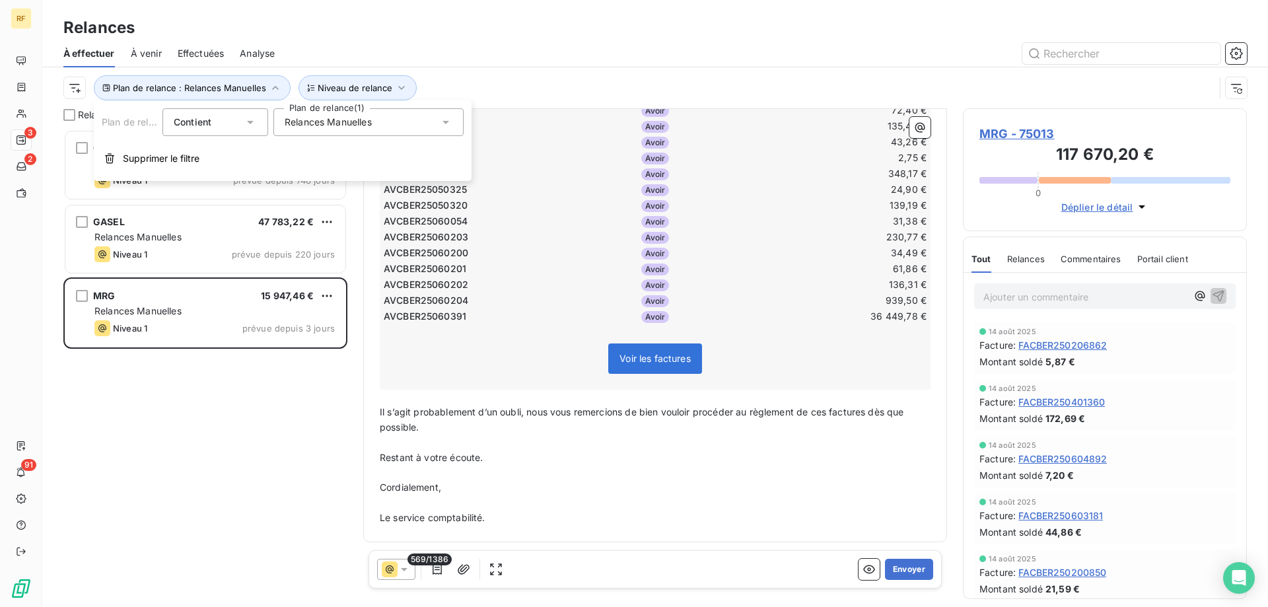
click at [324, 125] on span "Relances Manuelles" at bounding box center [328, 122] width 87 height 13
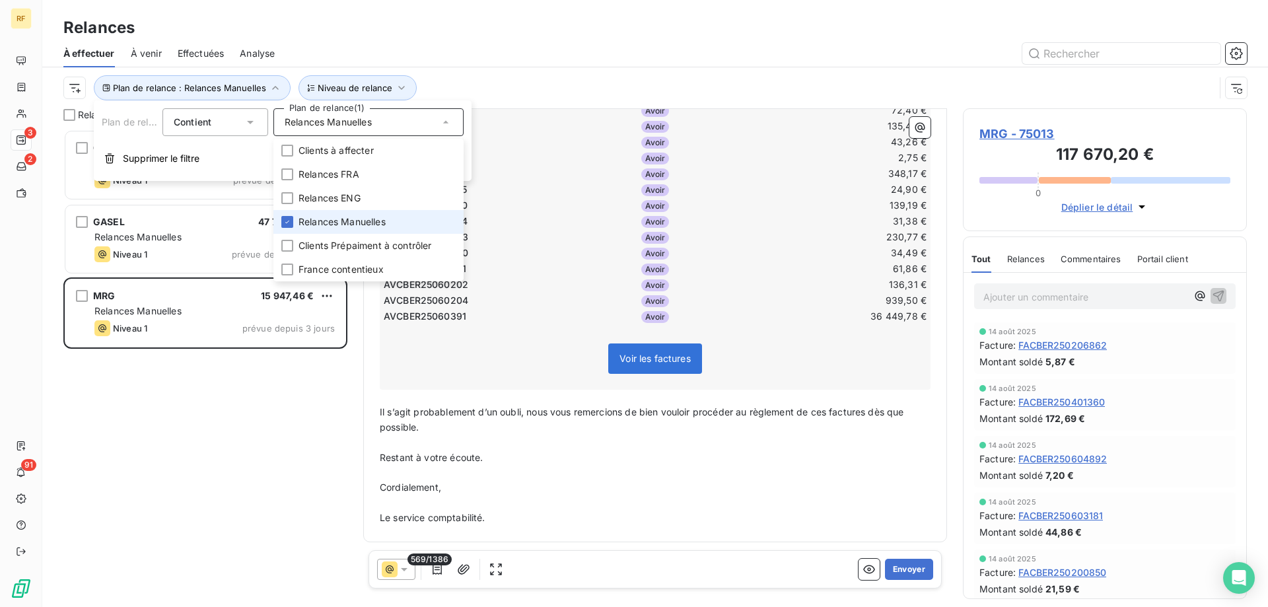
click at [341, 223] on span "Relances Manuelles" at bounding box center [341, 221] width 87 height 13
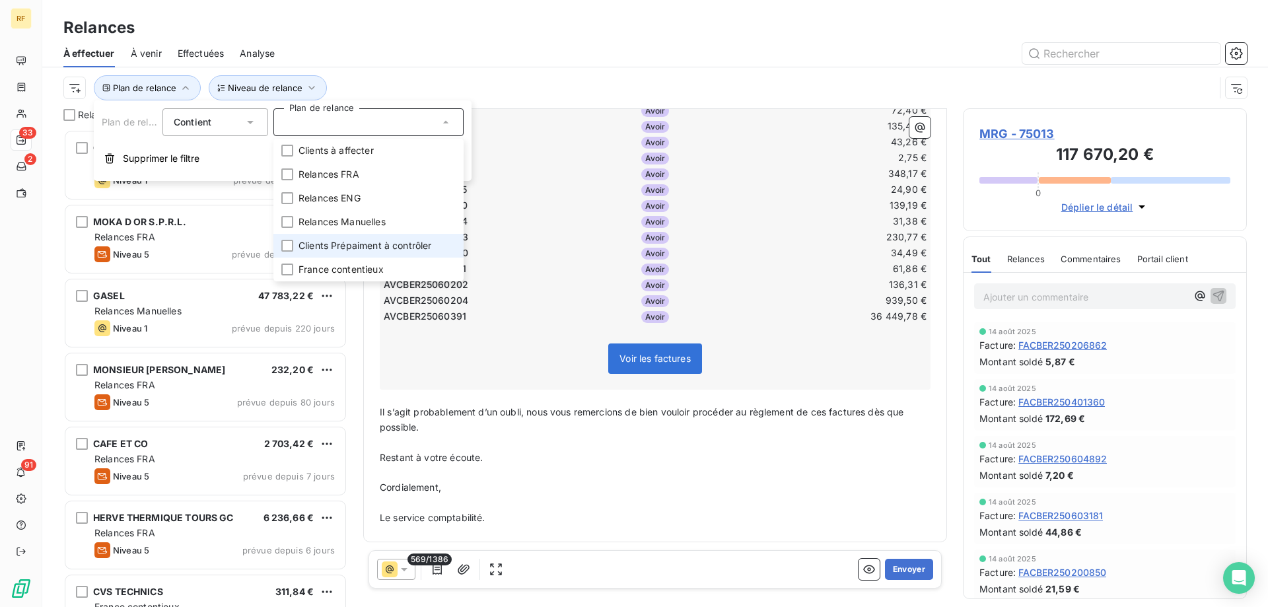
click at [335, 252] on li "Clients Prépaiment à contrôler" at bounding box center [368, 246] width 190 height 24
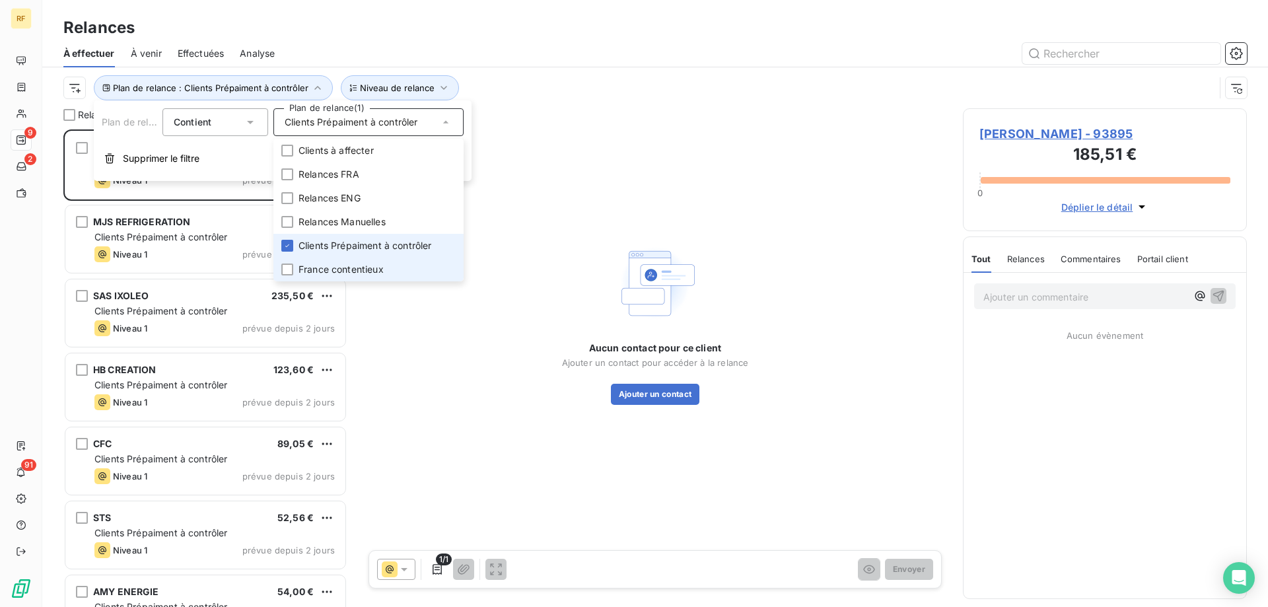
scroll to position [468, 274]
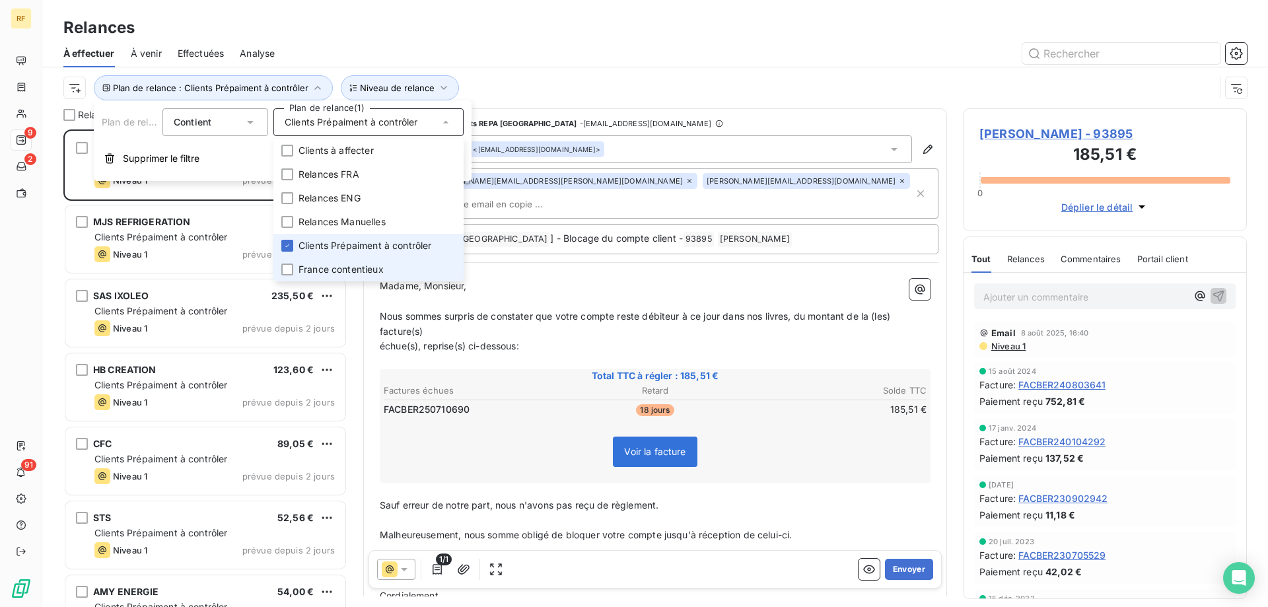
drag, startPoint x: 332, startPoint y: 246, endPoint x: 329, endPoint y: 271, distance: 25.2
click at [332, 248] on span "Clients Prépaiment à contrôler" at bounding box center [364, 245] width 133 height 13
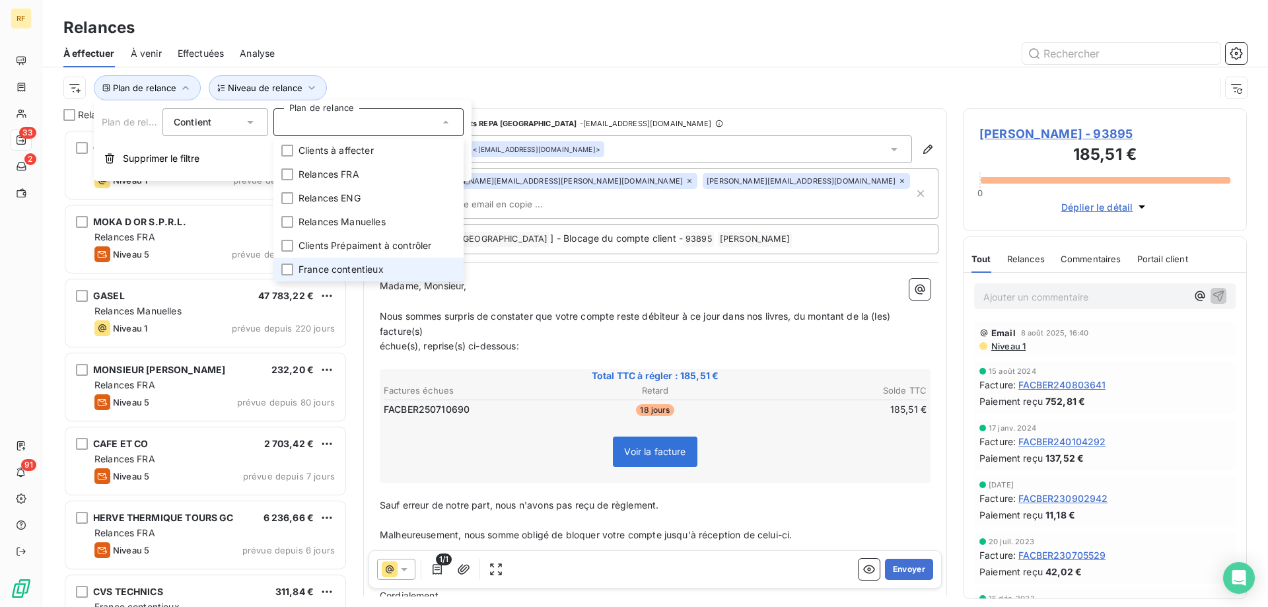
click at [329, 271] on span "France contentieux" at bounding box center [340, 269] width 85 height 13
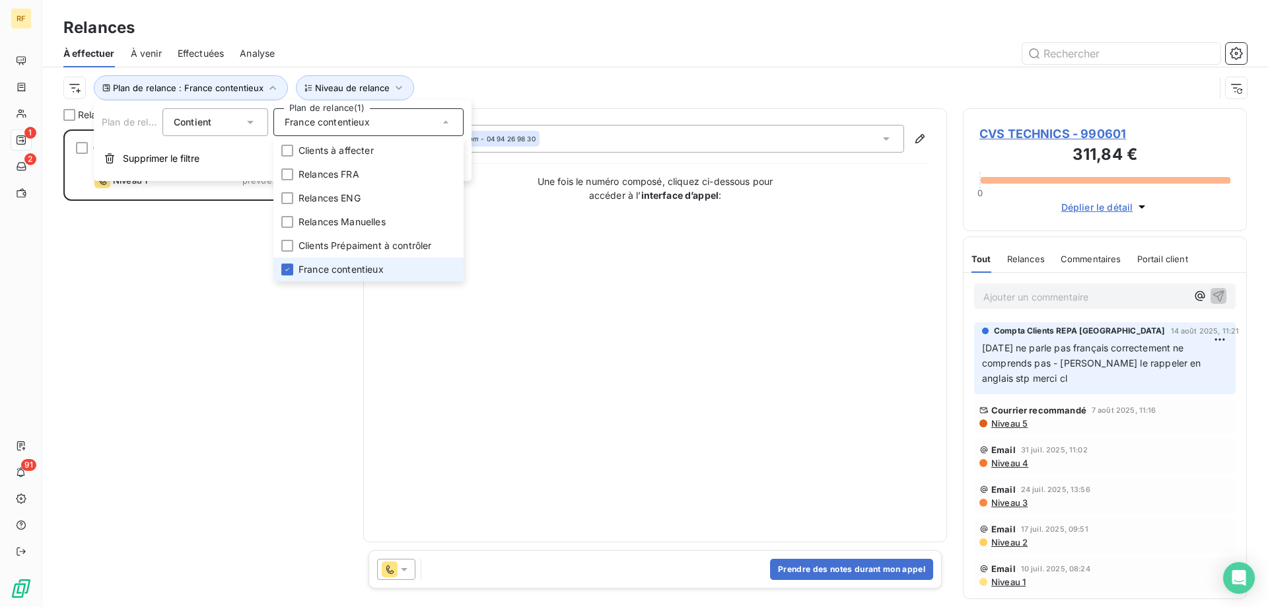
scroll to position [468, 274]
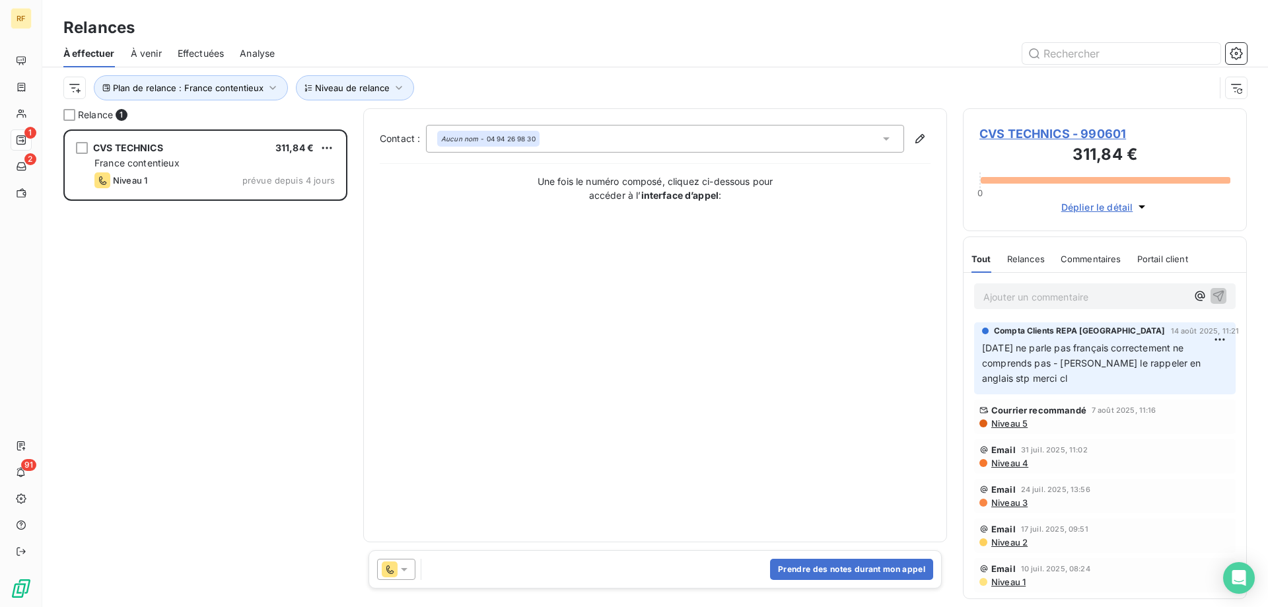
click at [208, 320] on div "CVS TECHNICS 311,84 € France contentieux Niveau 1 prévue depuis 4 jours" at bounding box center [205, 367] width 284 height 477
click at [339, 87] on span "Niveau de relance" at bounding box center [352, 88] width 75 height 11
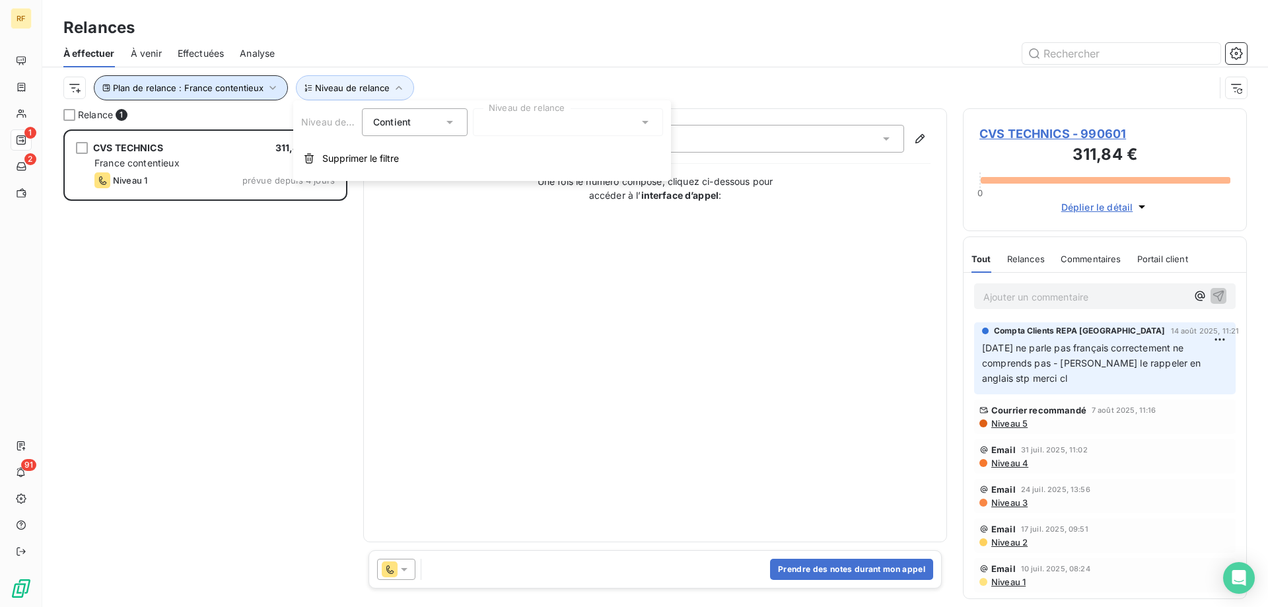
click at [240, 92] on span "Plan de relance : France contentieux" at bounding box center [188, 88] width 151 height 11
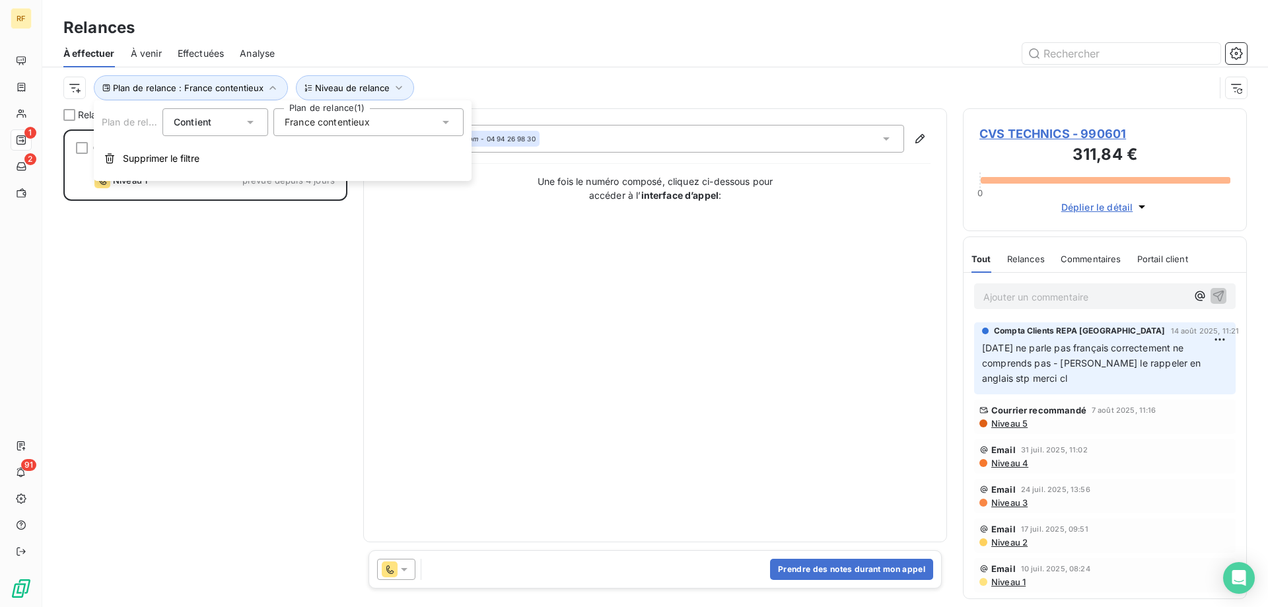
drag, startPoint x: 345, startPoint y: 141, endPoint x: 346, endPoint y: 129, distance: 12.0
click at [345, 141] on div "Plan de relance Contient is Plan de relance (1) France contentieux Supprimer le…" at bounding box center [283, 140] width 378 height 81
click at [347, 129] on div "France contentieux" at bounding box center [368, 122] width 190 height 28
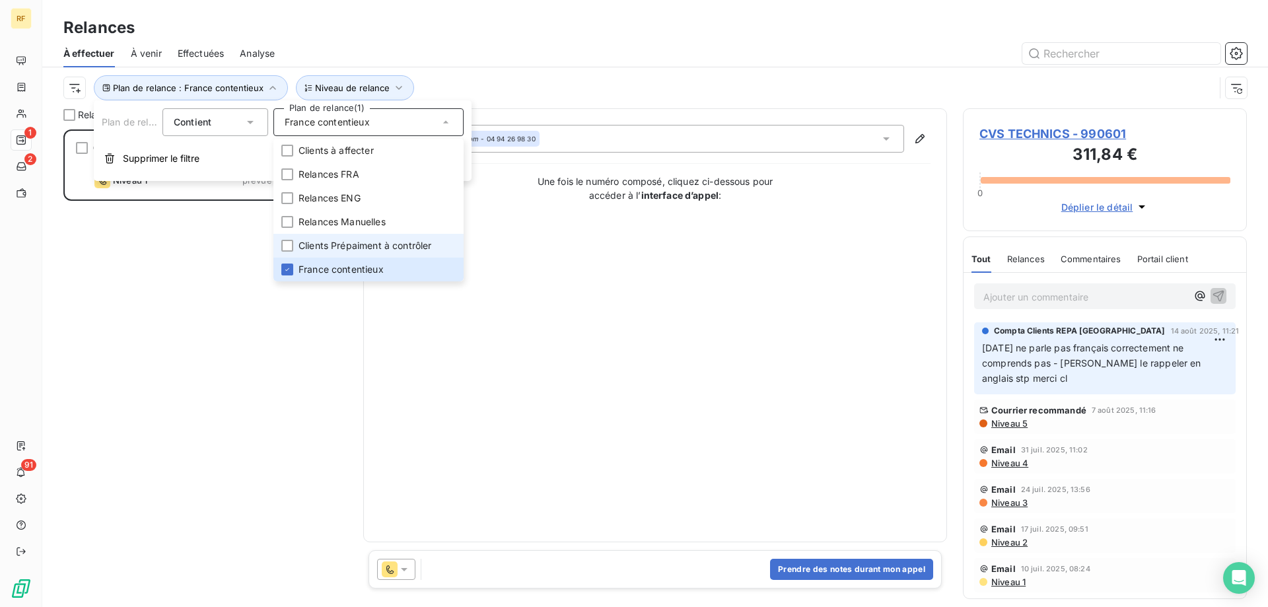
click at [359, 244] on span "Clients Prépaiment à contrôler" at bounding box center [364, 245] width 133 height 13
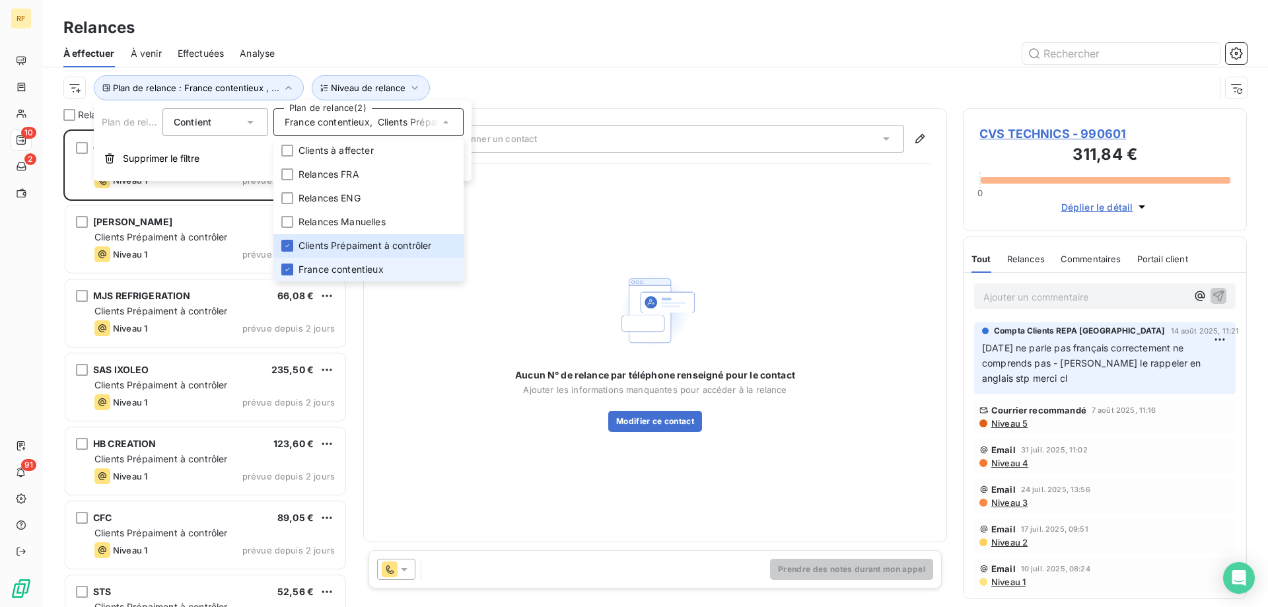
click at [343, 271] on span "France contentieux" at bounding box center [340, 269] width 85 height 13
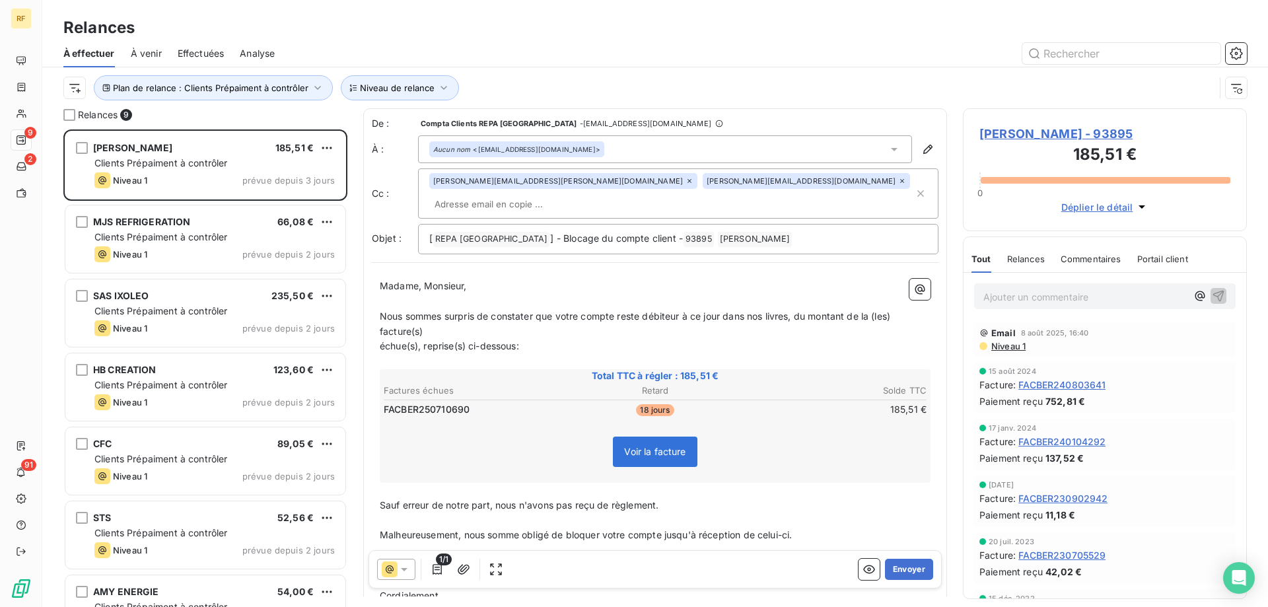
click at [514, 50] on div at bounding box center [769, 53] width 956 height 21
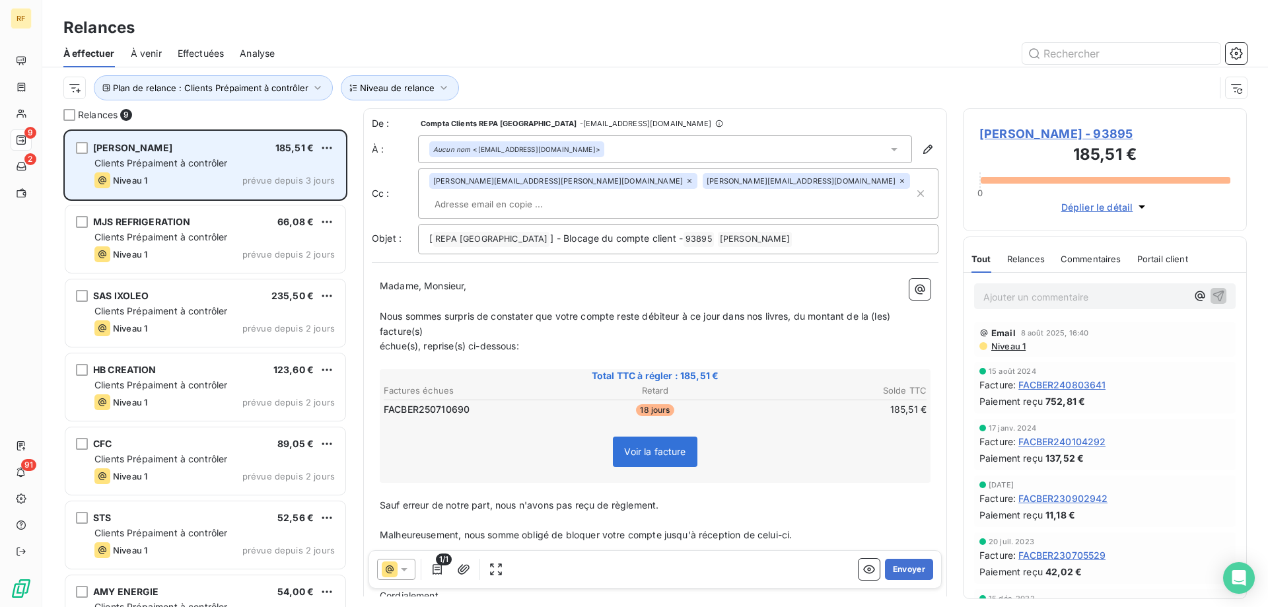
click at [238, 153] on div "SOFIA CHR 185,51 €" at bounding box center [214, 148] width 240 height 12
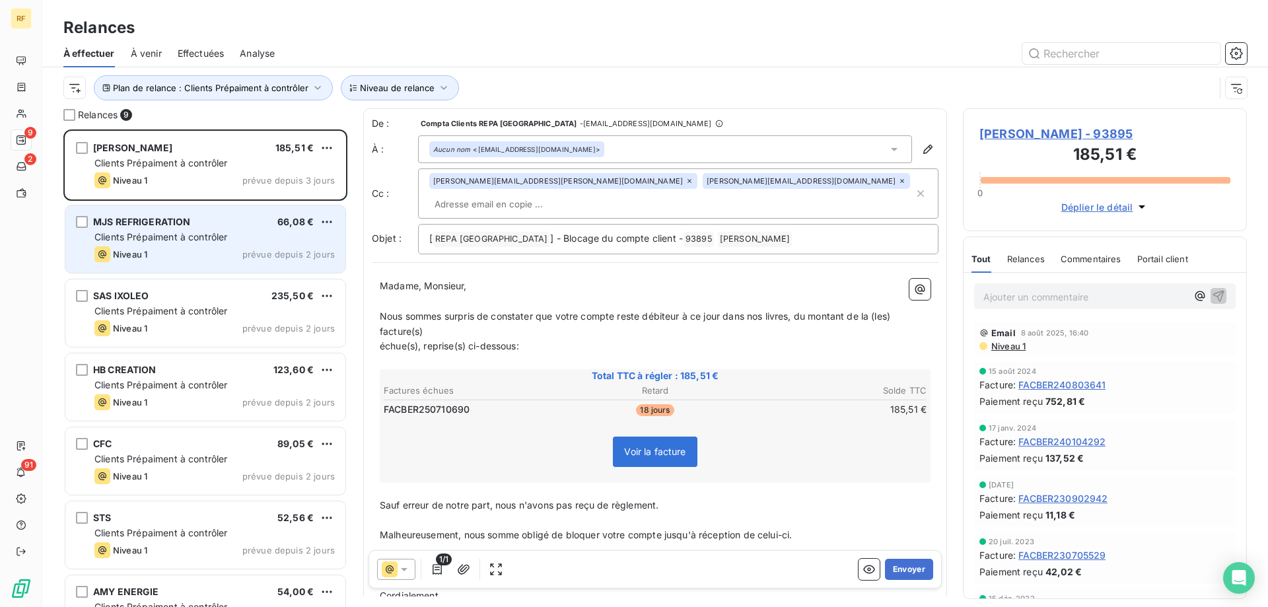
click at [193, 228] on div "MJS REFRIGERATION 66,08 € Clients Prépaiment à contrôler Niveau 1 prévue depuis…" at bounding box center [205, 238] width 280 height 67
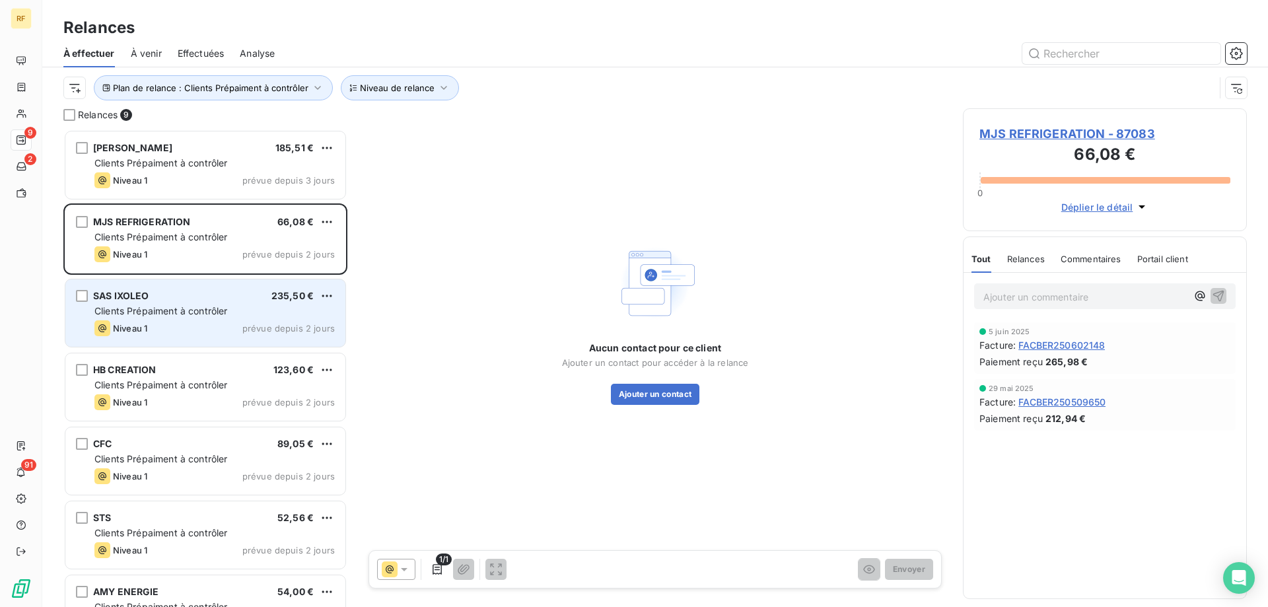
click at [186, 321] on div "Niveau 1 prévue depuis 2 jours" at bounding box center [214, 328] width 240 height 16
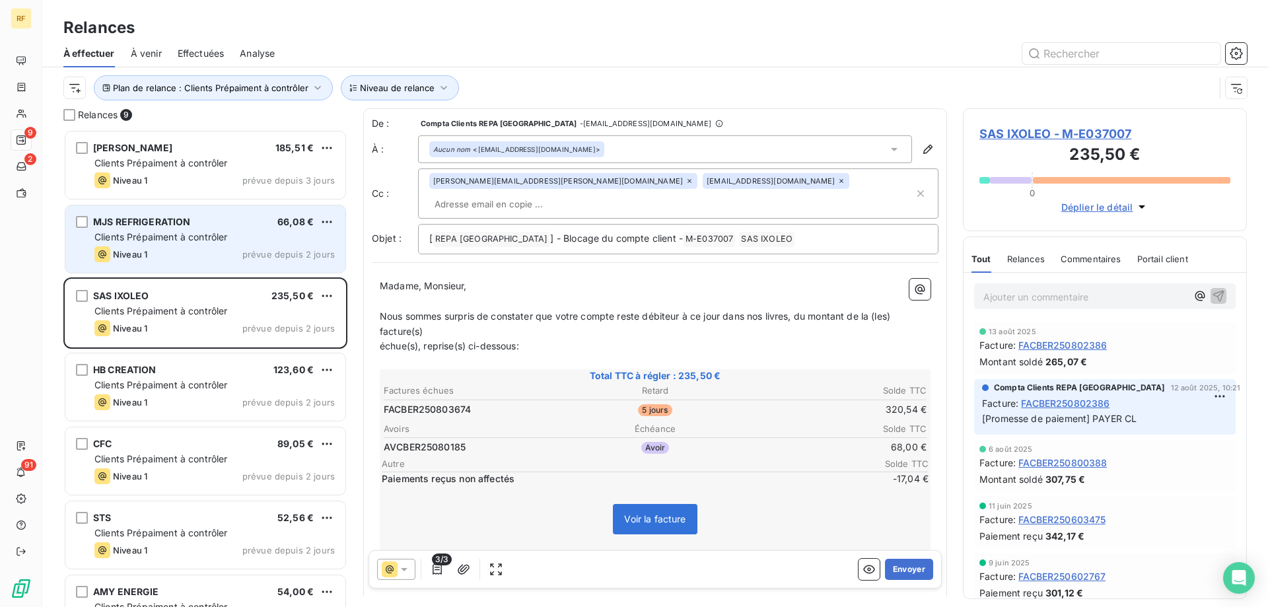
click at [199, 253] on div "Niveau 1 prévue depuis 2 jours" at bounding box center [214, 254] width 240 height 16
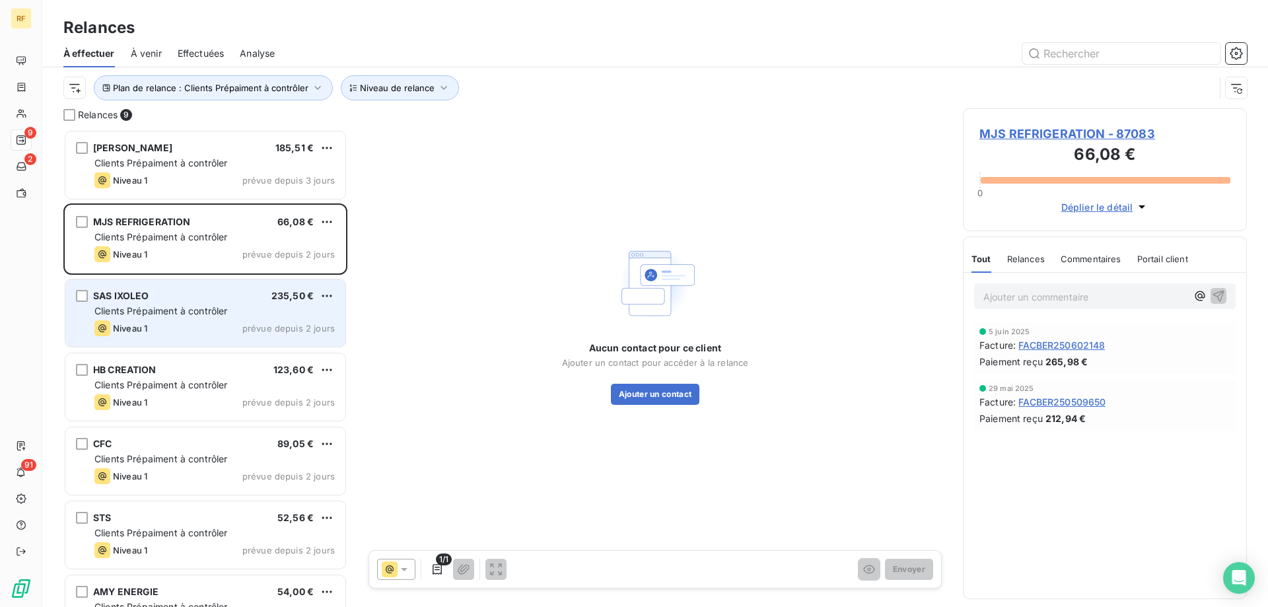
click at [197, 308] on span "Clients Prépaiment à contrôler" at bounding box center [160, 310] width 133 height 11
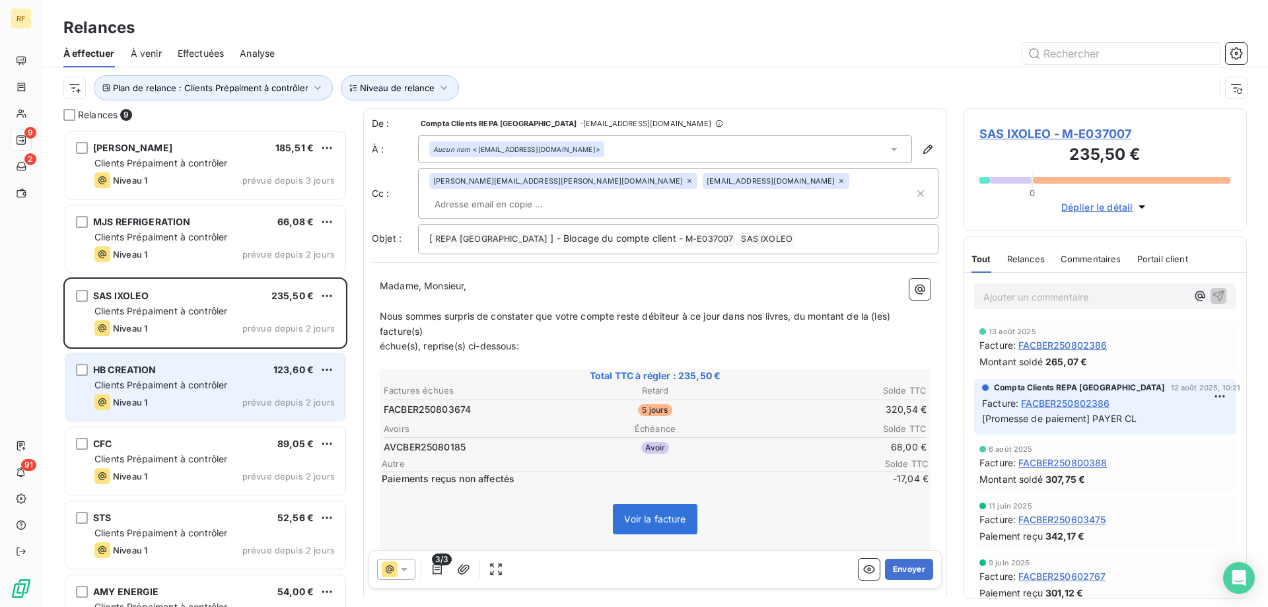
click at [205, 377] on div "HB CREATION 123,60 € Clients Prépaiment à contrôler Niveau 1 prévue depuis 2 jo…" at bounding box center [205, 386] width 280 height 67
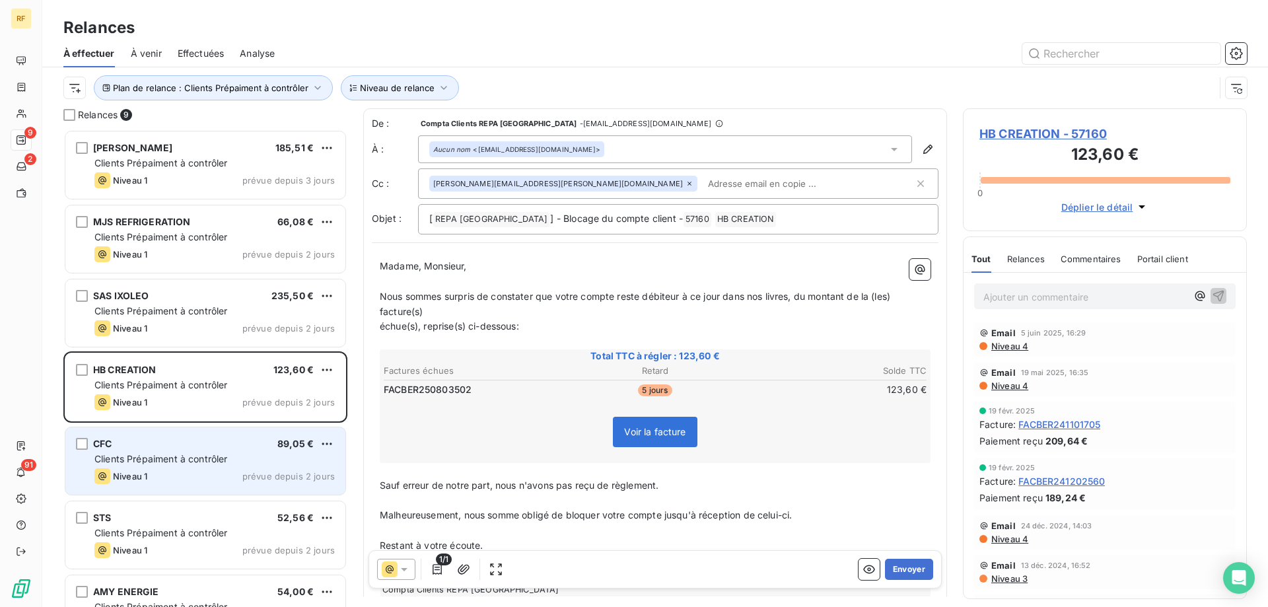
click at [192, 460] on span "Clients Prépaiment à contrôler" at bounding box center [160, 458] width 133 height 11
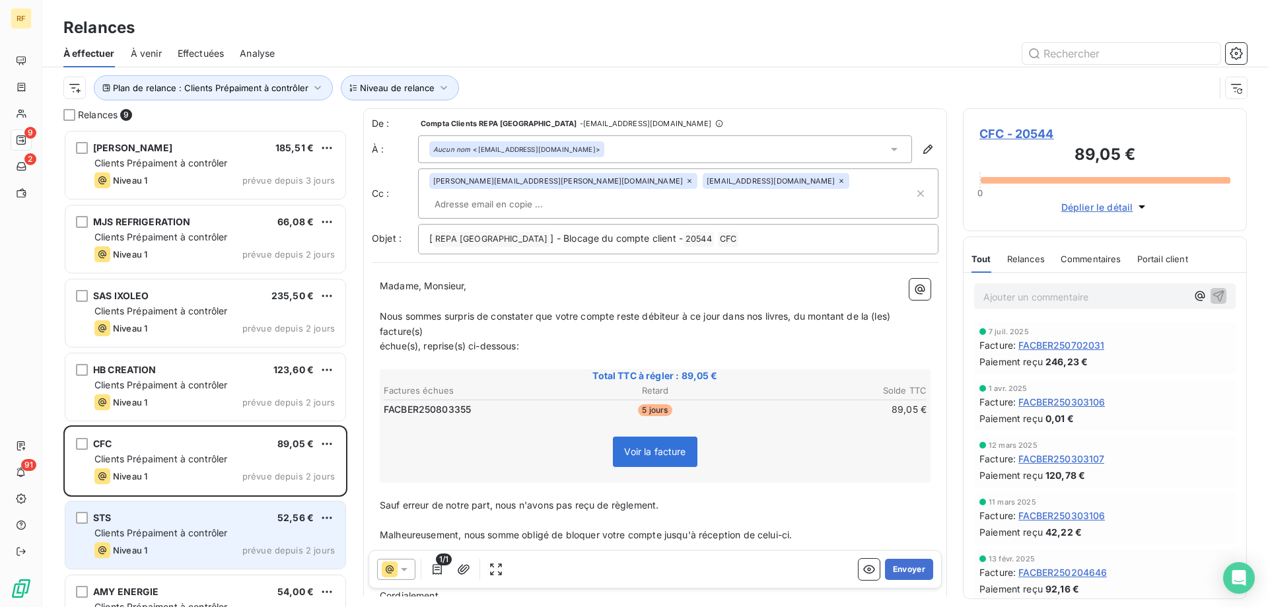
click at [217, 527] on span "Clients Prépaiment à contrôler" at bounding box center [160, 532] width 133 height 11
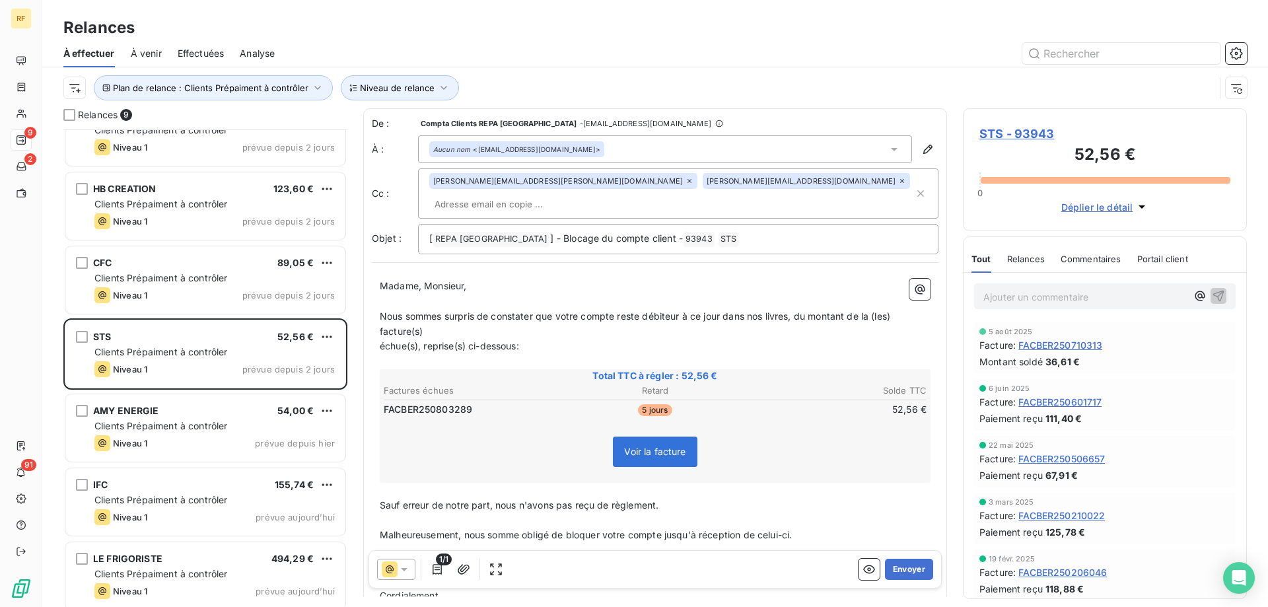
scroll to position [189, 0]
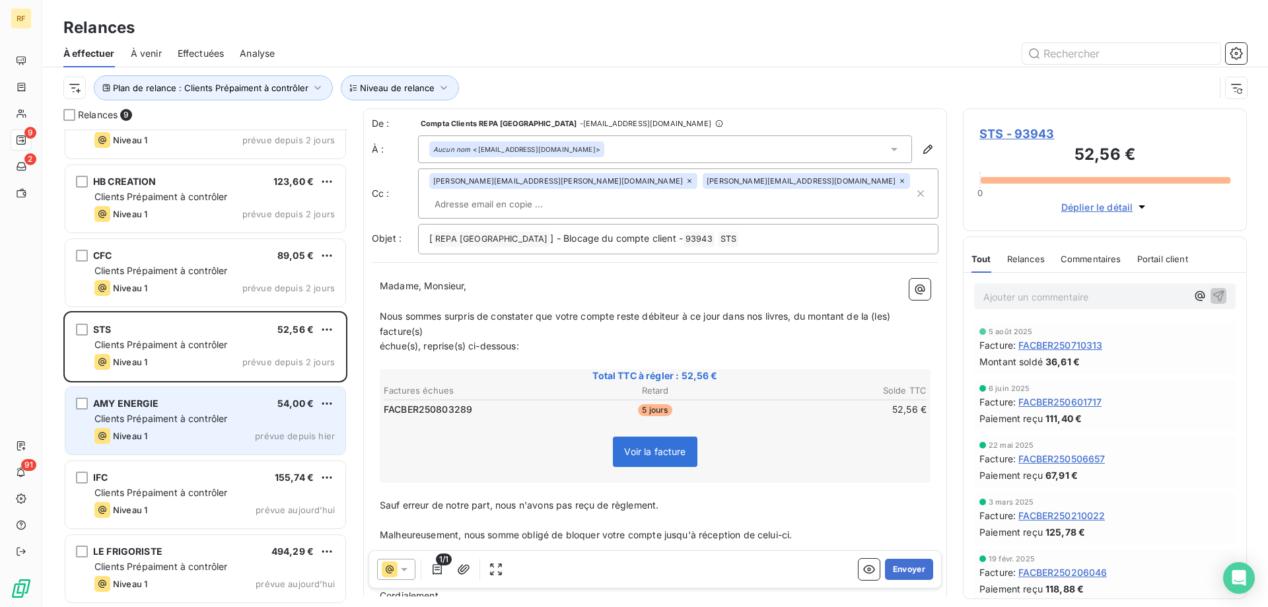
click at [235, 438] on div "Niveau 1 prévue depuis hier" at bounding box center [214, 436] width 240 height 16
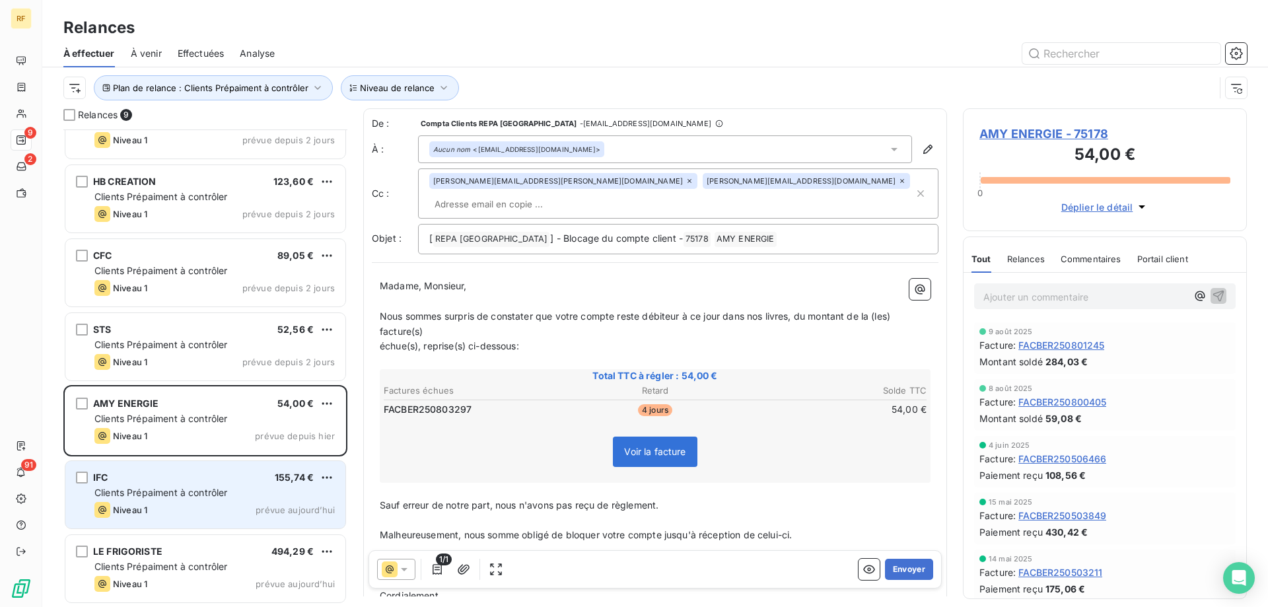
click at [178, 493] on span "Clients Prépaiment à contrôler" at bounding box center [160, 492] width 133 height 11
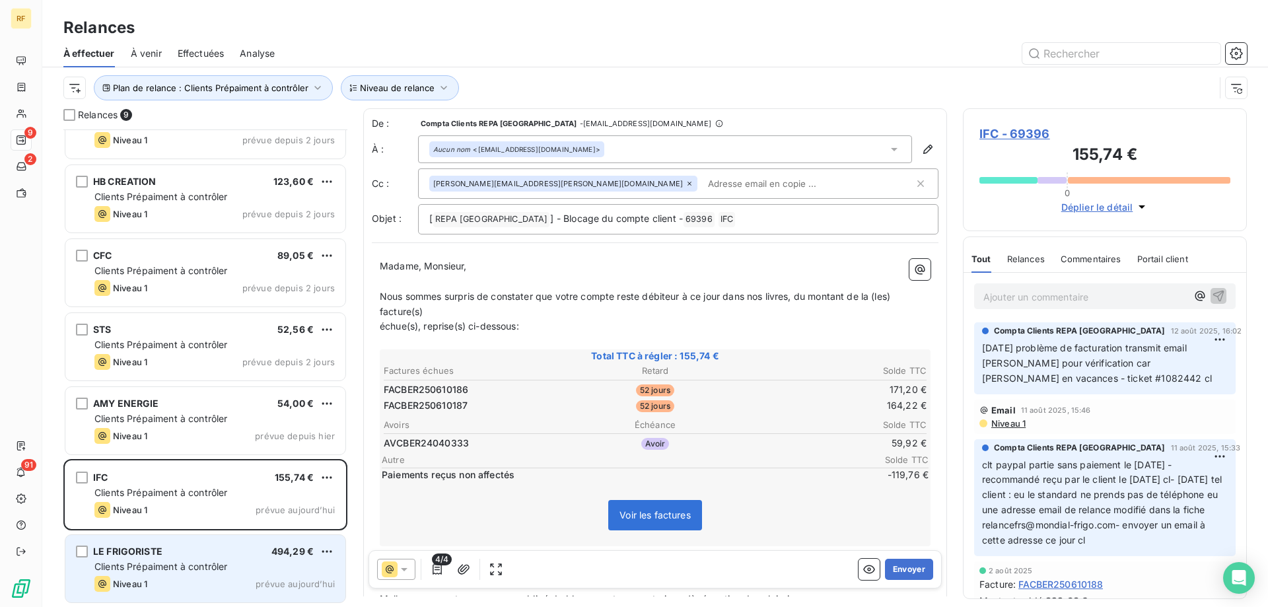
click at [203, 578] on div "Niveau 1 prévue aujourd’hui" at bounding box center [214, 584] width 240 height 16
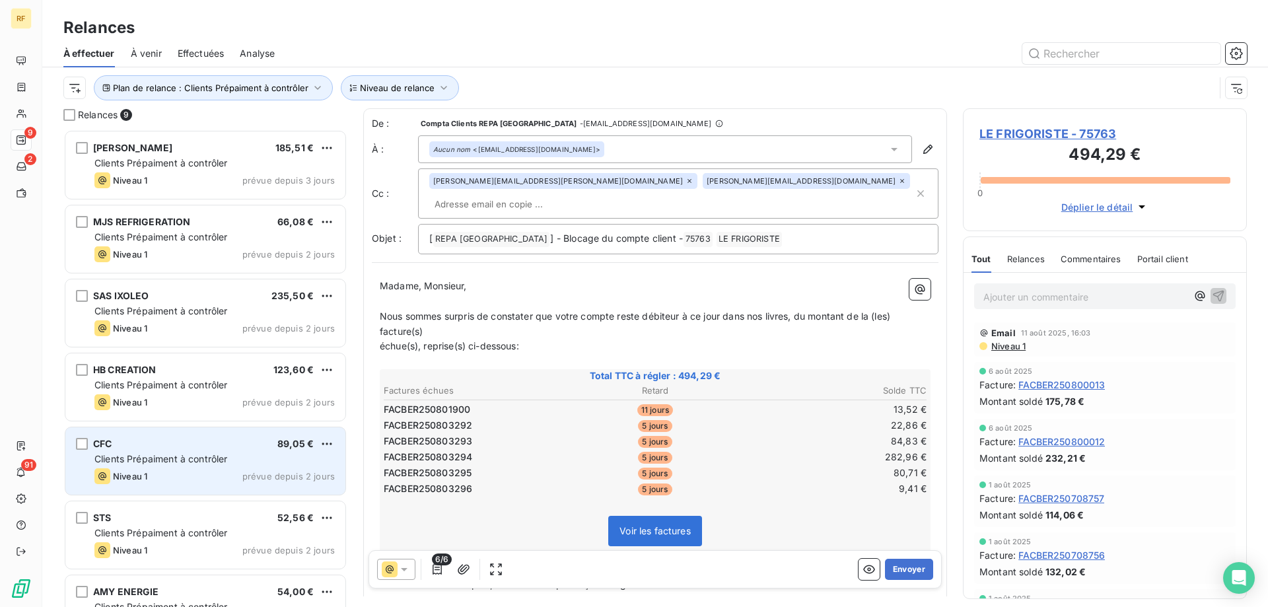
click at [209, 454] on span "Clients Prépaiment à contrôler" at bounding box center [160, 458] width 133 height 11
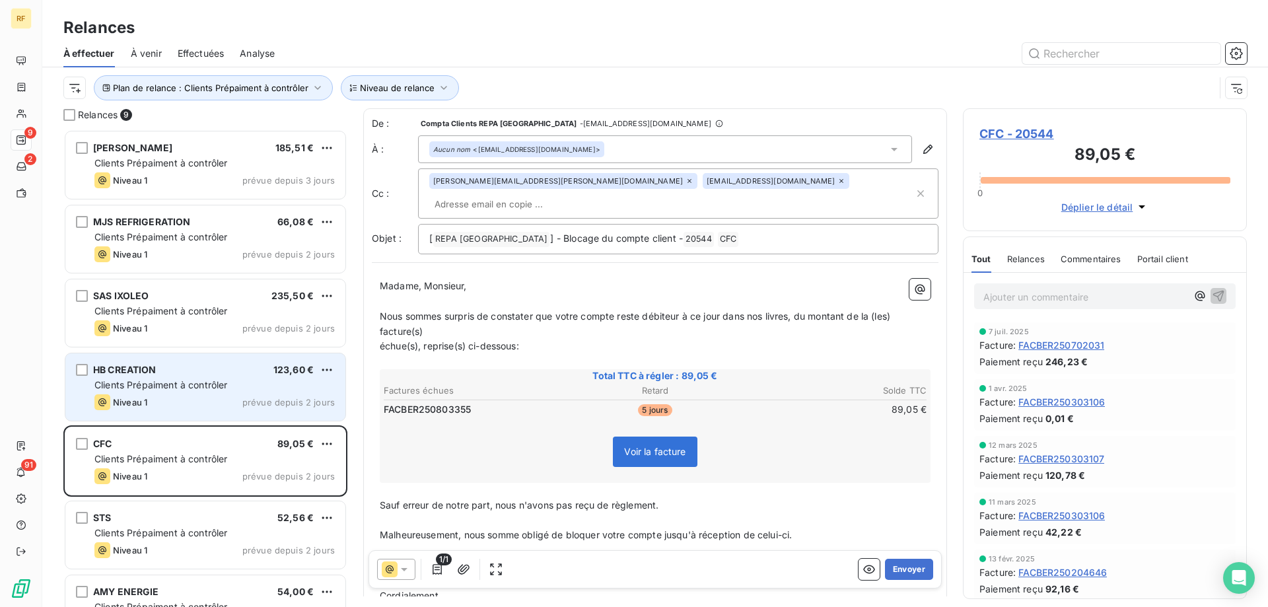
click at [206, 407] on div "Niveau 1 prévue depuis 2 jours" at bounding box center [214, 402] width 240 height 16
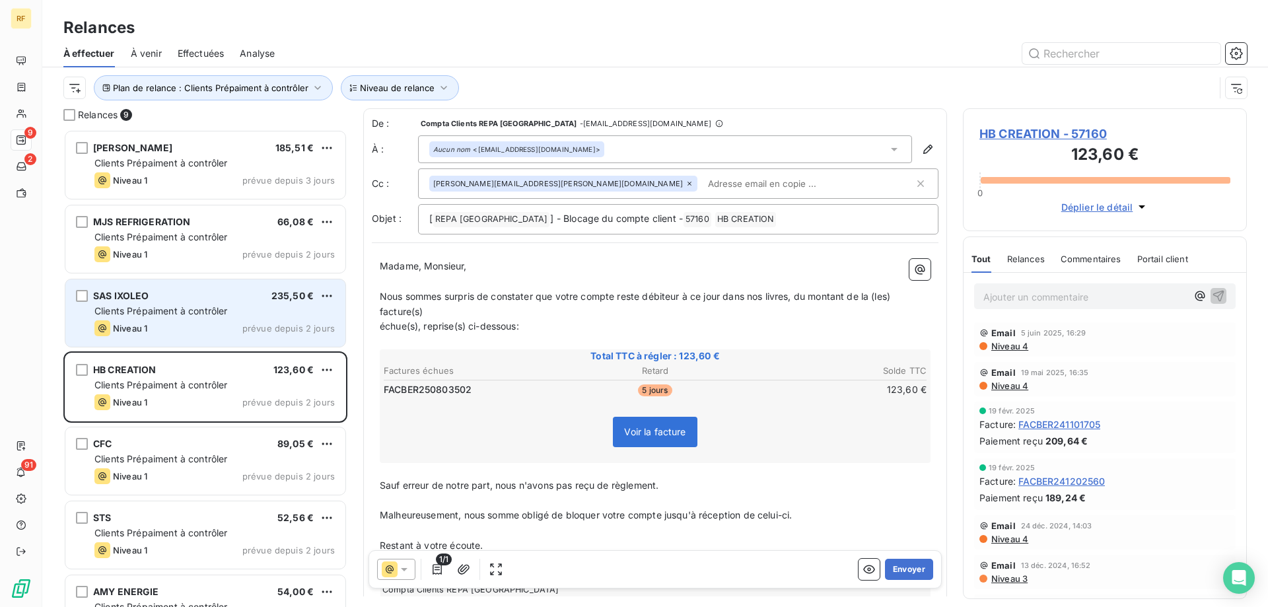
click at [198, 316] on span "Clients Prépaiment à contrôler" at bounding box center [160, 310] width 133 height 11
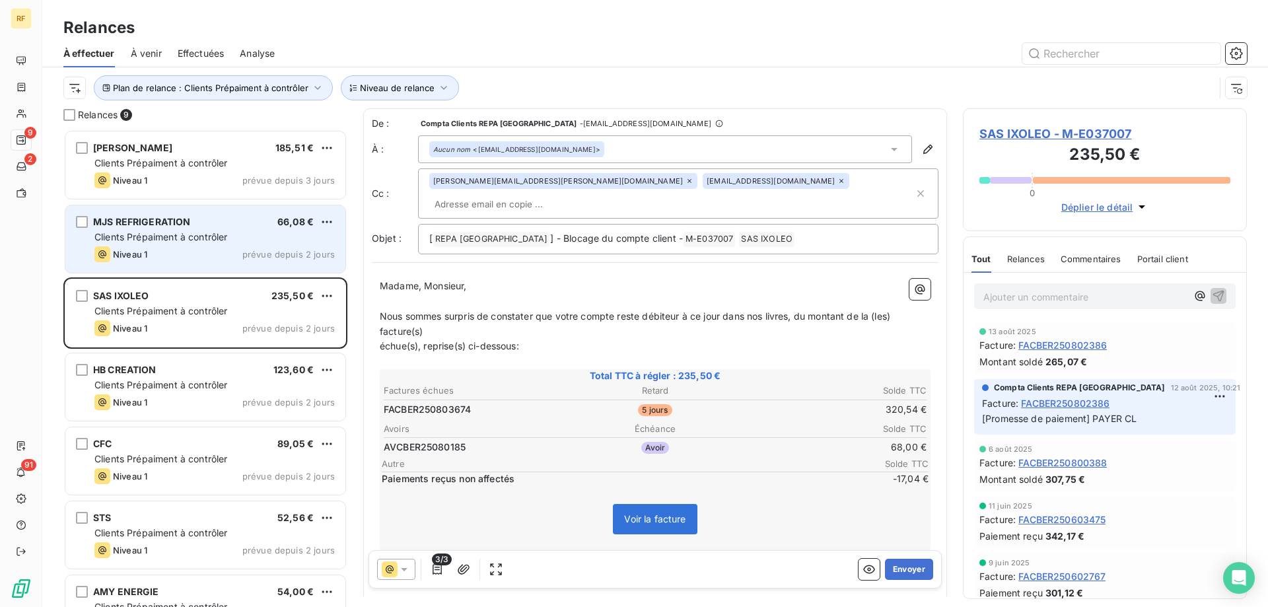
click at [211, 254] on div "Niveau 1 prévue depuis 2 jours" at bounding box center [214, 254] width 240 height 16
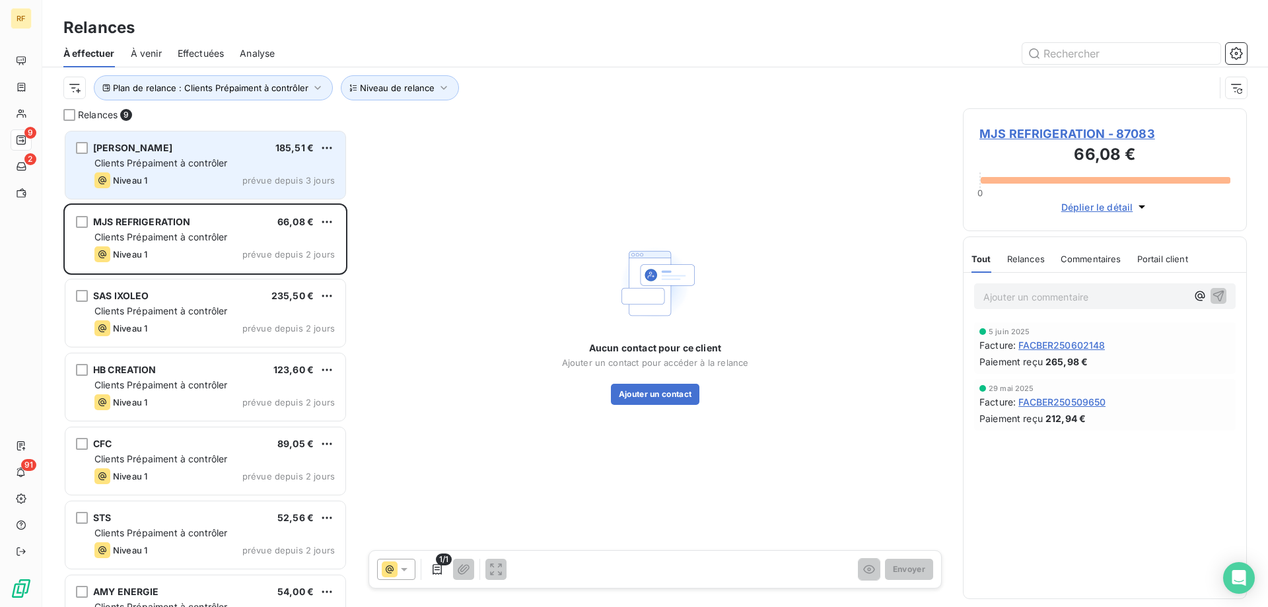
click at [200, 184] on div "Niveau 1 prévue depuis 3 jours" at bounding box center [214, 180] width 240 height 16
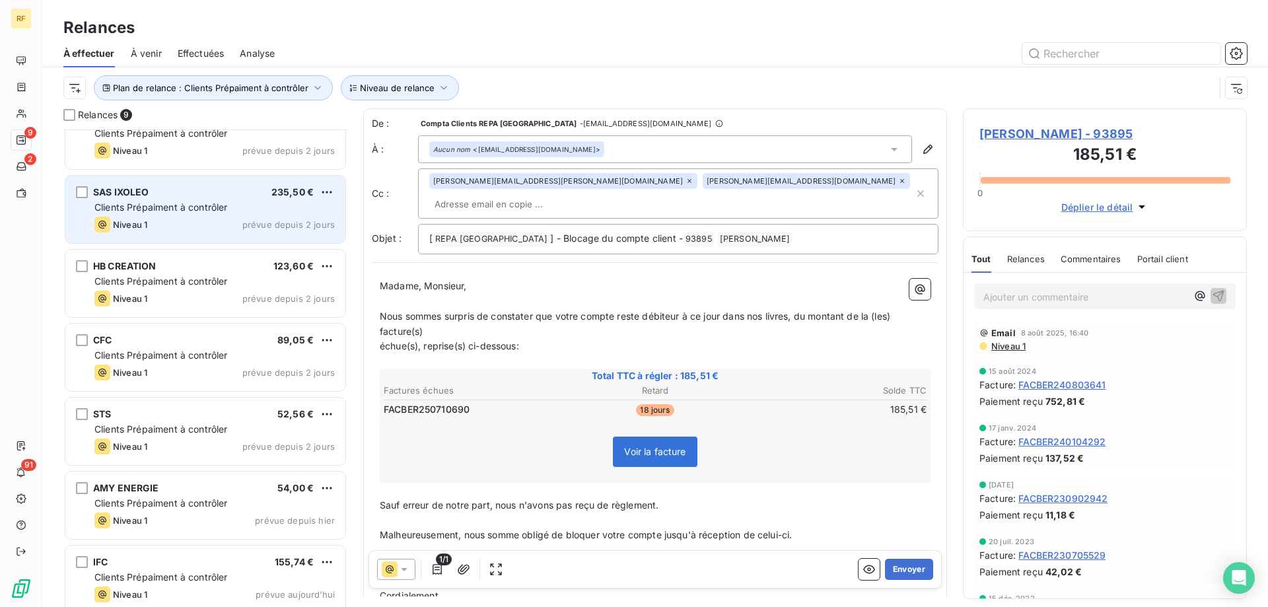
scroll to position [189, 0]
